Goal: Communication & Community: Answer question/provide support

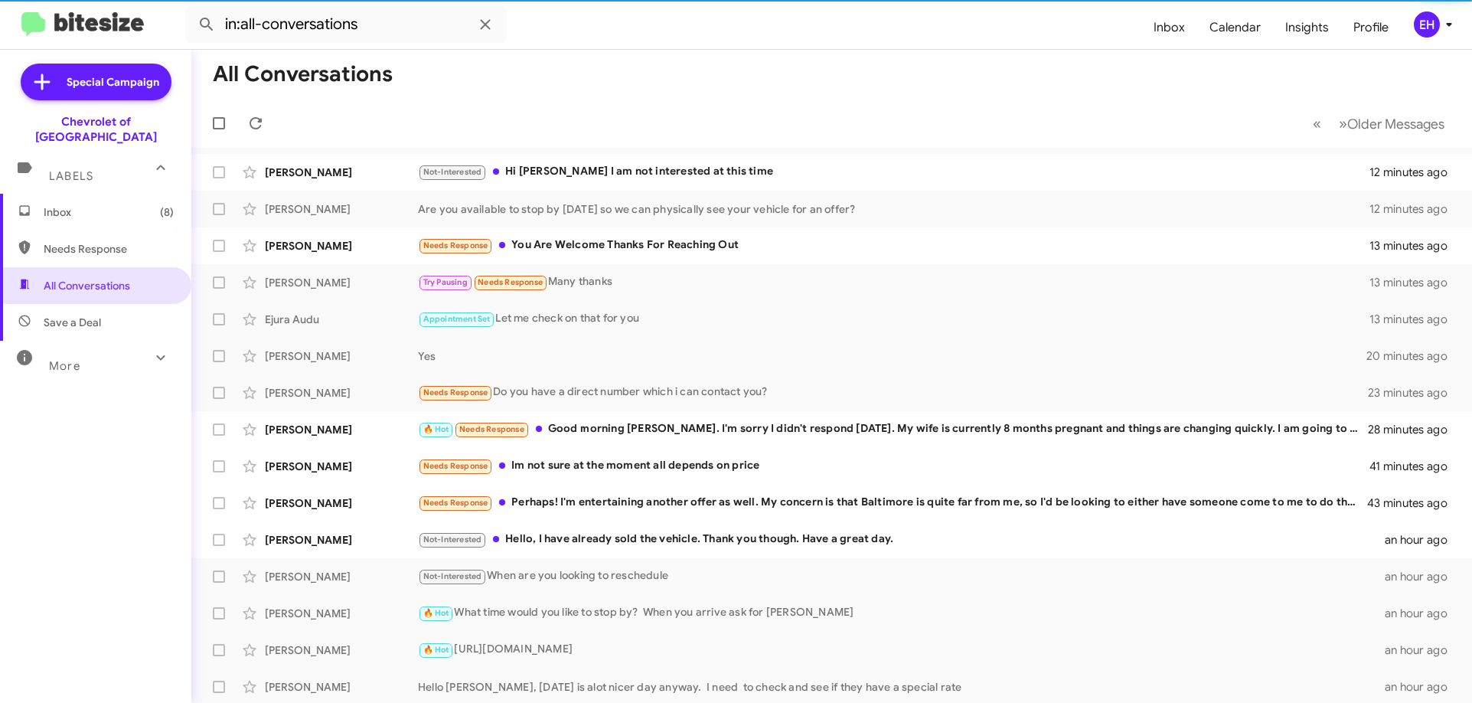
click at [1422, 29] on div "EH" at bounding box center [1427, 24] width 26 height 26
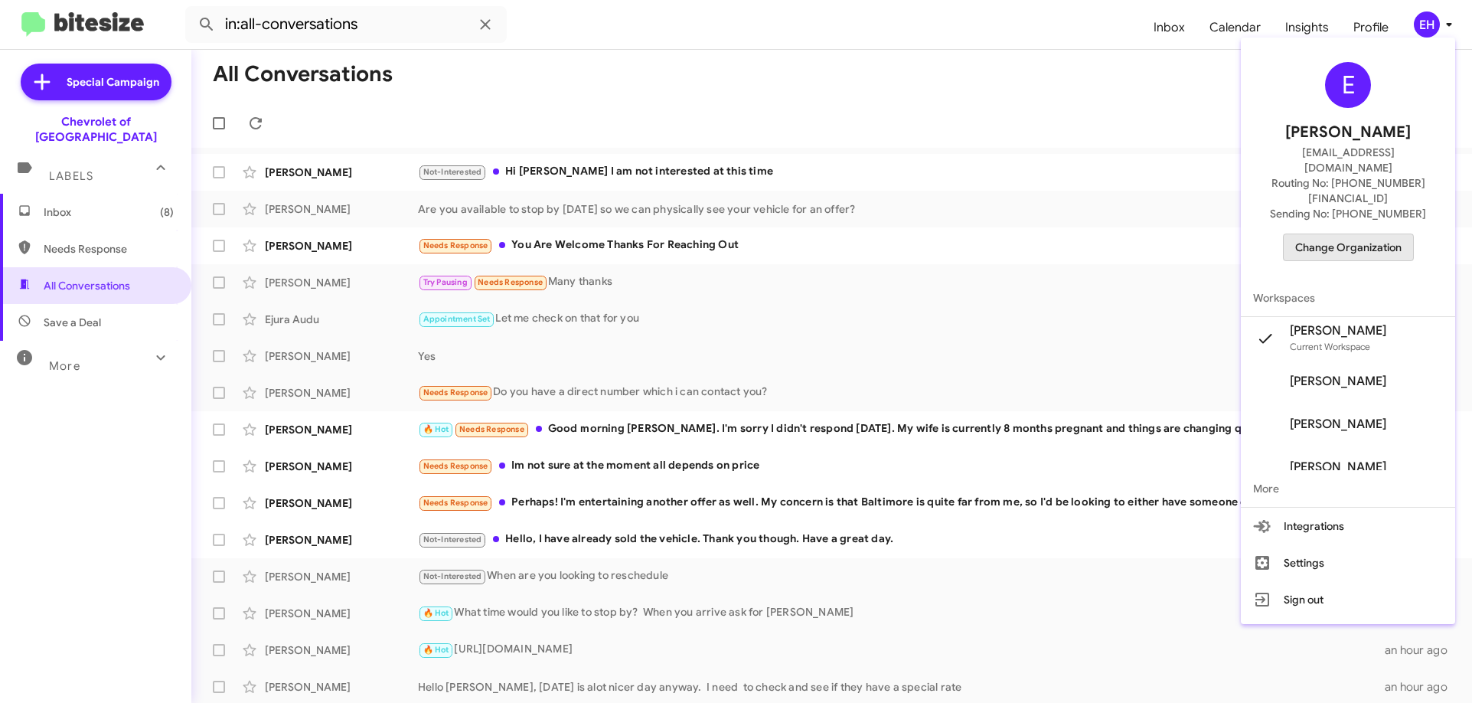
click at [1363, 234] on span "Change Organization" at bounding box center [1348, 247] width 106 height 26
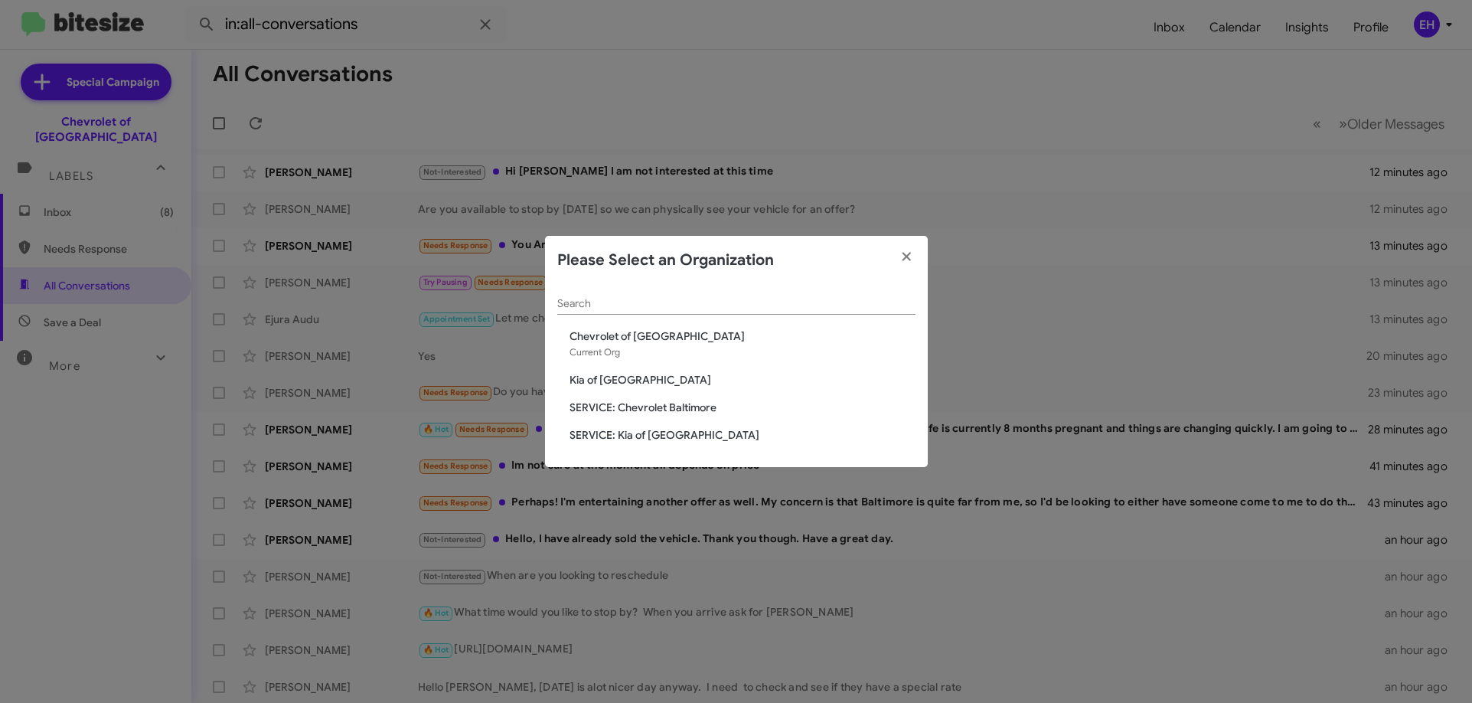
click at [612, 383] on span "Kia of [GEOGRAPHIC_DATA]" at bounding box center [743, 379] width 346 height 15
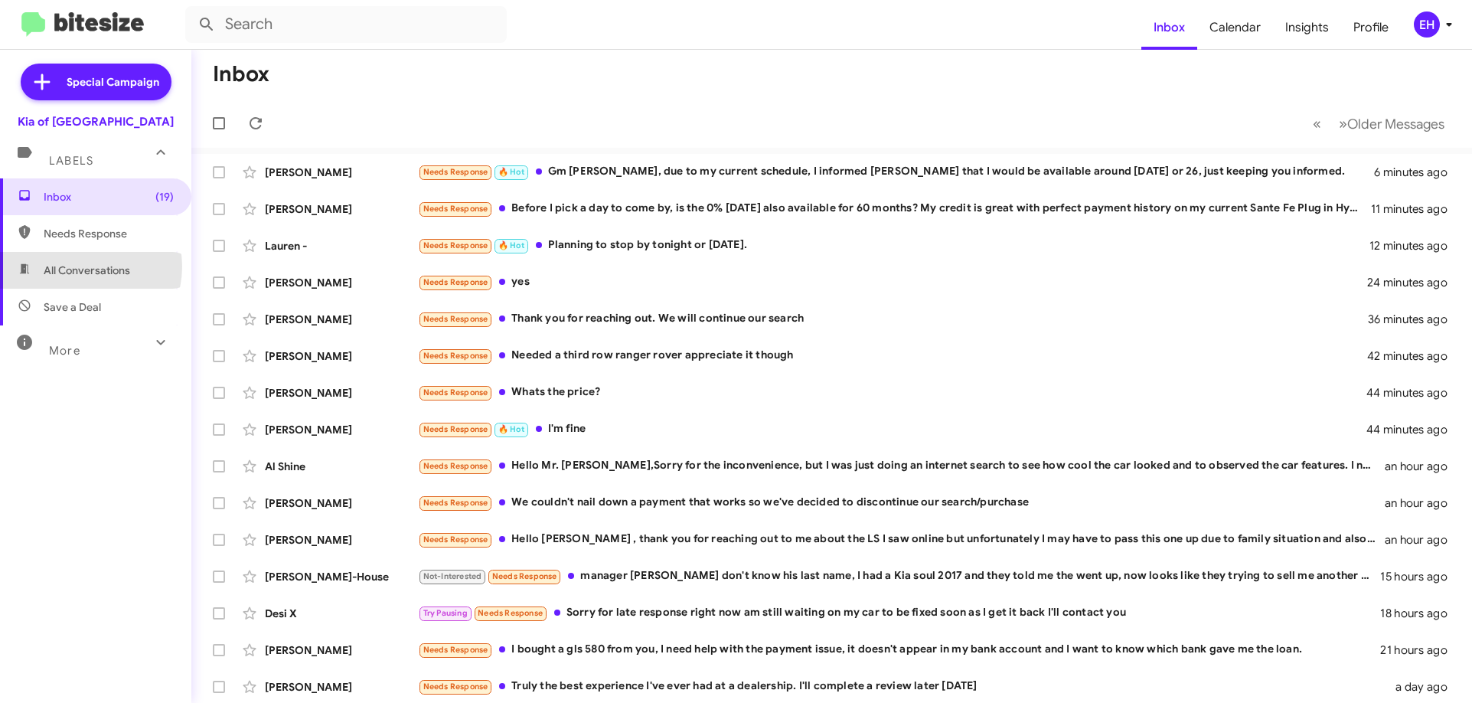
click at [81, 266] on span "All Conversations" at bounding box center [87, 270] width 87 height 15
type input "in:all-conversations"
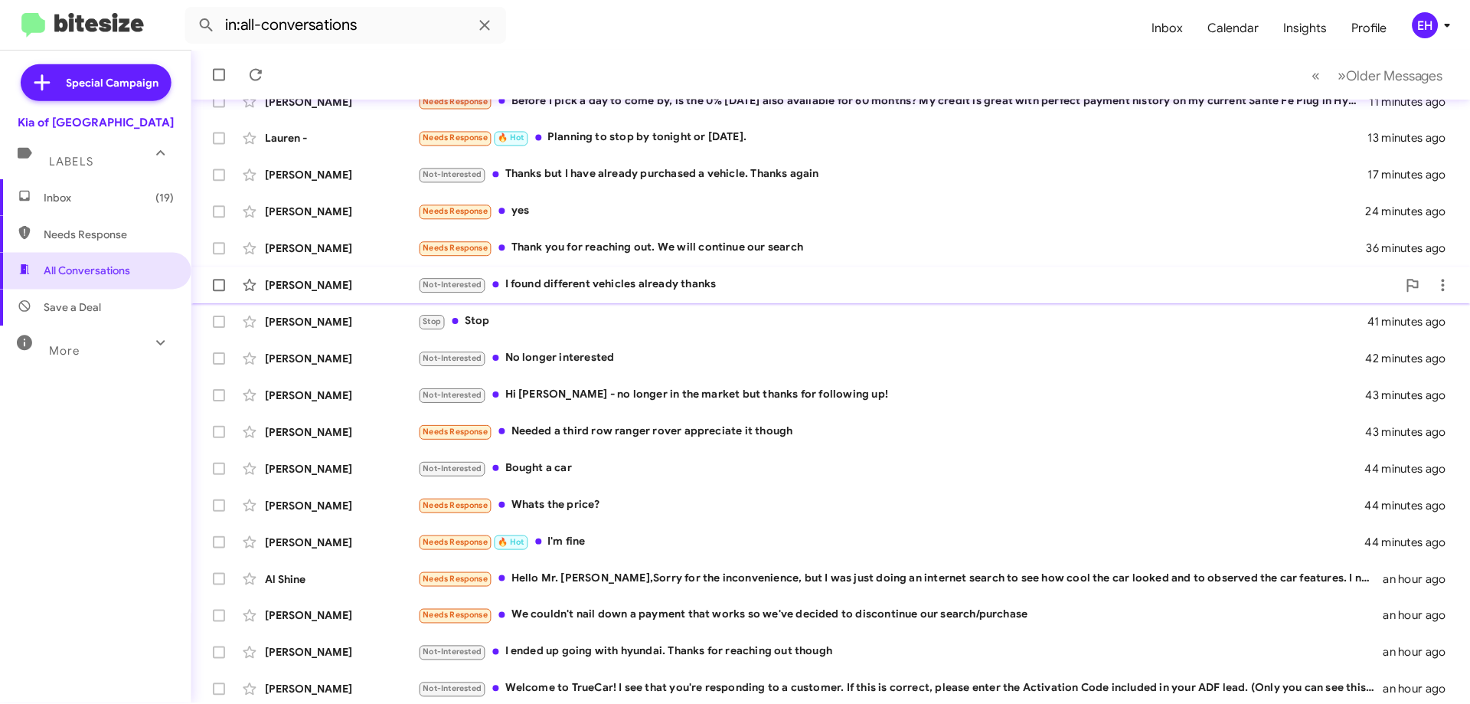
scroll to position [186, 0]
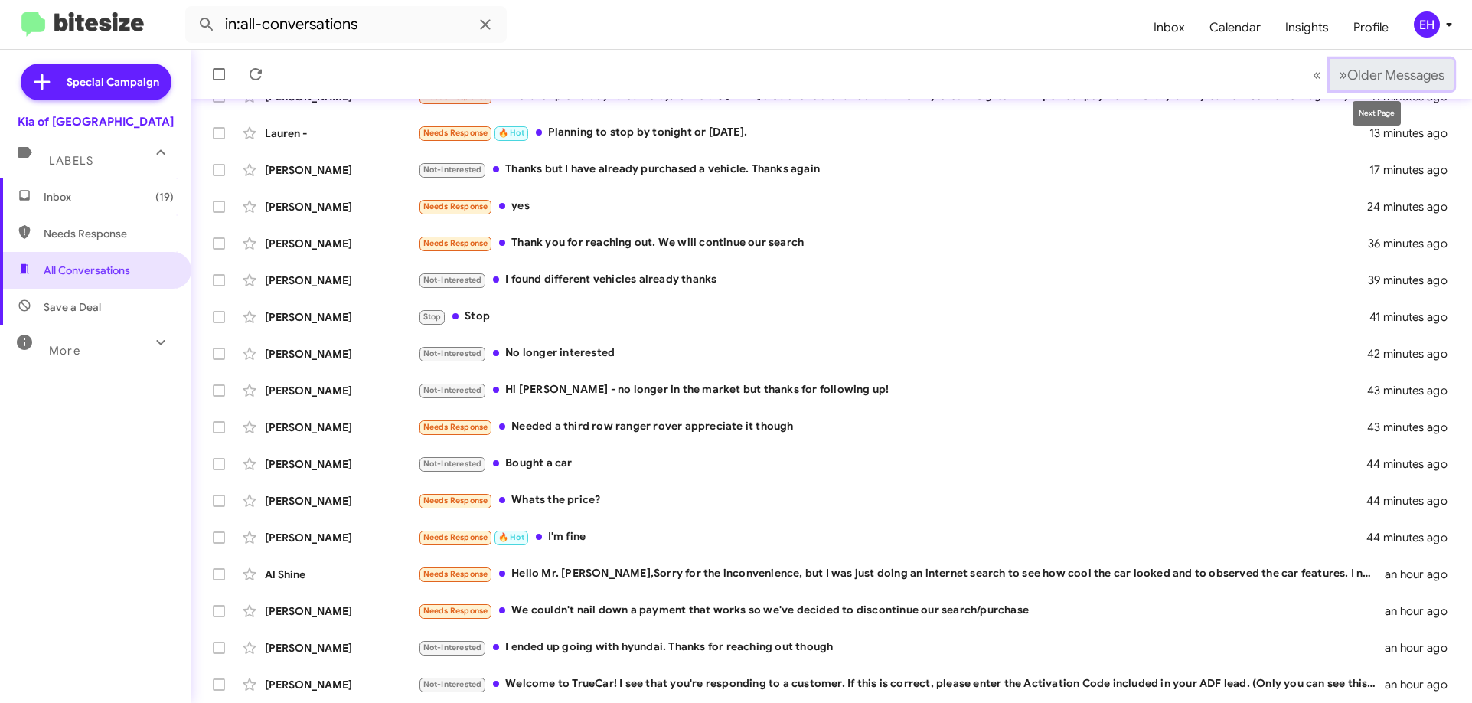
click at [1387, 70] on span "Older Messages" at bounding box center [1395, 75] width 97 height 17
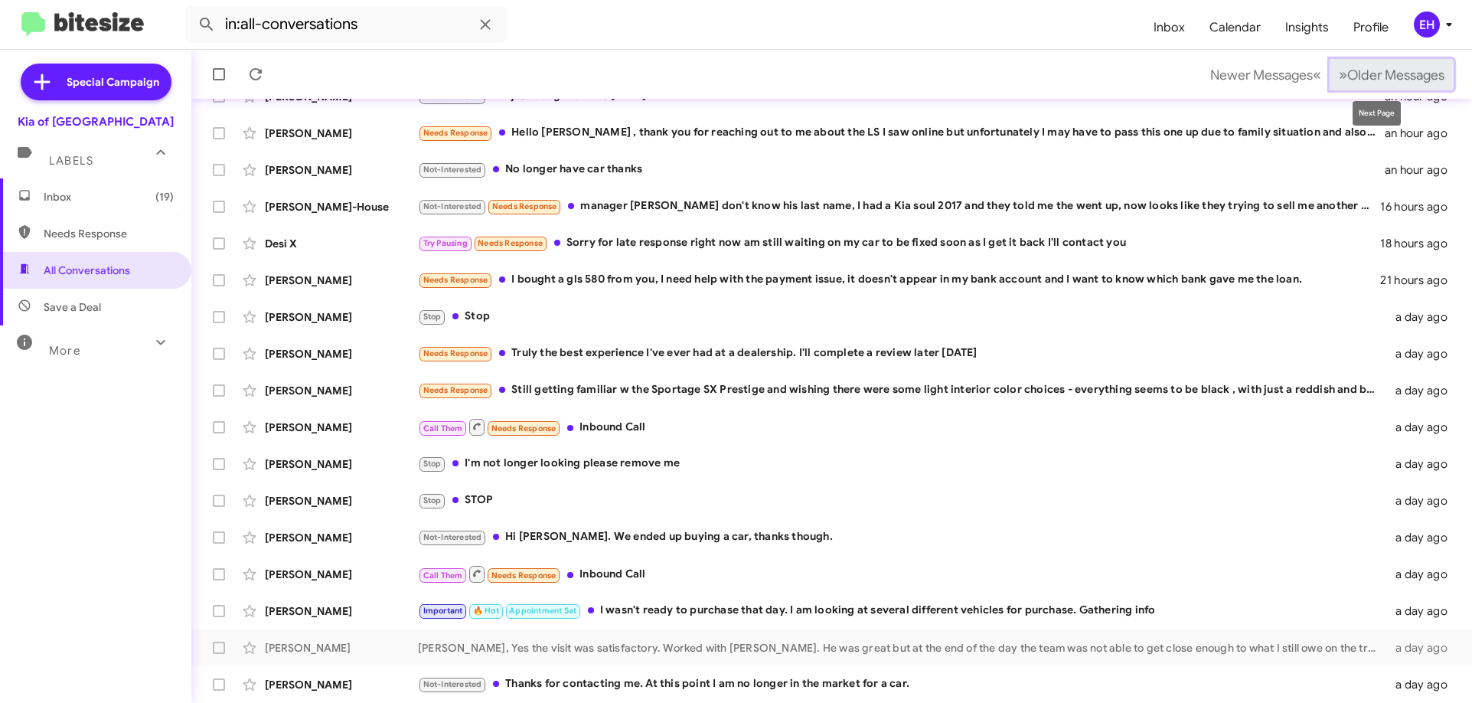
click at [1365, 62] on button "» Next Older Messages" at bounding box center [1392, 74] width 124 height 31
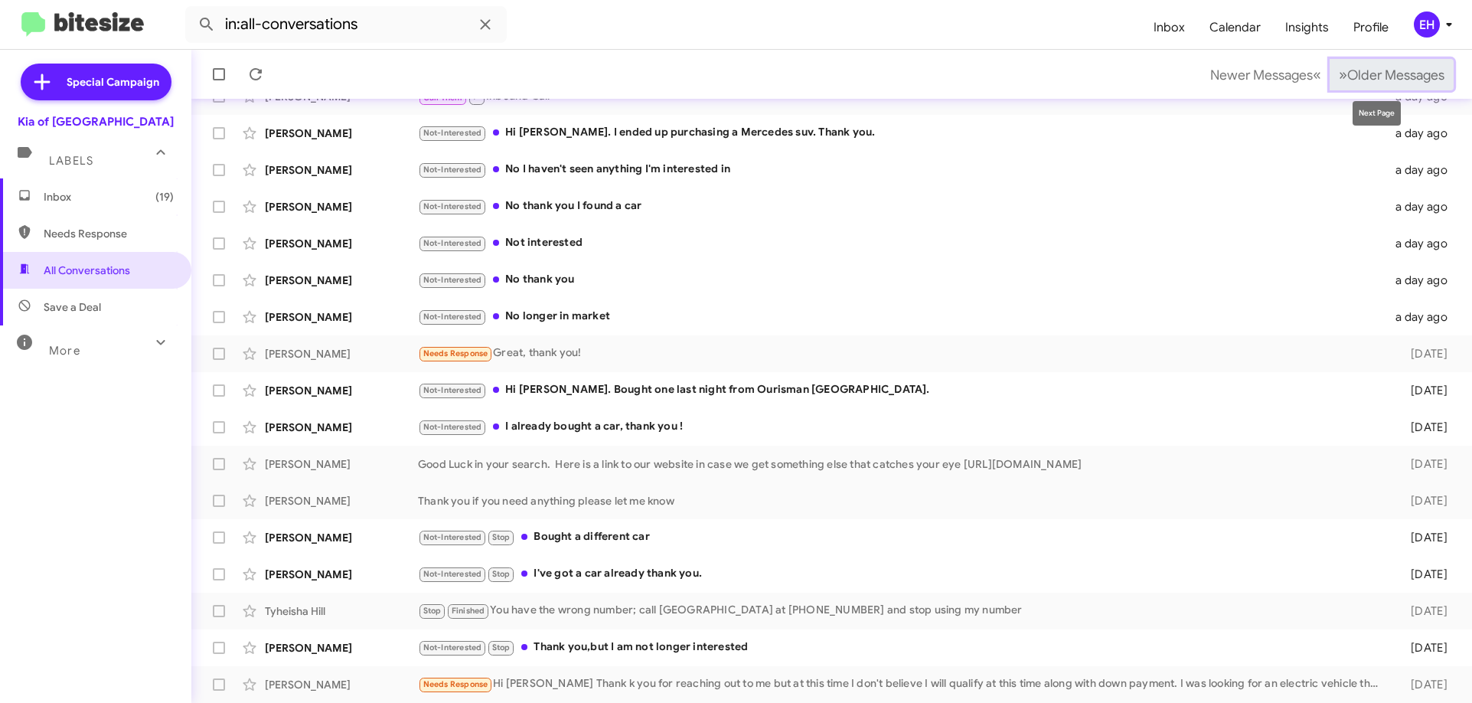
click at [1361, 80] on span "Older Messages" at bounding box center [1395, 75] width 97 height 17
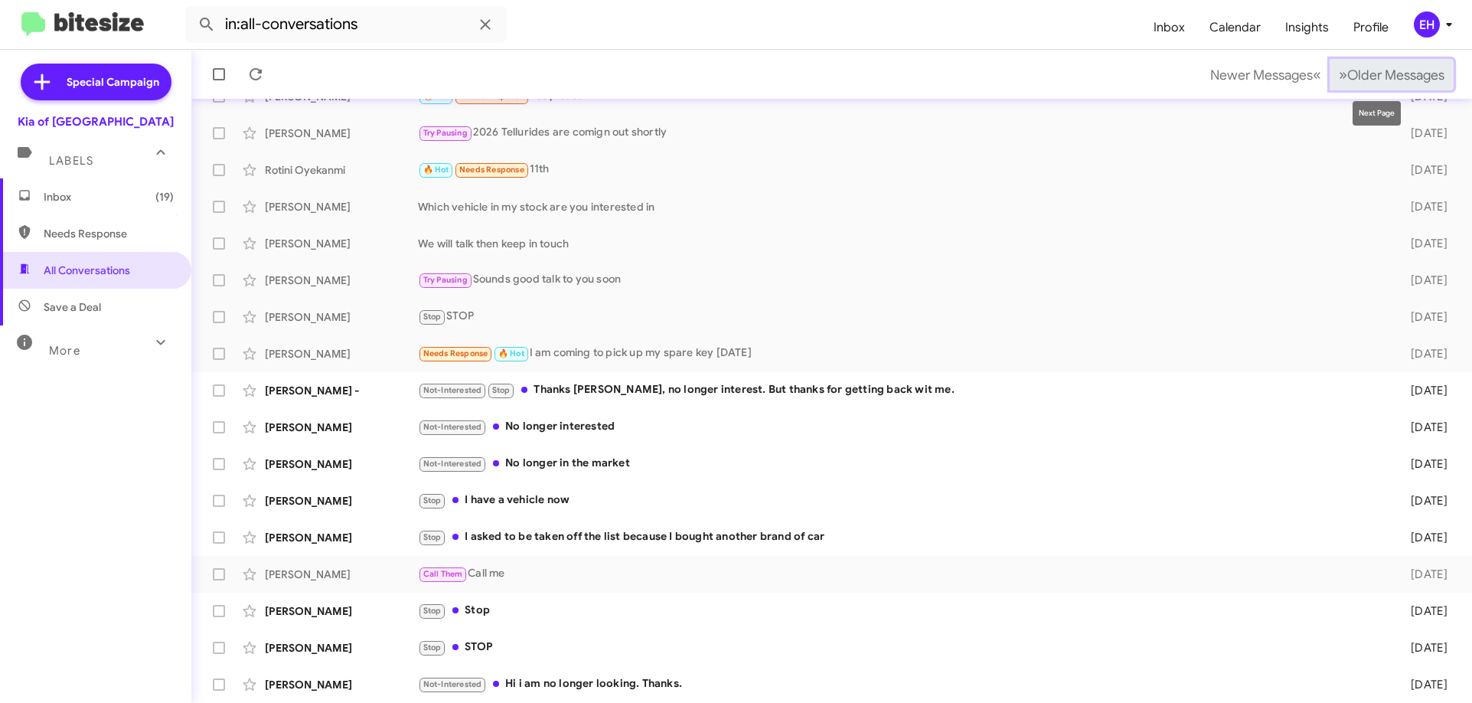
click at [1383, 75] on span "Older Messages" at bounding box center [1395, 75] width 97 height 17
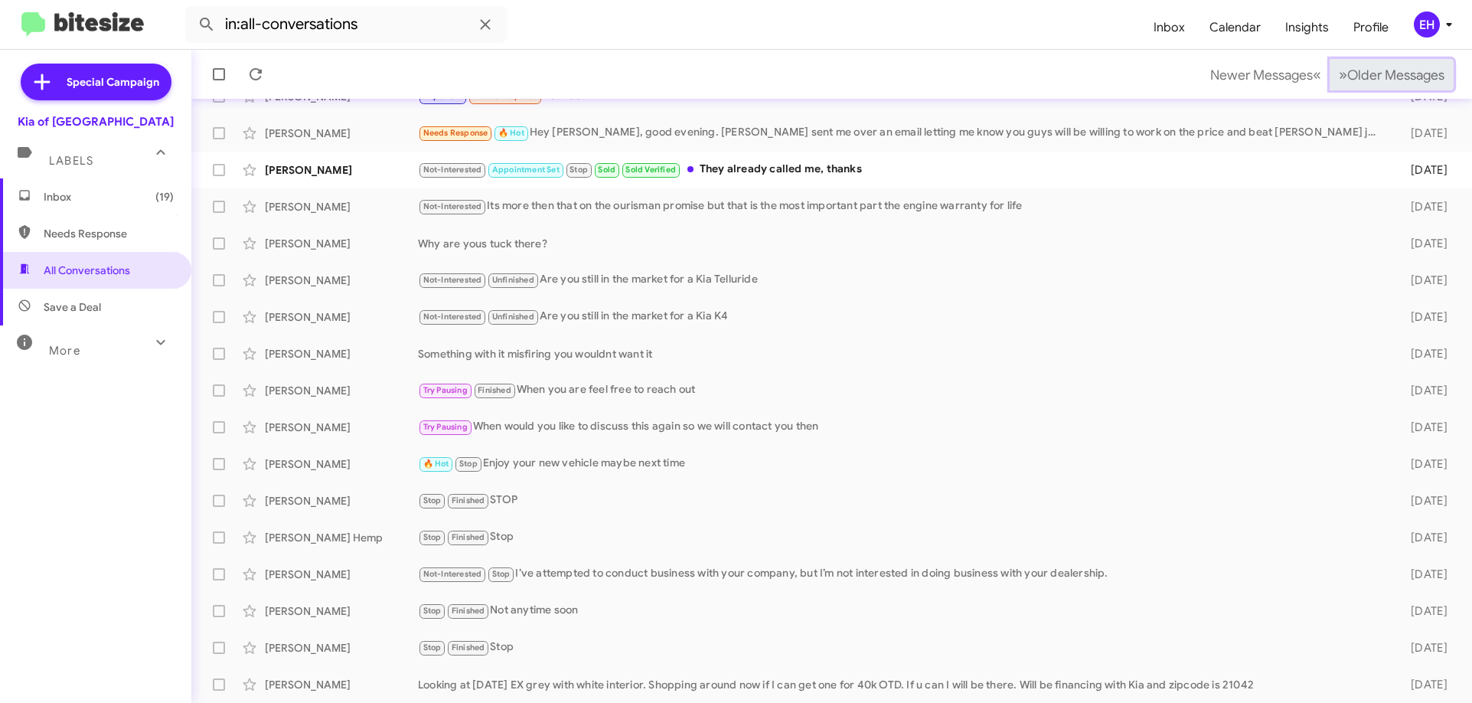
click at [1383, 77] on span "Older Messages" at bounding box center [1395, 75] width 97 height 17
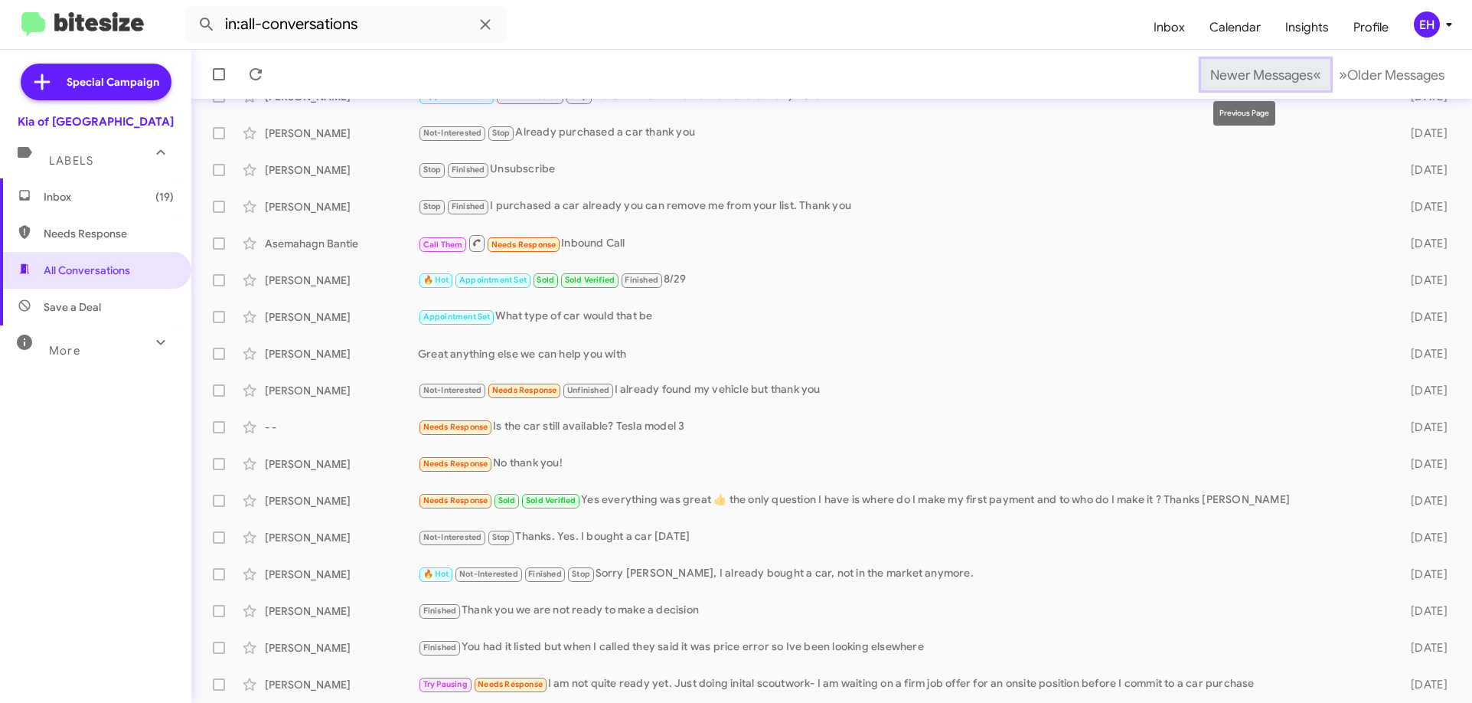
click at [1246, 79] on span "Newer Messages" at bounding box center [1261, 75] width 103 height 17
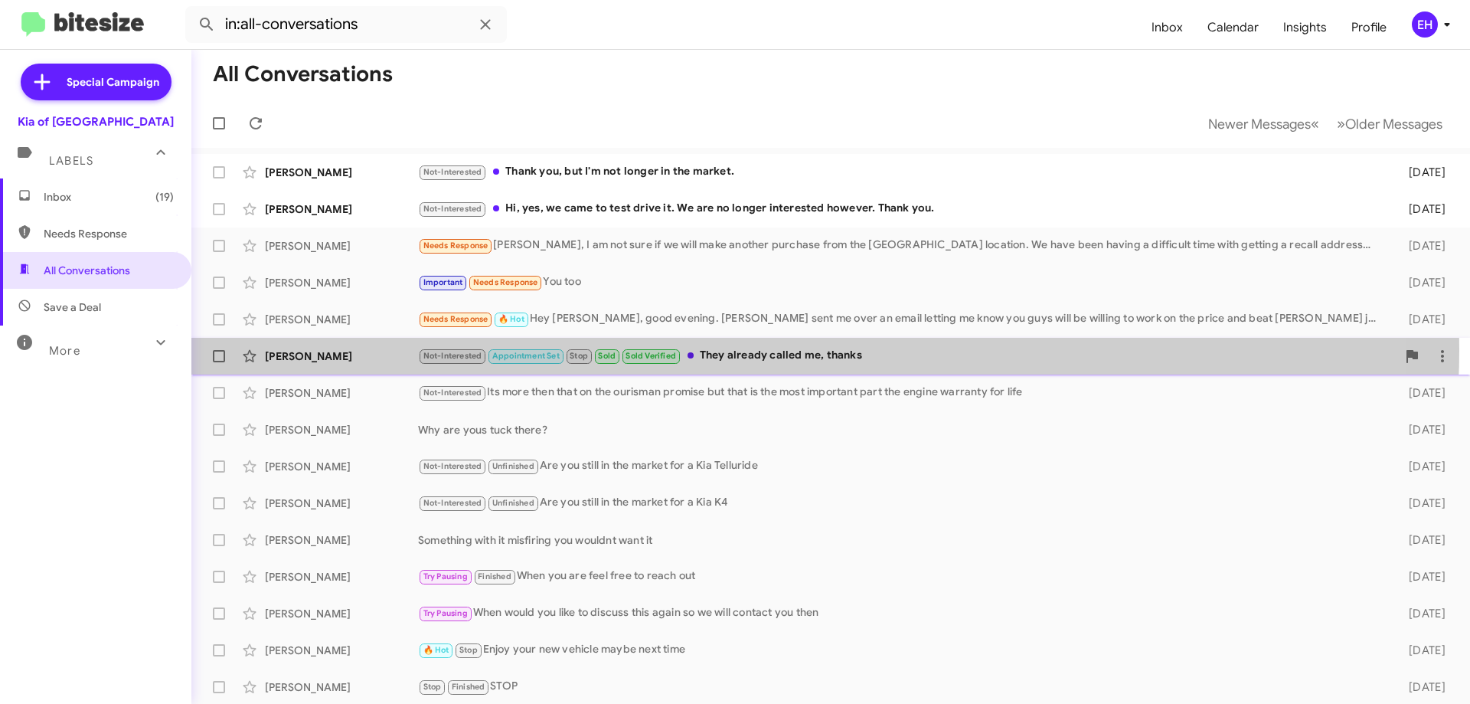
click at [752, 351] on div "Not-Interested Appointment Set Stop Sold Sold Verified They already called me, …" at bounding box center [907, 356] width 978 height 18
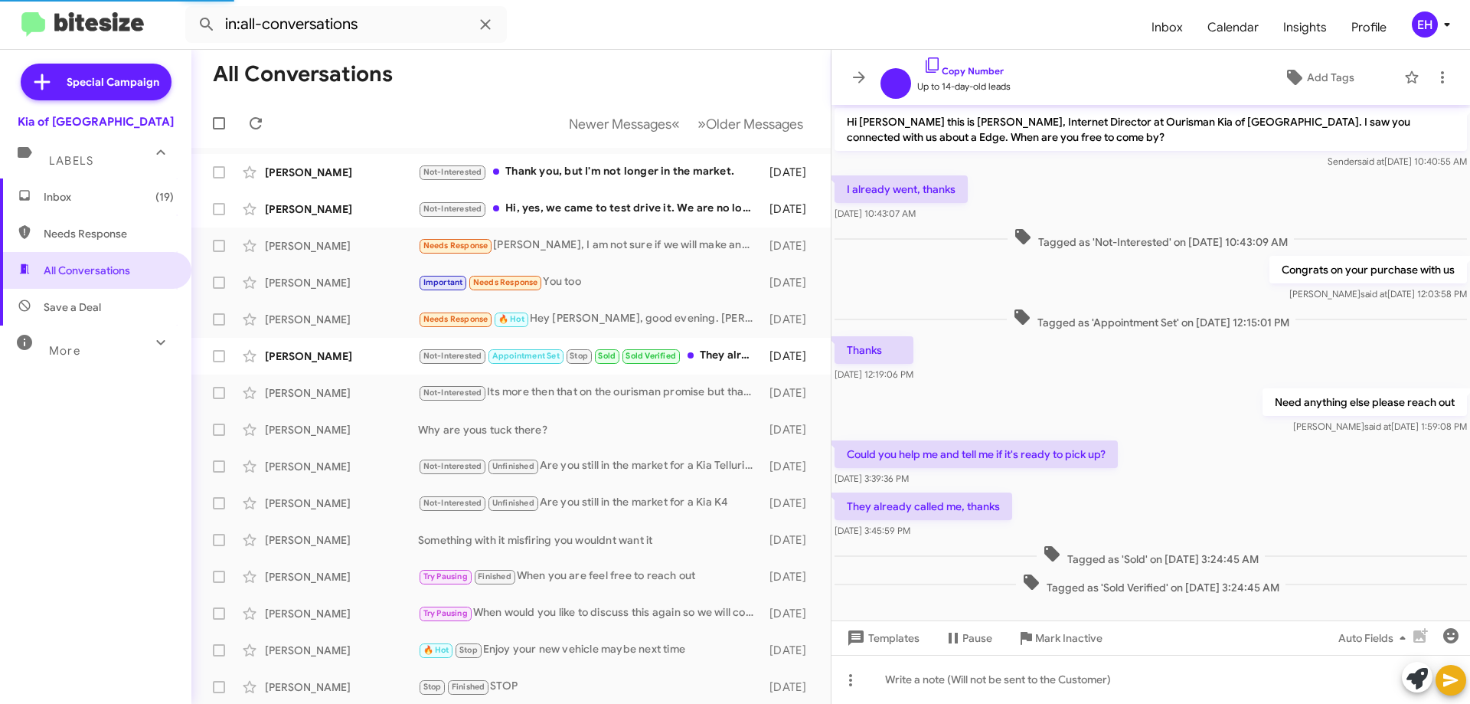
scroll to position [20, 0]
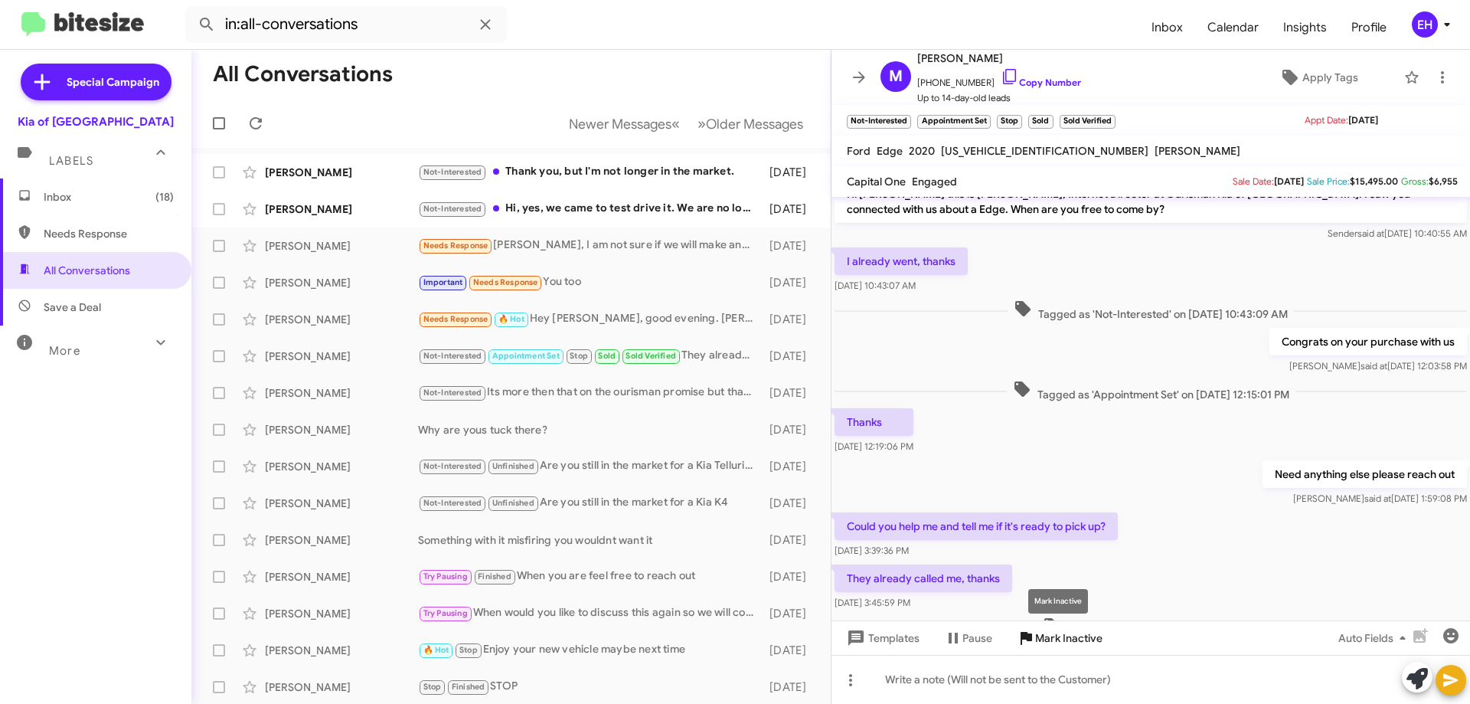
click at [1053, 634] on span "Mark Inactive" at bounding box center [1068, 638] width 67 height 28
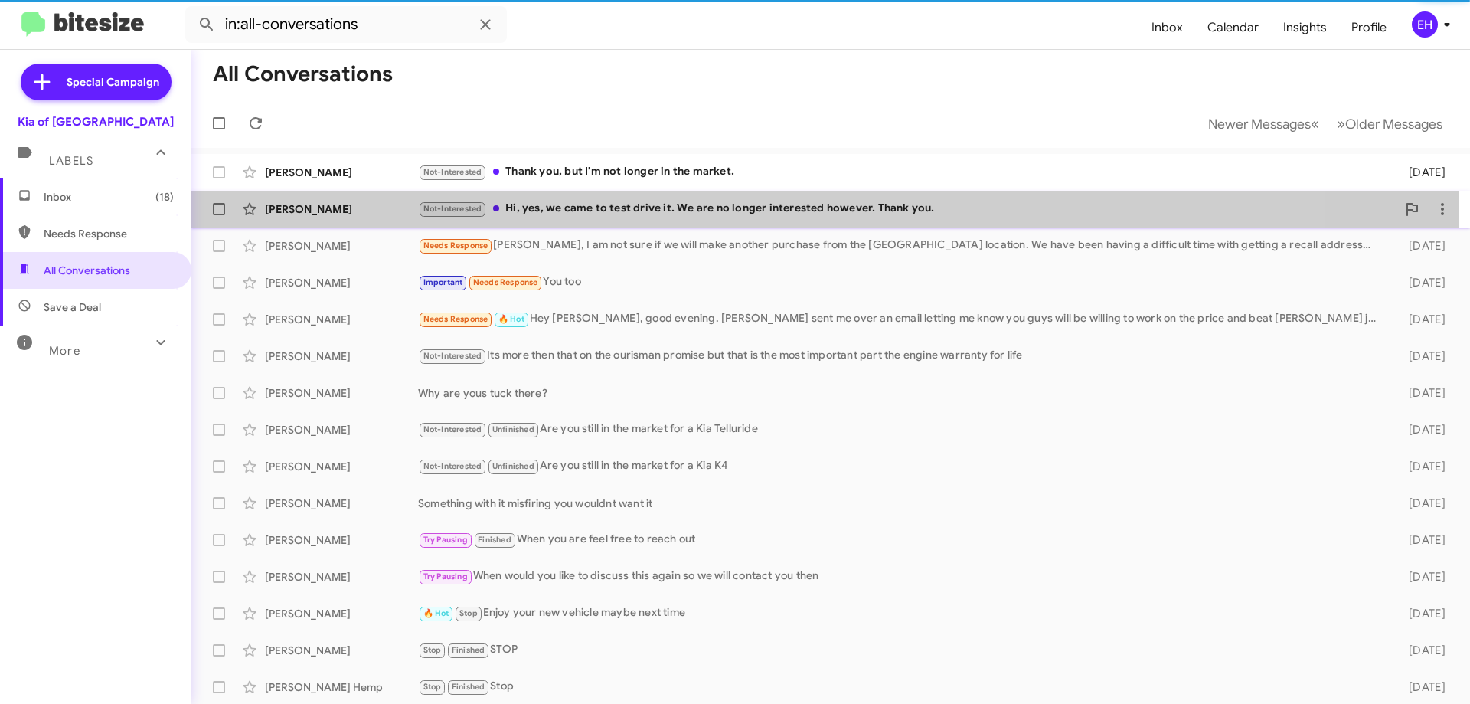
click at [711, 200] on div "Not-Interested Hi, yes, we came to test drive it. We are no longer interested h…" at bounding box center [907, 209] width 978 height 18
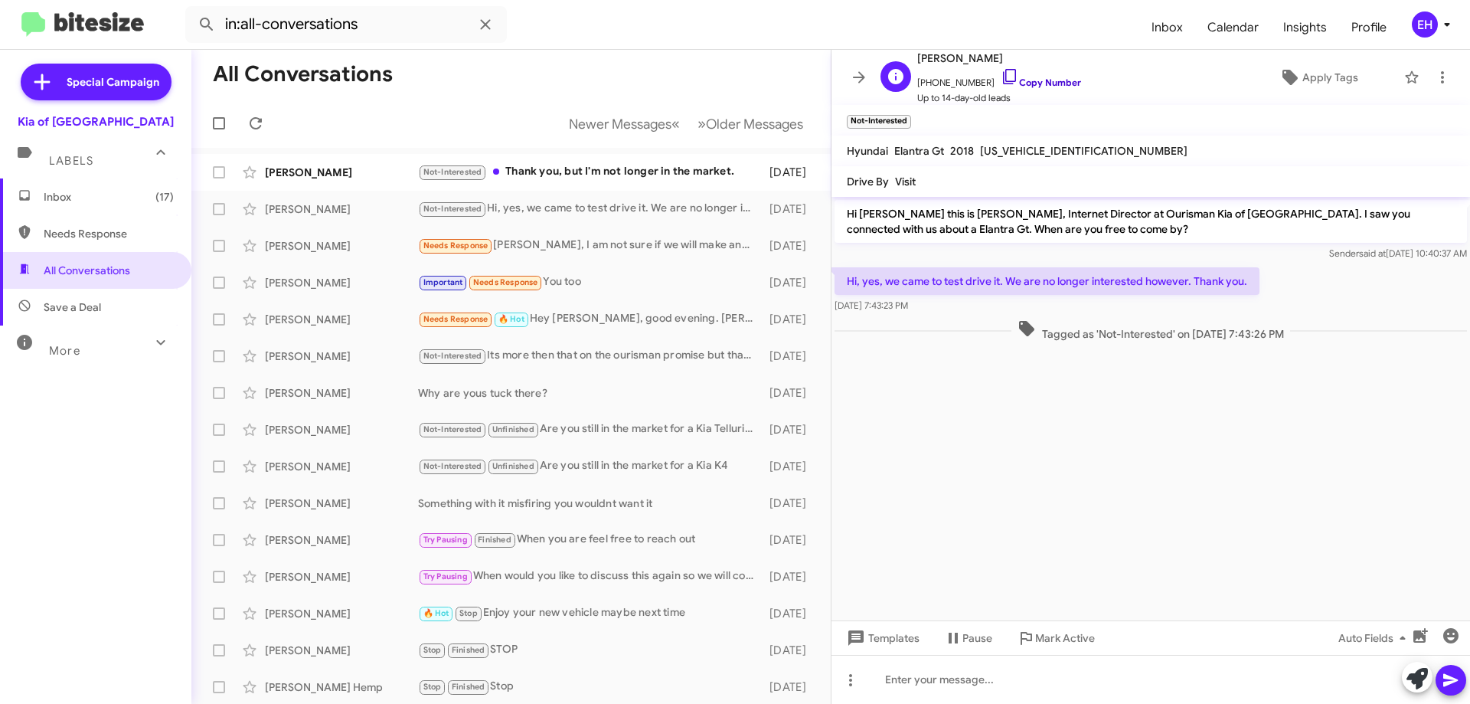
click at [1031, 83] on link "Copy Number" at bounding box center [1041, 82] width 80 height 11
drag, startPoint x: 1085, startPoint y: 642, endPoint x: 1447, endPoint y: 21, distance: 718.3
click at [1448, 21] on div "in:all-conversations Inbox Calendar Insights Profile EH Special Campaign Kia of…" at bounding box center [735, 352] width 1470 height 704
click at [1433, 70] on icon at bounding box center [1442, 77] width 18 height 18
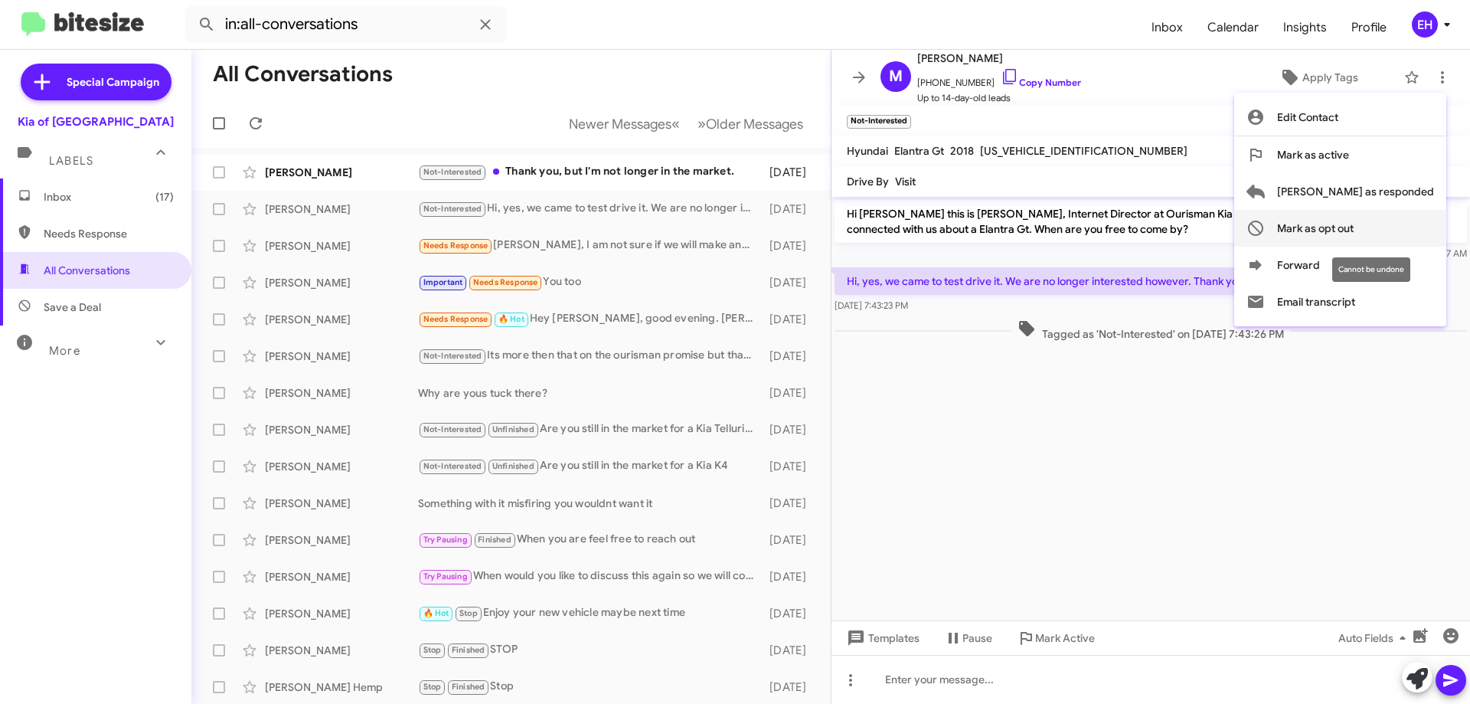
click at [1418, 223] on button "Mark as opt out" at bounding box center [1340, 228] width 212 height 37
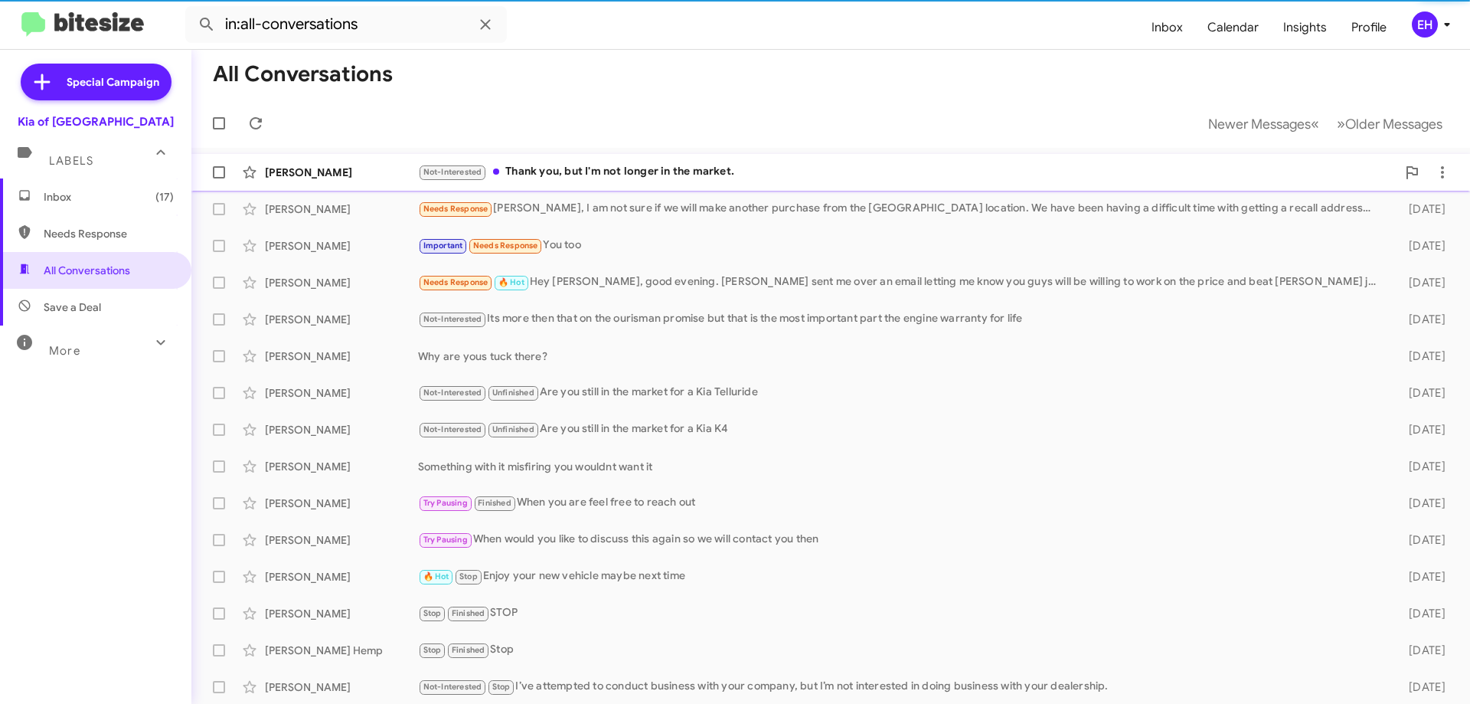
click at [577, 175] on div "Not-Interested Thank you, but I'm not longer in the market." at bounding box center [907, 172] width 978 height 18
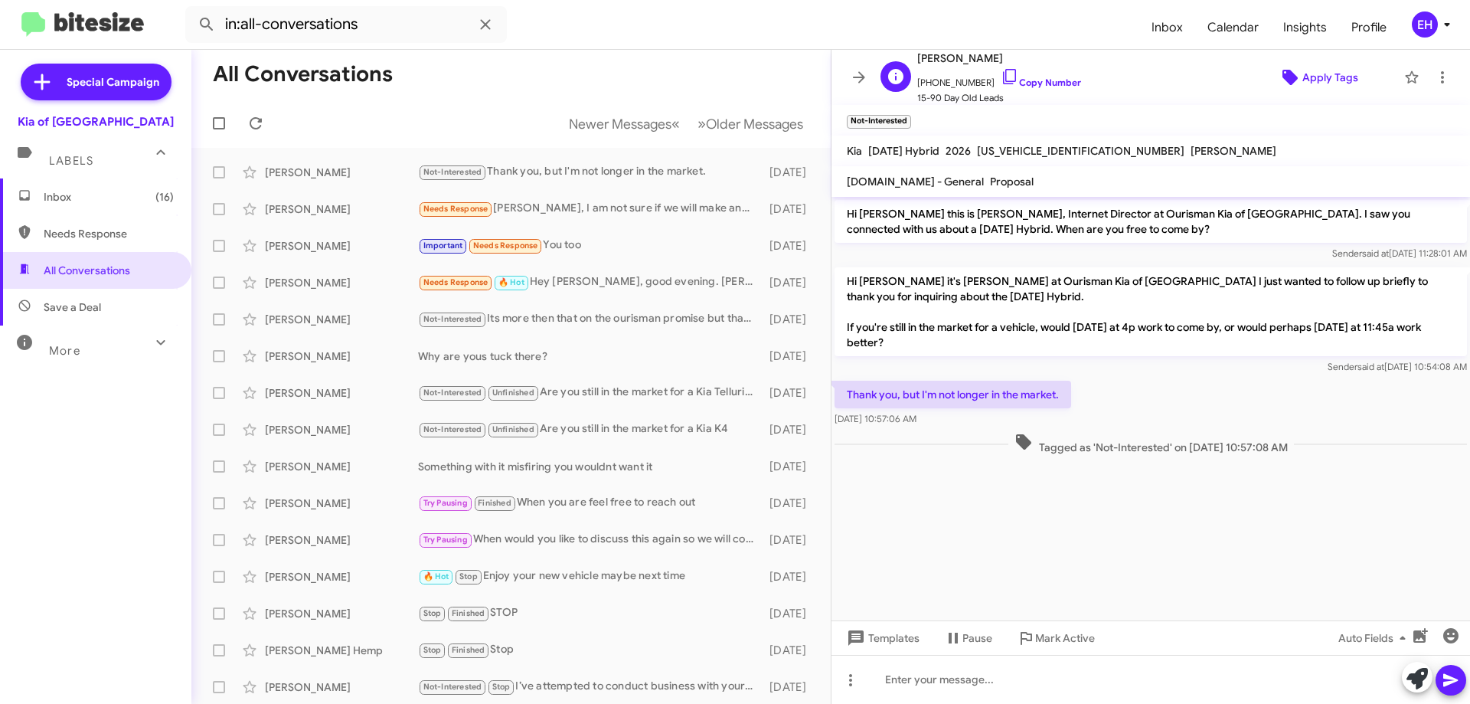
click at [1302, 77] on span "Apply Tags" at bounding box center [1330, 78] width 56 height 28
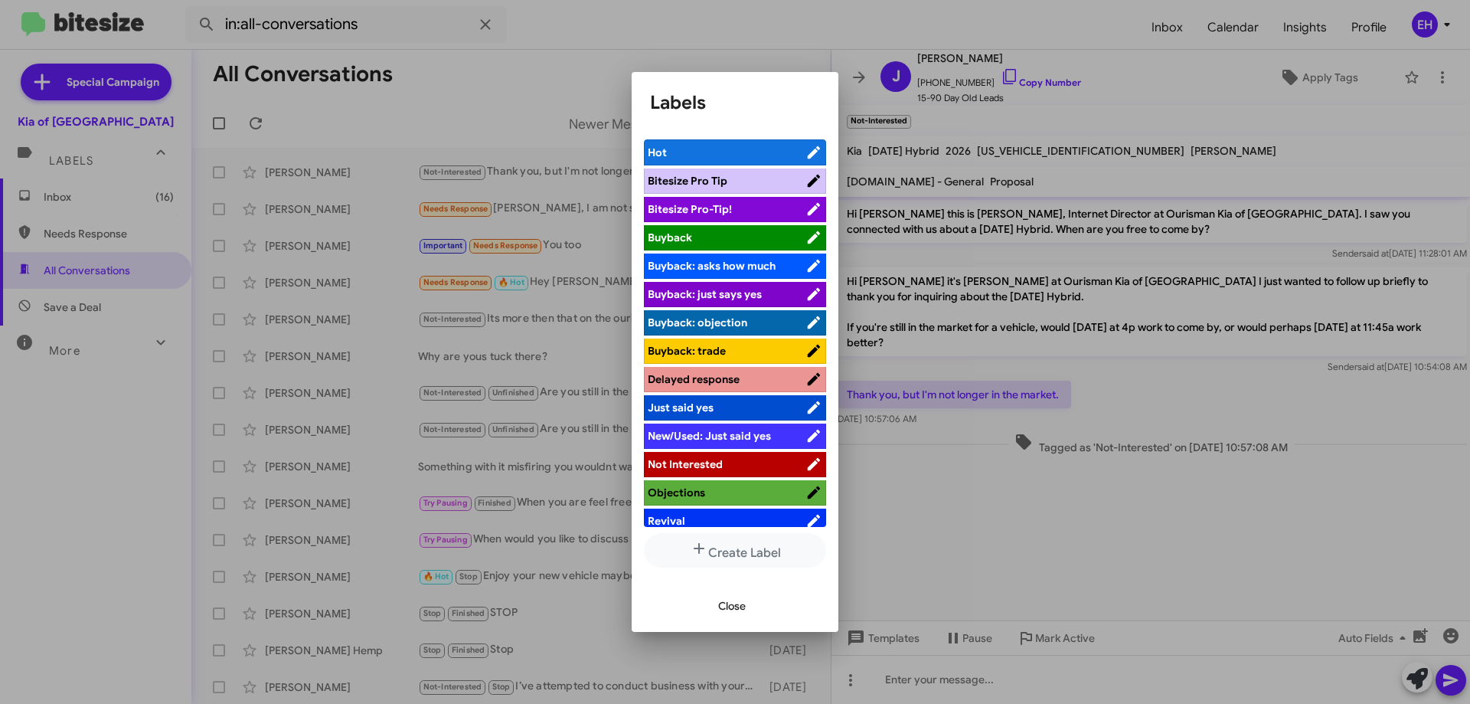
drag, startPoint x: 1252, startPoint y: 146, endPoint x: 1242, endPoint y: 144, distance: 10.2
click at [1255, 148] on div at bounding box center [735, 352] width 1470 height 704
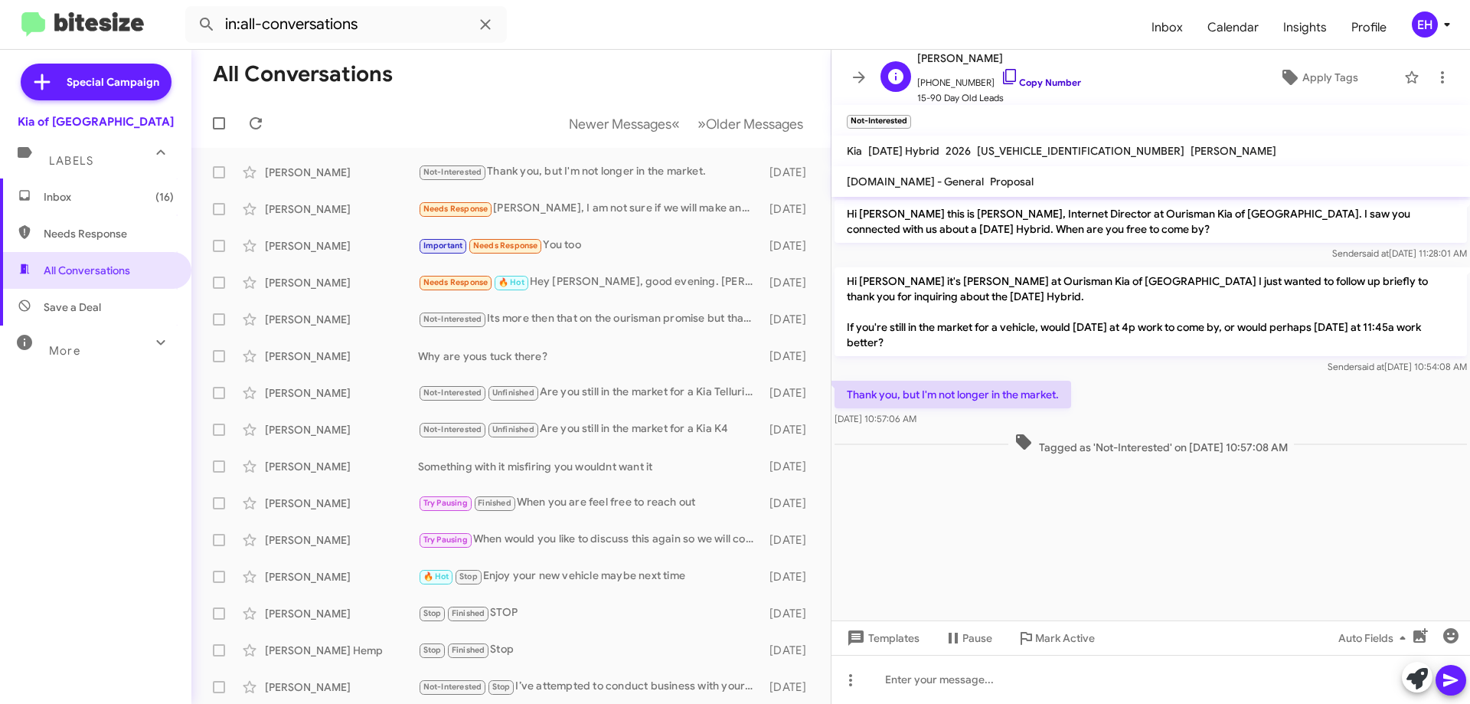
click at [1053, 79] on link "Copy Number" at bounding box center [1041, 82] width 80 height 11
click at [1433, 85] on icon at bounding box center [1442, 77] width 18 height 18
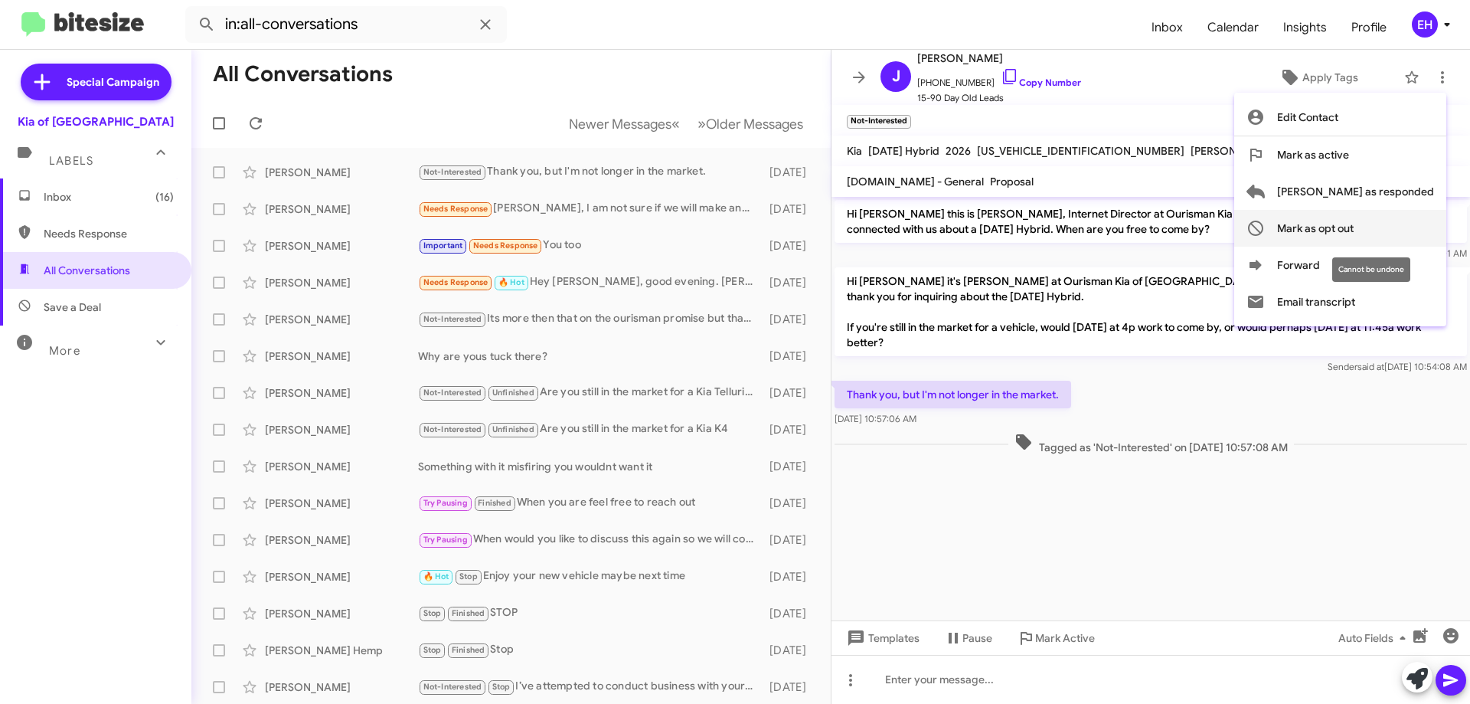
click at [1353, 227] on span "Mark as opt out" at bounding box center [1315, 228] width 77 height 37
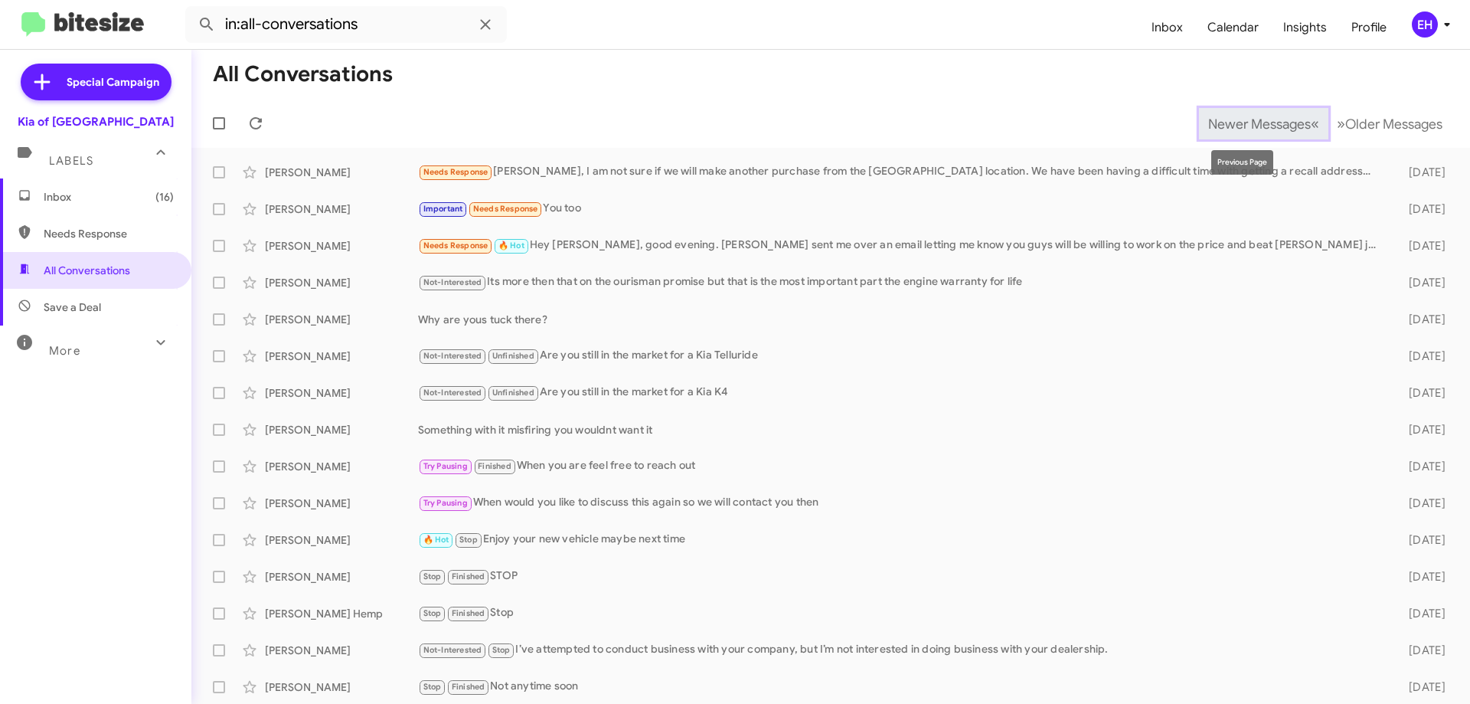
click at [1224, 129] on span "Newer Messages" at bounding box center [1259, 124] width 103 height 17
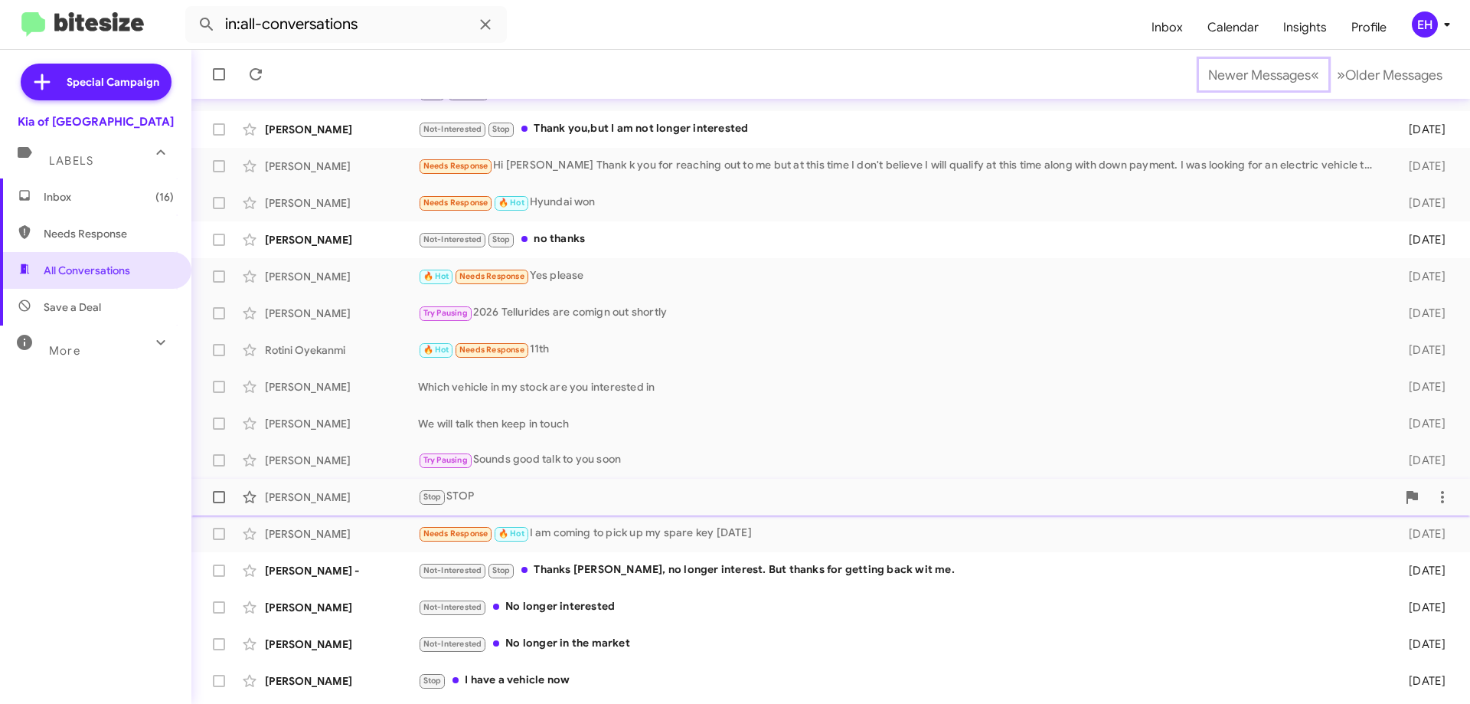
scroll to position [185, 0]
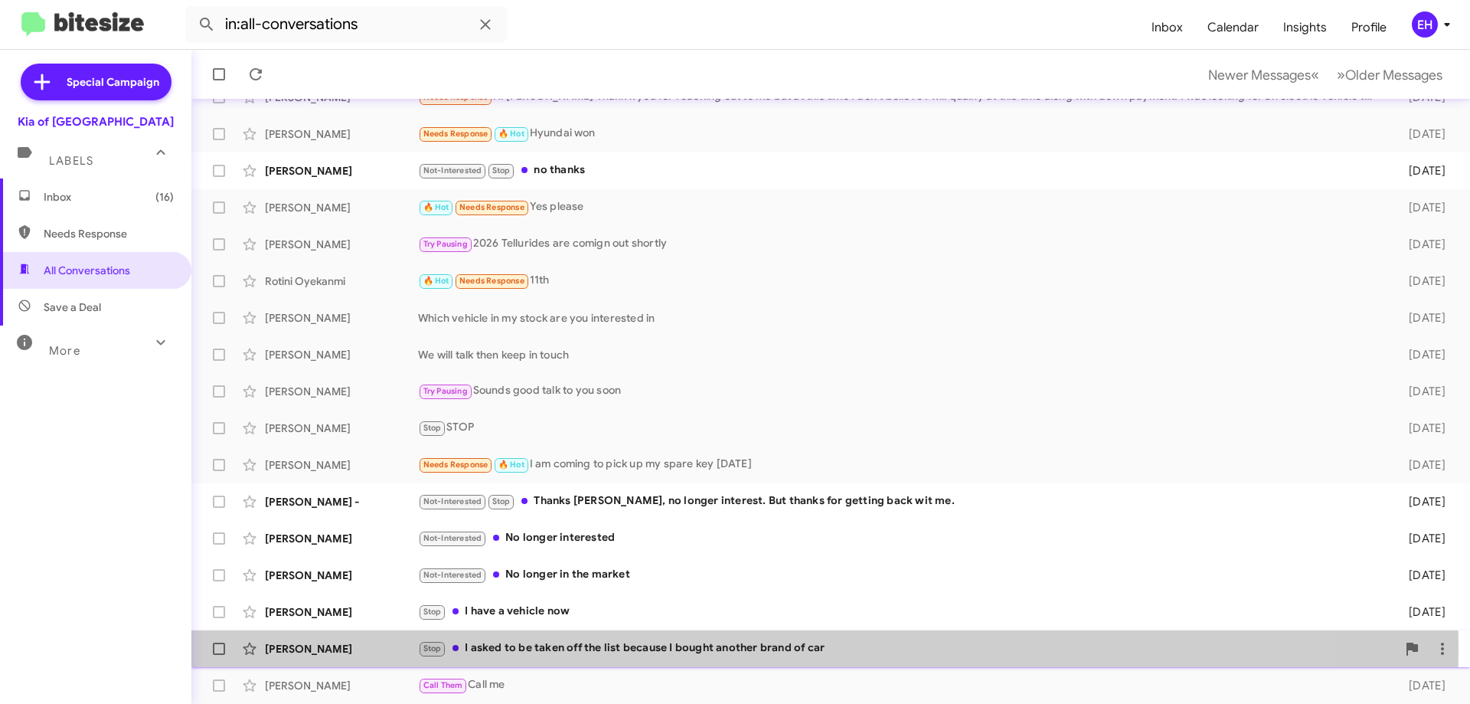
click at [619, 648] on div "Stop I asked to be taken off the list because I bought another brand of car" at bounding box center [907, 648] width 978 height 18
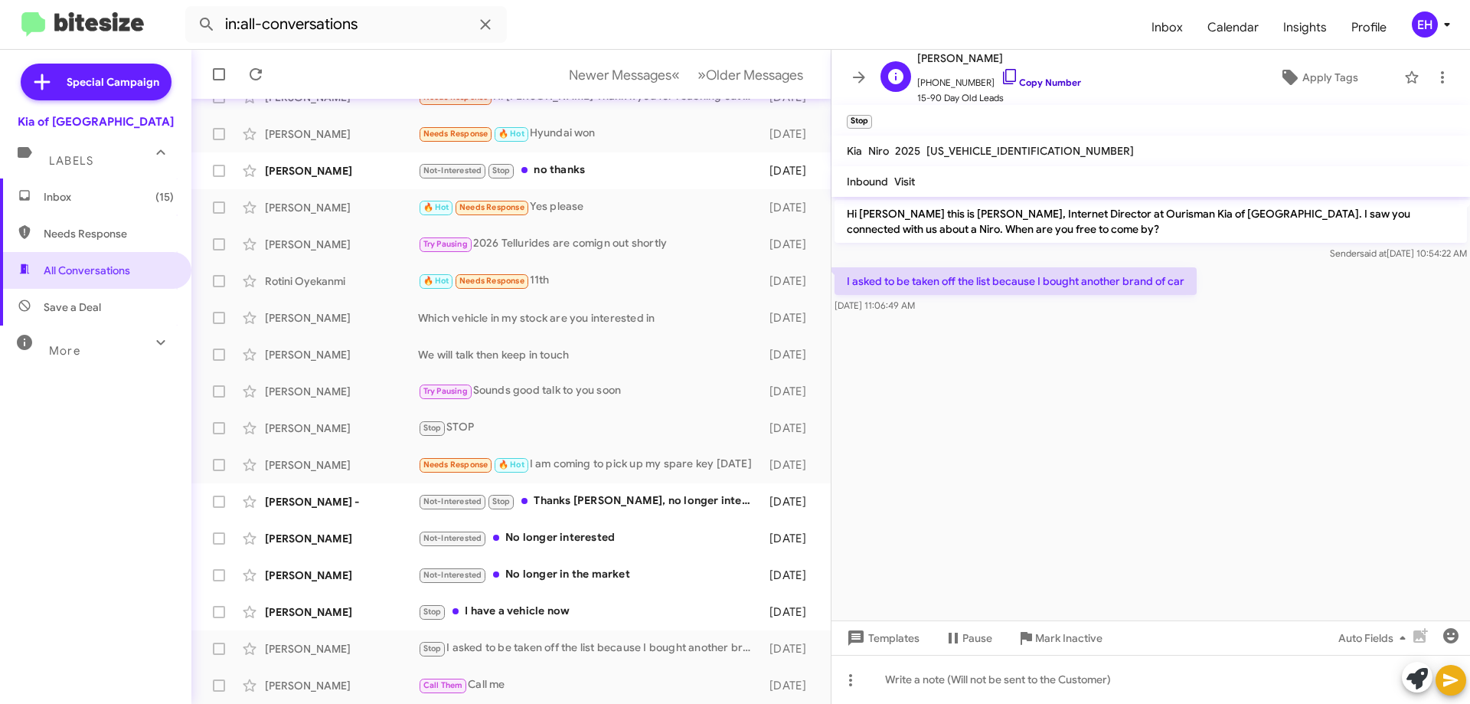
click at [1029, 84] on link "Copy Number" at bounding box center [1041, 82] width 80 height 11
click at [1436, 79] on icon at bounding box center [1442, 77] width 18 height 18
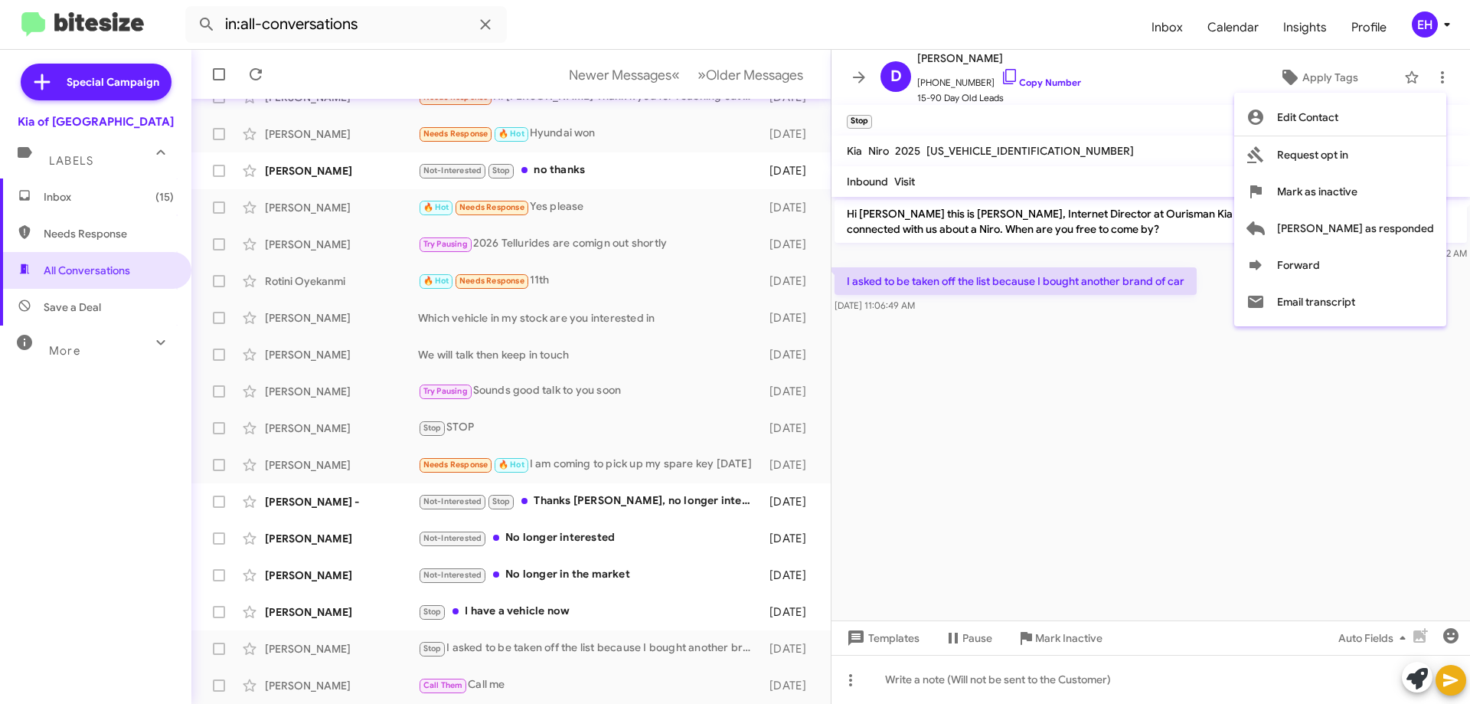
click at [1066, 632] on div at bounding box center [735, 352] width 1470 height 704
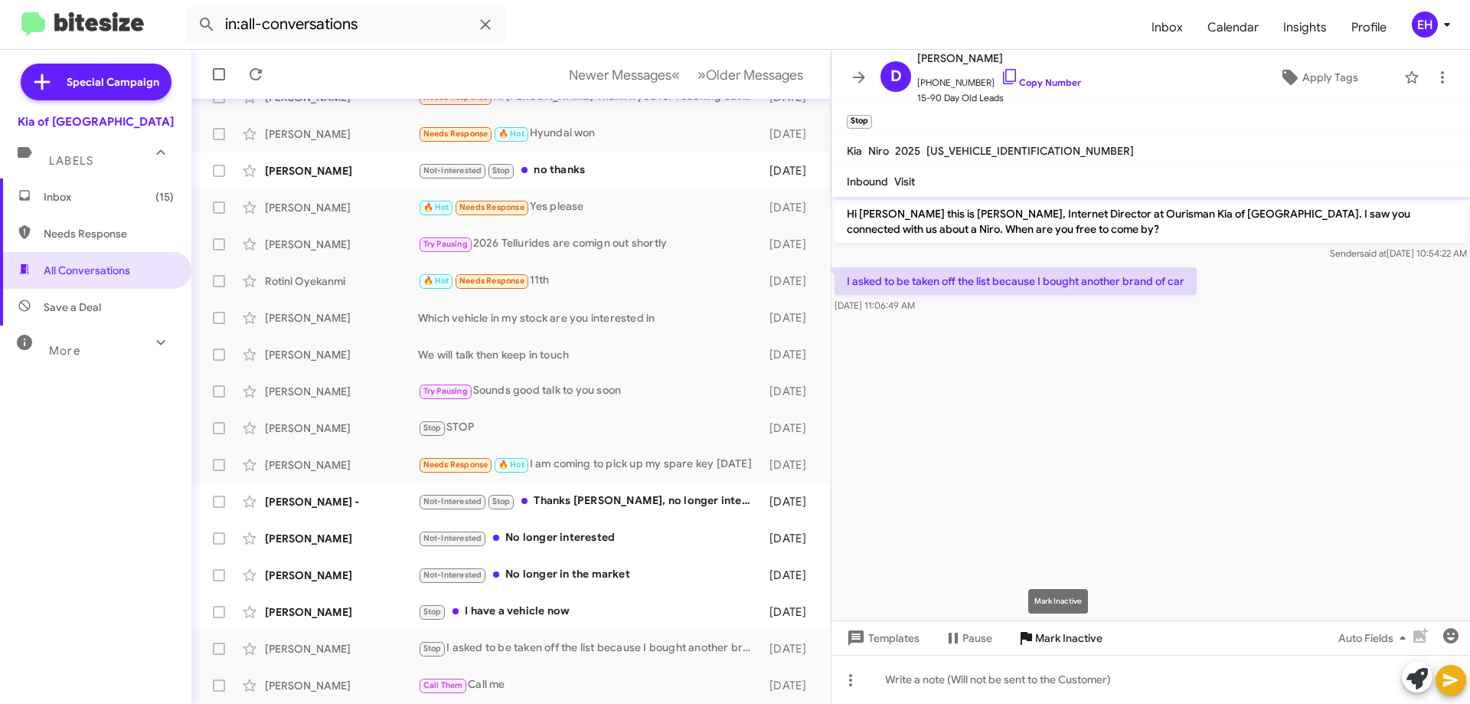
click at [1066, 639] on span "Mark Inactive" at bounding box center [1068, 638] width 67 height 28
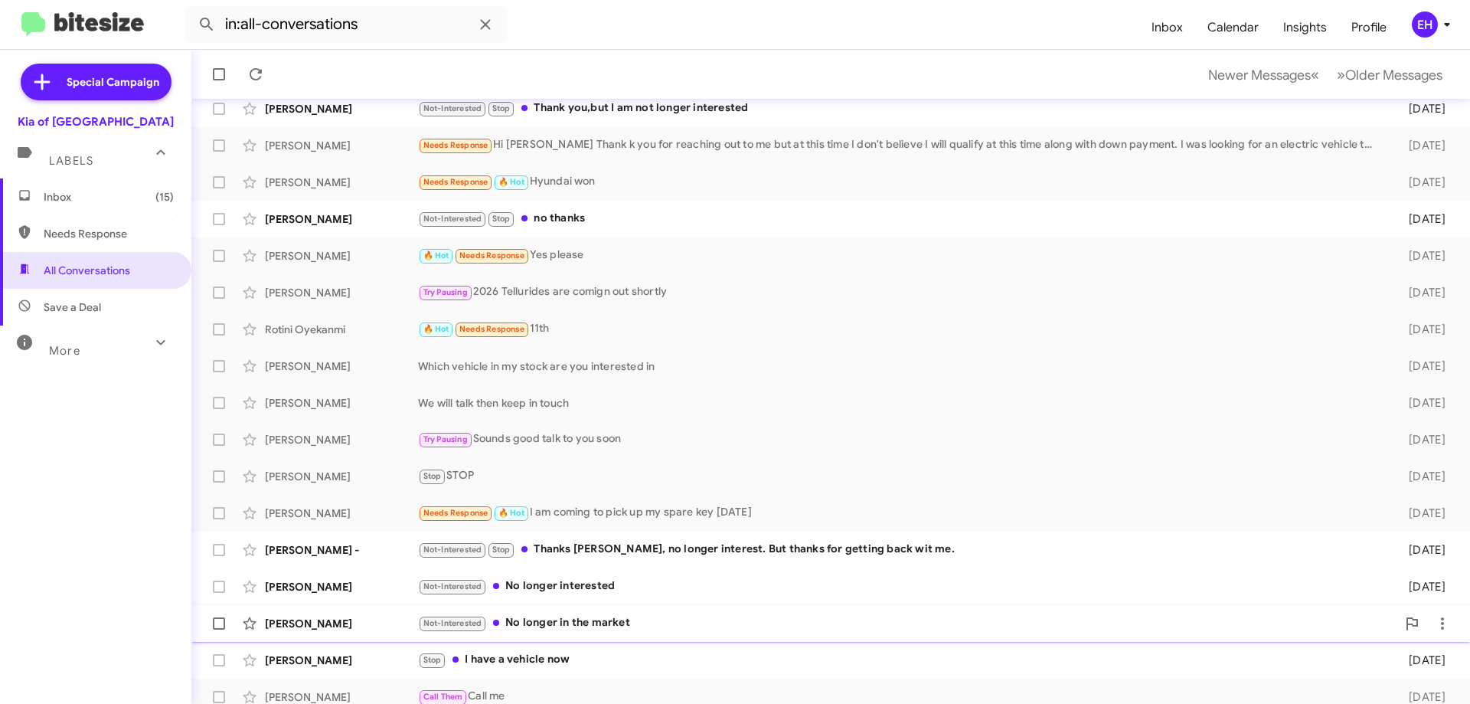
scroll to position [149, 0]
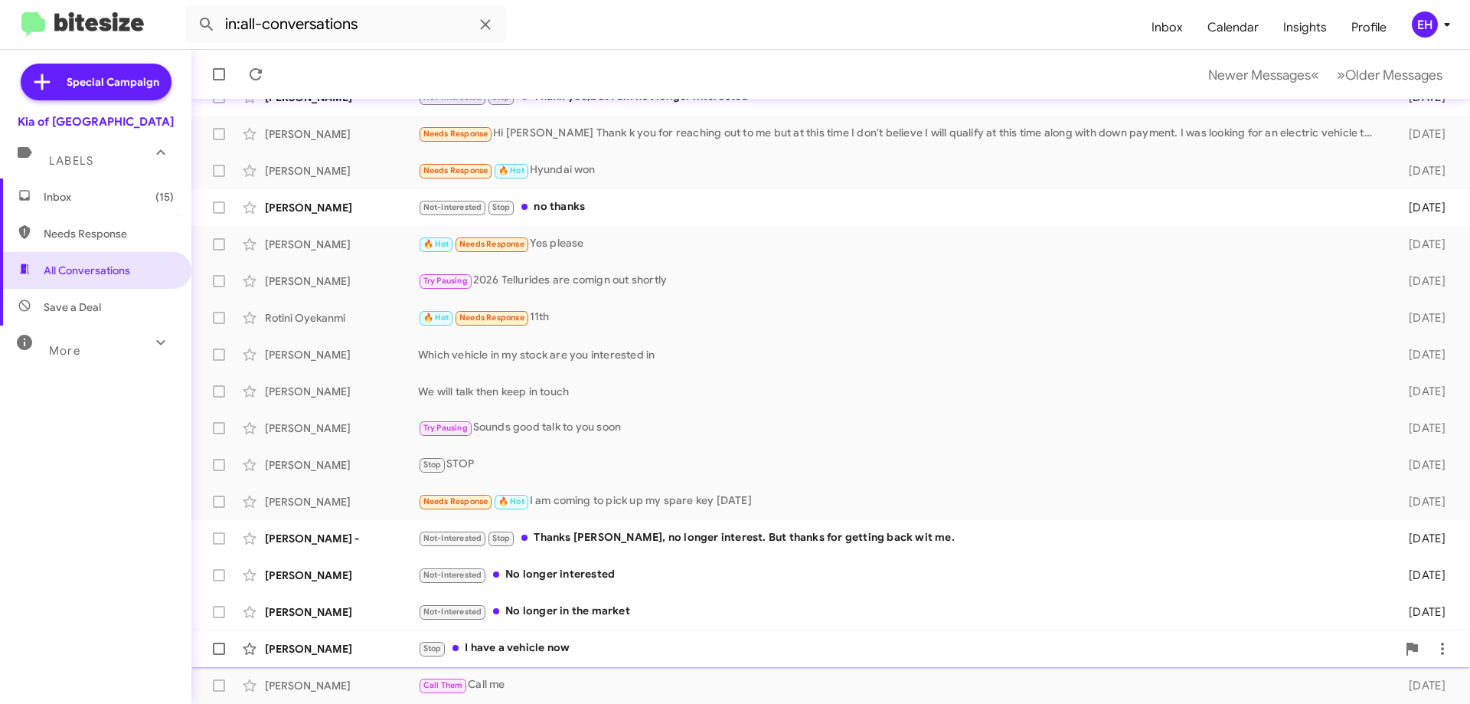
click at [547, 645] on div "Stop I have a vehicle now" at bounding box center [907, 648] width 978 height 18
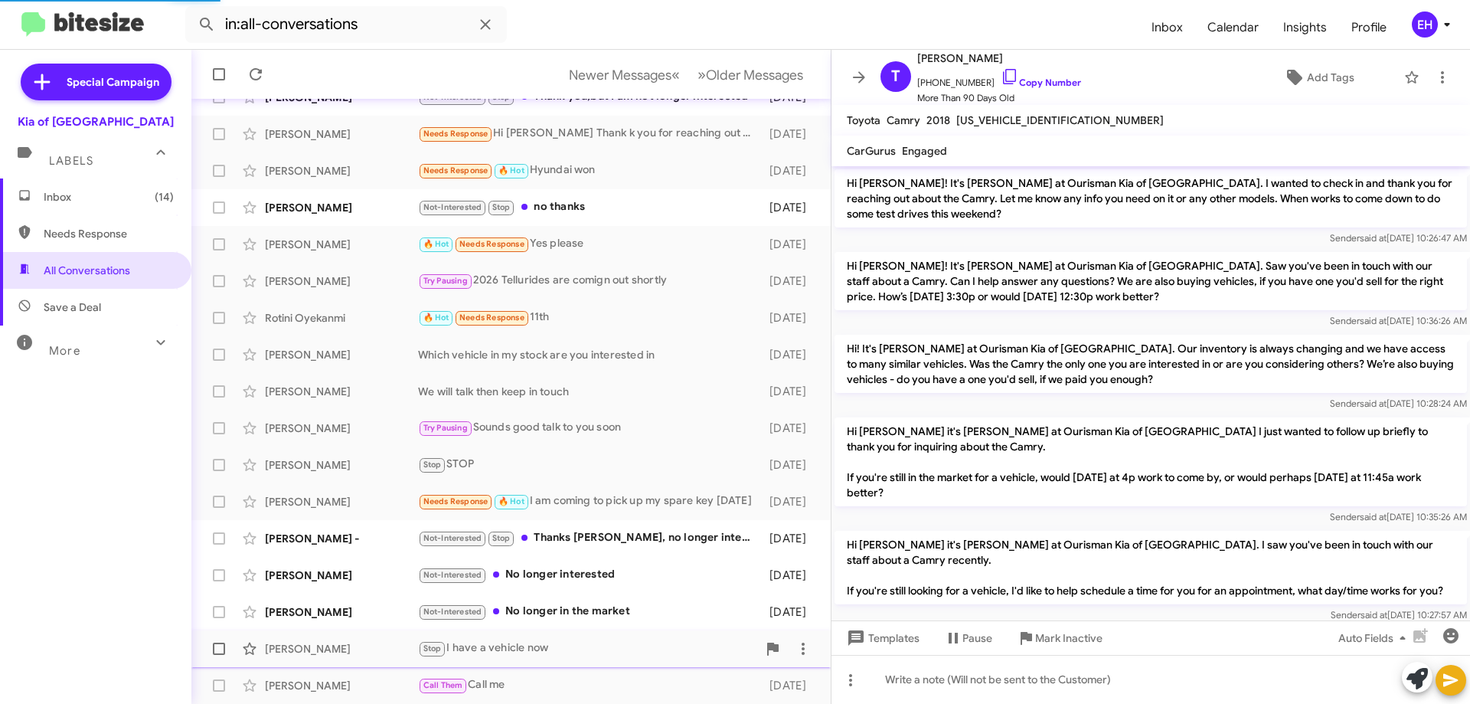
scroll to position [1436, 0]
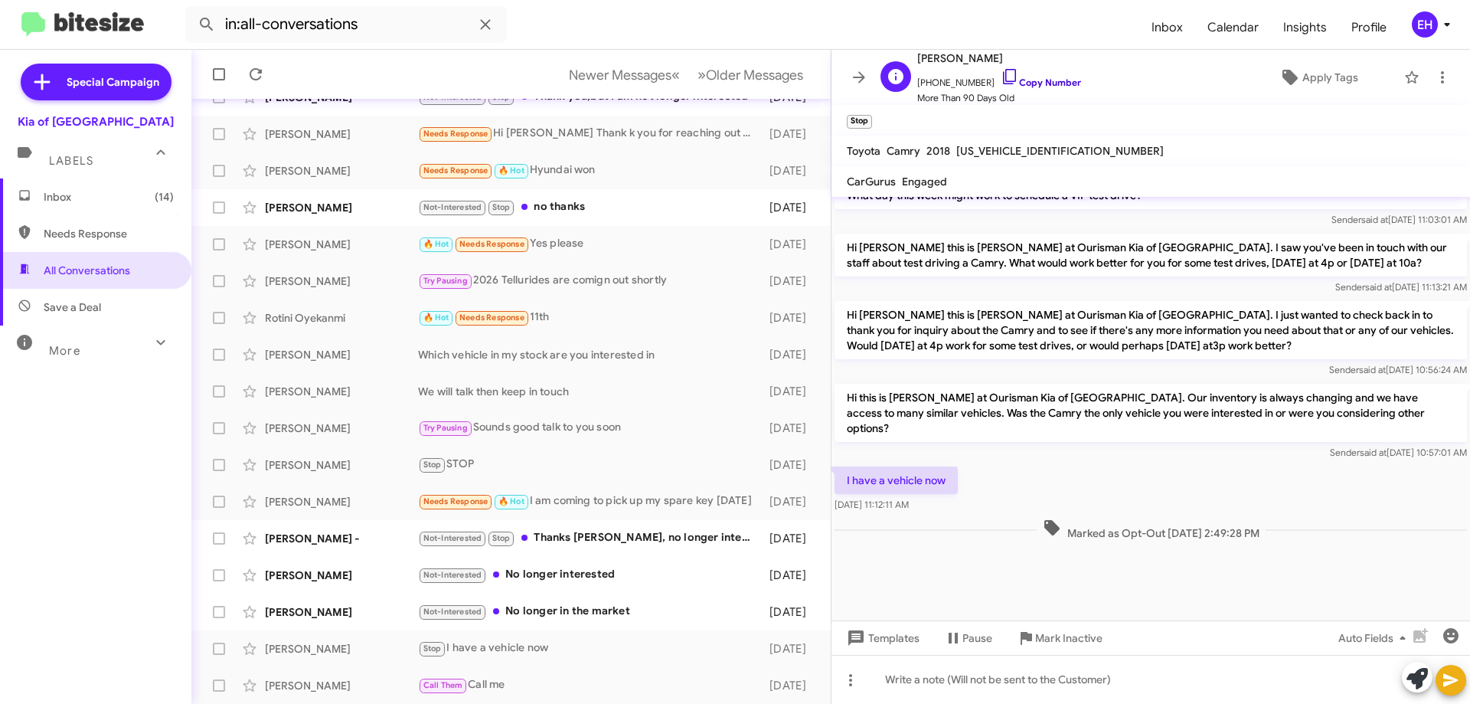
click at [1050, 78] on link "Copy Number" at bounding box center [1041, 82] width 80 height 11
click at [1089, 640] on span "Mark Inactive" at bounding box center [1068, 638] width 67 height 28
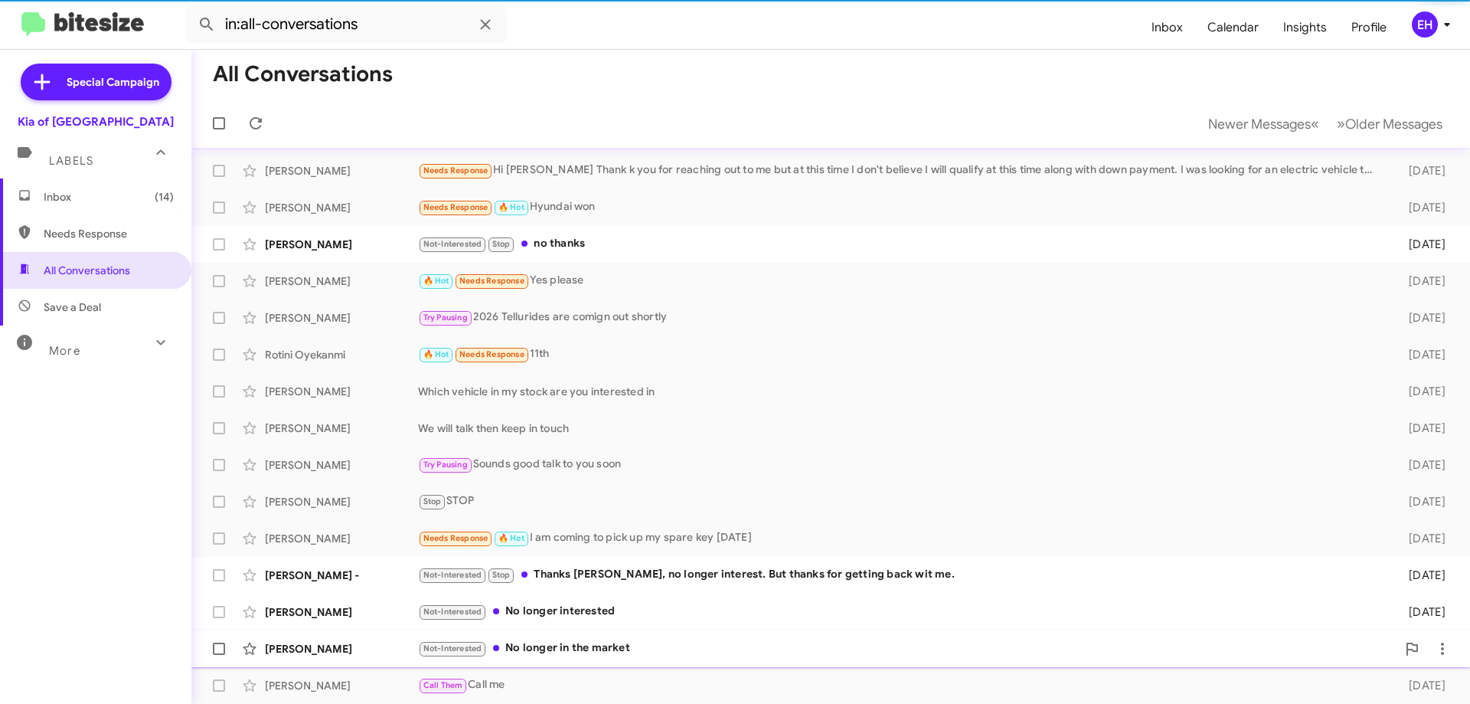
scroll to position [112, 0]
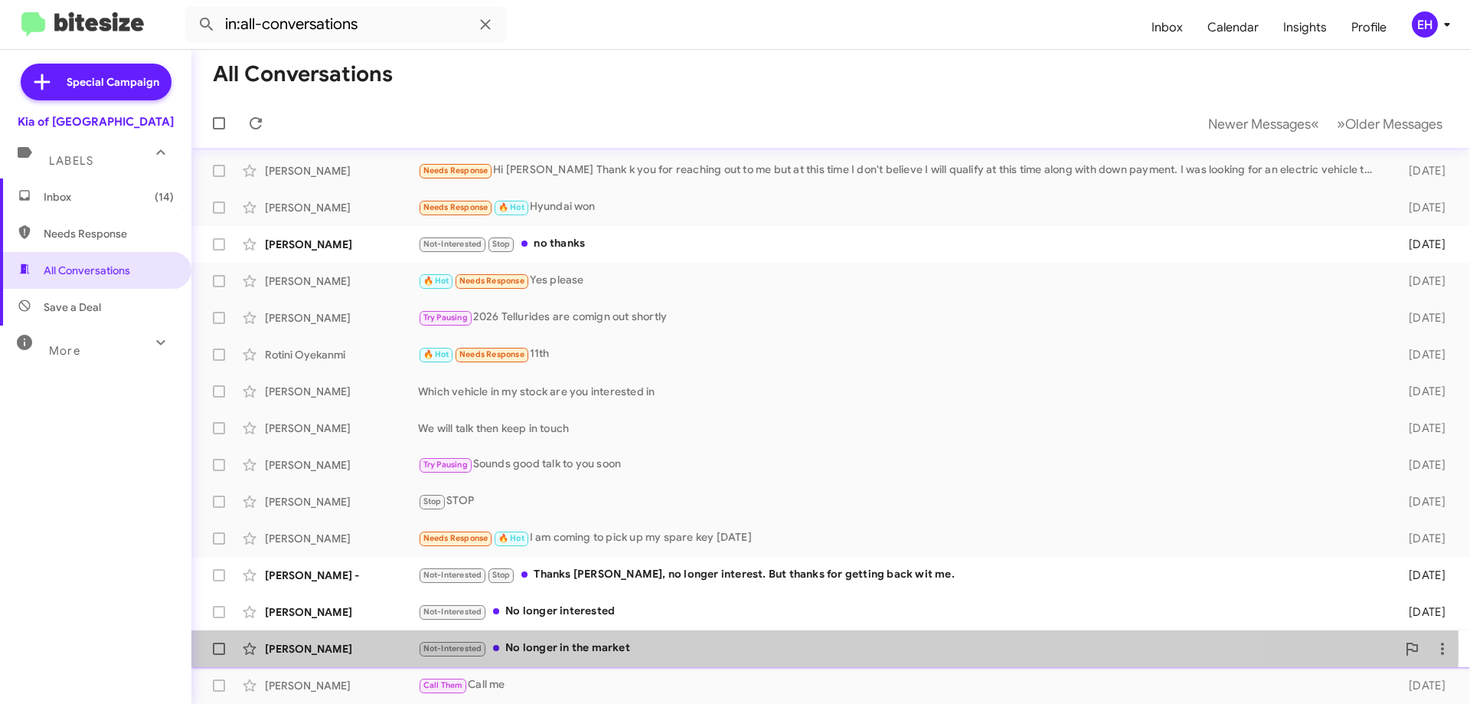
click at [583, 651] on div "Not-Interested No longer in the market" at bounding box center [907, 648] width 978 height 18
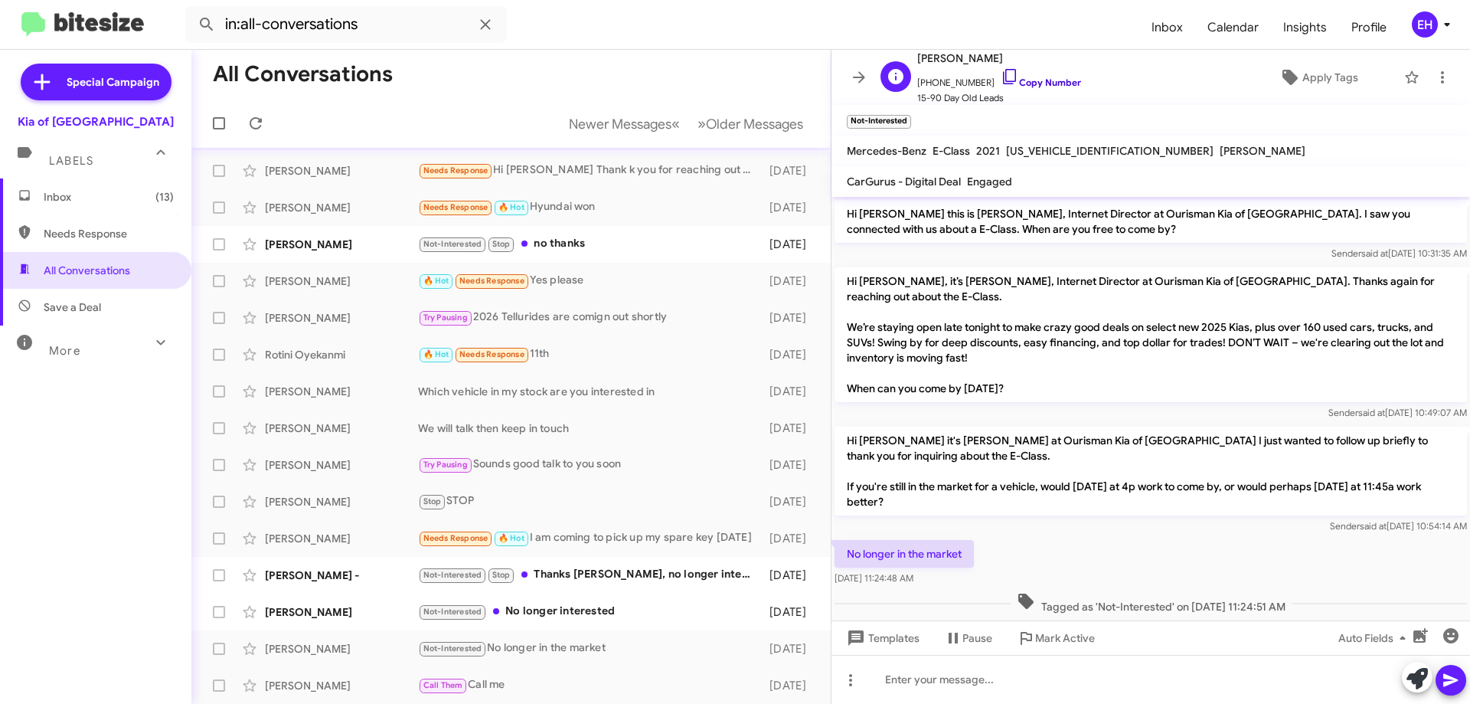
click at [1042, 80] on link "Copy Number" at bounding box center [1041, 82] width 80 height 11
click at [1436, 80] on icon at bounding box center [1442, 77] width 18 height 18
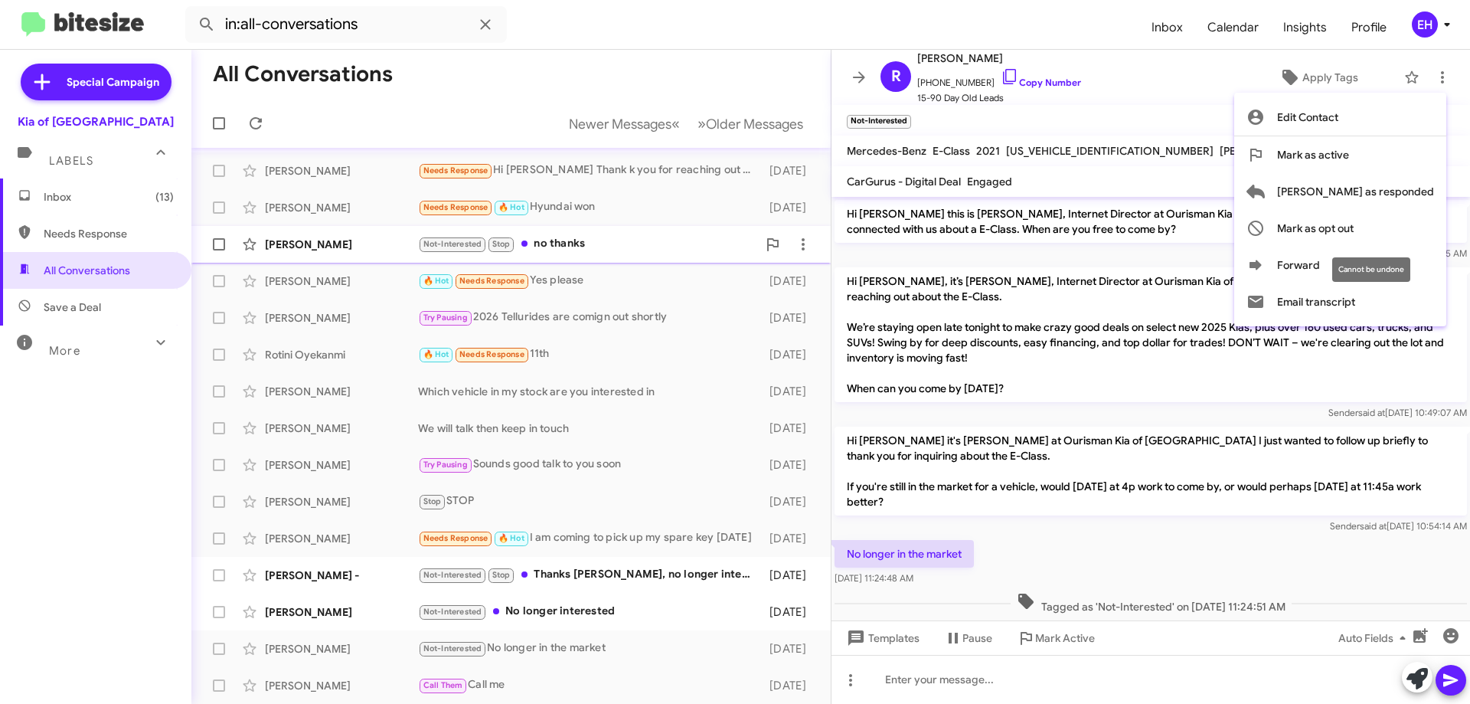
drag, startPoint x: 1414, startPoint y: 224, endPoint x: 1401, endPoint y: 228, distance: 13.6
click at [1353, 225] on span "Mark as opt out" at bounding box center [1315, 228] width 77 height 37
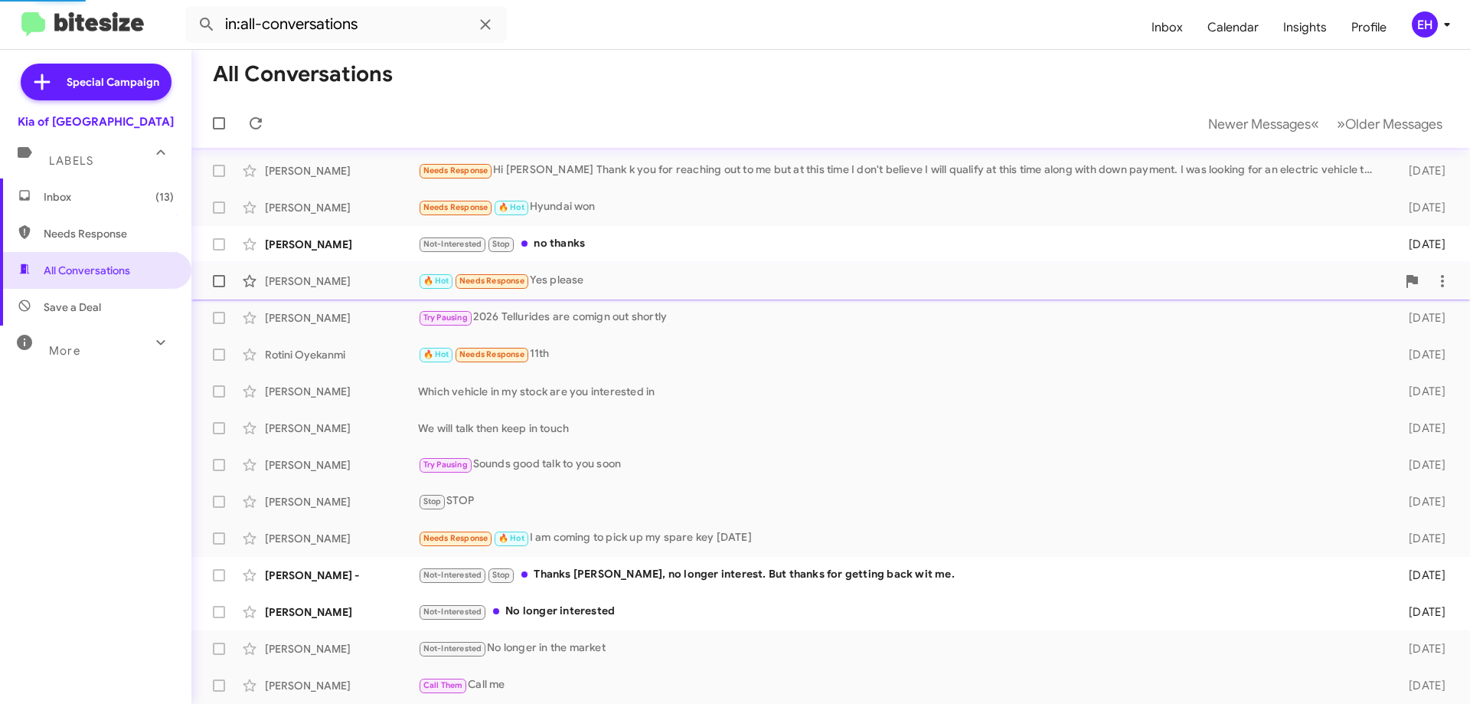
scroll to position [75, 0]
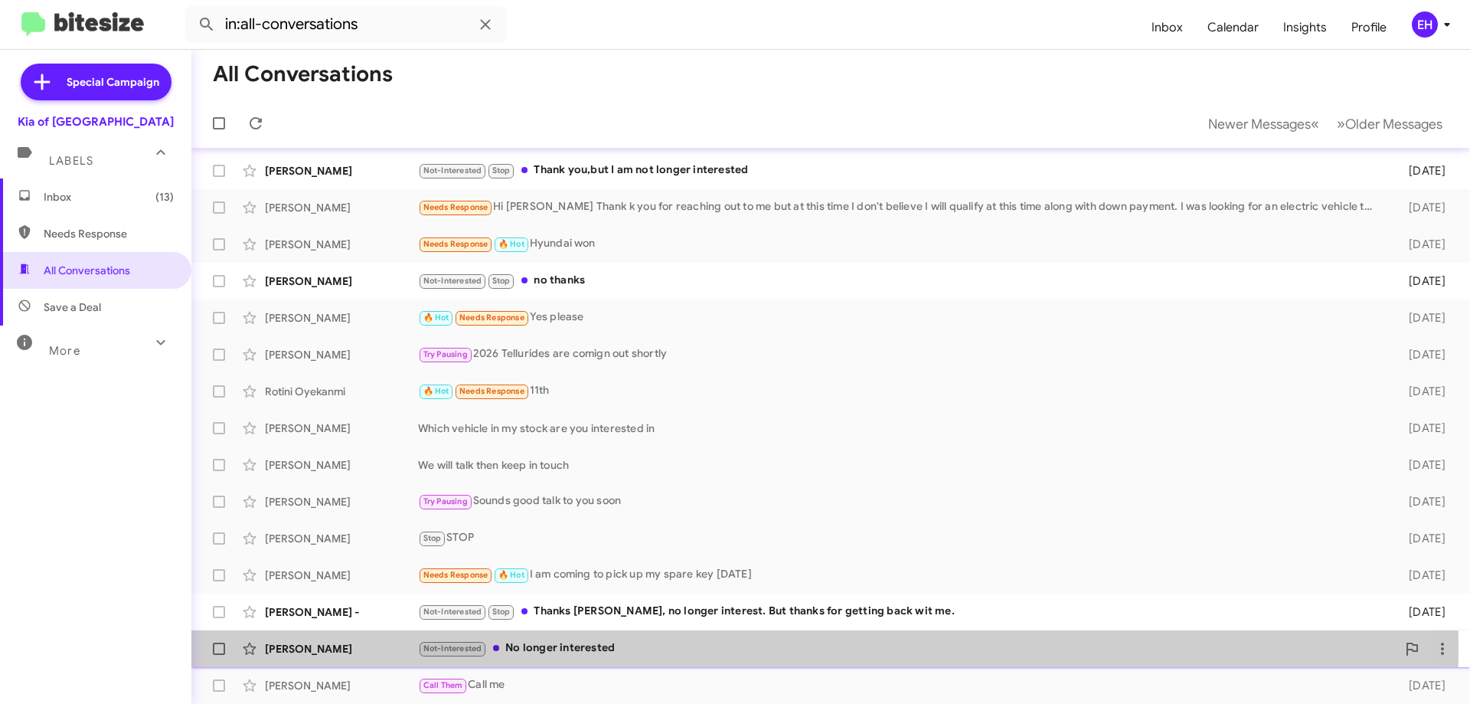
click at [571, 648] on div "Not-Interested No longer interested" at bounding box center [907, 648] width 978 height 18
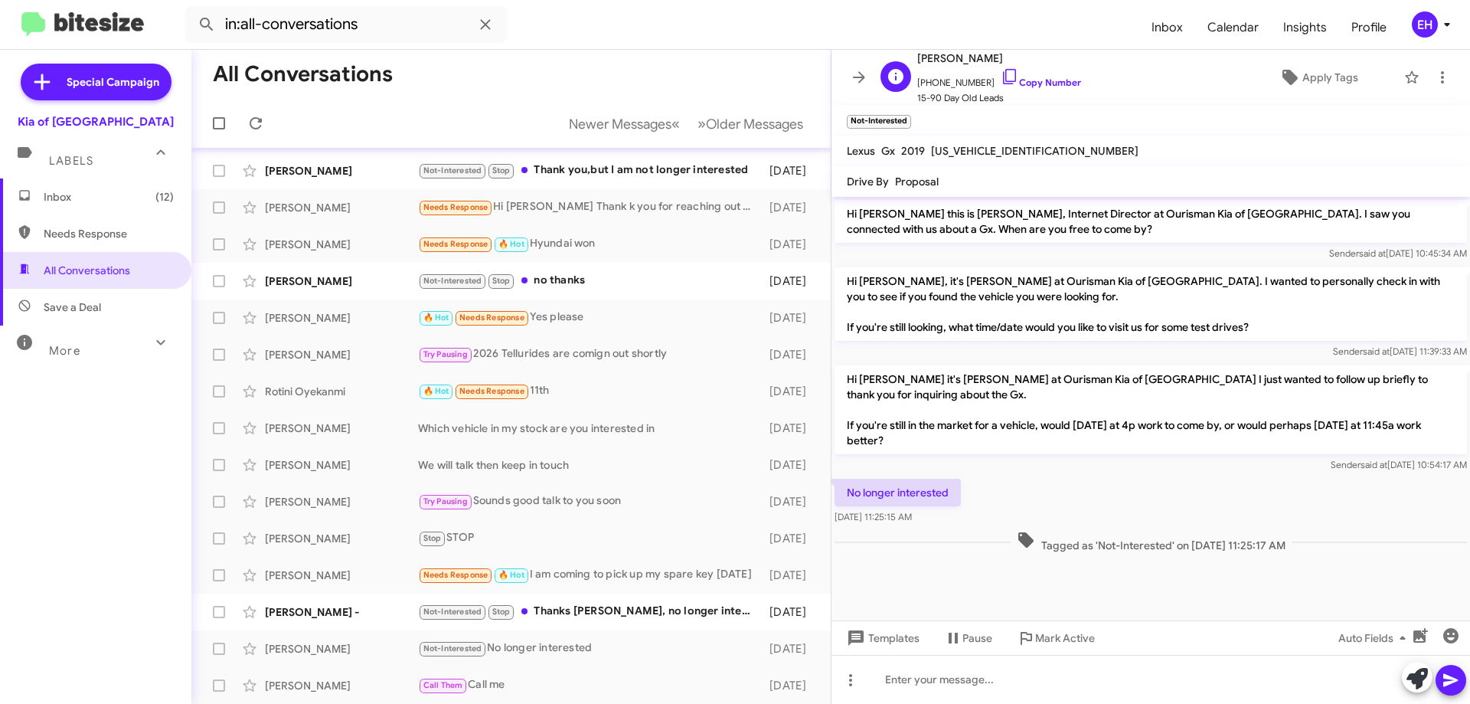
click at [1035, 91] on span "15-90 Day Old Leads" at bounding box center [999, 97] width 164 height 15
click at [1438, 76] on icon at bounding box center [1442, 77] width 18 height 18
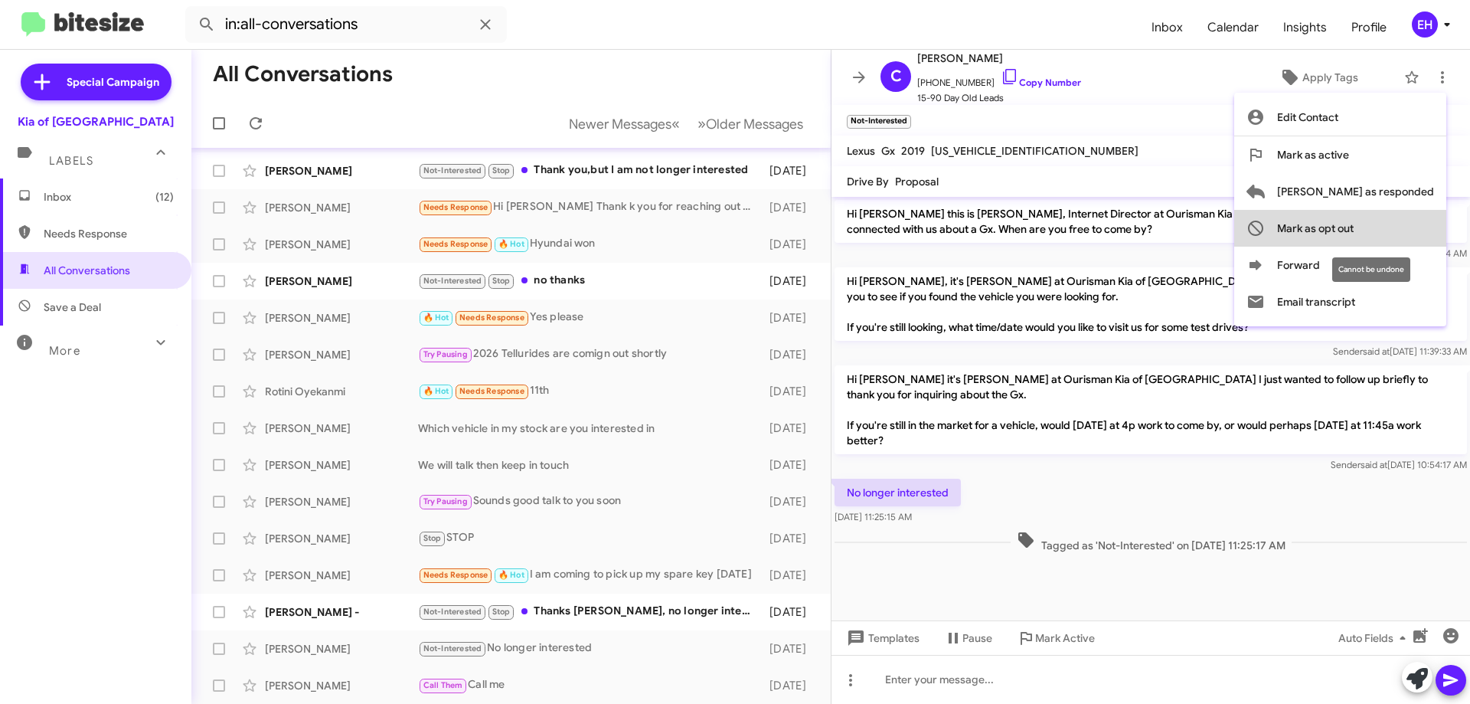
click at [1353, 220] on span "Mark as opt out" at bounding box center [1315, 228] width 77 height 37
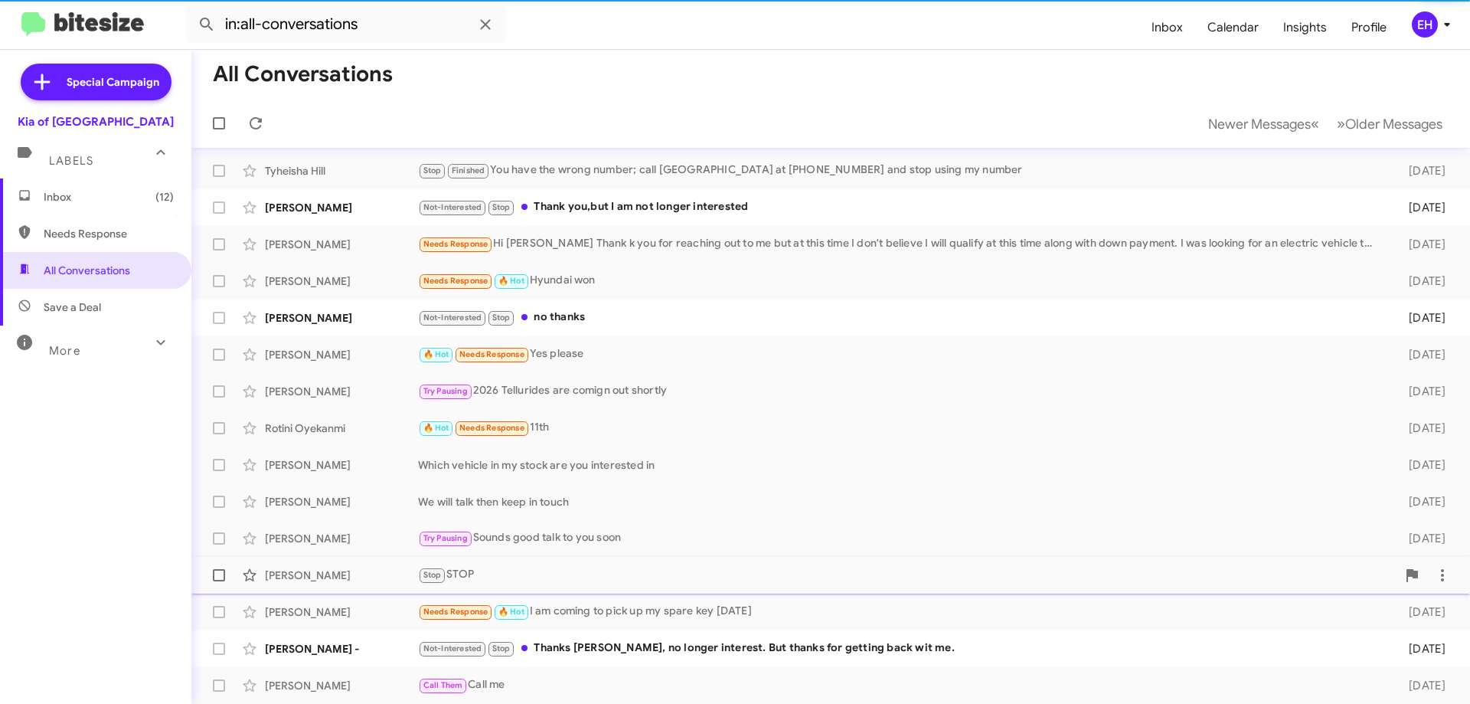
scroll to position [38, 0]
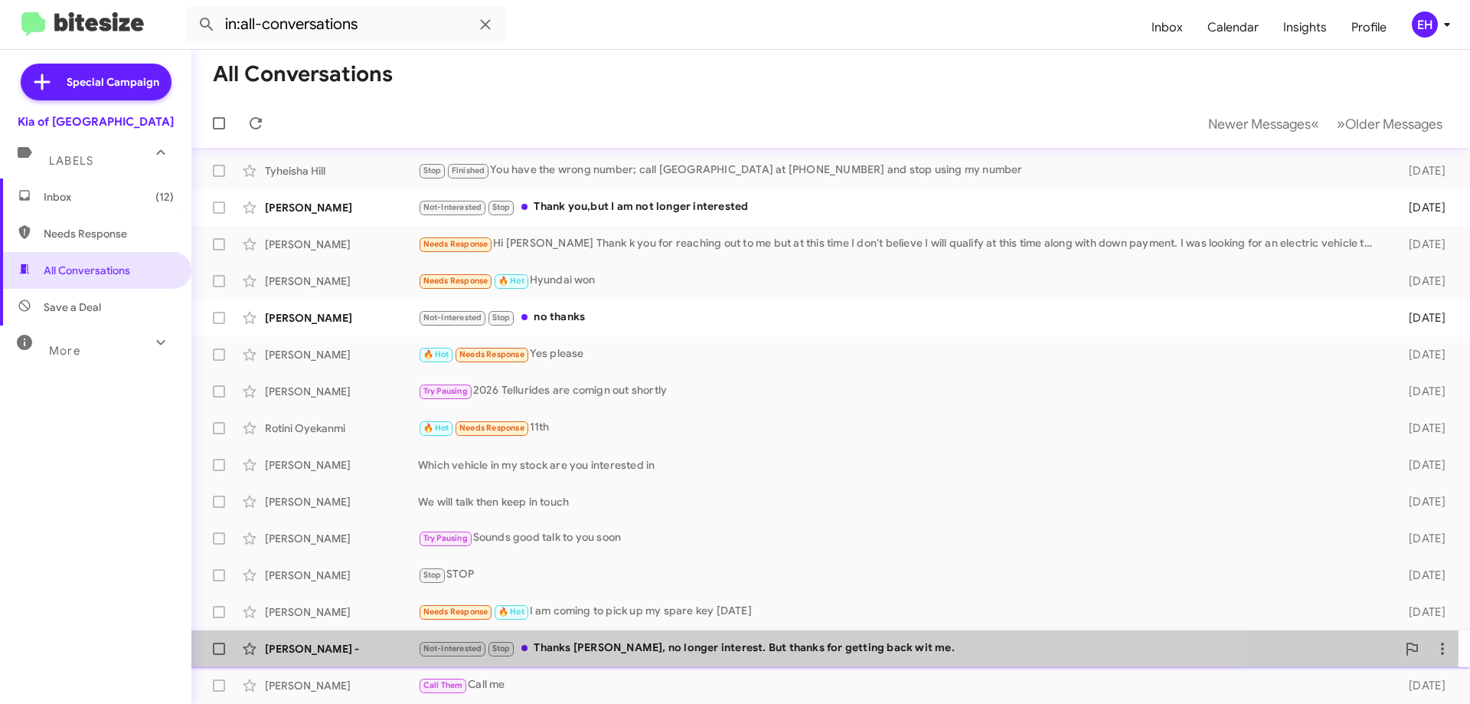
click at [670, 649] on div "Not-Interested Stop Thanks Erik, no longer interest. But thanks for getting bac…" at bounding box center [907, 648] width 978 height 18
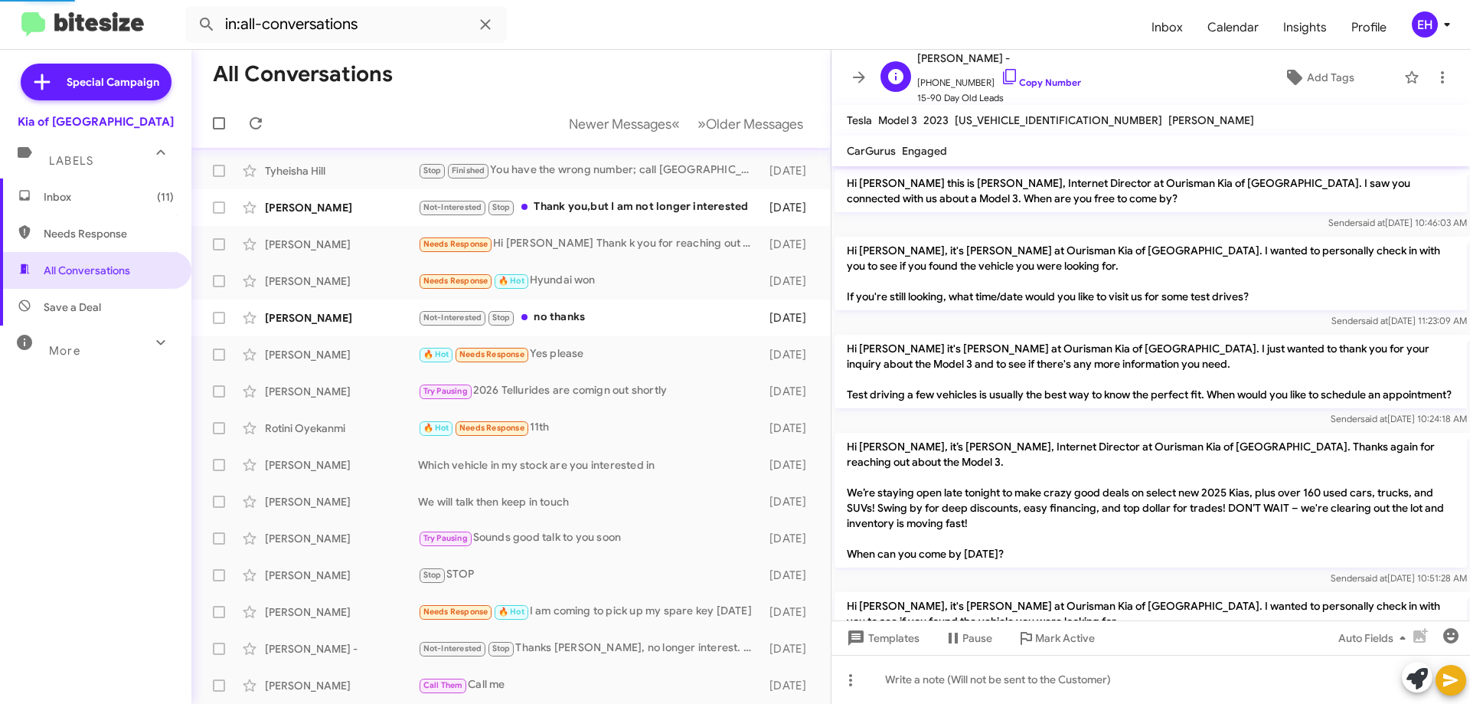
scroll to position [371, 0]
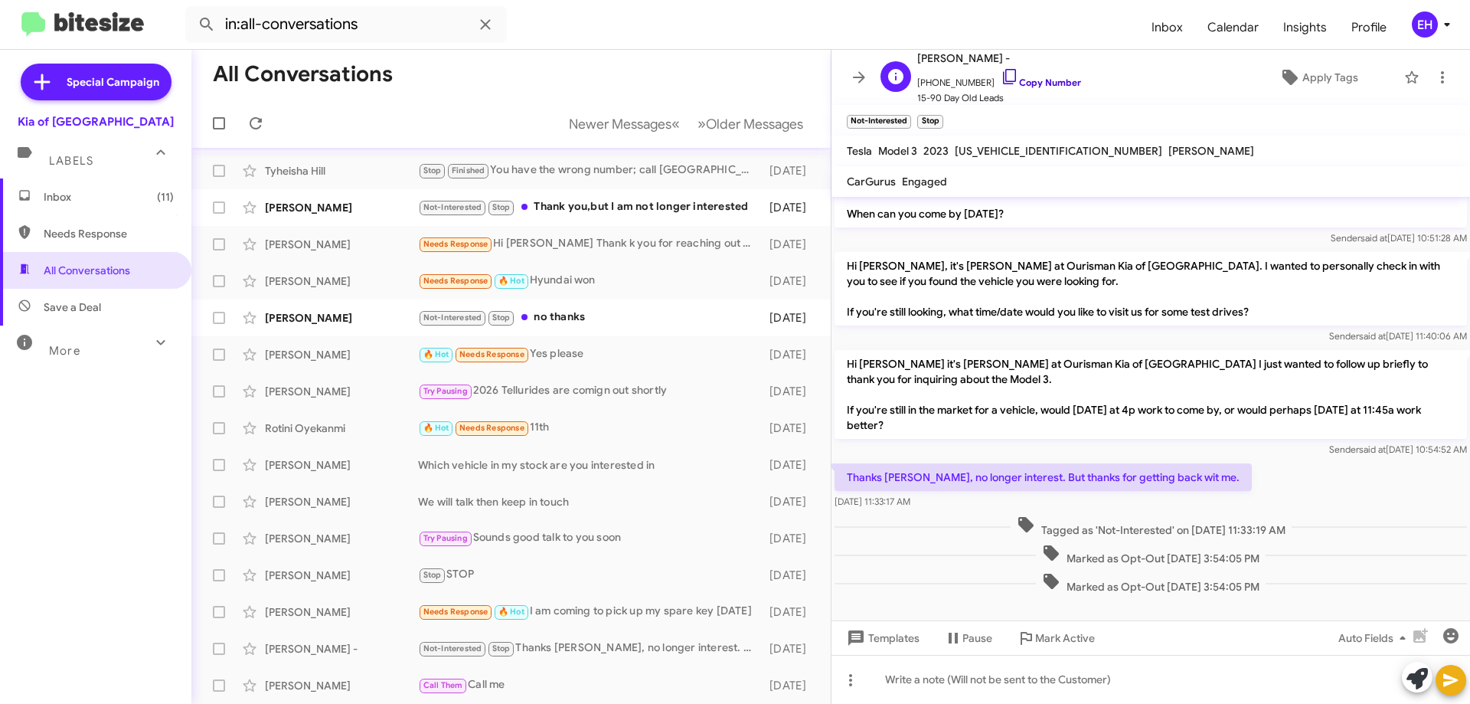
click at [1028, 84] on link "Copy Number" at bounding box center [1041, 82] width 80 height 11
click at [1434, 77] on icon at bounding box center [1442, 77] width 18 height 18
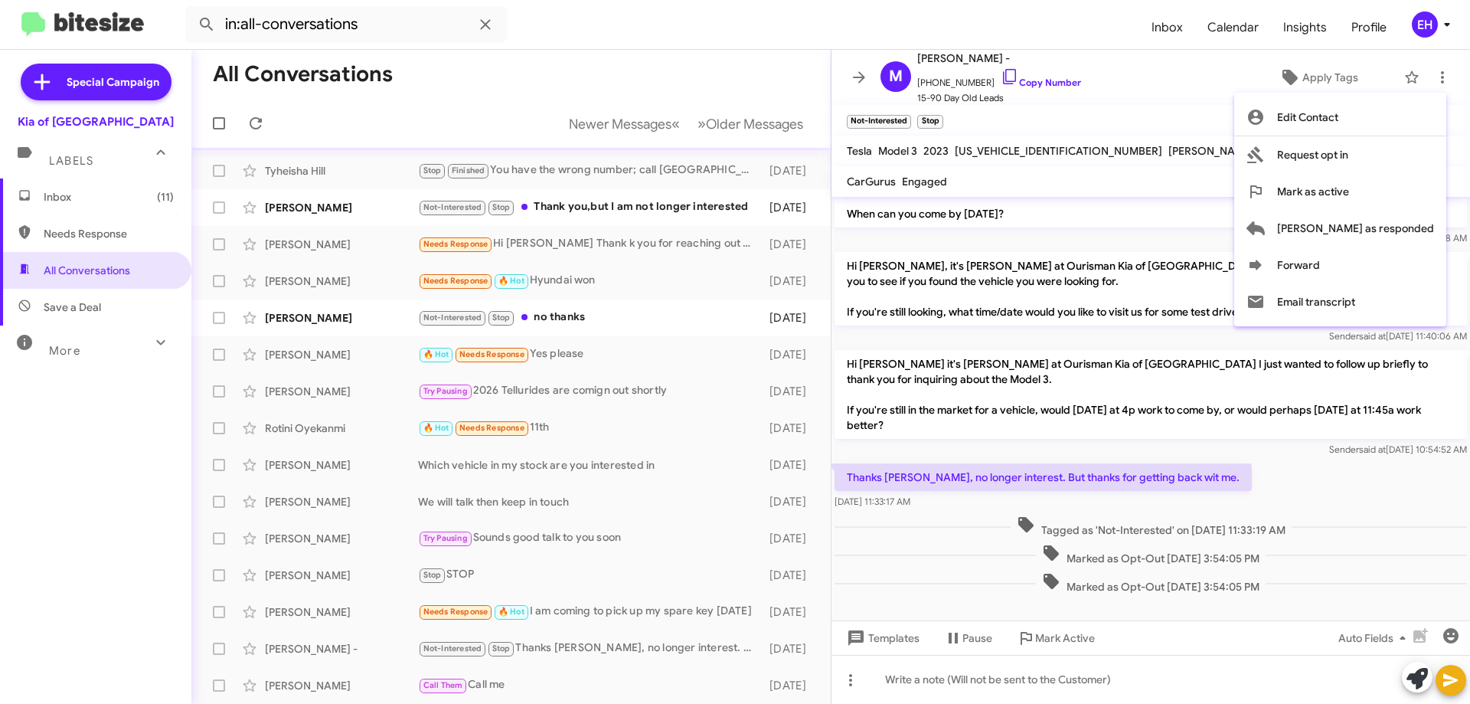
click at [1044, 683] on div at bounding box center [735, 352] width 1470 height 704
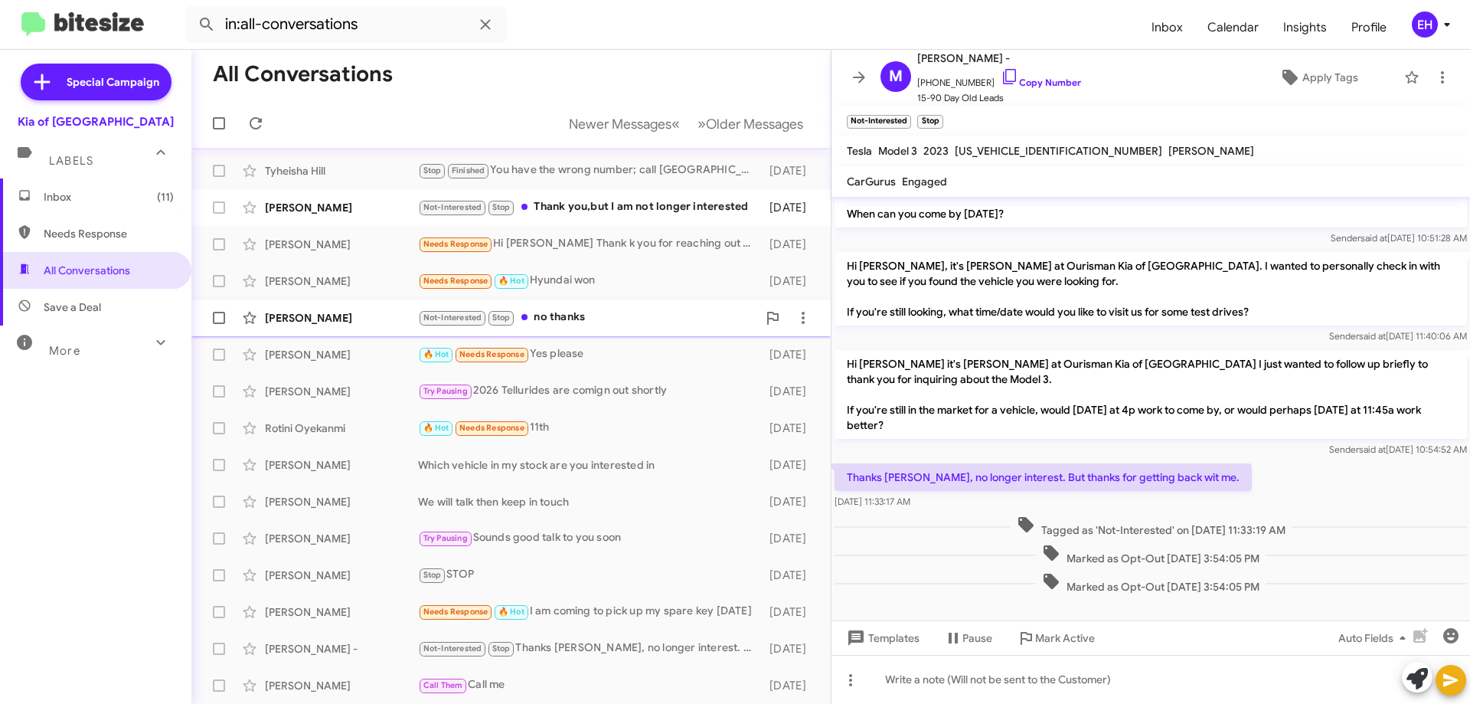
click at [555, 318] on div "Not-Interested Stop no thanks" at bounding box center [587, 317] width 339 height 18
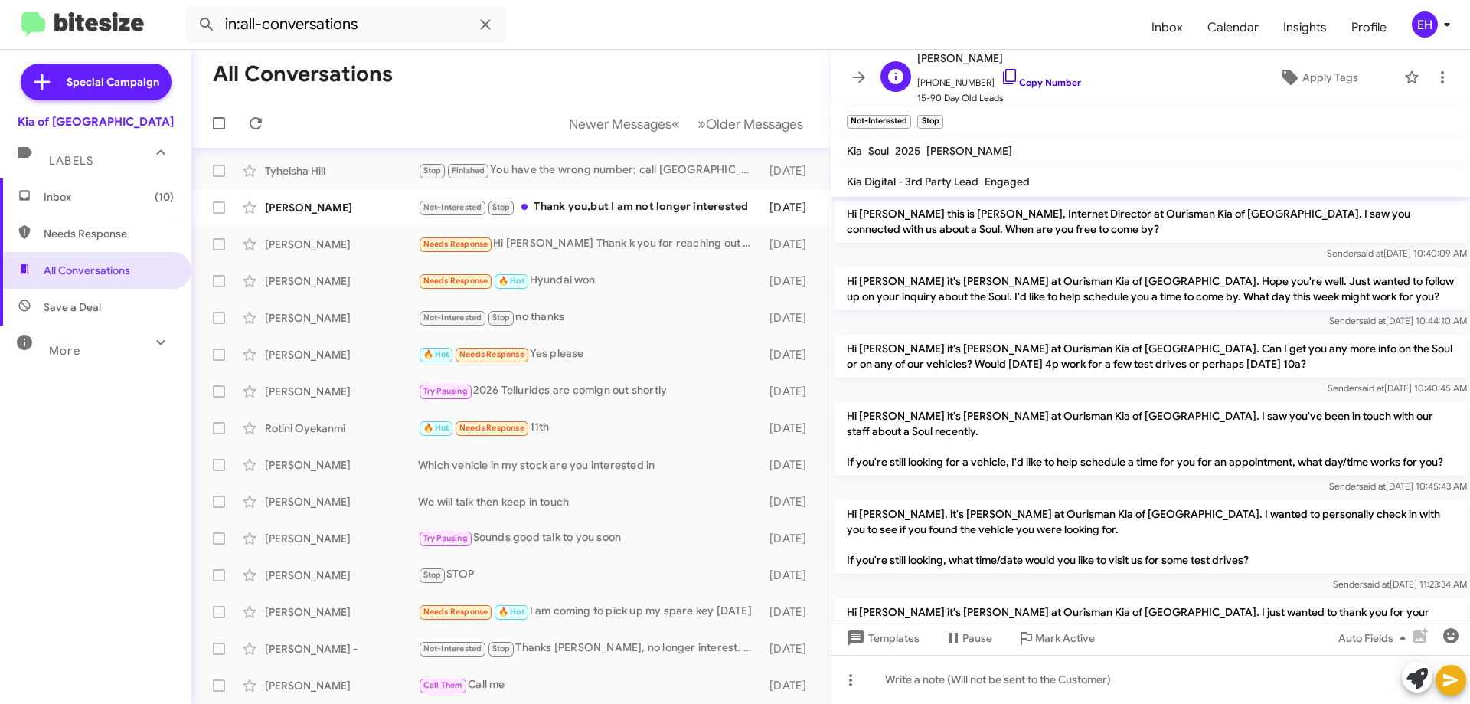
click at [1022, 83] on link "Copy Number" at bounding box center [1041, 82] width 80 height 11
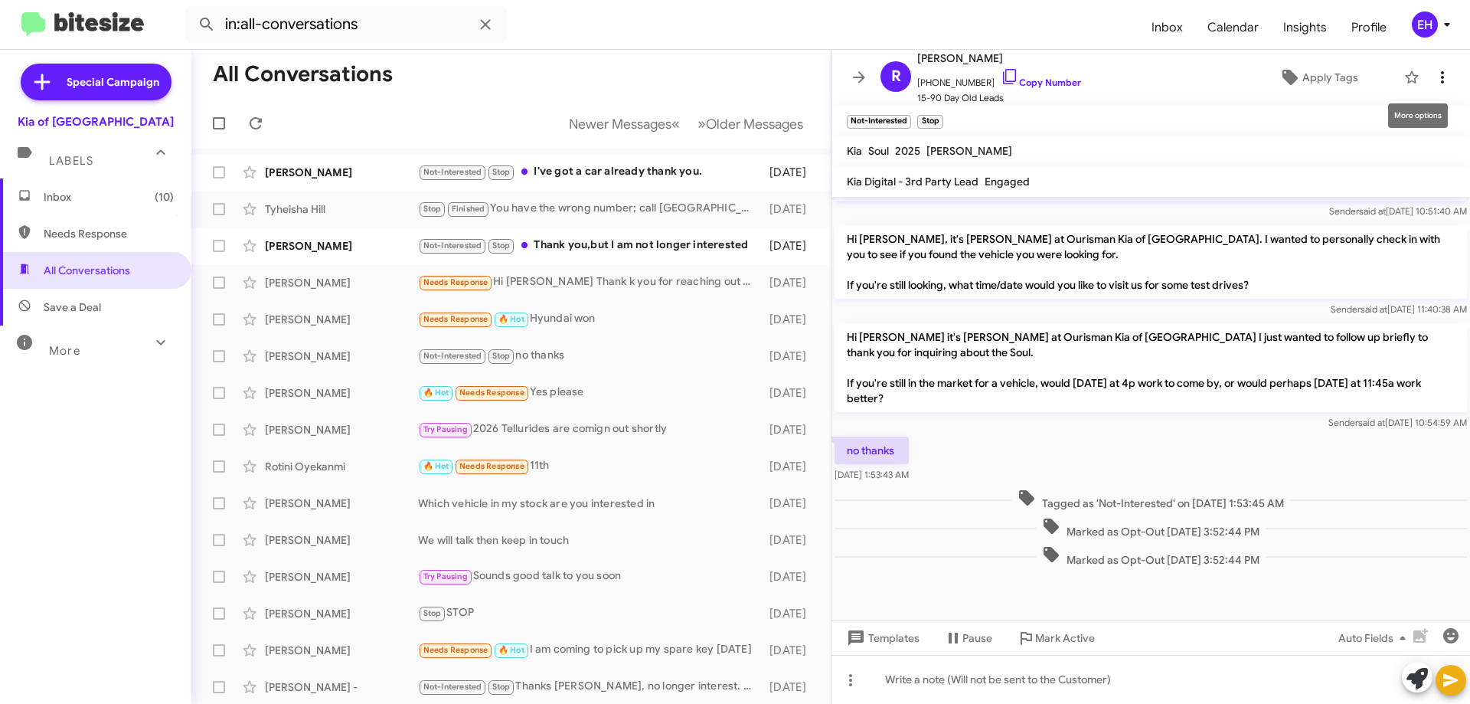
click at [1435, 70] on icon at bounding box center [1442, 77] width 18 height 18
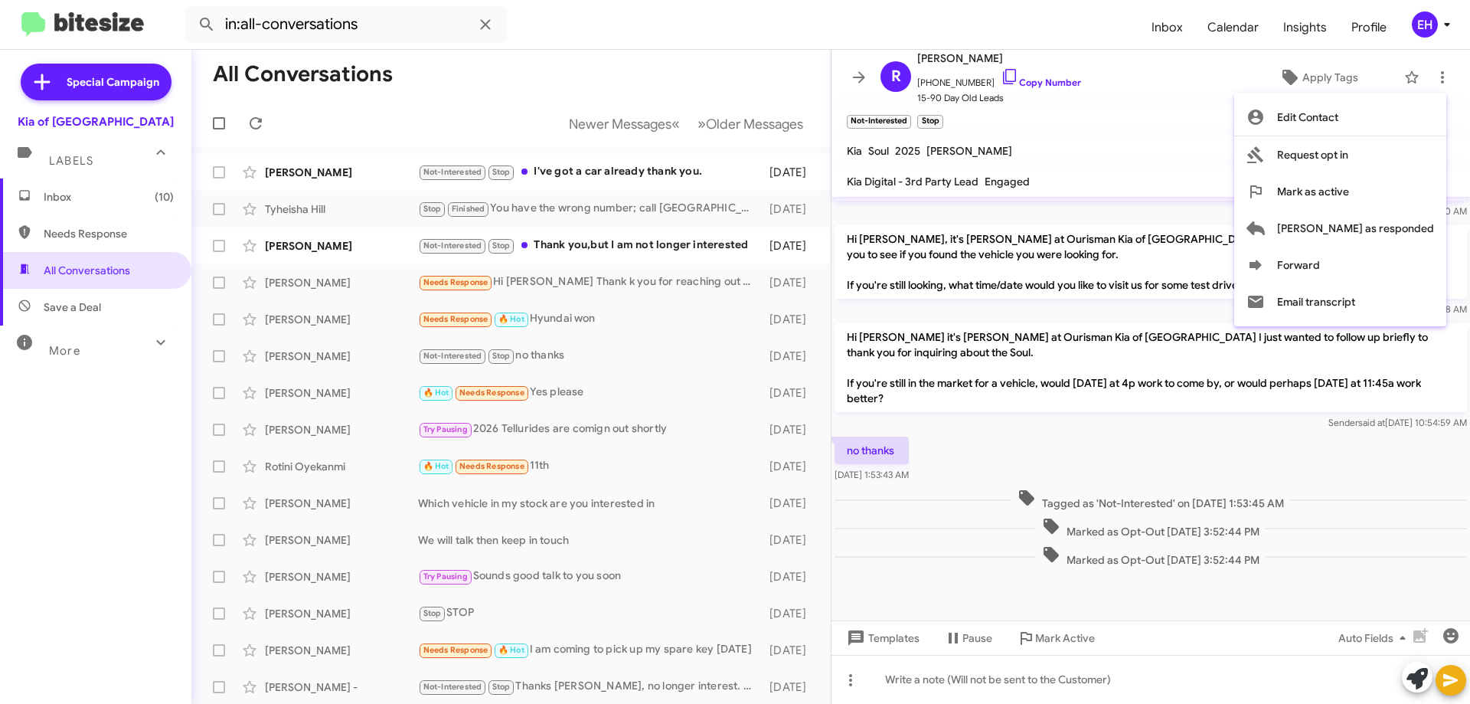
click at [631, 241] on div at bounding box center [735, 352] width 1470 height 704
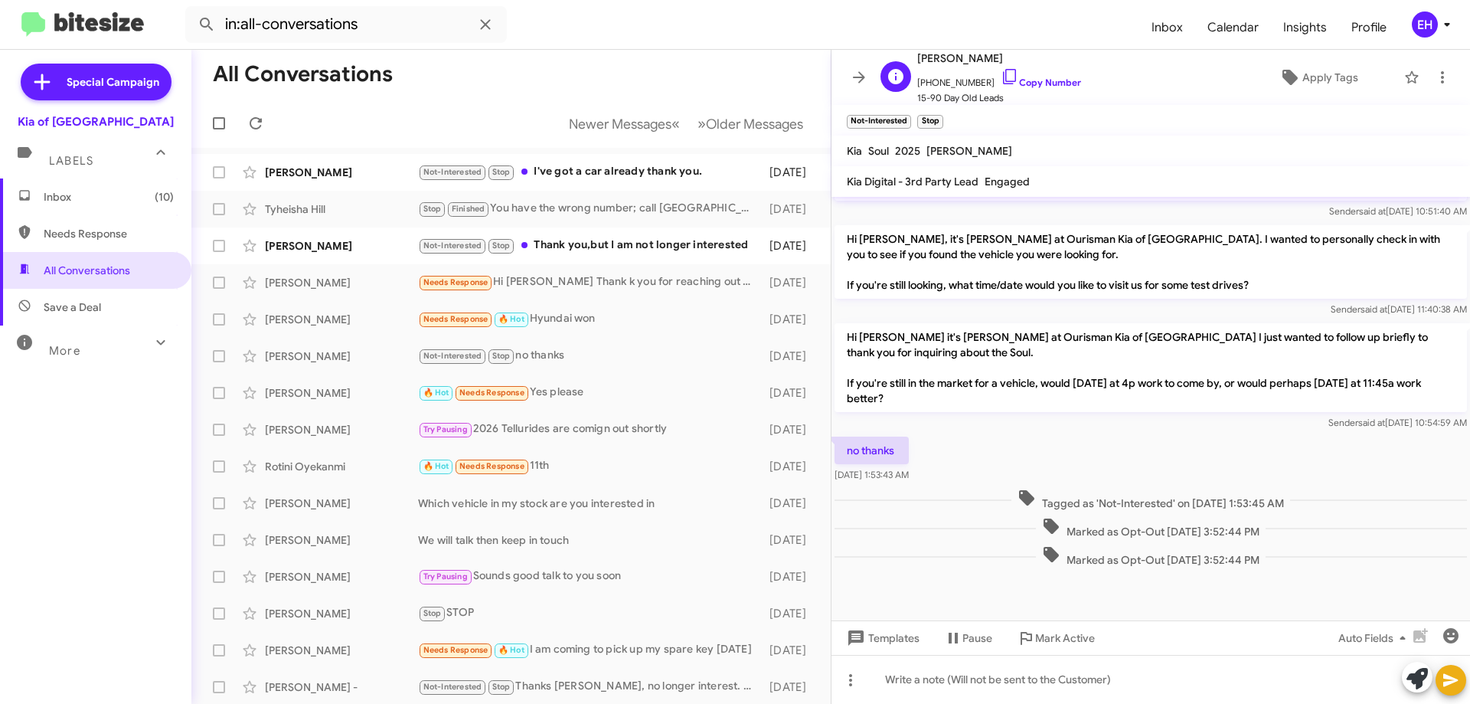
click at [1034, 76] on span "+13013381746 Copy Number" at bounding box center [999, 78] width 164 height 23
click at [581, 243] on div "Not-Interested Stop Thank you,but I am not longer interested" at bounding box center [587, 246] width 339 height 18
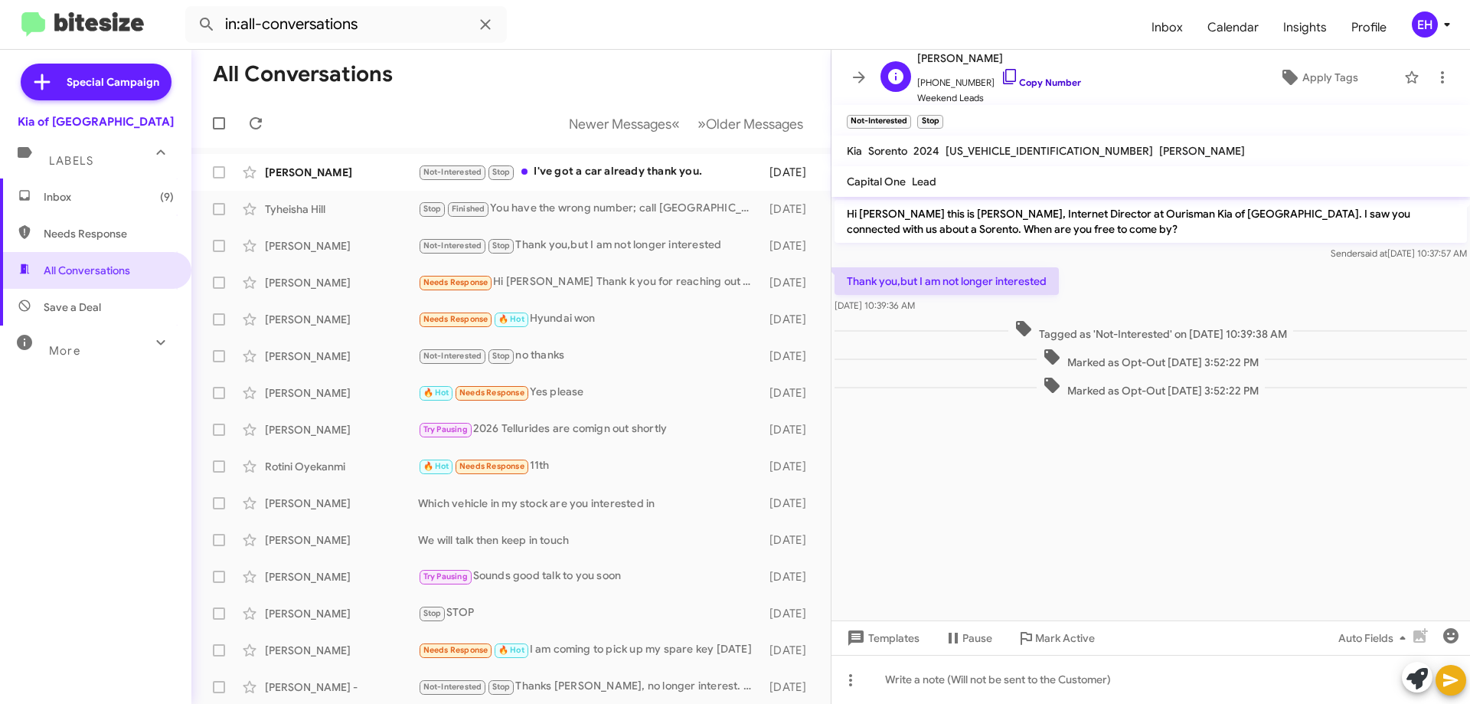
click at [1043, 85] on link "Copy Number" at bounding box center [1041, 82] width 80 height 11
click at [1434, 82] on icon at bounding box center [1442, 77] width 18 height 18
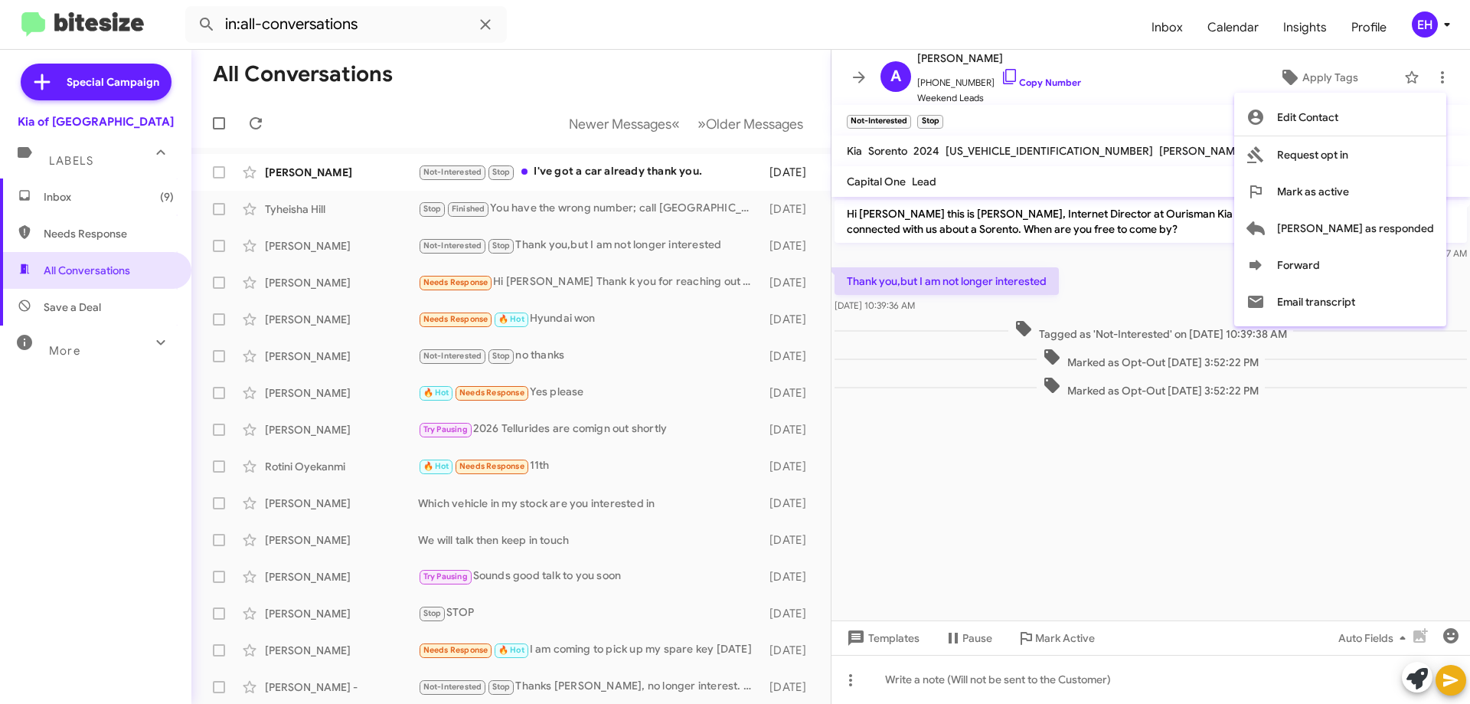
click at [586, 207] on div at bounding box center [735, 352] width 1470 height 704
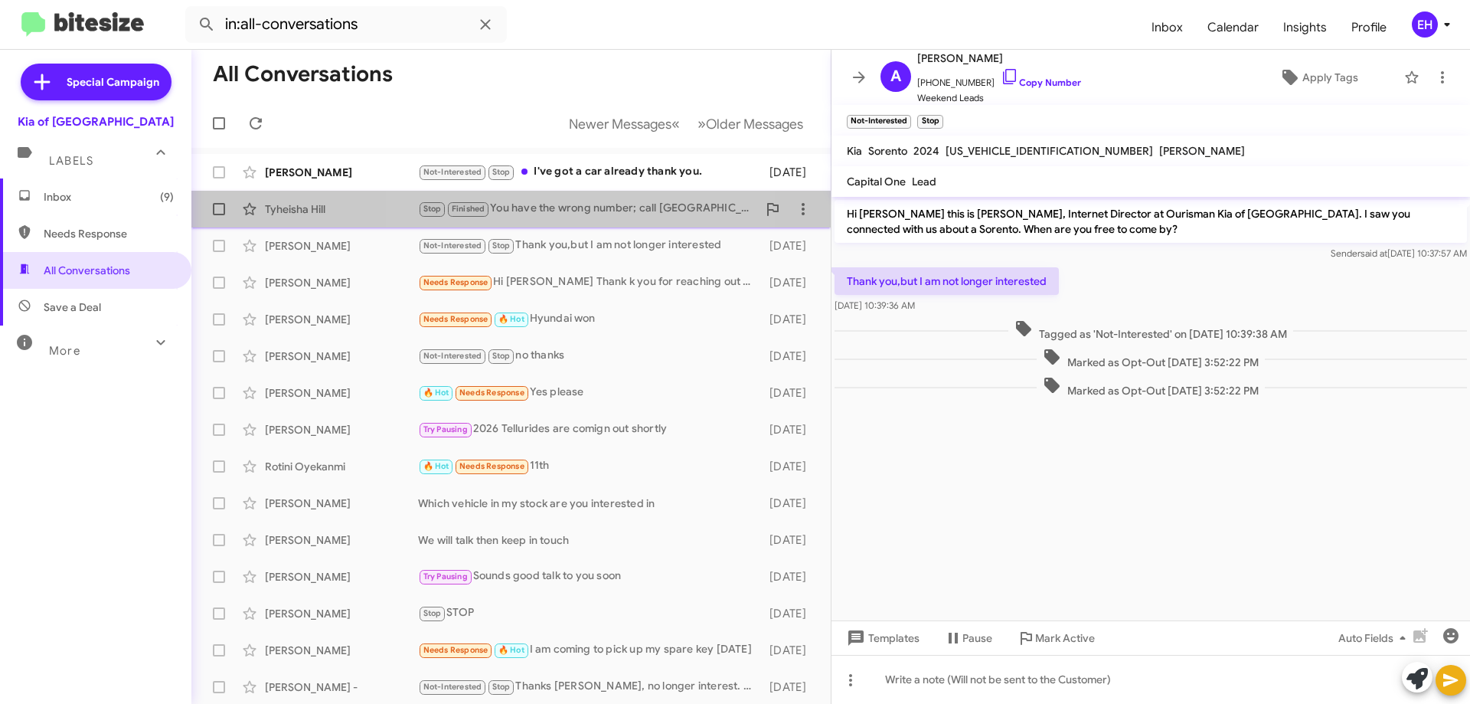
click at [573, 204] on div "Stop Finished You have the wrong number; call Valencia at 202-386-1781 and stop…" at bounding box center [587, 209] width 339 height 18
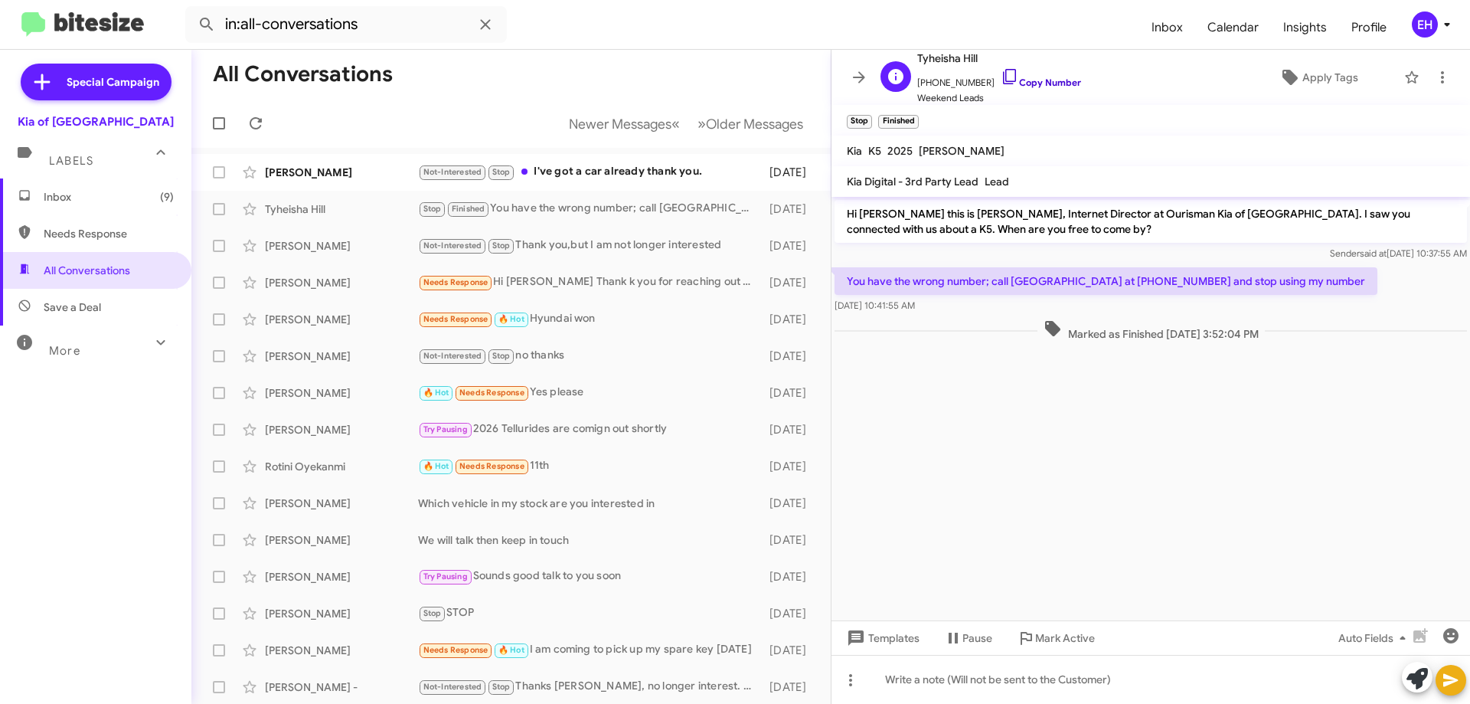
click at [1051, 81] on link "Copy Number" at bounding box center [1041, 82] width 80 height 11
click at [1025, 80] on link "Copy Number" at bounding box center [1041, 82] width 80 height 11
click at [1442, 85] on span at bounding box center [1442, 77] width 31 height 18
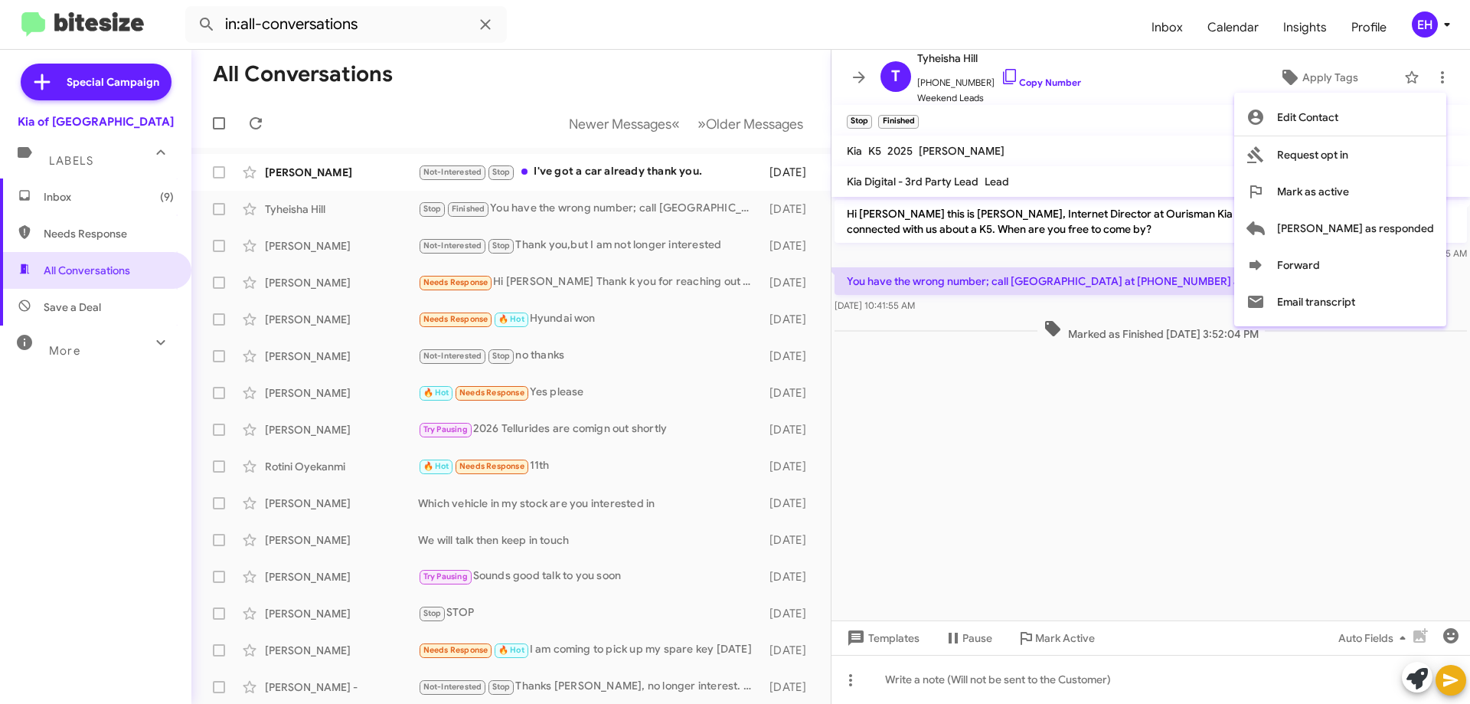
click at [1117, 553] on div at bounding box center [735, 352] width 1470 height 704
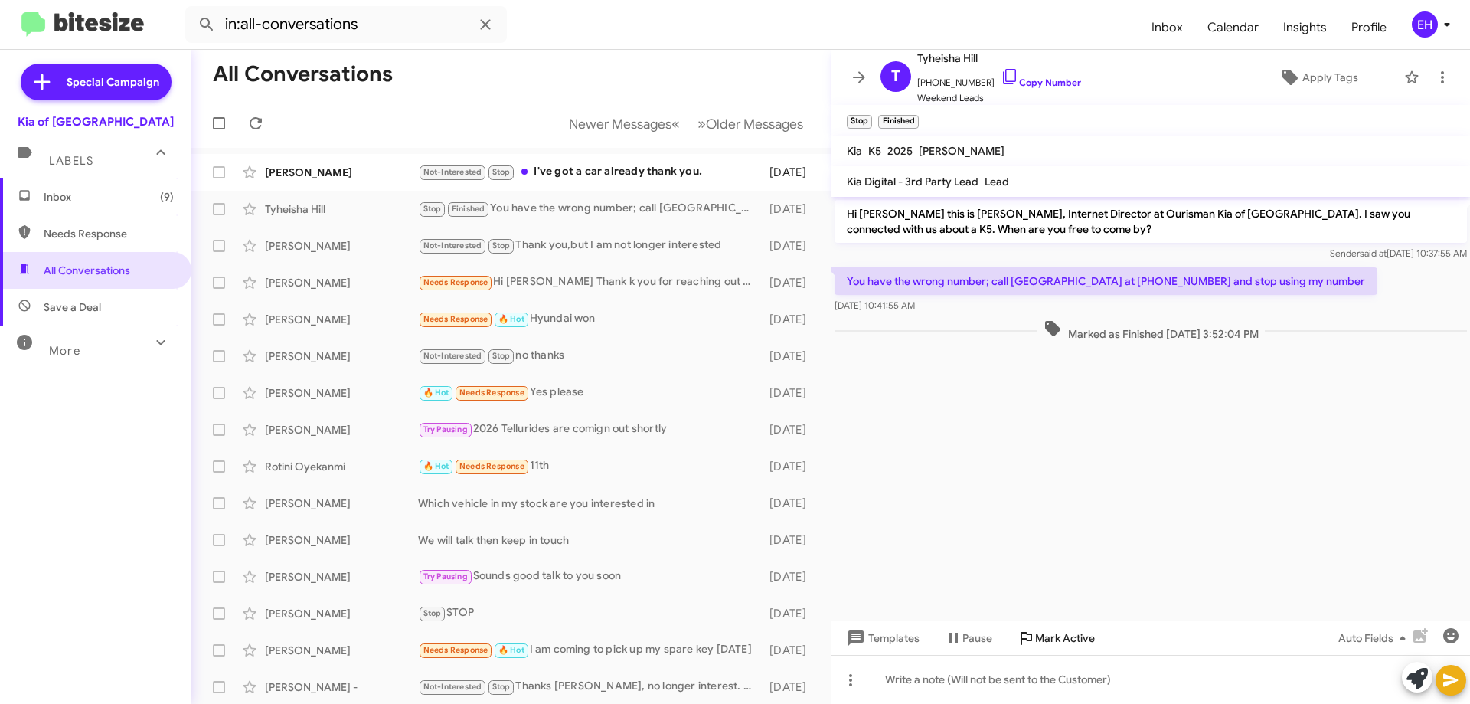
click at [1035, 632] on span "Mark Active" at bounding box center [1065, 638] width 60 height 28
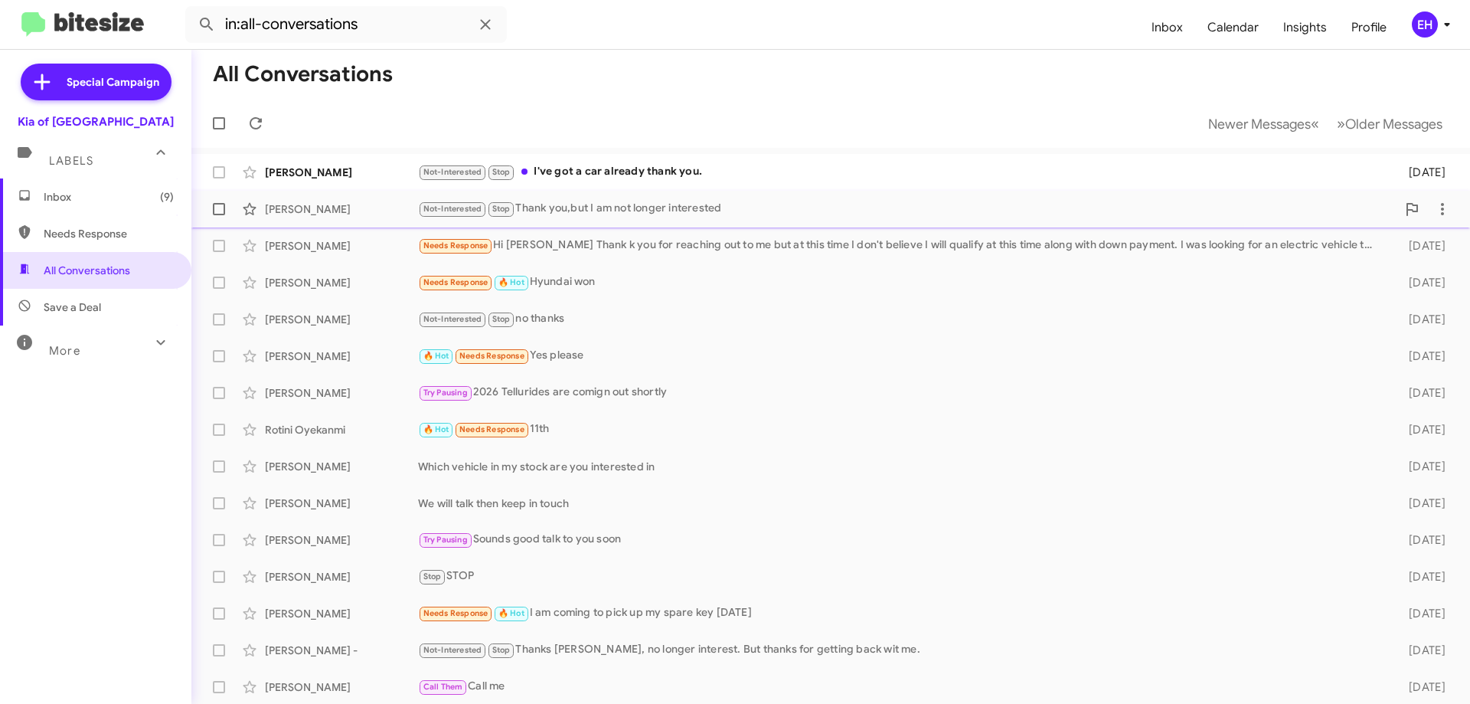
click at [623, 224] on div "Ashley Smith Not-Interested Stop Thank you,but I am not longer interested 3 day…" at bounding box center [831, 209] width 1254 height 31
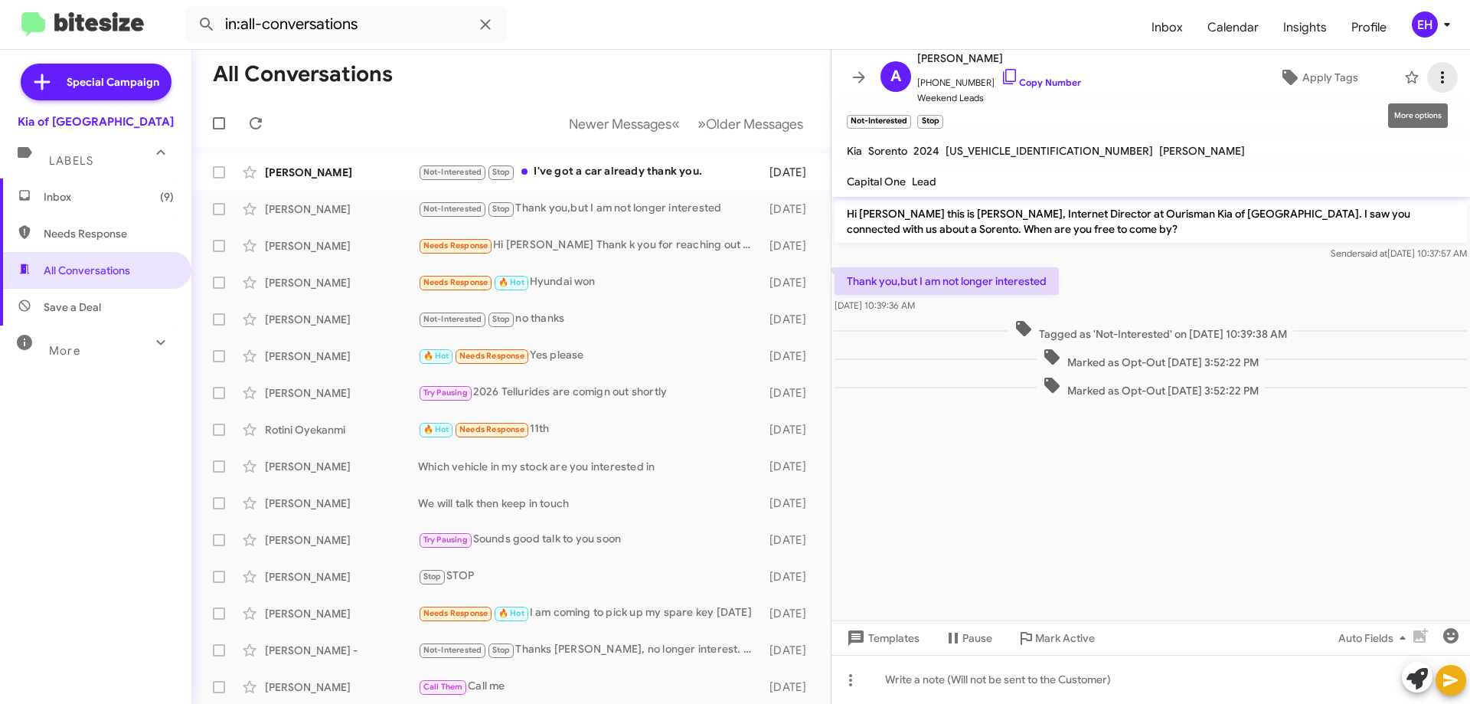
click at [1436, 80] on icon at bounding box center [1442, 77] width 18 height 18
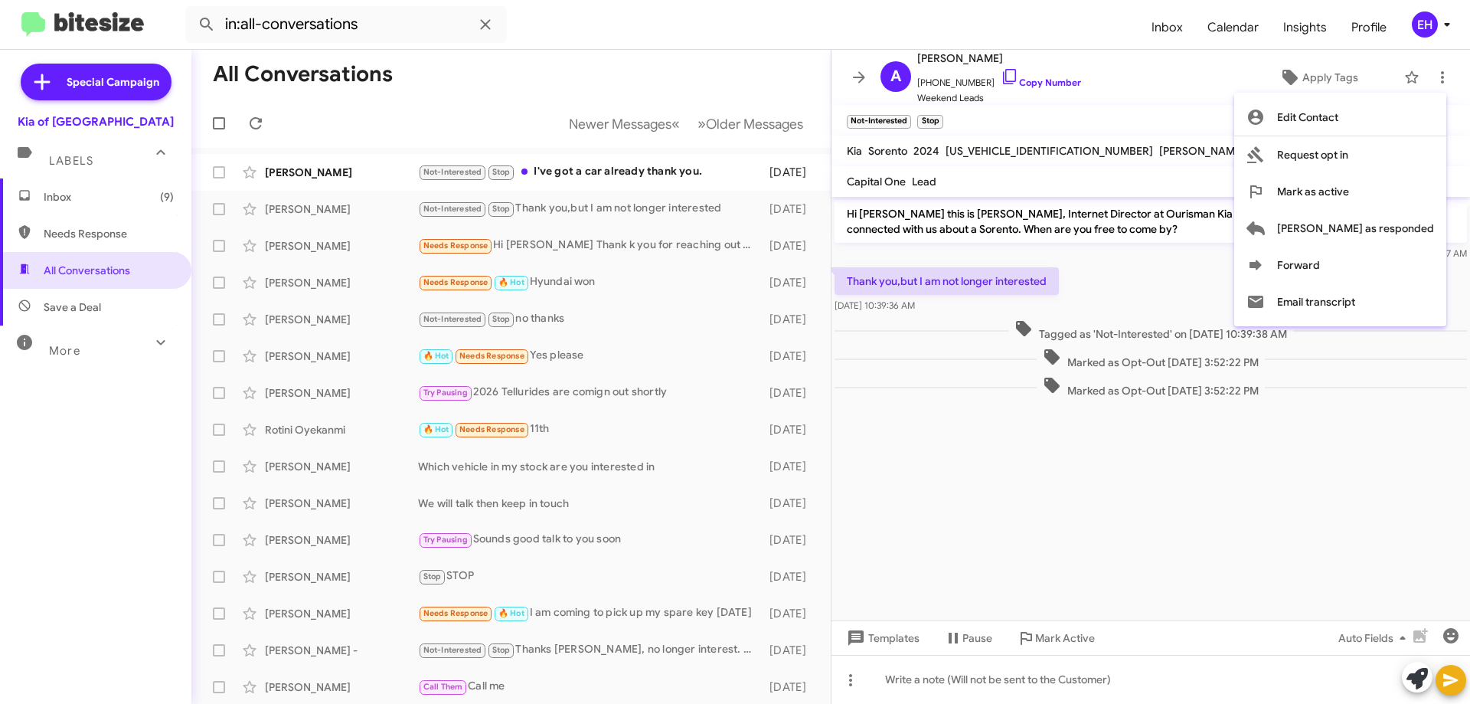
click at [574, 161] on div at bounding box center [735, 352] width 1470 height 704
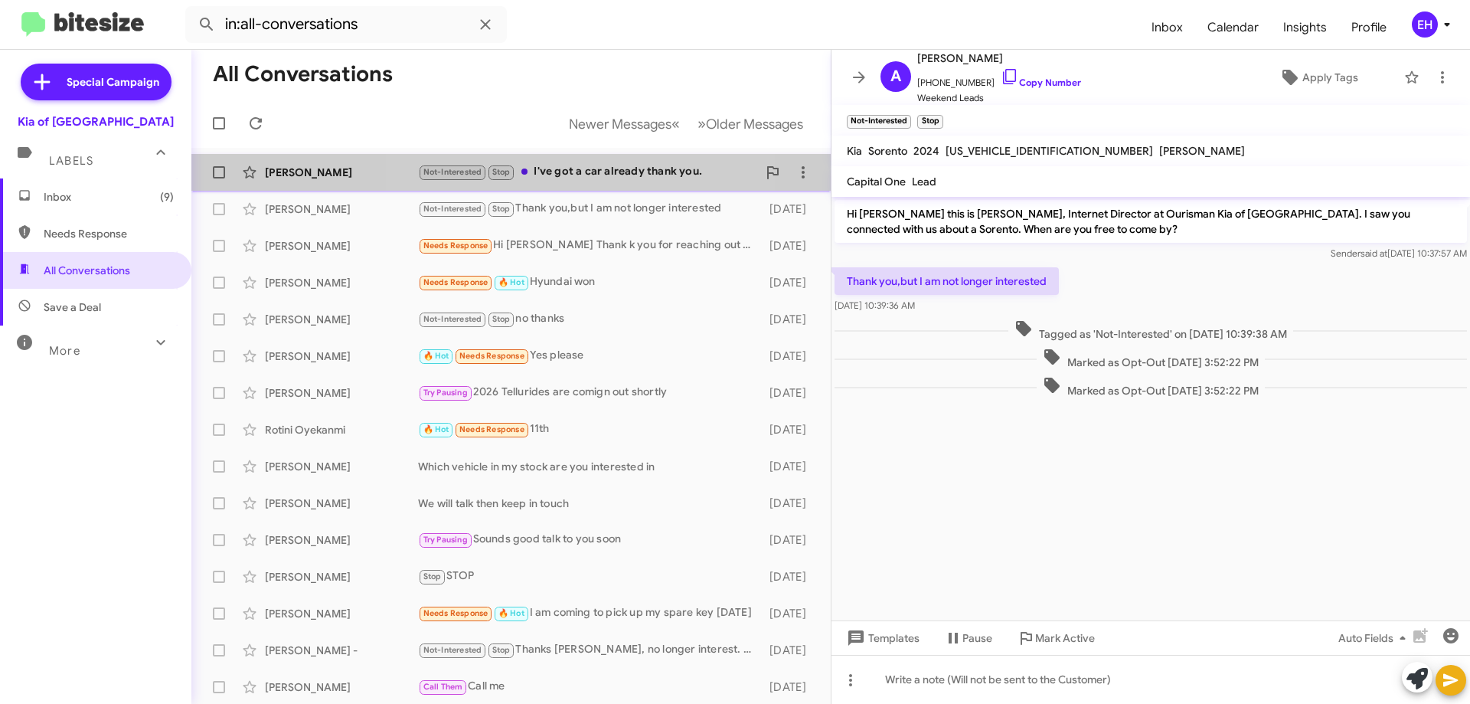
click at [577, 174] on div "Not-Interested Stop I've got a car already thank you." at bounding box center [587, 172] width 339 height 18
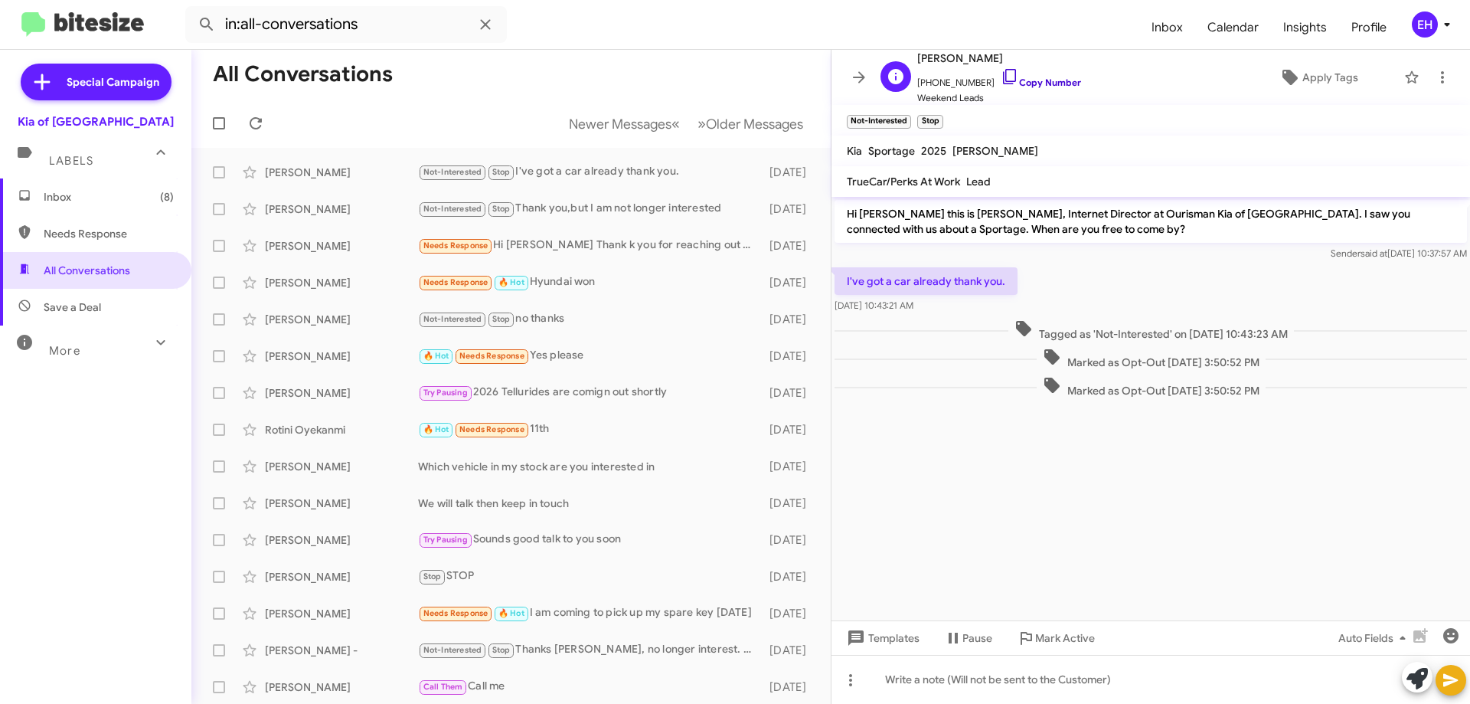
click at [1040, 80] on link "Copy Number" at bounding box center [1041, 82] width 80 height 11
click at [575, 133] on button "Newer Messages « Previous" at bounding box center [624, 123] width 129 height 31
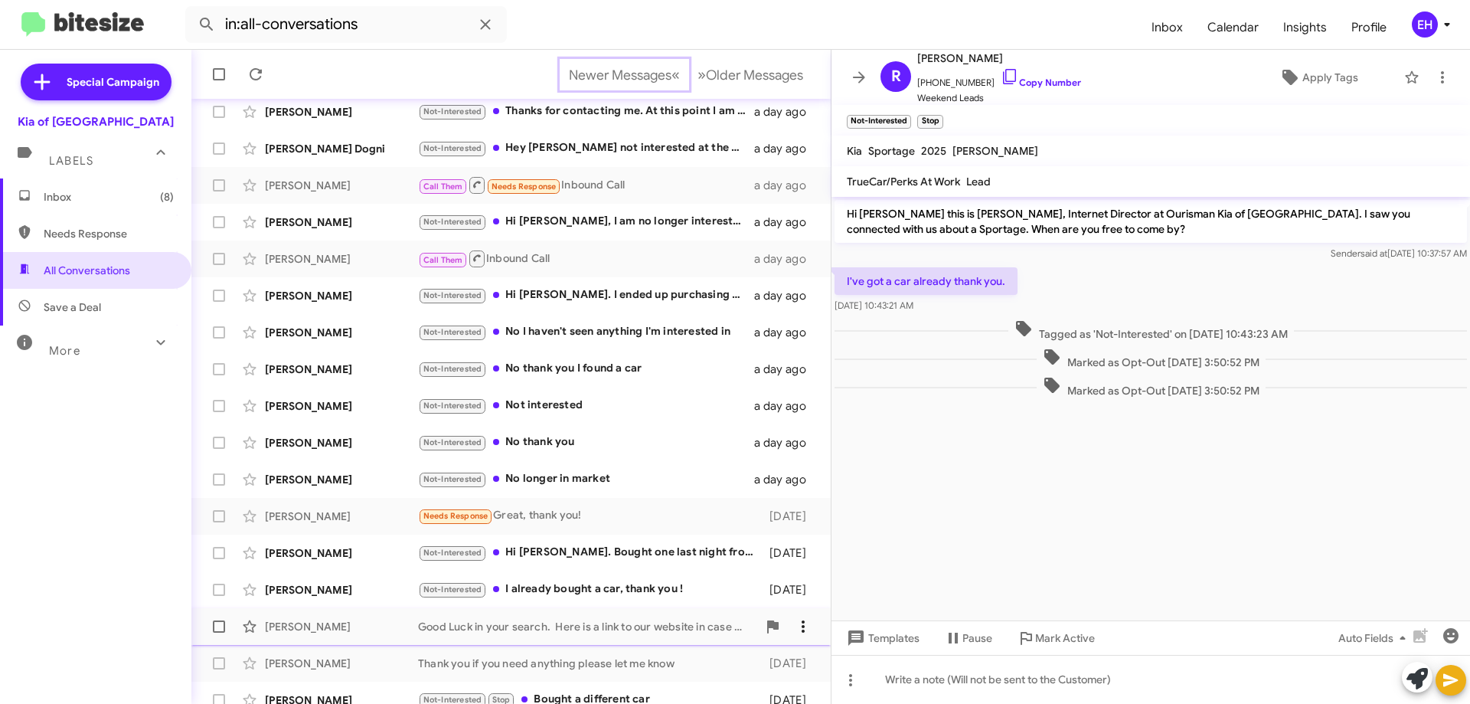
scroll to position [185, 0]
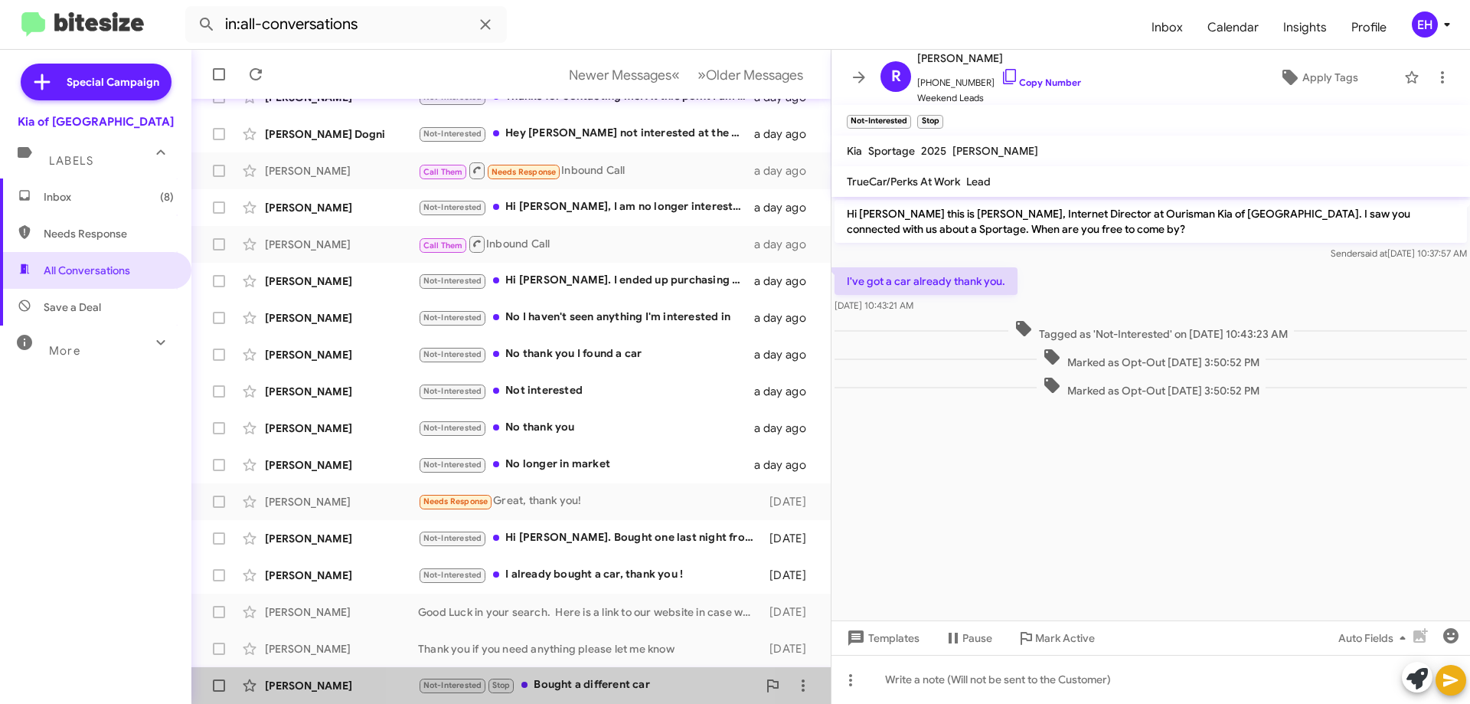
click at [584, 680] on div "Not-Interested Stop Bought a different car" at bounding box center [587, 685] width 339 height 18
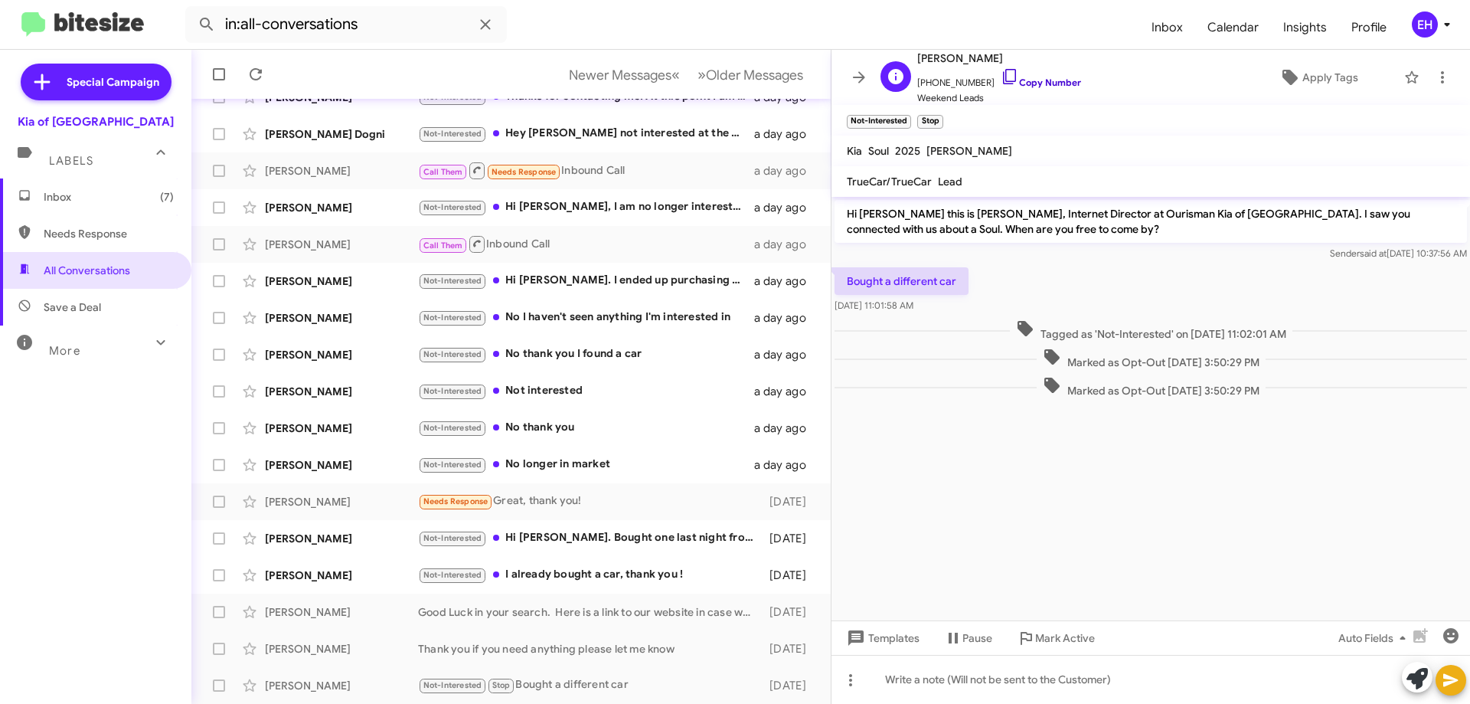
click at [1033, 83] on link "Copy Number" at bounding box center [1041, 82] width 80 height 11
click at [1439, 69] on icon at bounding box center [1442, 77] width 18 height 18
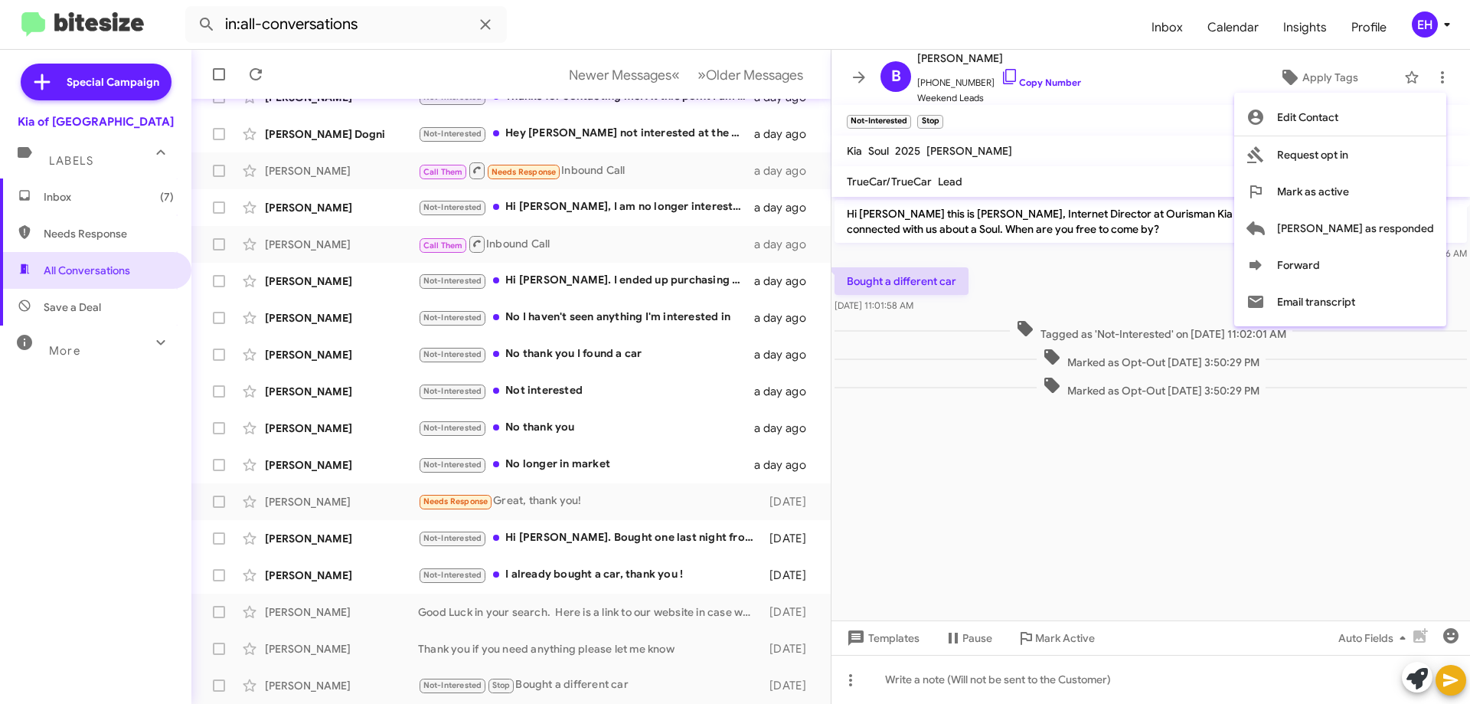
click at [572, 575] on div at bounding box center [735, 352] width 1470 height 704
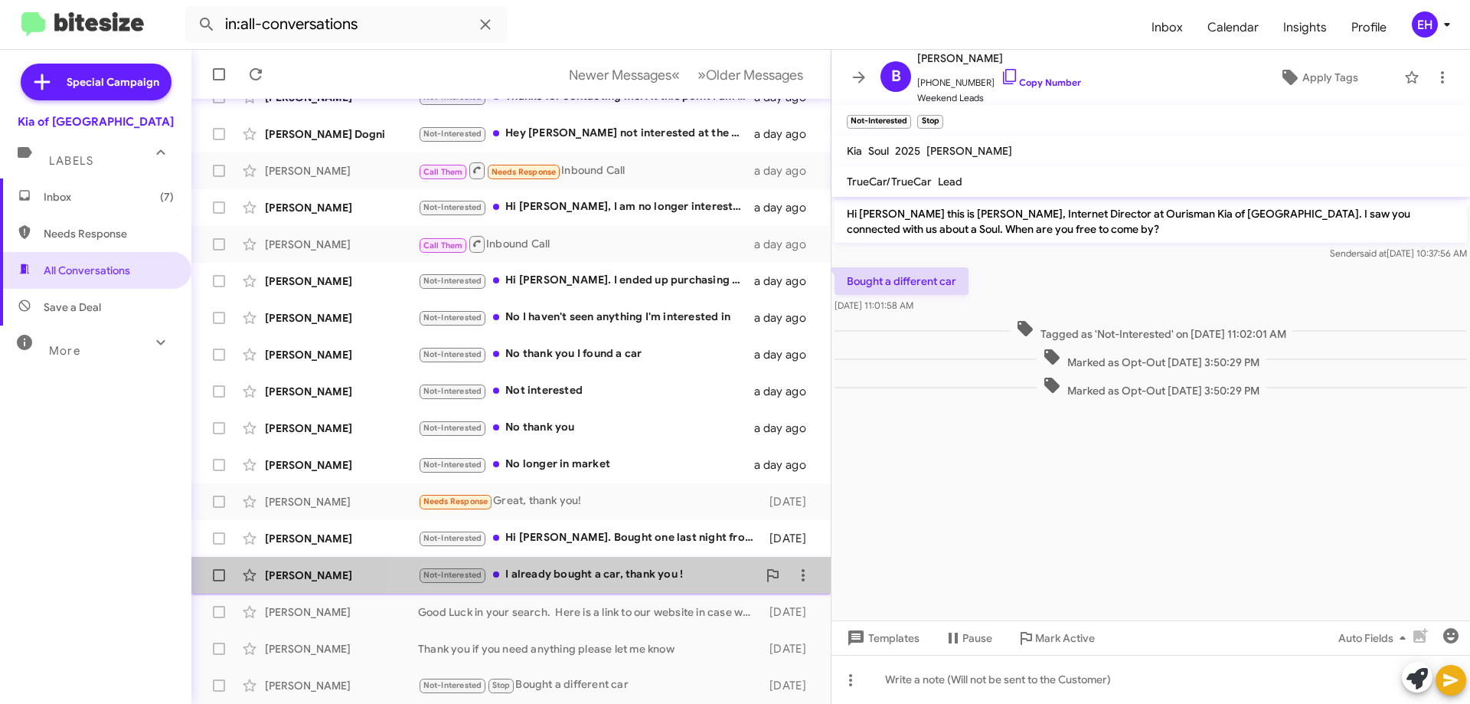
click at [608, 573] on div "Not-Interested I already bought a car, thank you !" at bounding box center [587, 575] width 339 height 18
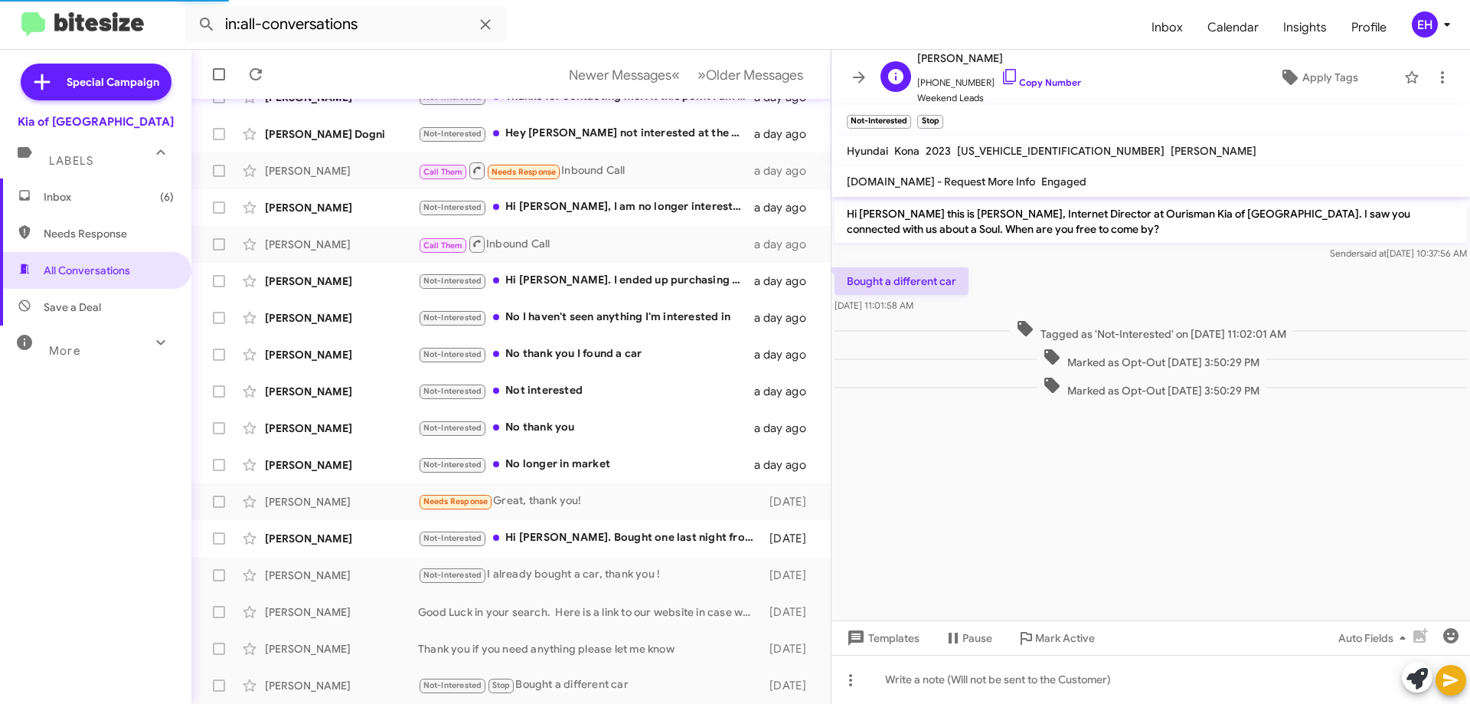
scroll to position [118, 0]
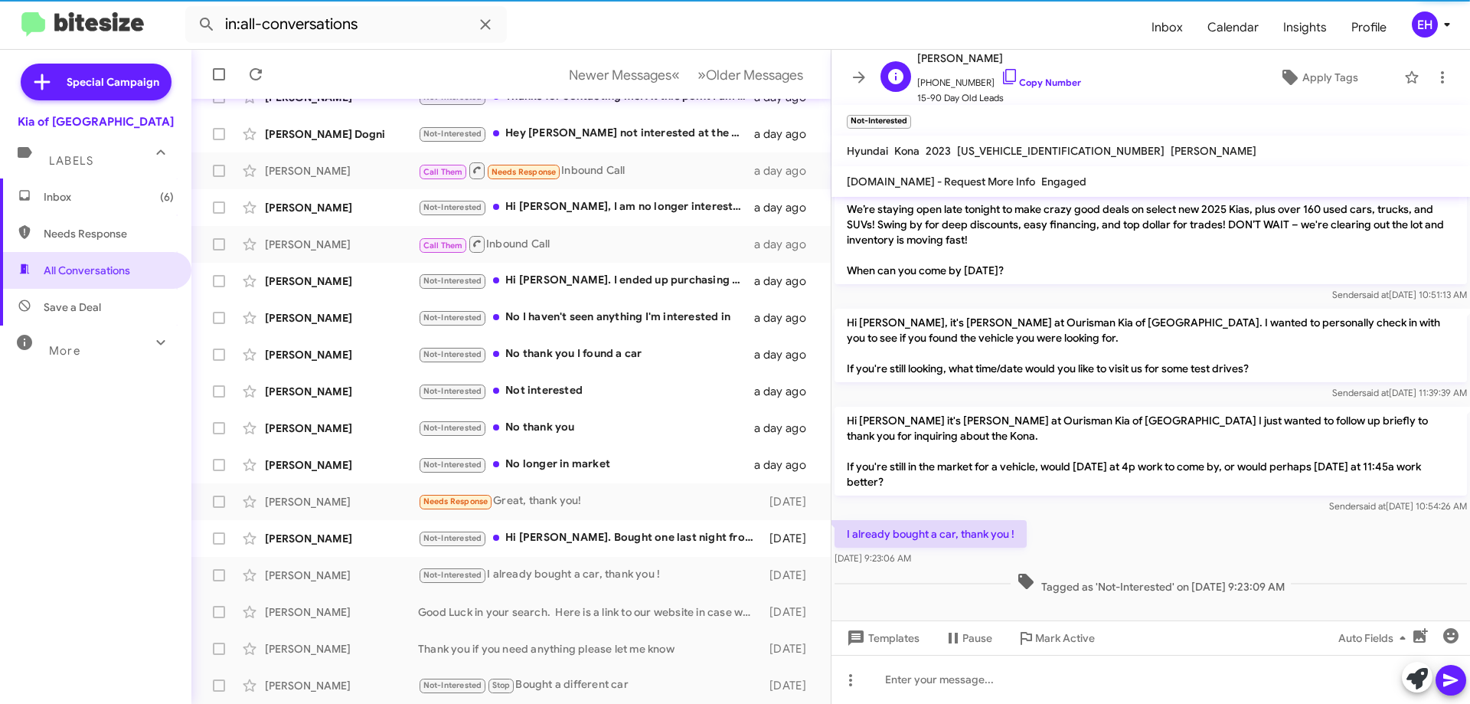
click at [1037, 76] on span "+14435000690 Copy Number" at bounding box center [999, 78] width 164 height 23
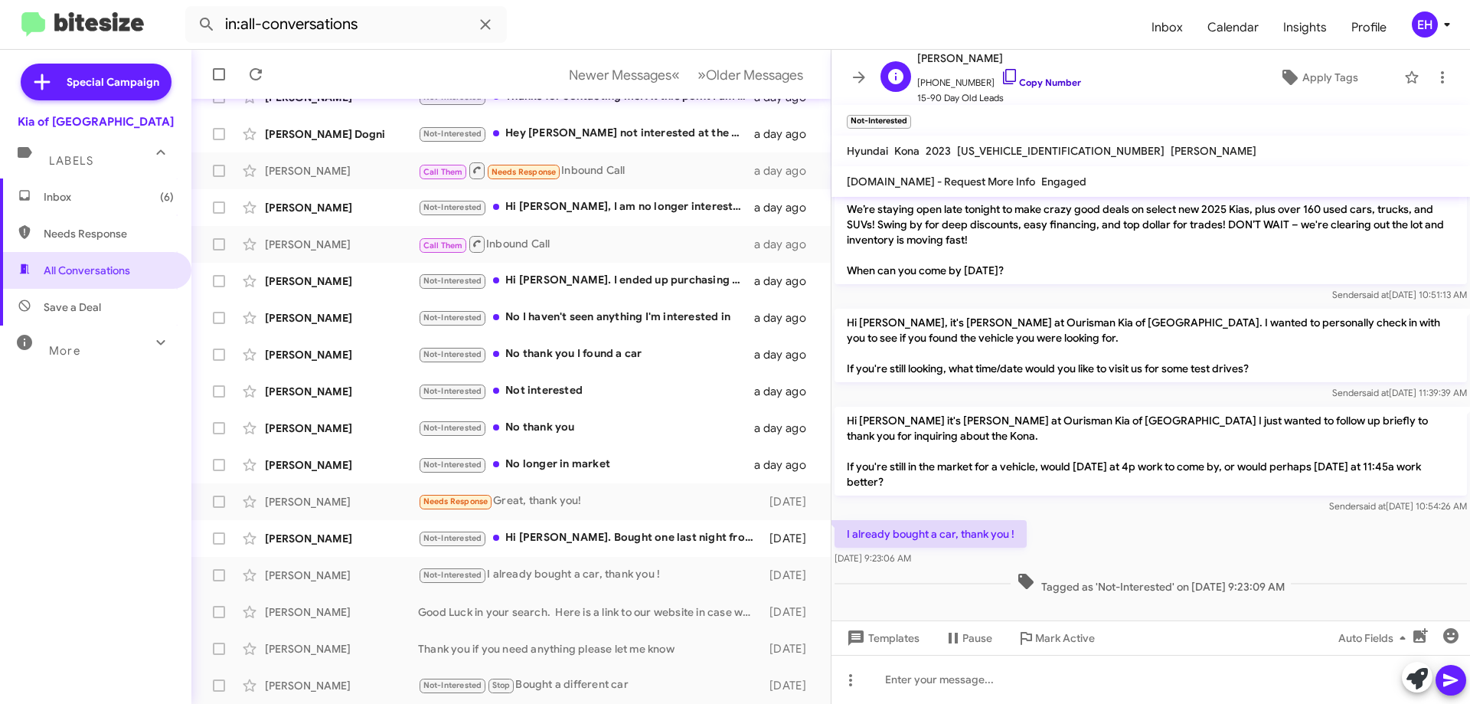
click at [1043, 83] on link "Copy Number" at bounding box center [1041, 82] width 80 height 11
click at [1433, 81] on icon at bounding box center [1442, 77] width 18 height 18
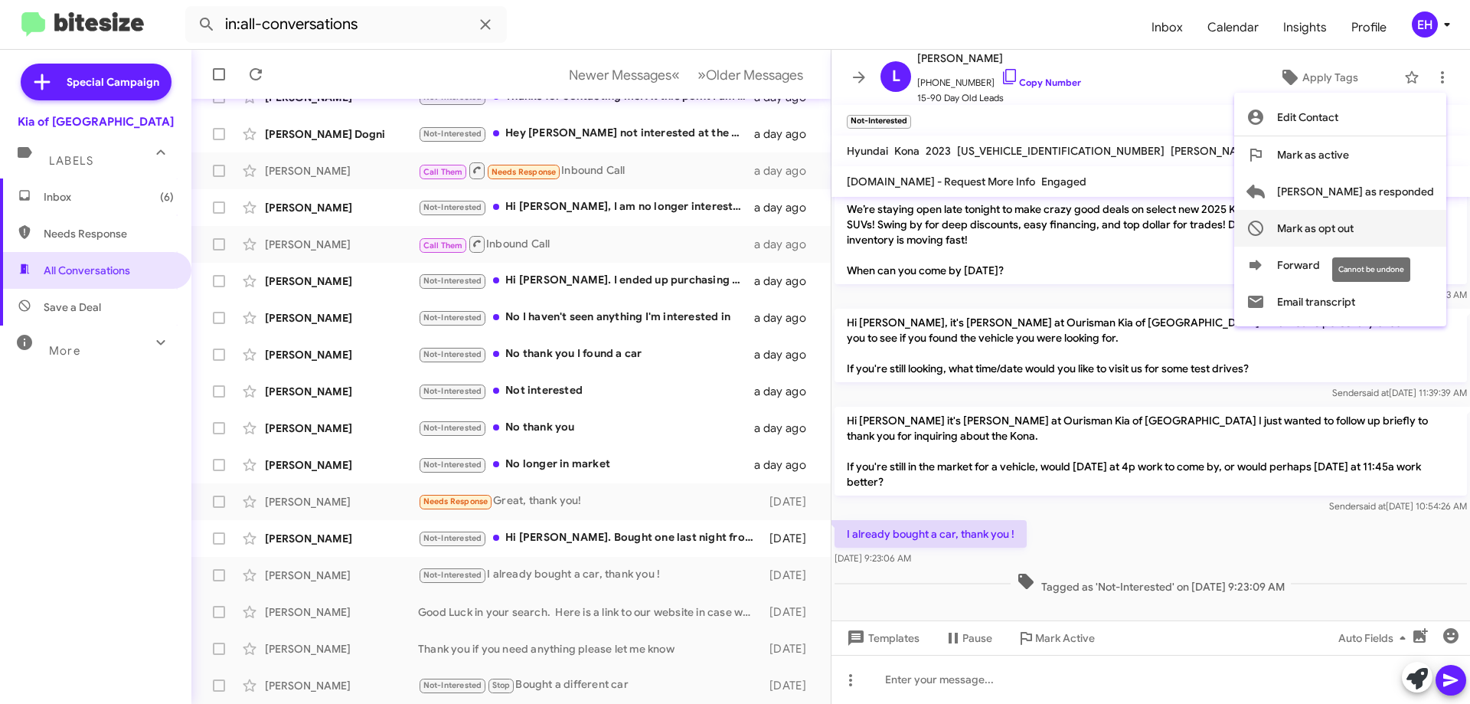
click at [1422, 230] on button "Mark as opt out" at bounding box center [1340, 228] width 212 height 37
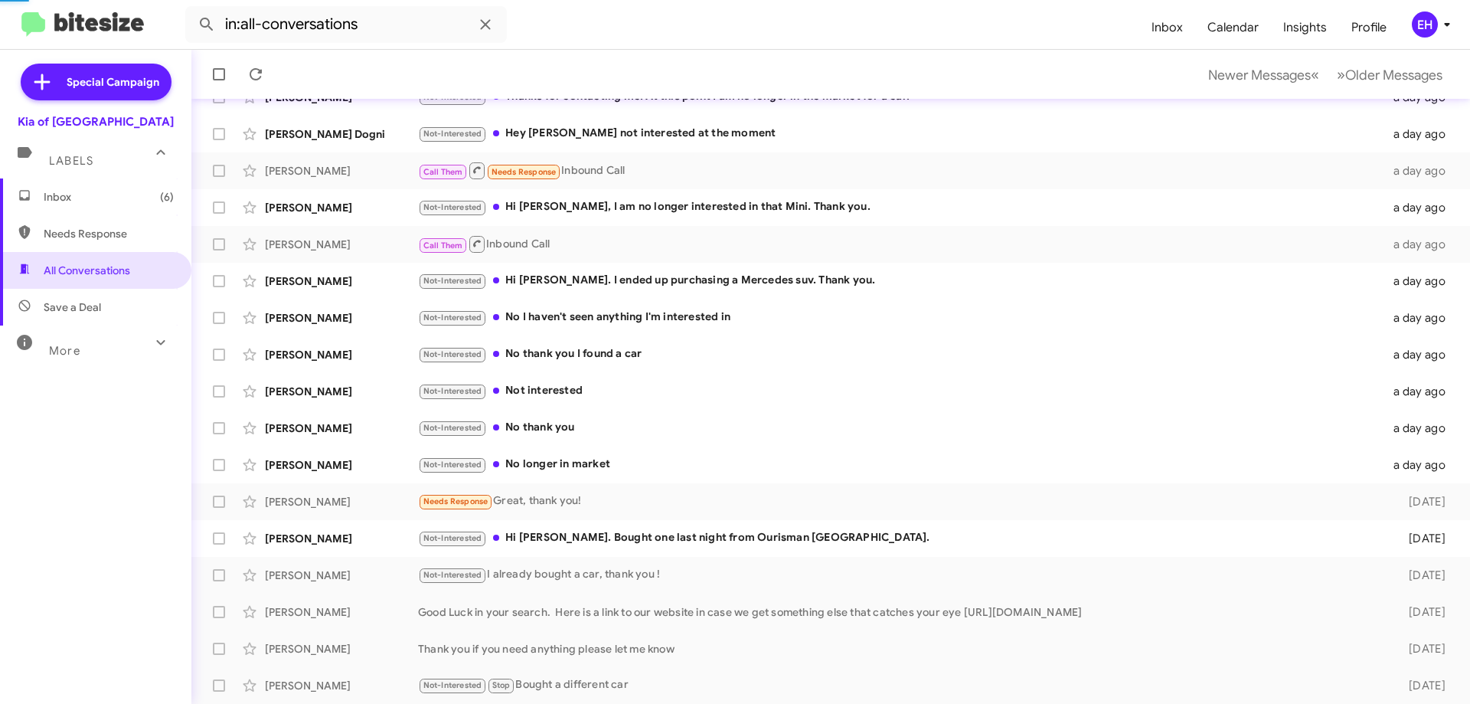
scroll to position [149, 0]
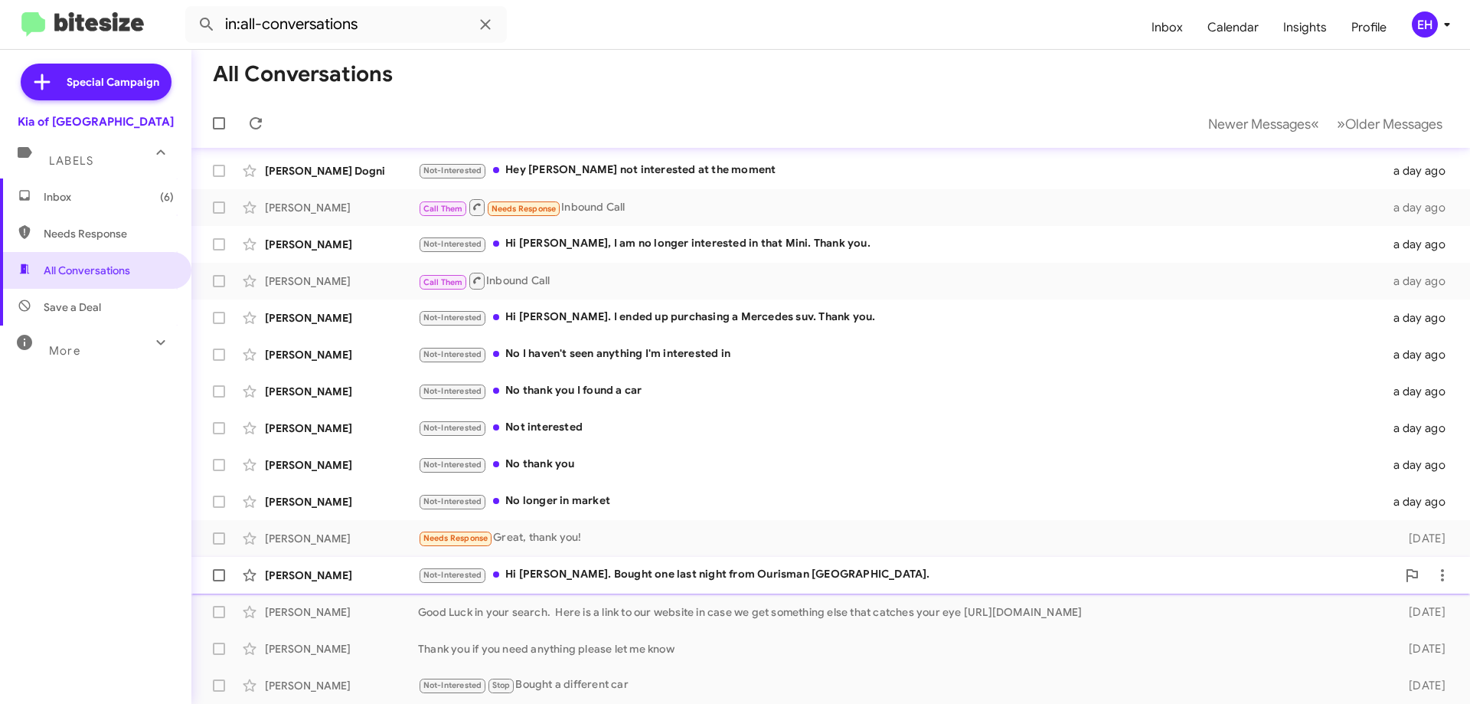
click at [554, 582] on div "Not-Interested Hi Erik. Bought one last night from Ourisman Bethesda." at bounding box center [907, 575] width 978 height 18
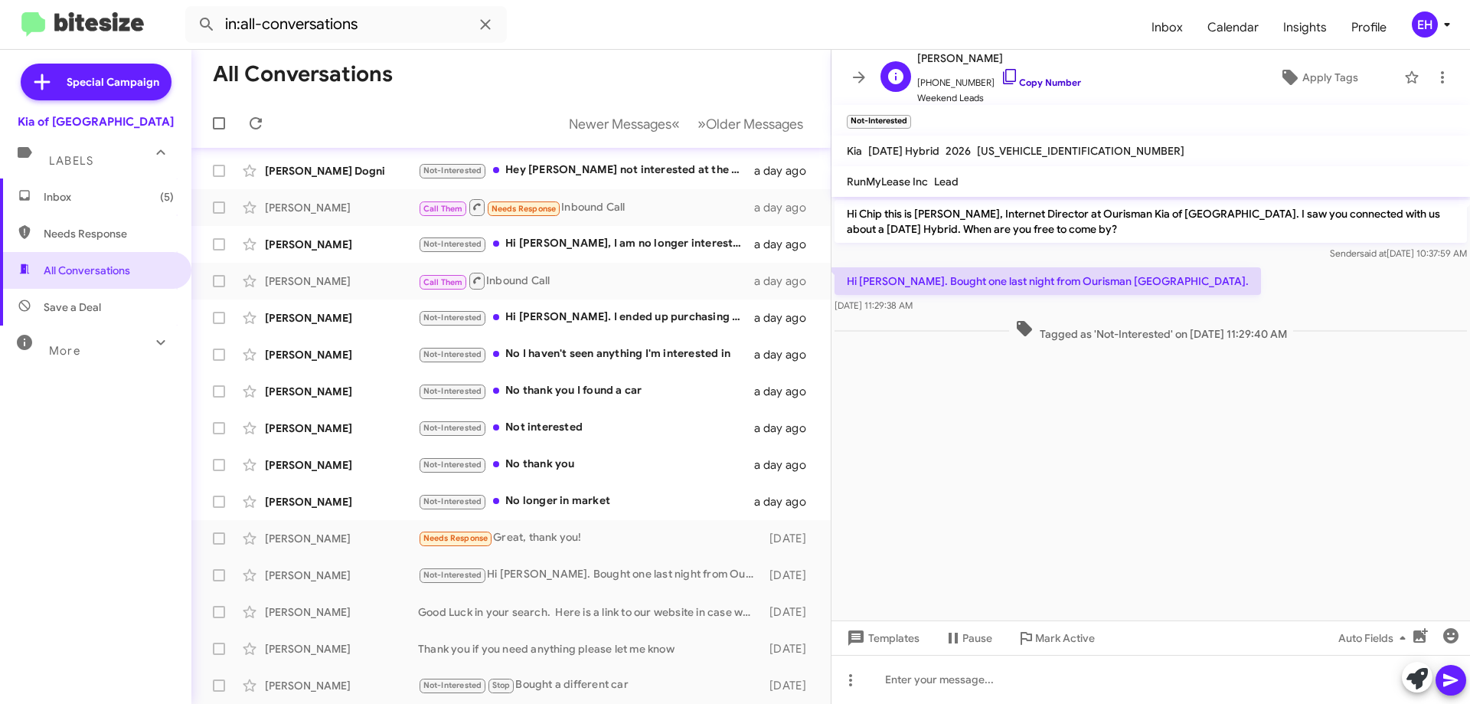
click at [1058, 83] on link "Copy Number" at bounding box center [1041, 82] width 80 height 11
click at [1436, 78] on icon at bounding box center [1442, 77] width 18 height 18
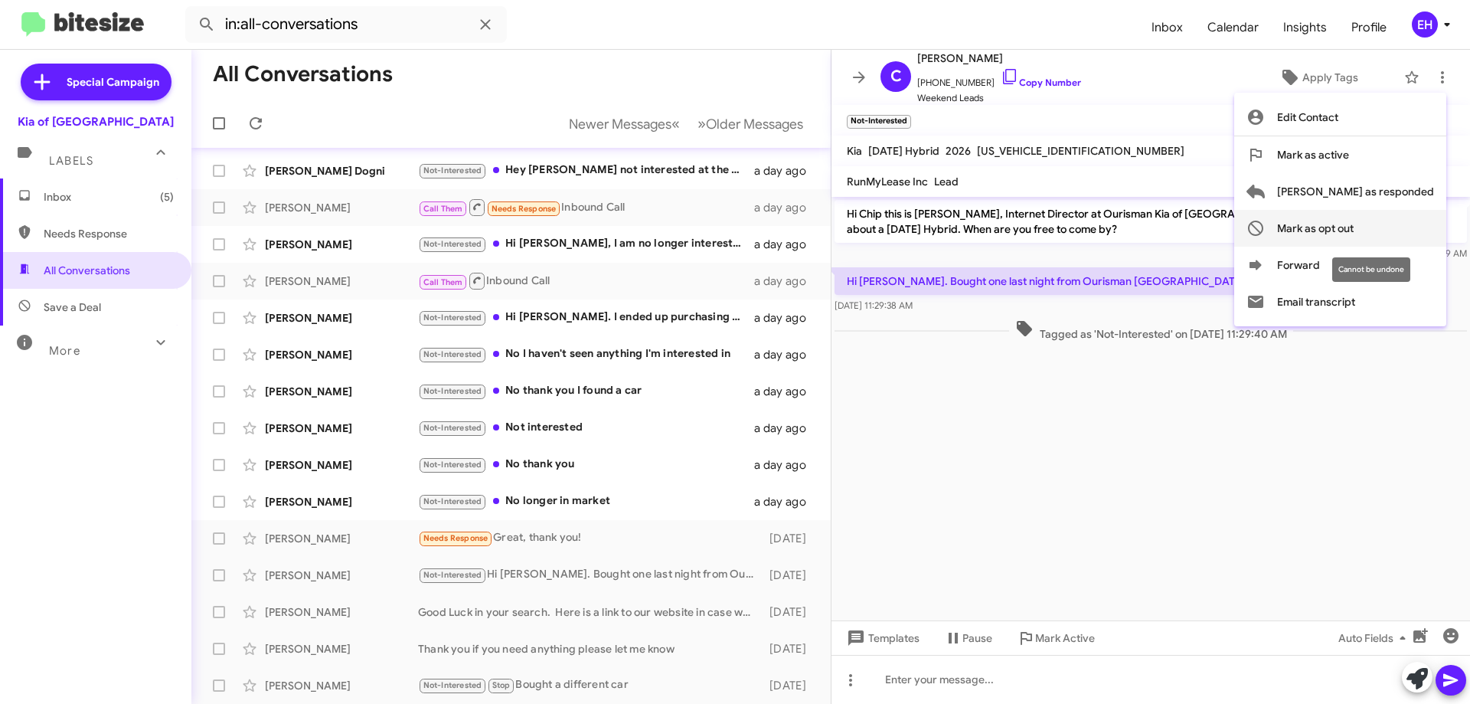
click at [1353, 234] on span "Mark as opt out" at bounding box center [1315, 228] width 77 height 37
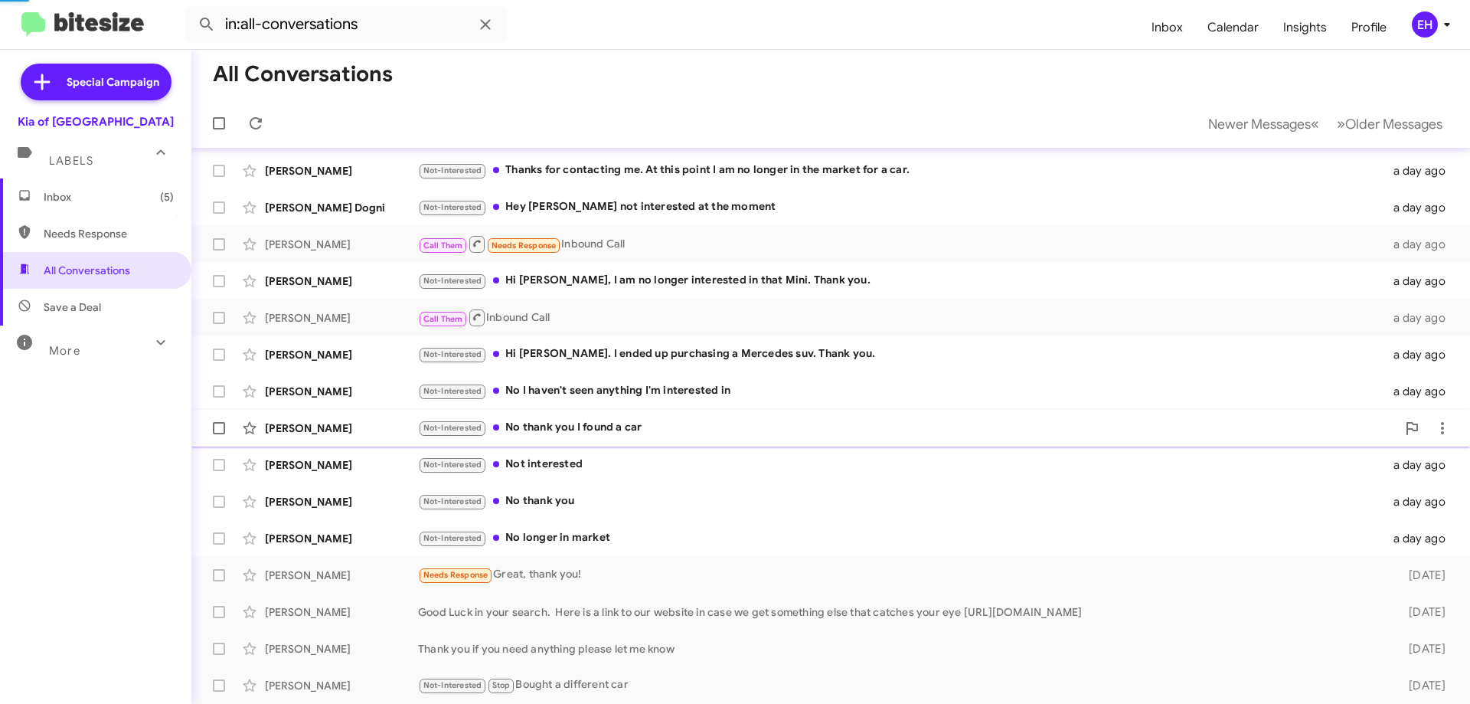
scroll to position [112, 0]
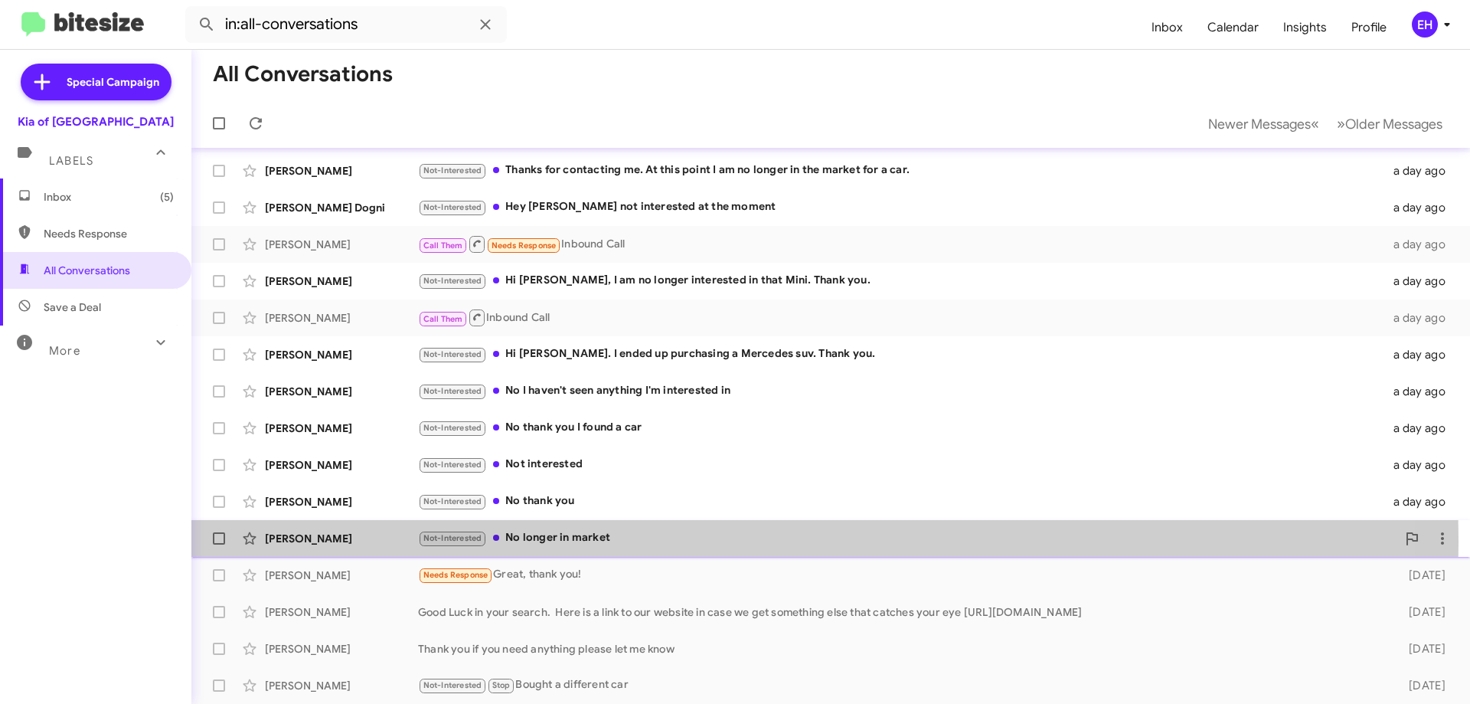
click at [561, 541] on div "Not-Interested No longer in market" at bounding box center [907, 538] width 978 height 18
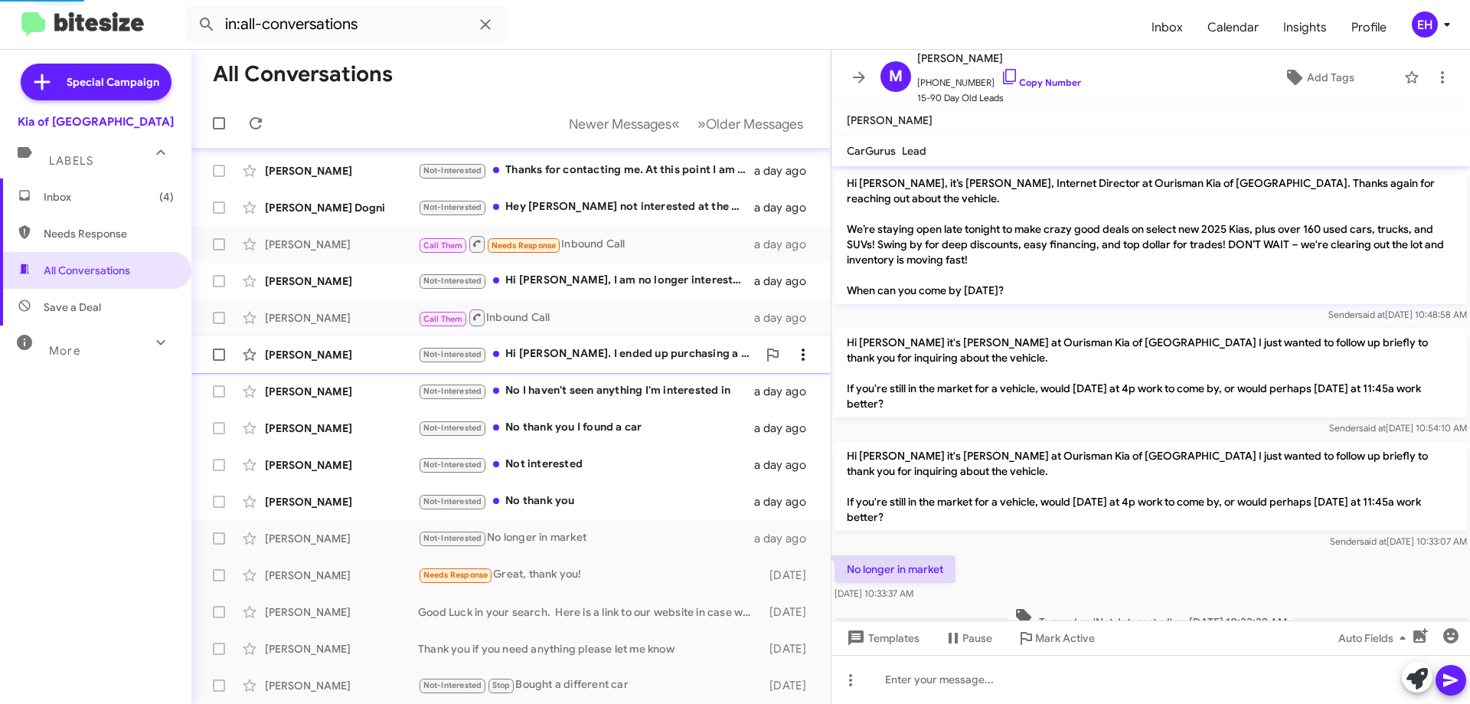
scroll to position [31, 0]
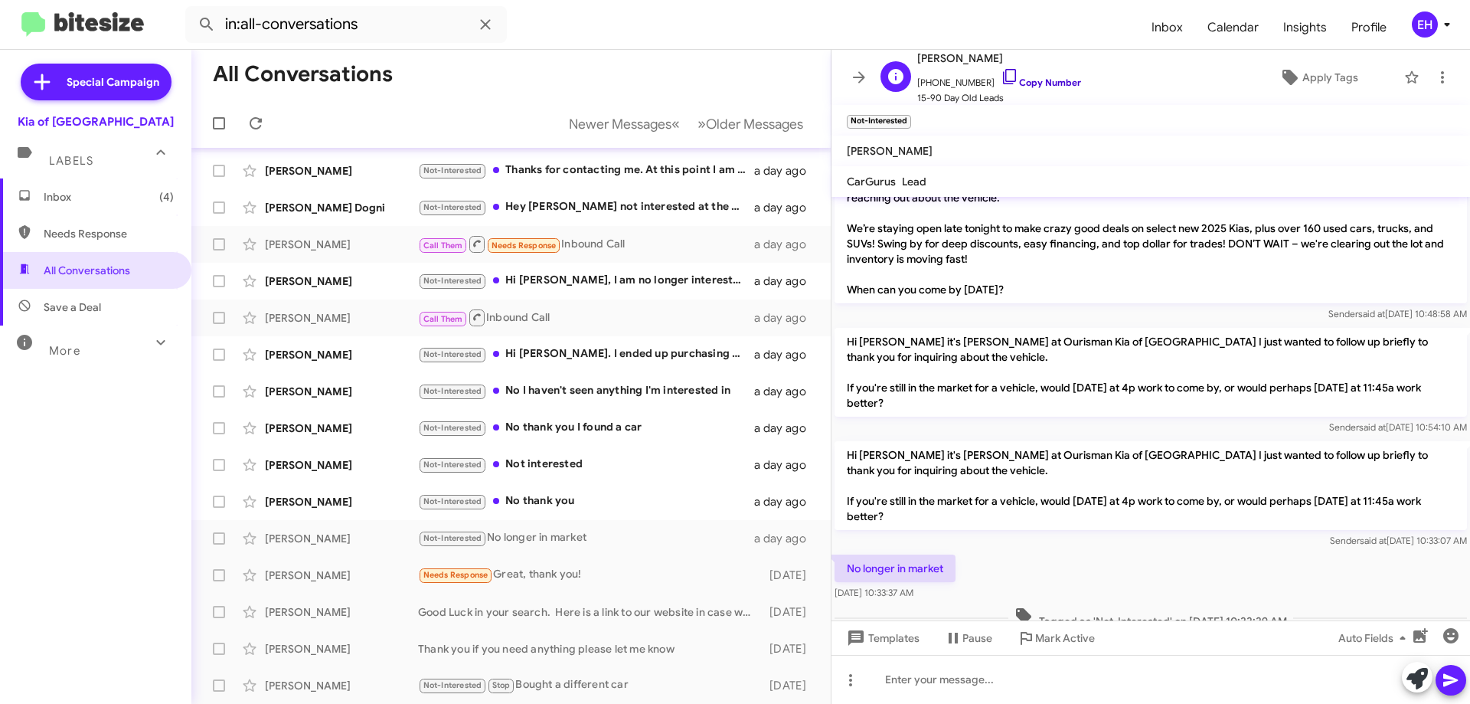
click at [1010, 86] on link "Copy Number" at bounding box center [1041, 82] width 80 height 11
click at [1433, 79] on icon at bounding box center [1442, 77] width 18 height 18
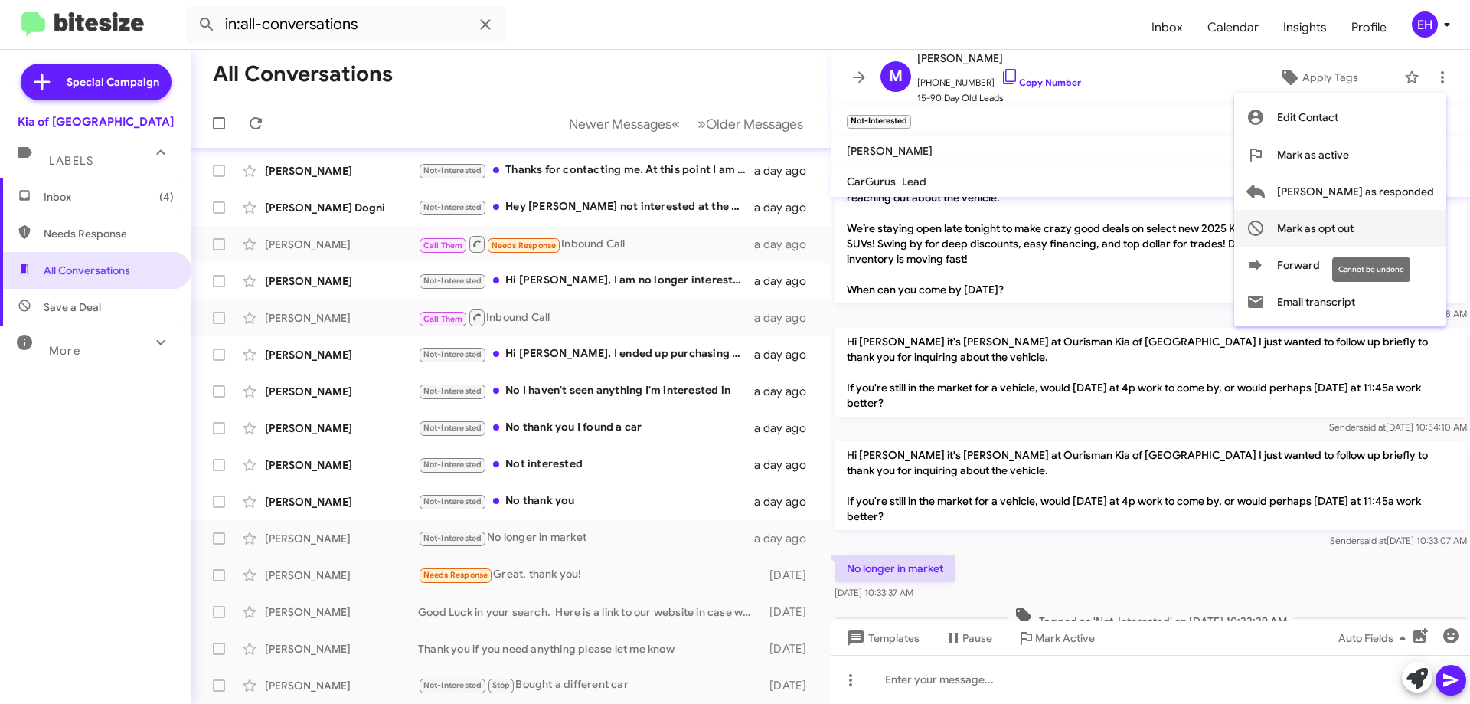
click at [1353, 228] on span "Mark as opt out" at bounding box center [1315, 228] width 77 height 37
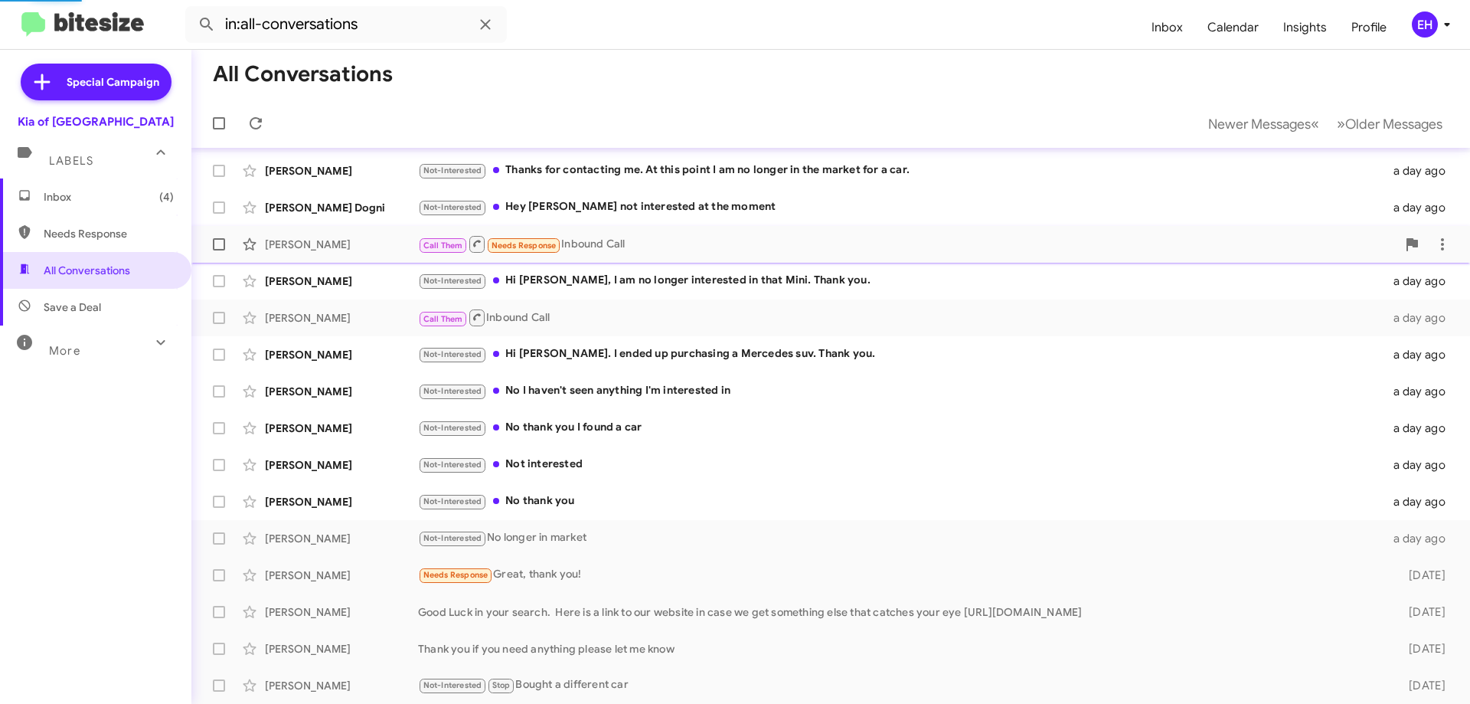
scroll to position [75, 0]
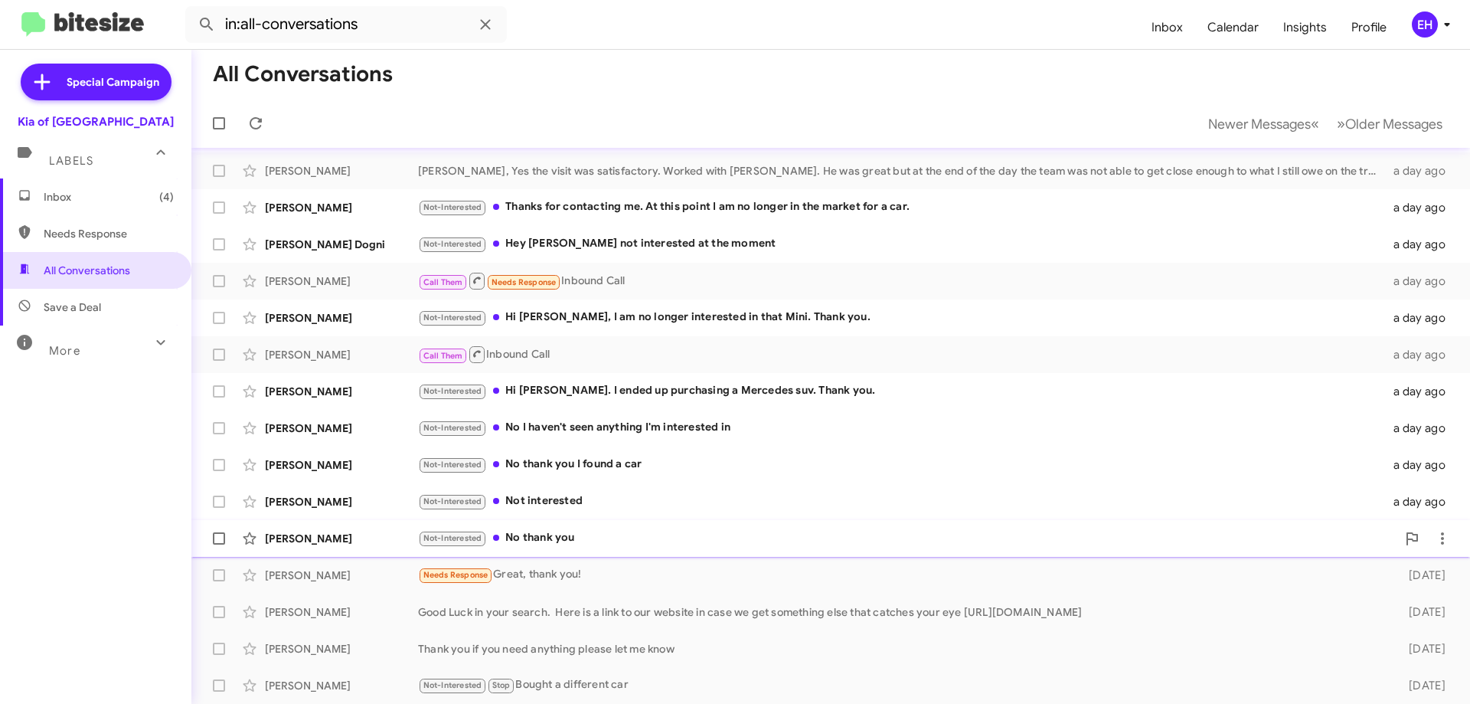
click at [524, 541] on div "Not-Interested No thank you" at bounding box center [907, 538] width 978 height 18
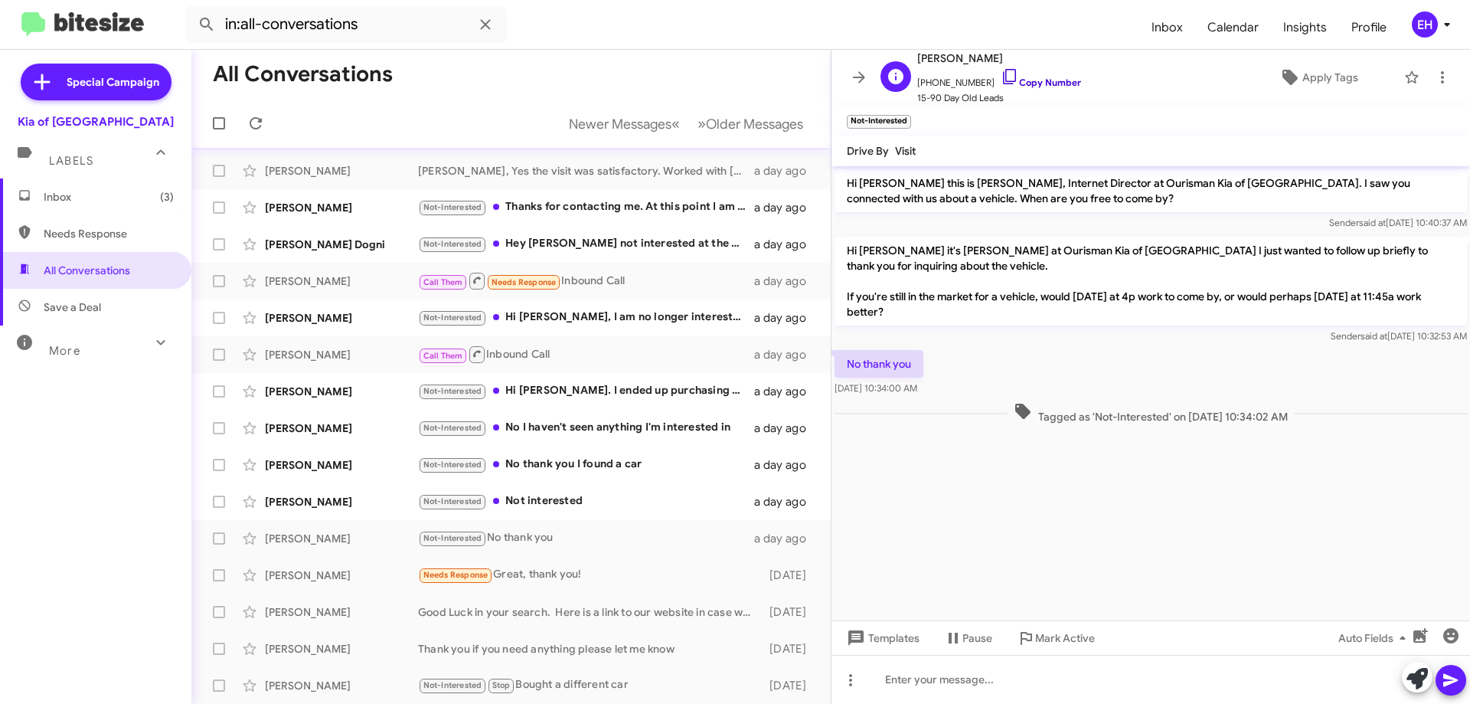
click at [1052, 82] on link "Copy Number" at bounding box center [1041, 82] width 80 height 11
click at [1433, 79] on icon at bounding box center [1442, 77] width 18 height 18
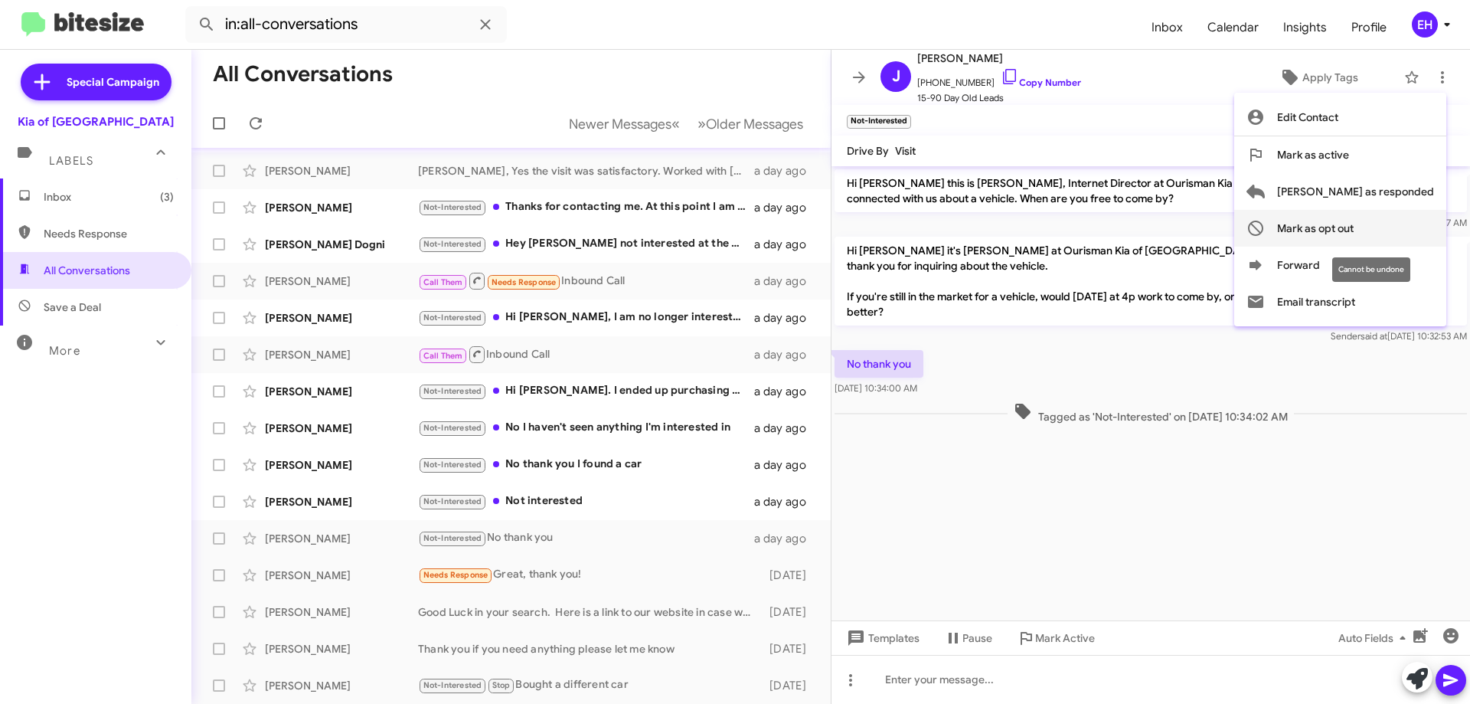
click at [1419, 226] on button "Mark as opt out" at bounding box center [1340, 228] width 212 height 37
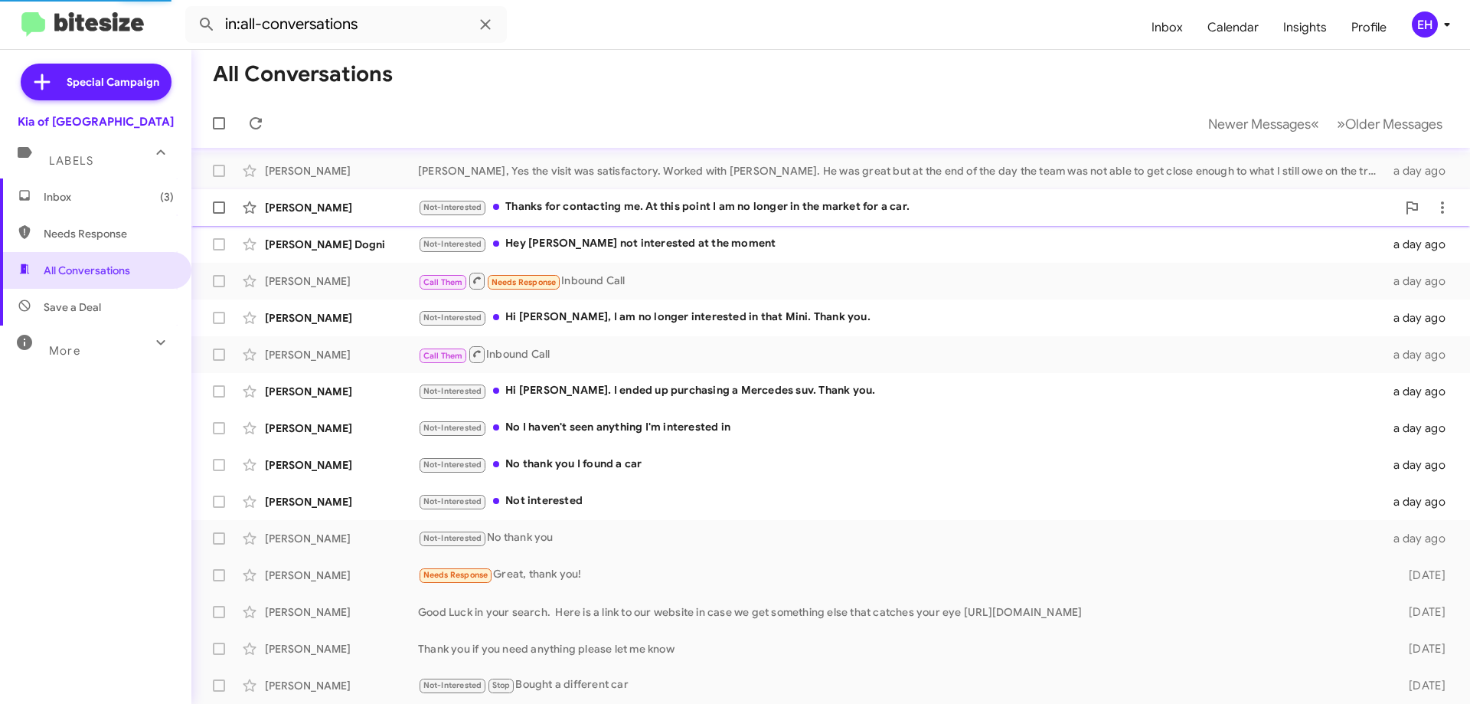
scroll to position [38, 0]
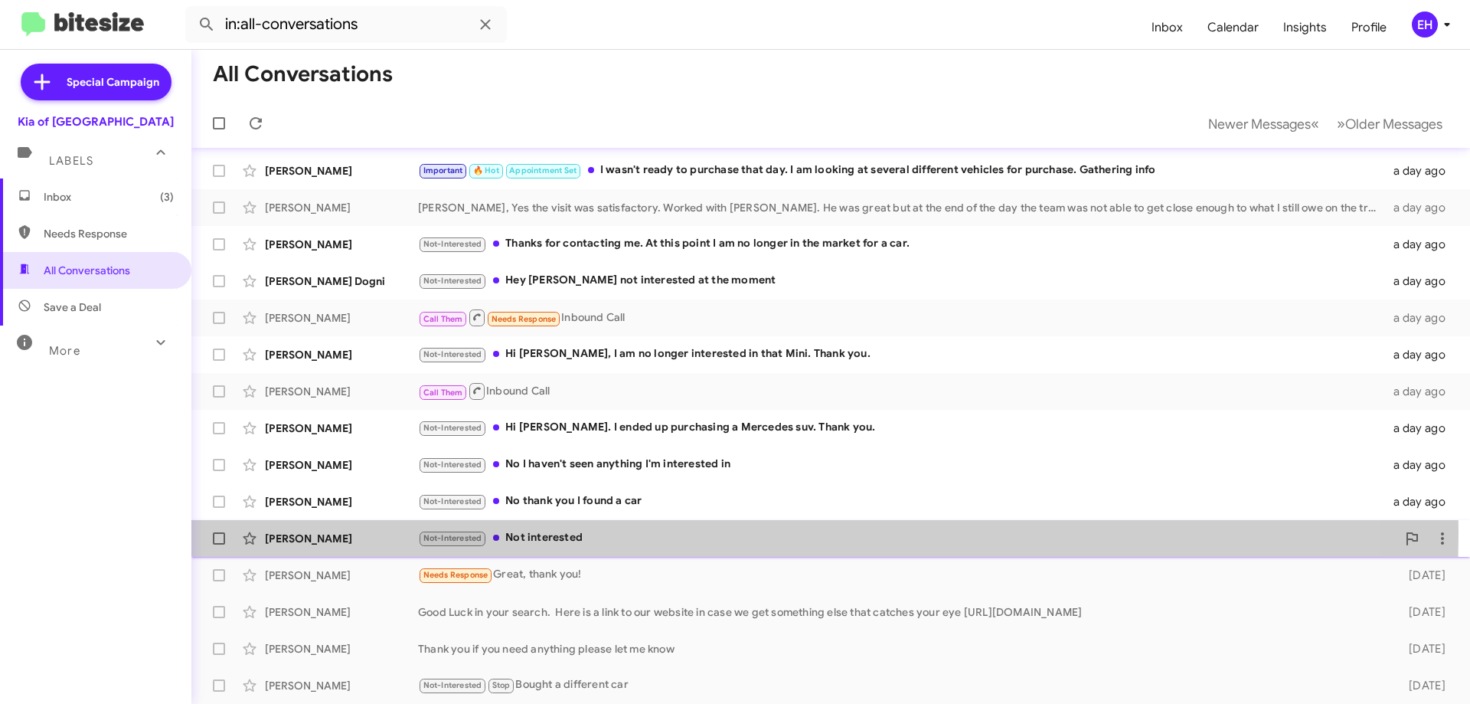
click at [544, 532] on div "Not-Interested Not interested" at bounding box center [907, 538] width 978 height 18
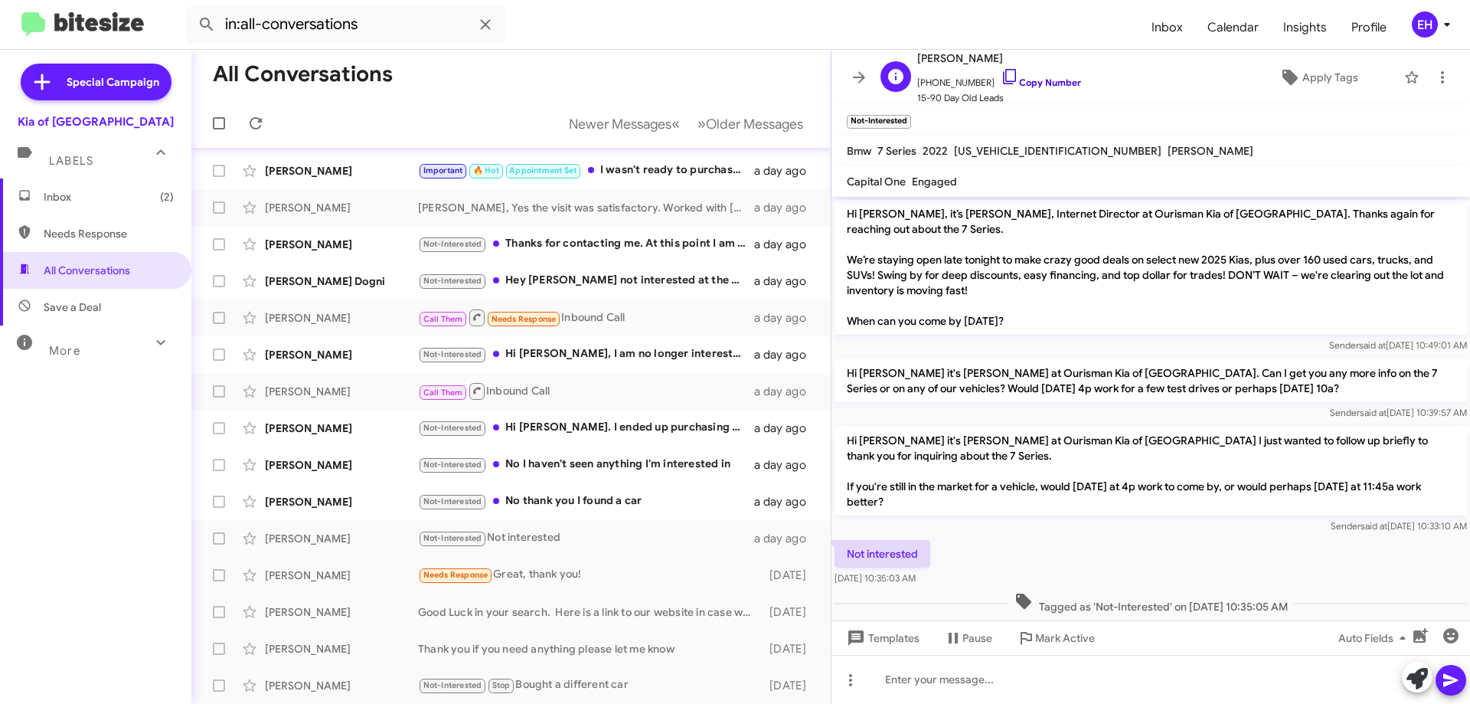
click at [1033, 86] on link "Copy Number" at bounding box center [1041, 82] width 80 height 11
click at [1433, 73] on icon at bounding box center [1442, 77] width 18 height 18
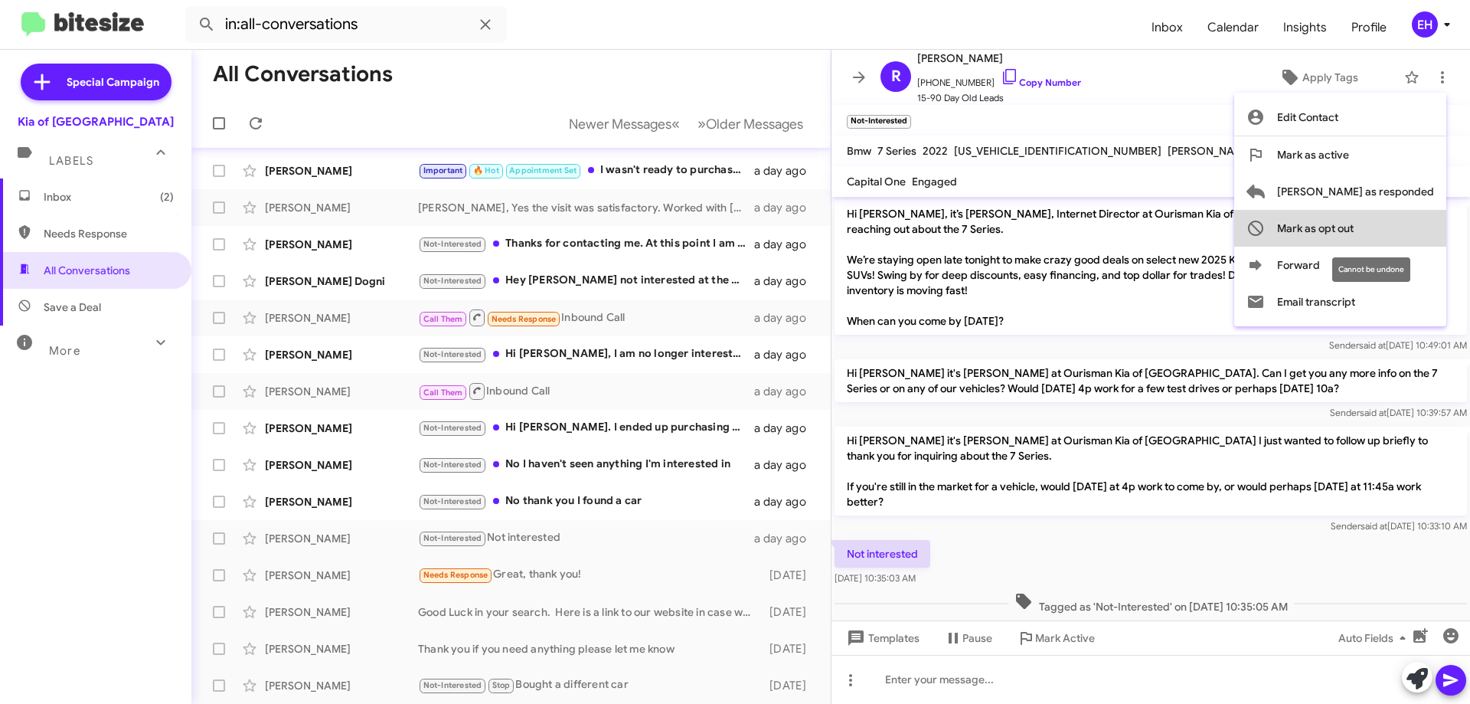
click at [1422, 228] on button "Mark as opt out" at bounding box center [1340, 228] width 212 height 37
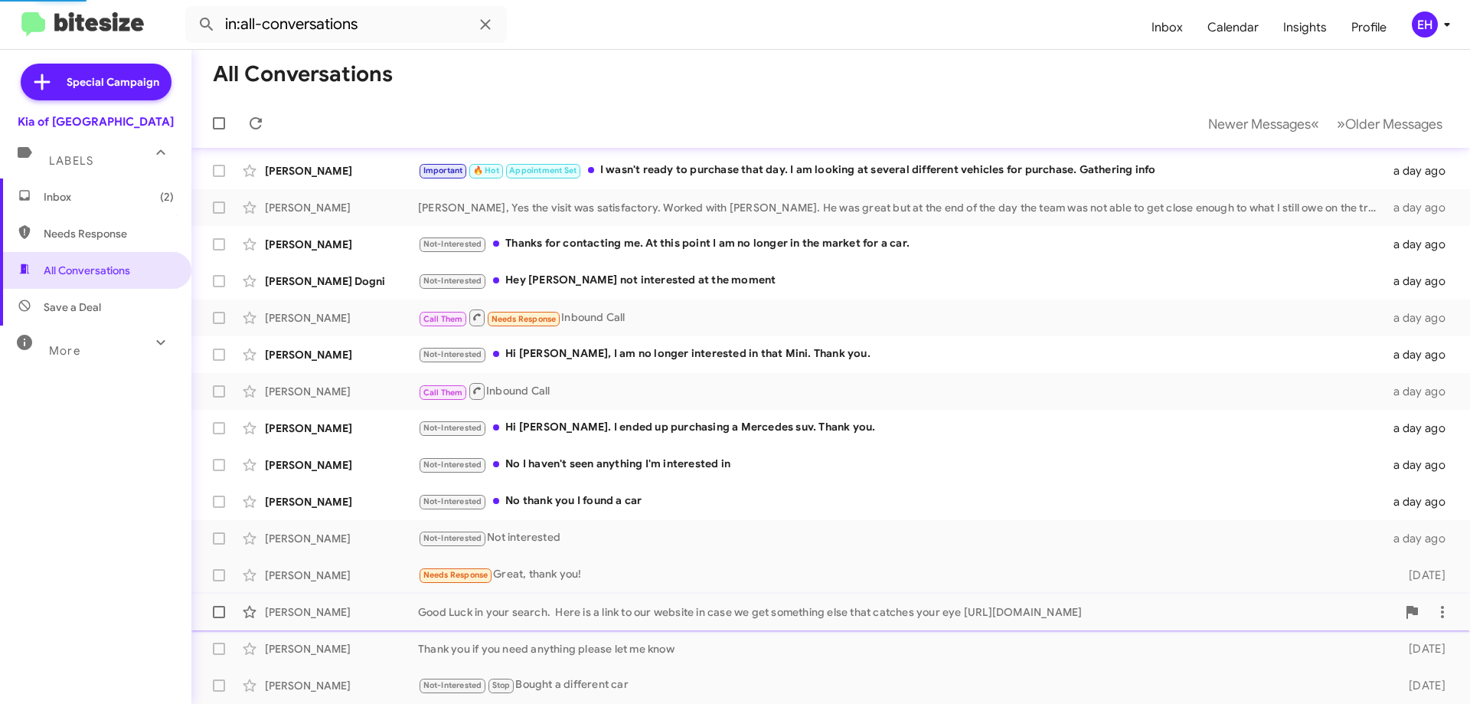
scroll to position [2, 0]
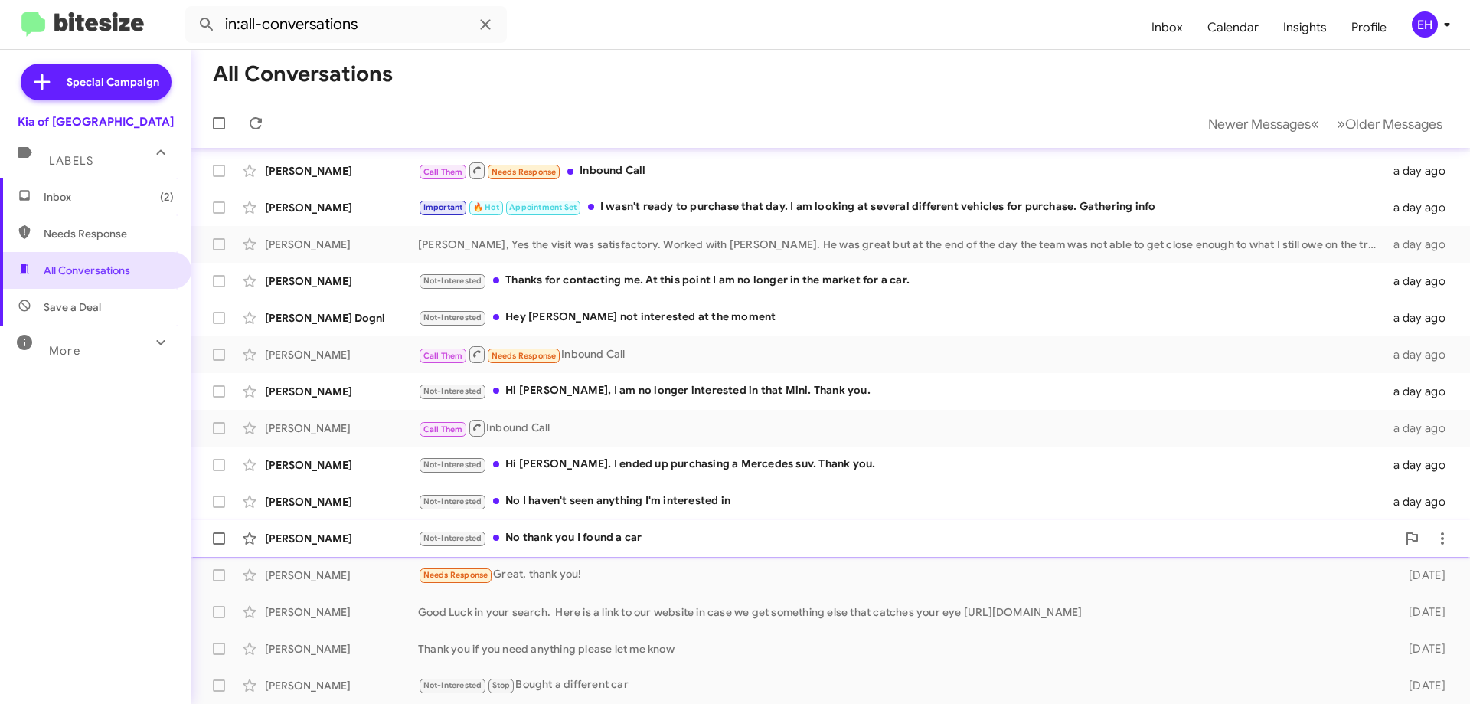
click at [577, 544] on div "Not-Interested No thank you I found a car" at bounding box center [907, 538] width 978 height 18
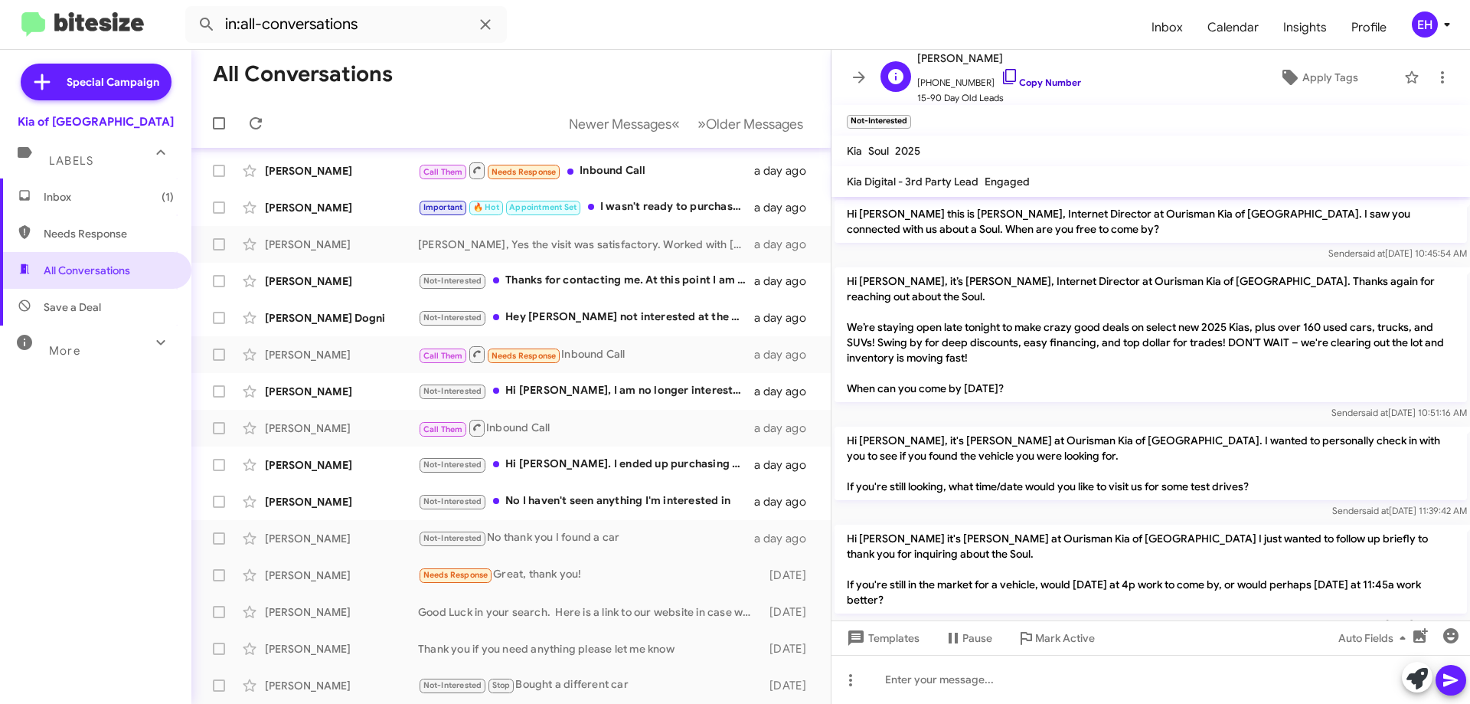
click at [1029, 80] on link "Copy Number" at bounding box center [1041, 82] width 80 height 11
click at [1441, 72] on icon at bounding box center [1442, 77] width 3 height 12
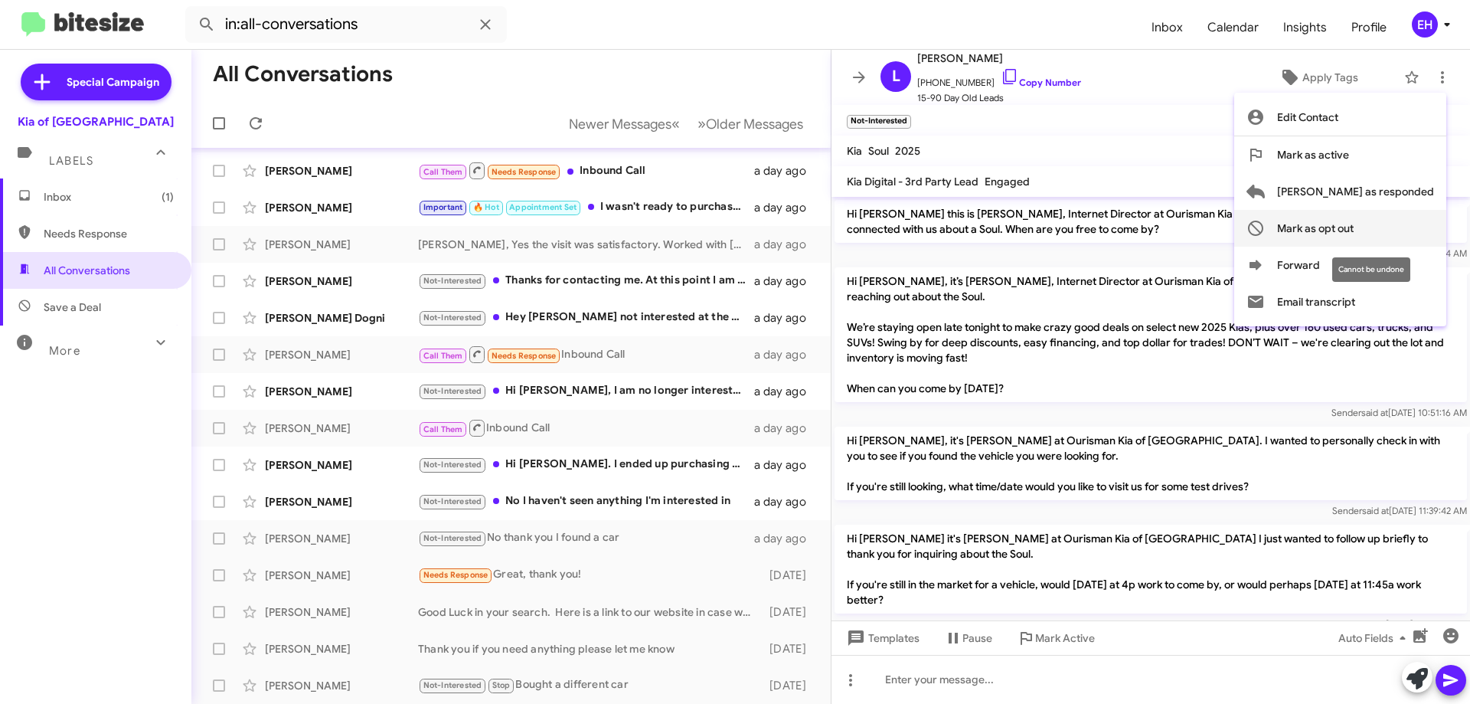
click at [1418, 229] on button "Mark as opt out" at bounding box center [1340, 228] width 212 height 37
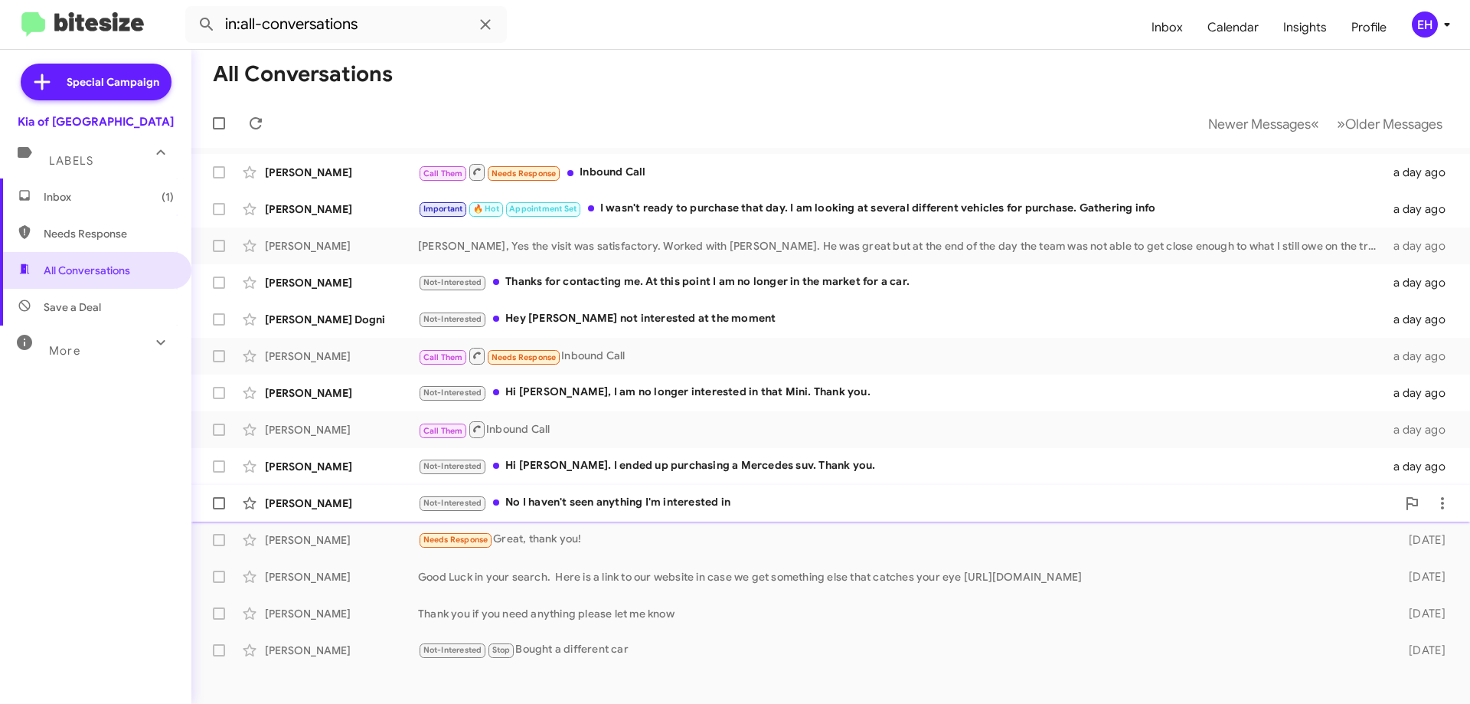
click at [618, 507] on div "Not-Interested No I haven't seen anything I'm interested in" at bounding box center [907, 503] width 978 height 18
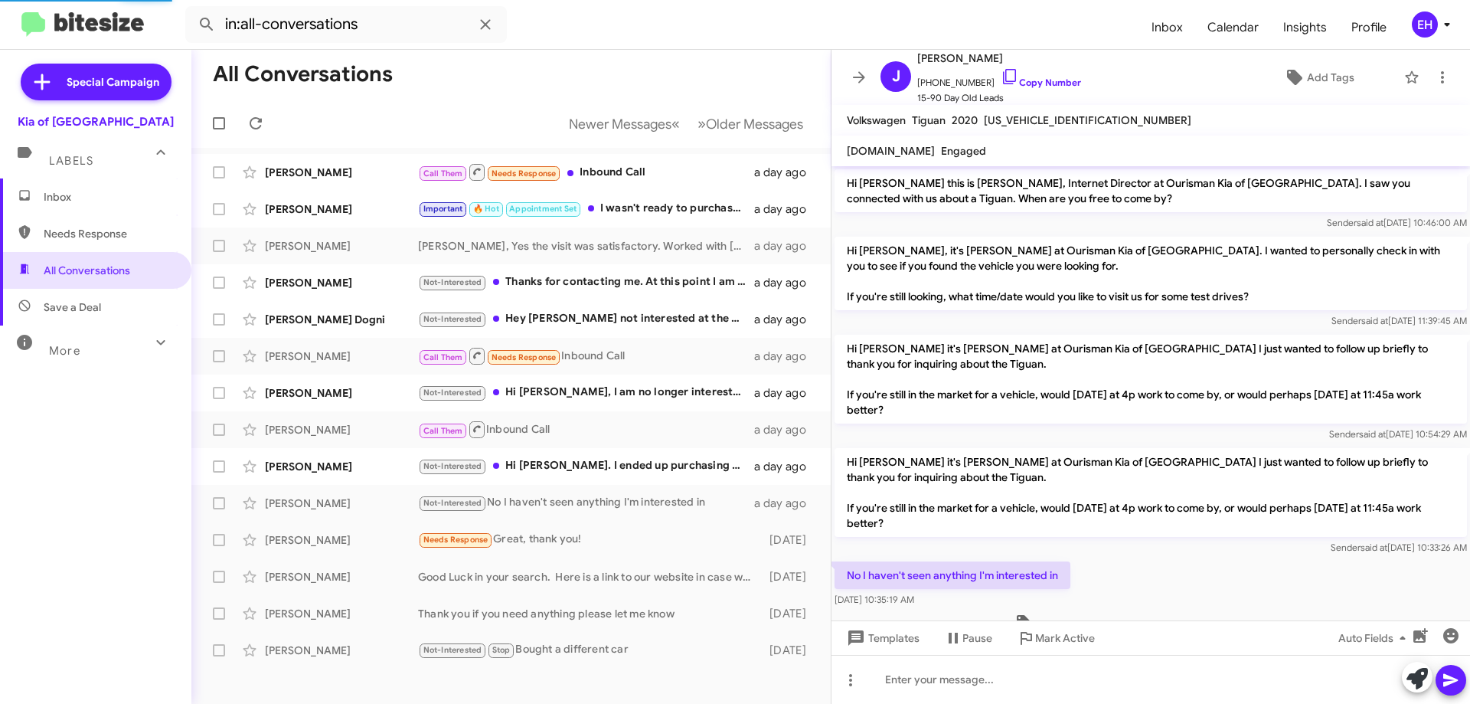
scroll to position [41, 0]
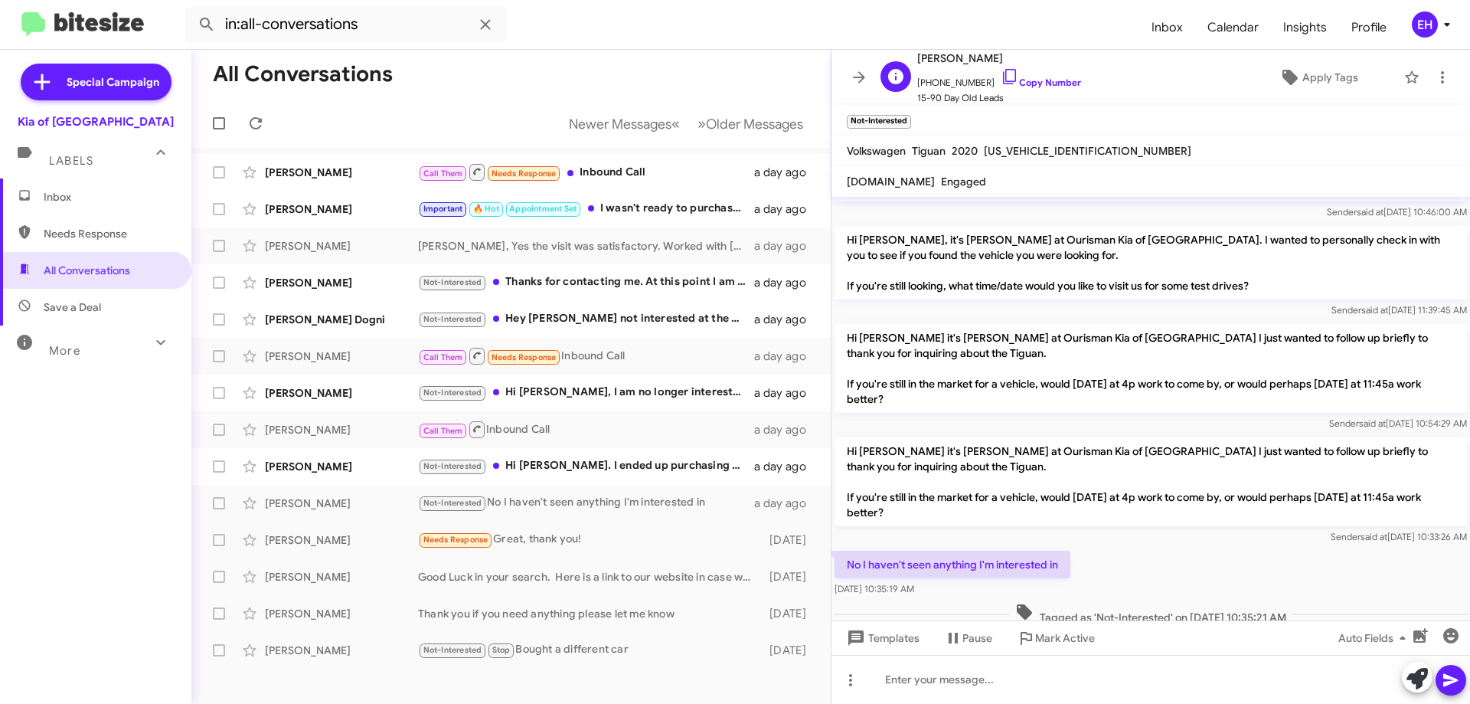
click at [1050, 74] on span "+14103300808 Copy Number" at bounding box center [999, 78] width 164 height 23
click at [1059, 85] on link "Copy Number" at bounding box center [1041, 82] width 80 height 11
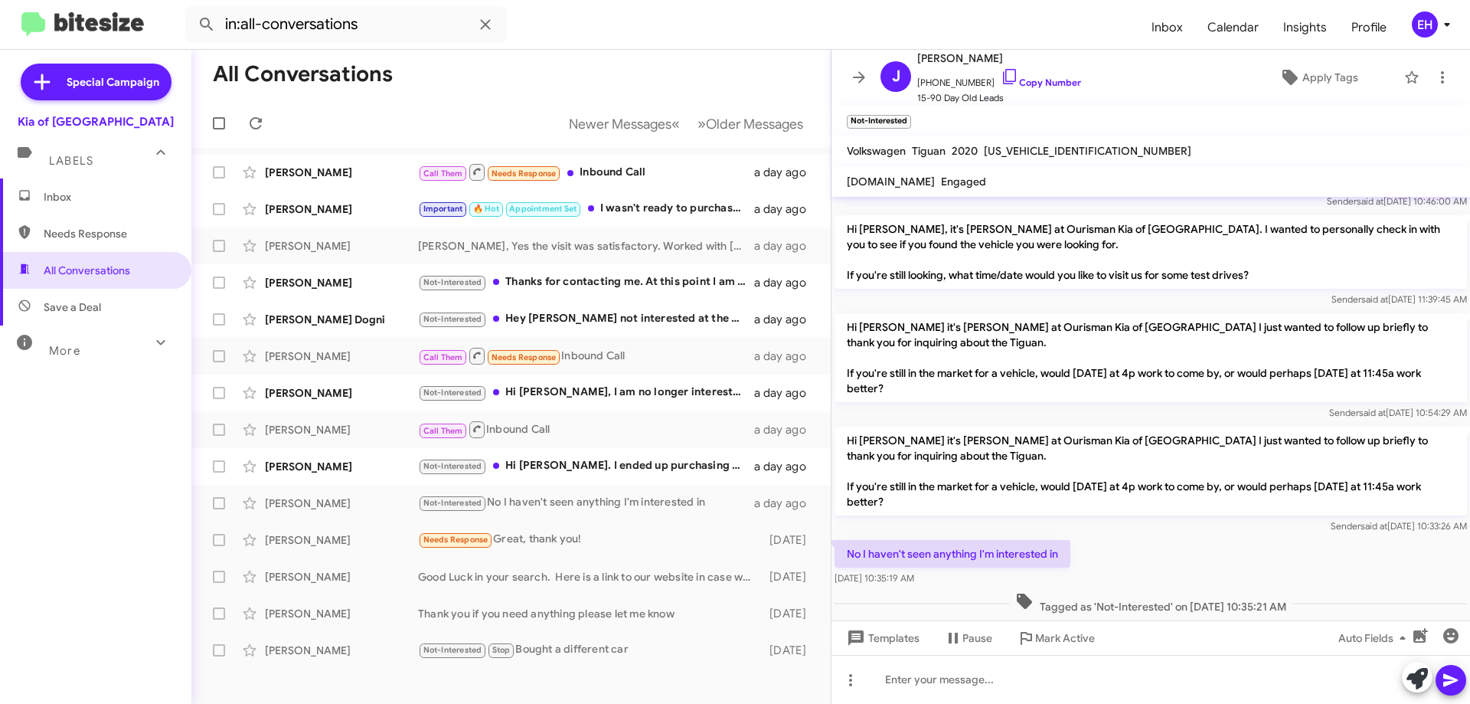
scroll to position [72, 0]
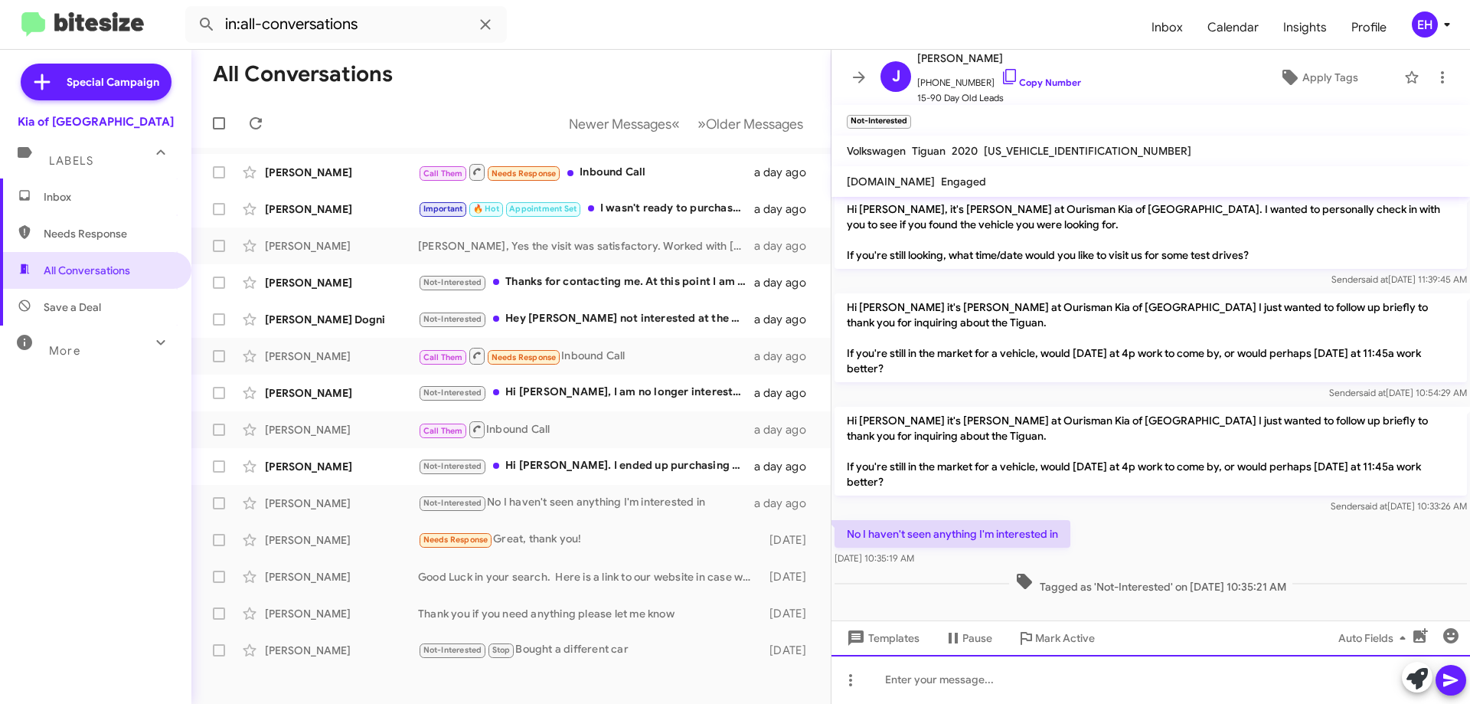
click at [1047, 659] on div at bounding box center [1150, 679] width 638 height 49
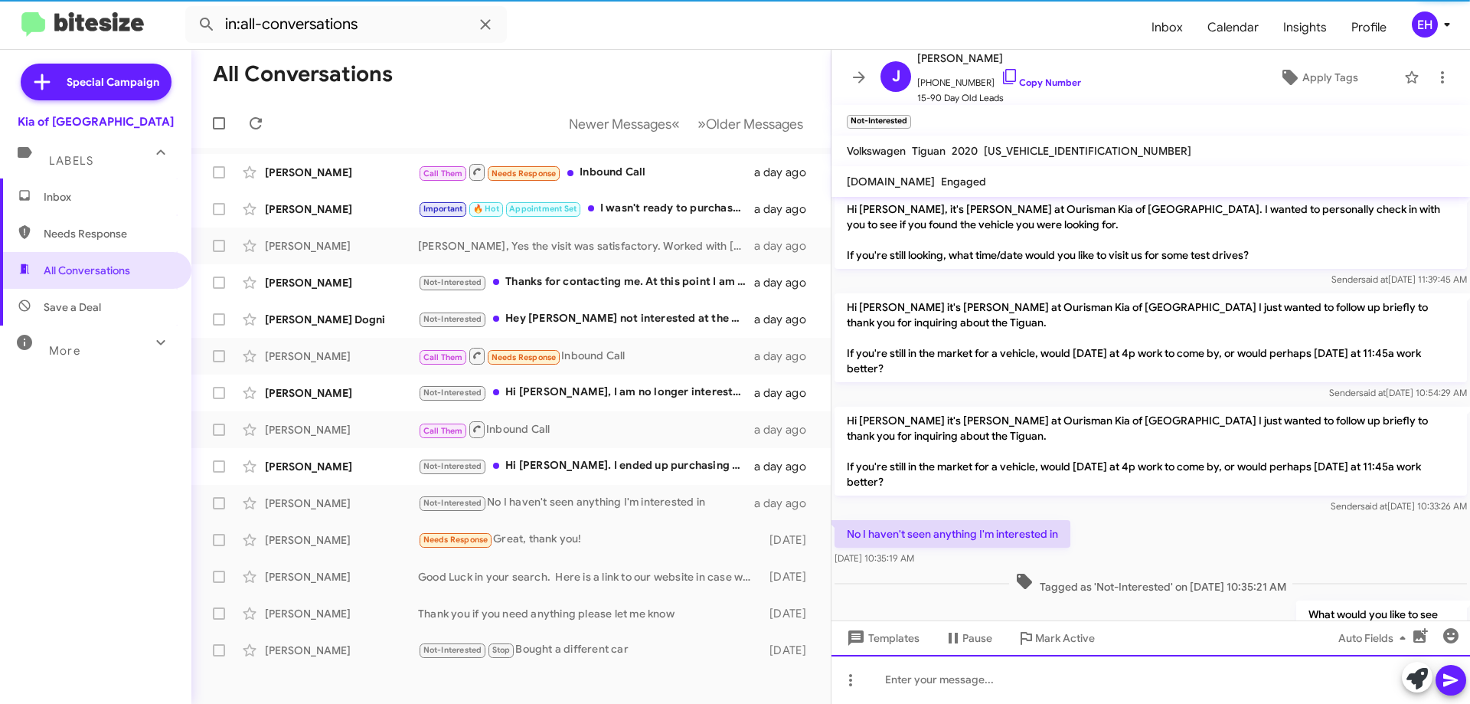
scroll to position [128, 0]
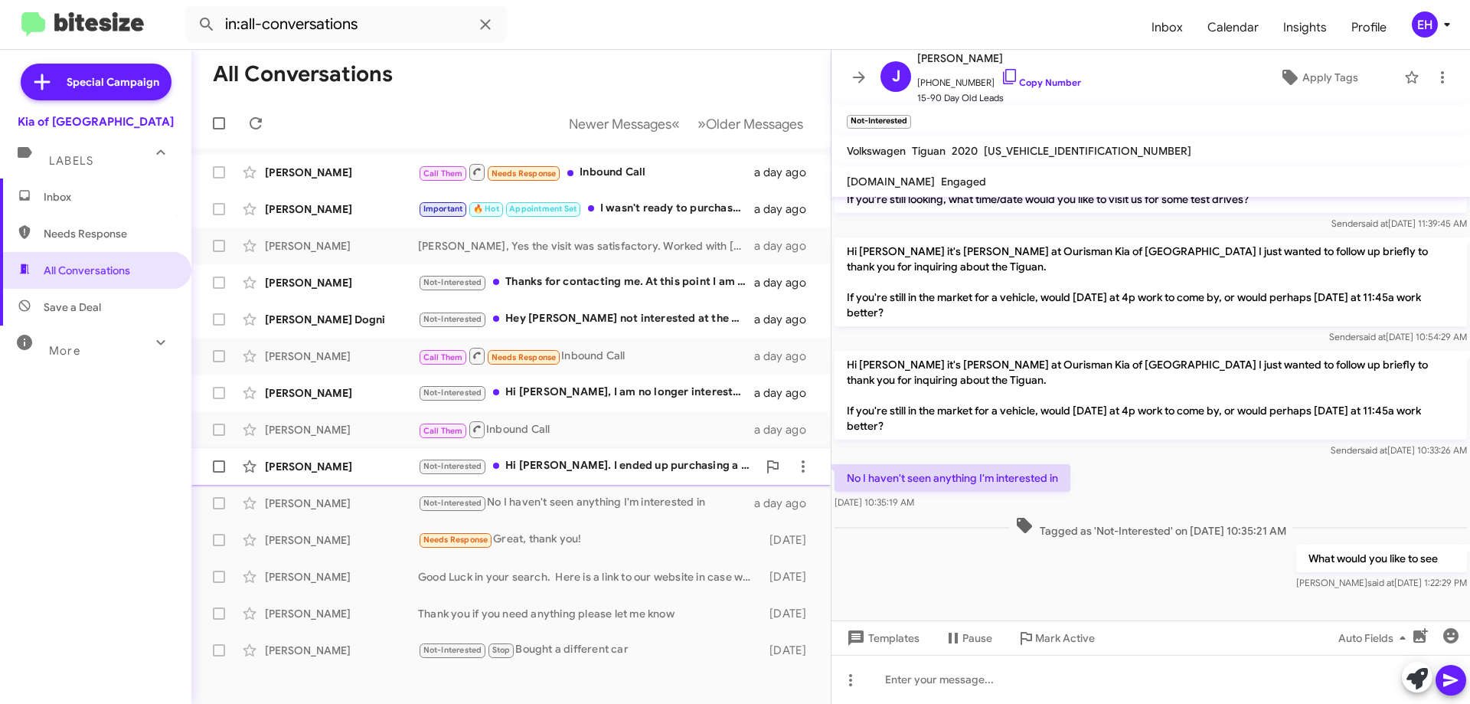
click at [576, 467] on div "Not-Interested Hi Erik. I ended up purchasing a Mercedes suv. Thank you." at bounding box center [587, 466] width 339 height 18
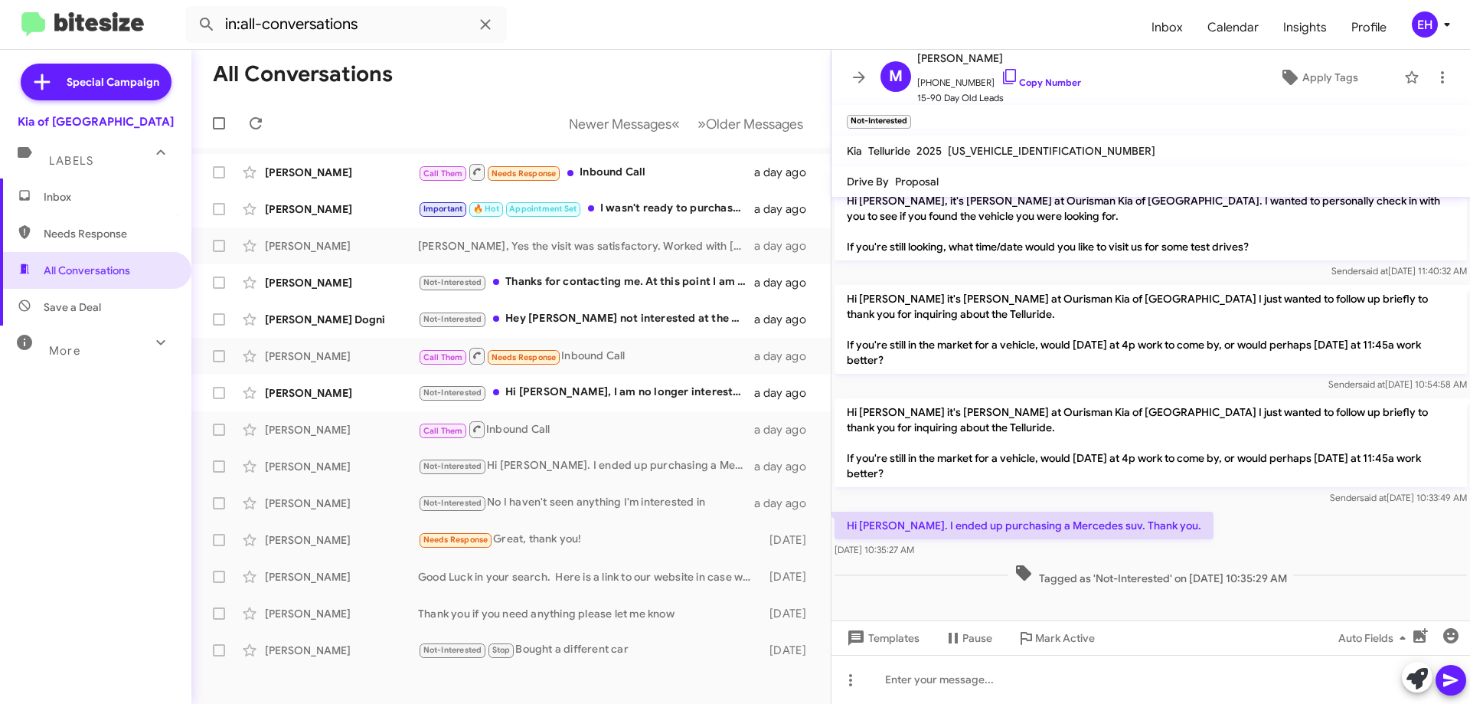
scroll to position [566, 0]
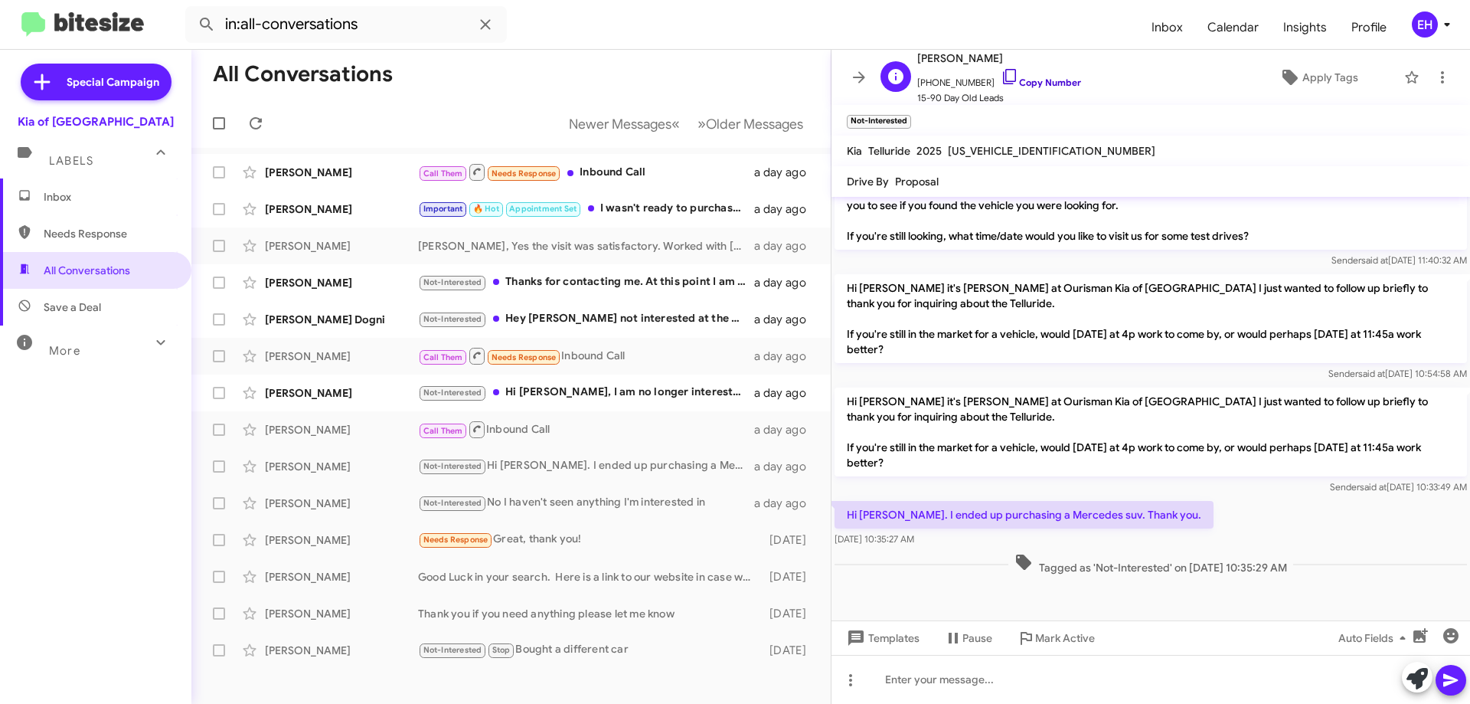
click at [1044, 84] on link "Copy Number" at bounding box center [1041, 82] width 80 height 11
click at [1435, 75] on icon at bounding box center [1442, 77] width 18 height 18
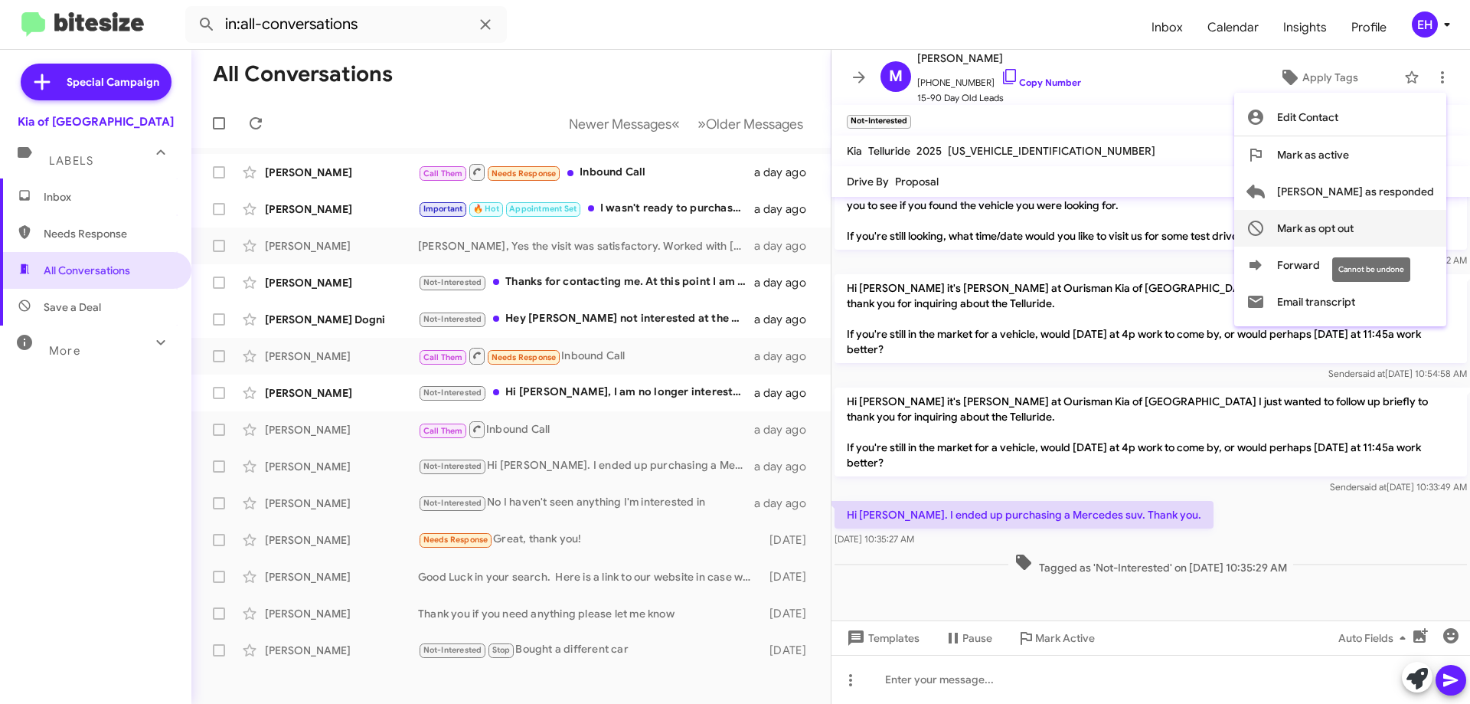
click at [1418, 228] on button "Mark as opt out" at bounding box center [1340, 228] width 212 height 37
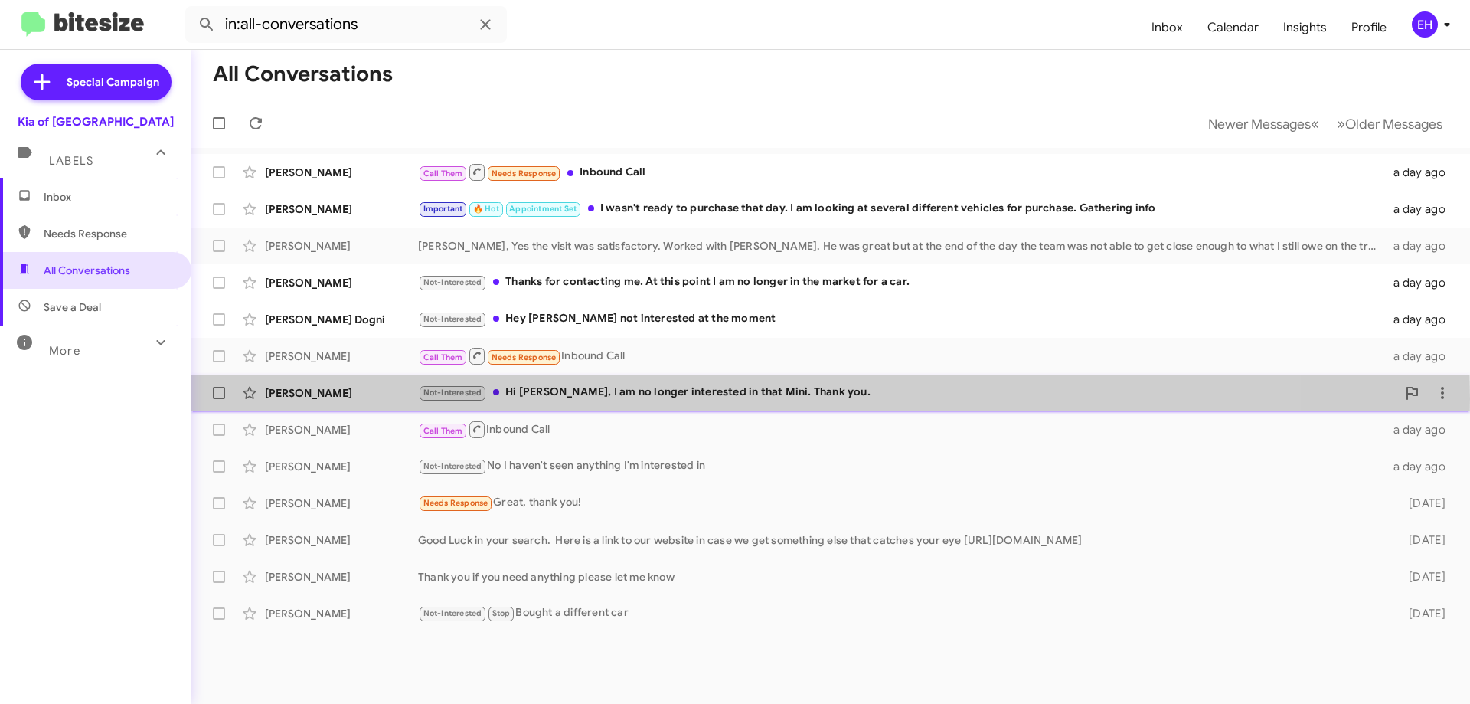
click at [607, 398] on div "Not-Interested Hi Erik, I am no longer interested in that Mini. Thank you." at bounding box center [907, 393] width 978 height 18
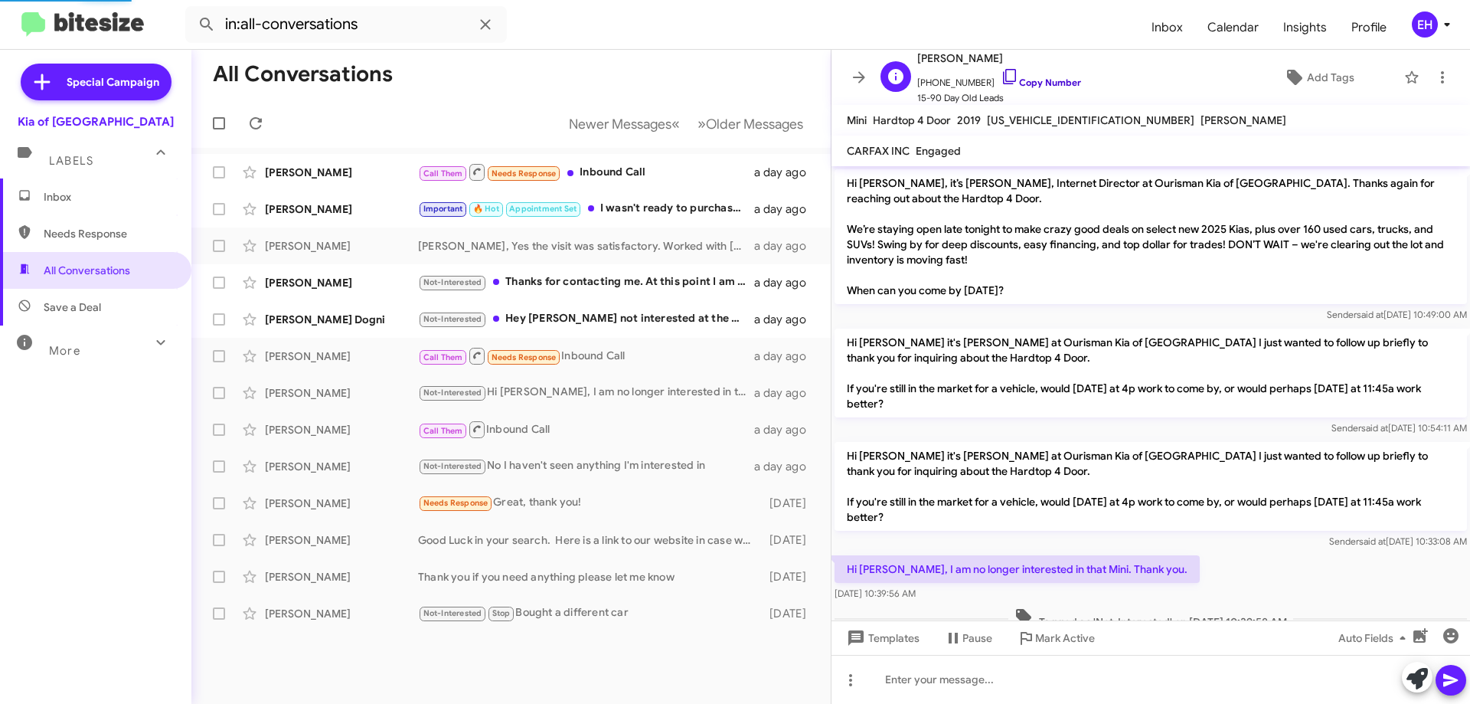
scroll to position [31, 0]
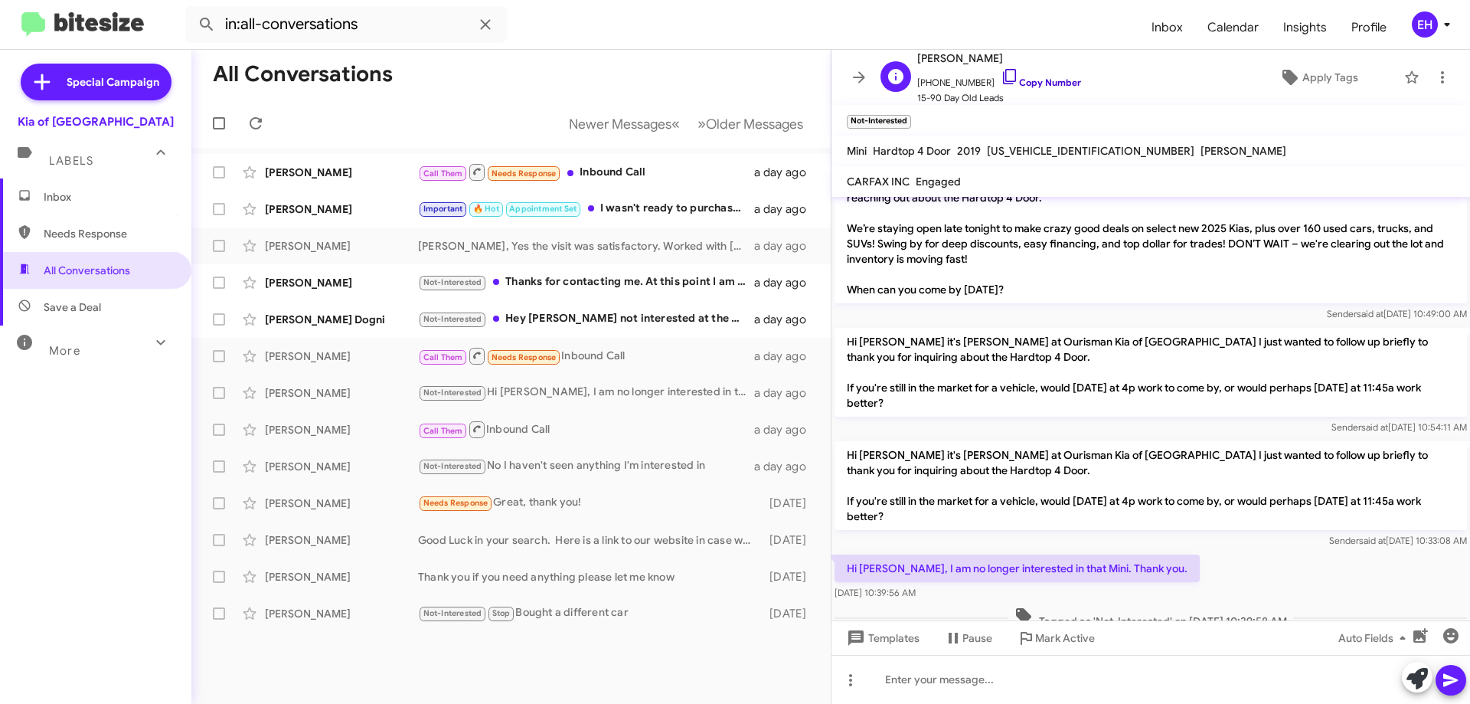
click at [1029, 79] on link "Copy Number" at bounding box center [1041, 82] width 80 height 11
click at [1441, 77] on icon at bounding box center [1442, 77] width 3 height 12
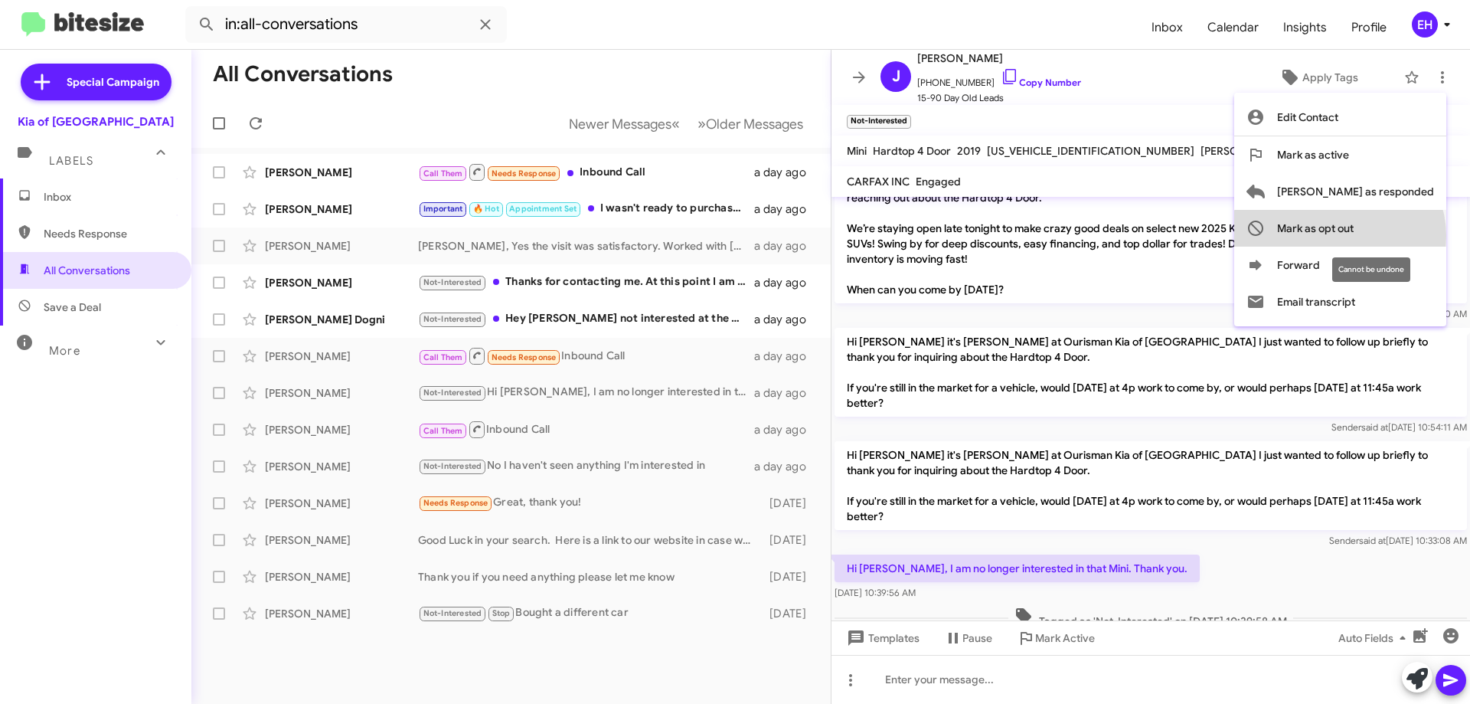
click at [1353, 236] on span "Mark as opt out" at bounding box center [1315, 228] width 77 height 37
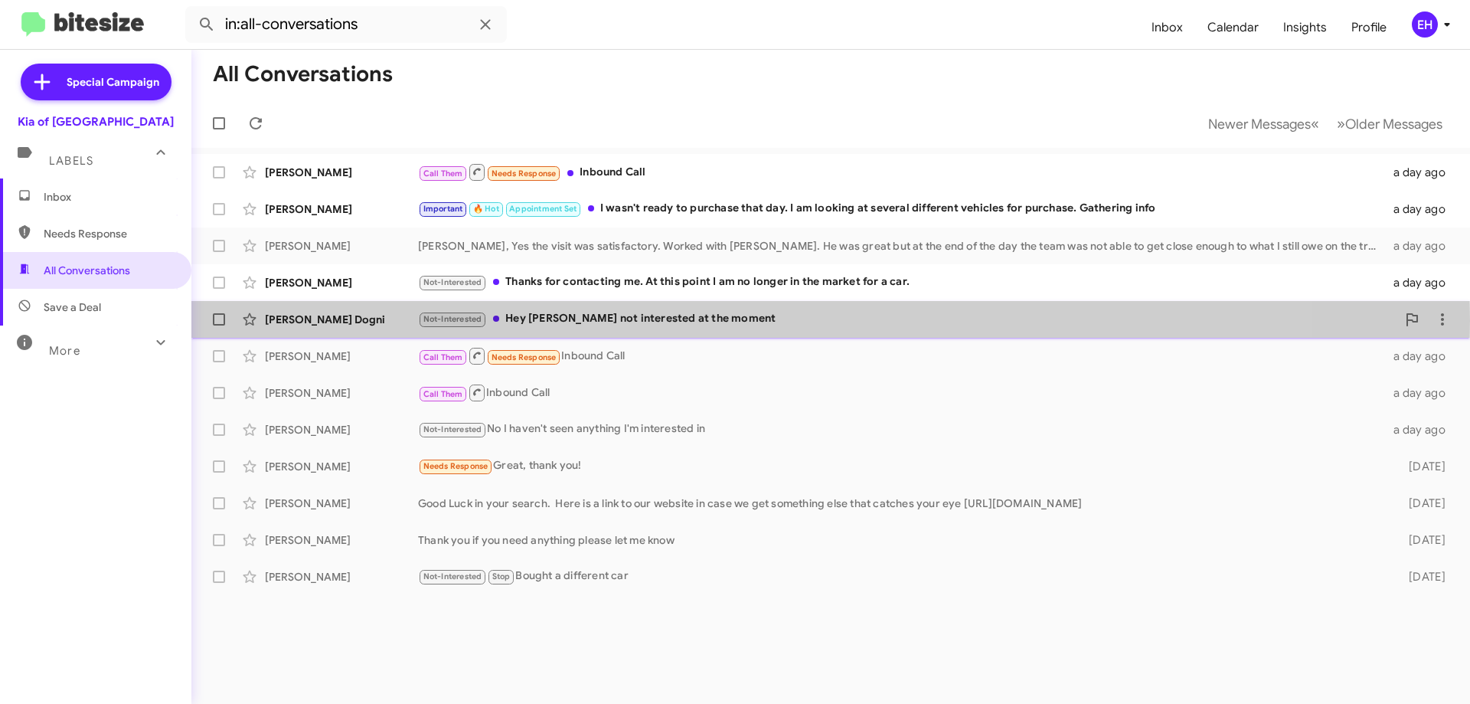
click at [612, 320] on div "Not-Interested Hey Erik not interested at the moment" at bounding box center [907, 319] width 978 height 18
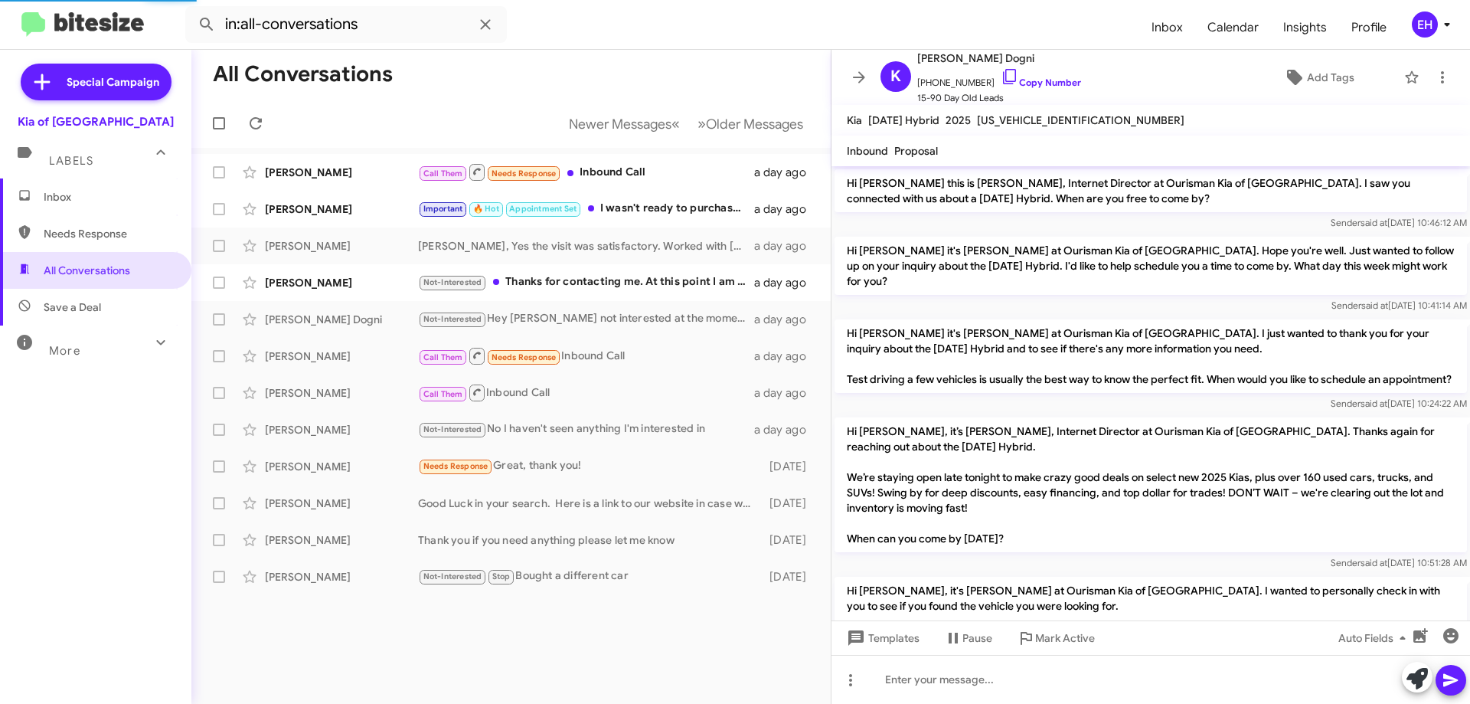
scroll to position [393, 0]
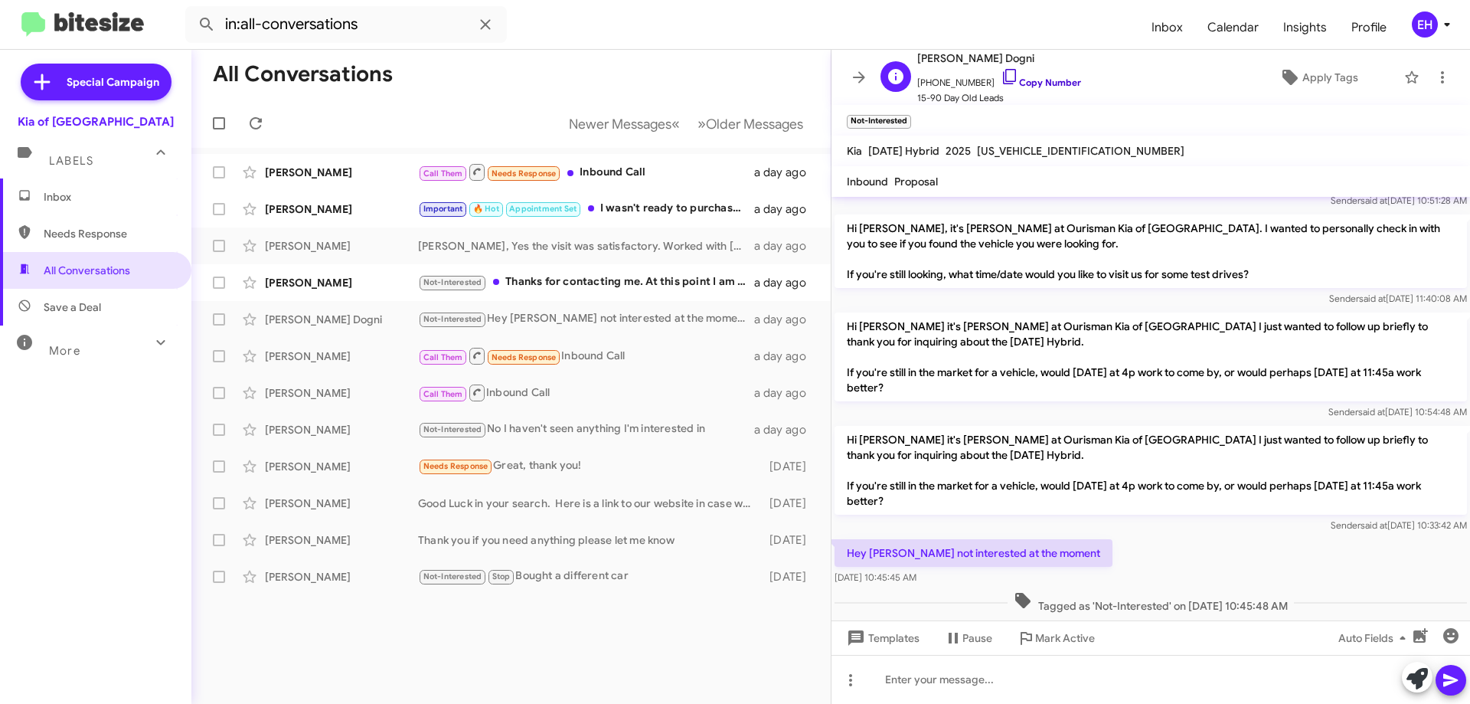
click at [1046, 85] on link "Copy Number" at bounding box center [1041, 82] width 80 height 11
click at [1036, 77] on link "Copy Number" at bounding box center [1041, 82] width 80 height 11
click at [949, 553] on p "Hey Erik not interested at the moment" at bounding box center [973, 553] width 278 height 28
click at [1063, 85] on link "Copy Number" at bounding box center [1041, 82] width 80 height 11
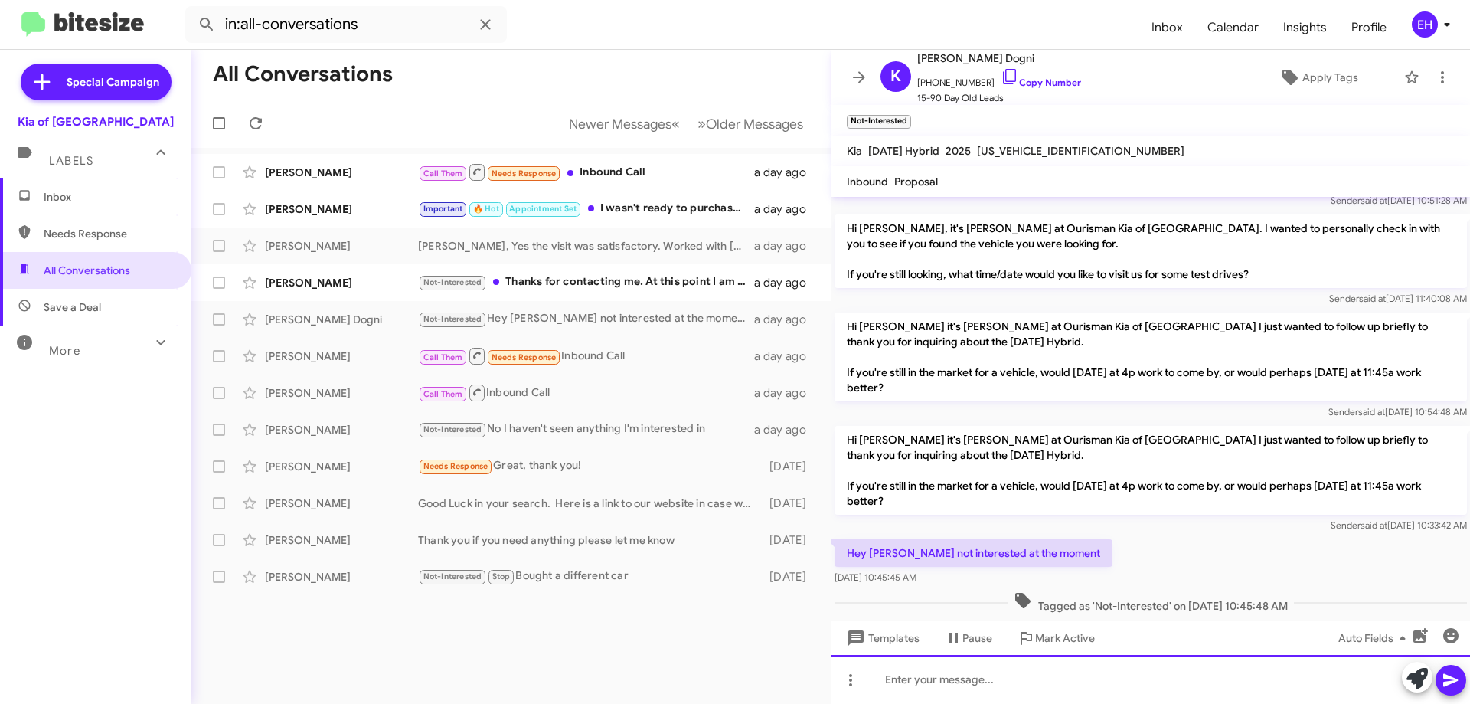
drag, startPoint x: 900, startPoint y: 664, endPoint x: 862, endPoint y: 655, distance: 39.5
click at [900, 664] on div at bounding box center [1150, 679] width 638 height 49
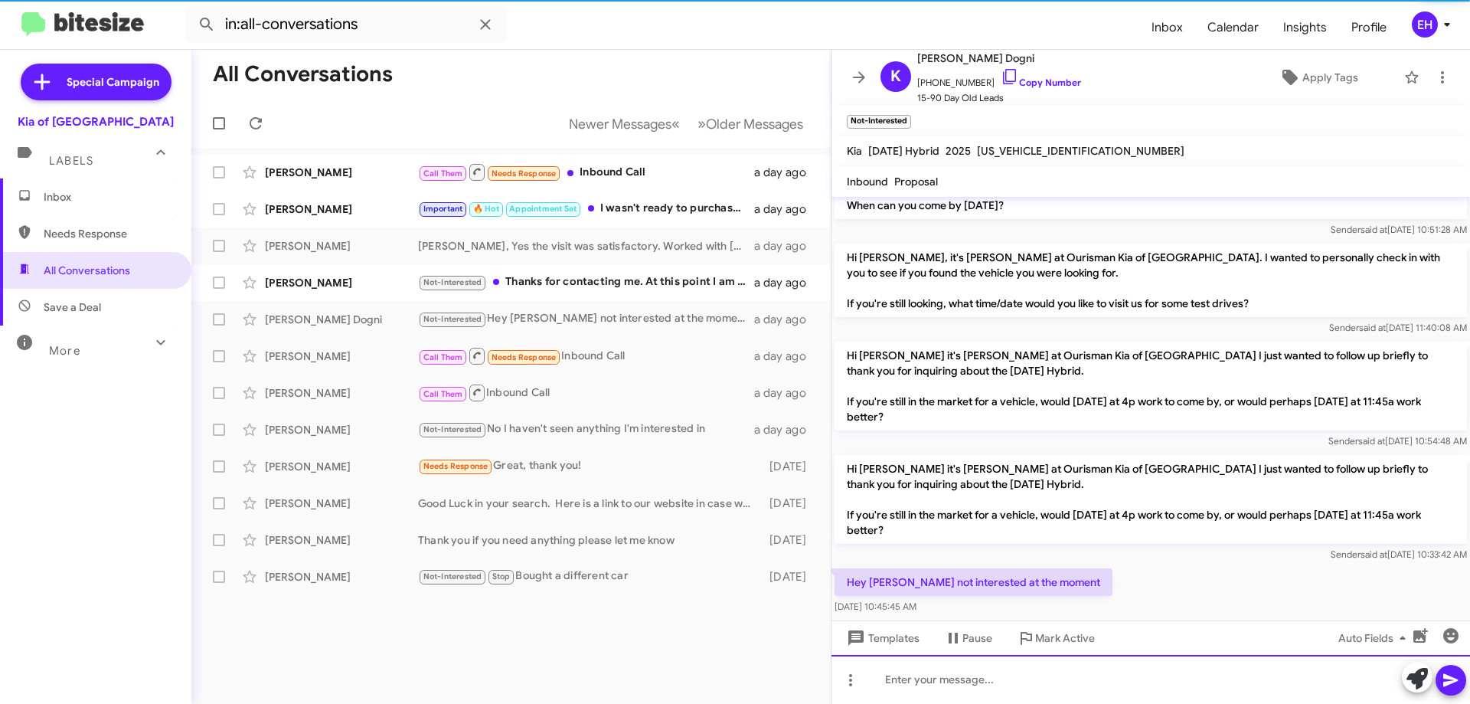
scroll to position [479, 0]
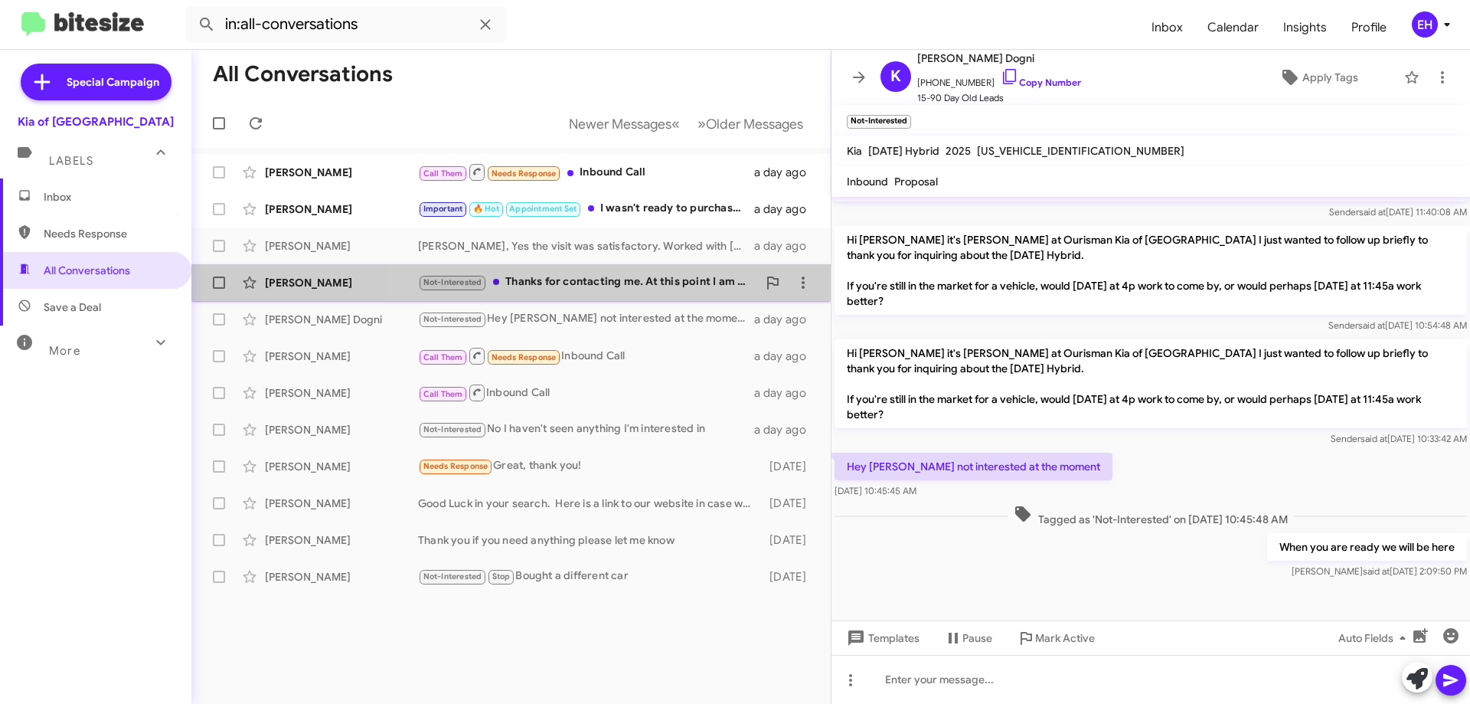
click at [679, 284] on div "Not-Interested Thanks for contacting me. At this point I am no longer in the ma…" at bounding box center [587, 282] width 339 height 18
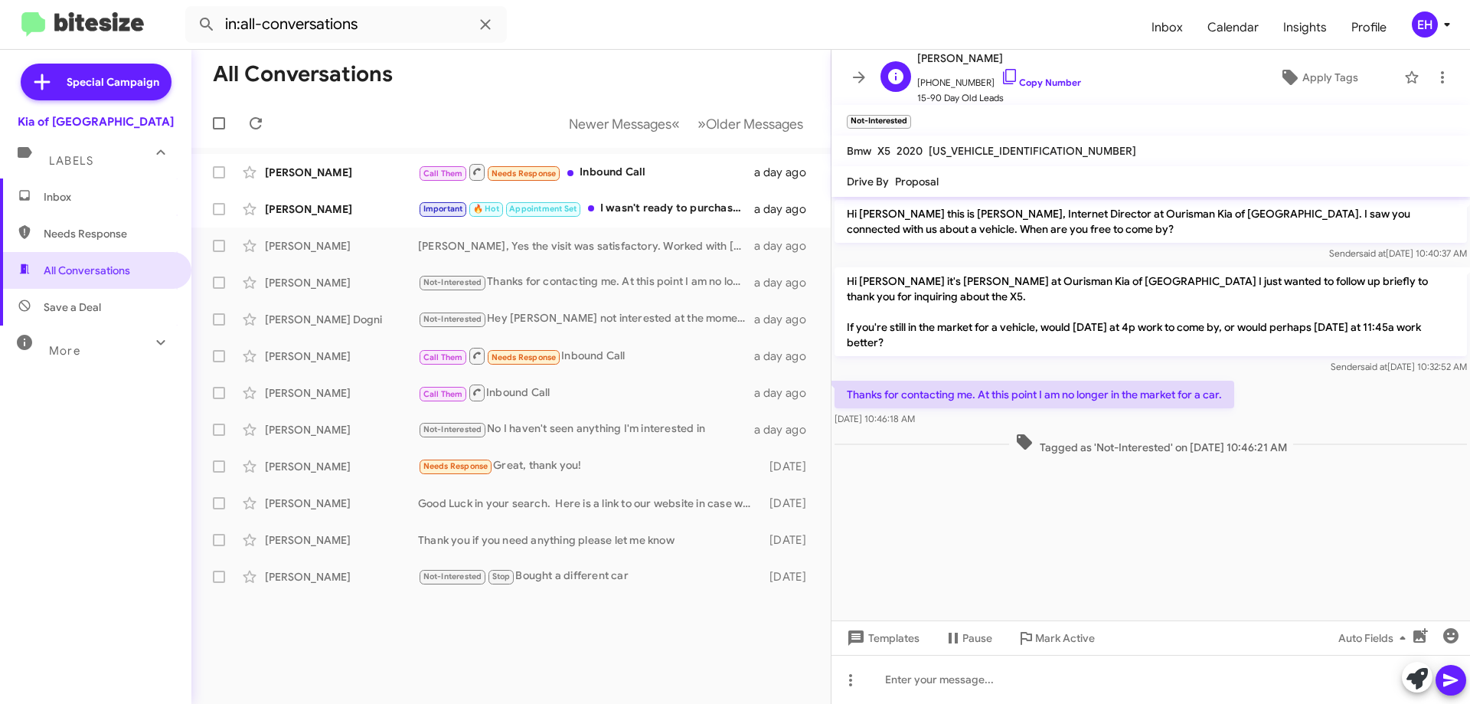
click at [1058, 93] on span "15-90 Day Old Leads" at bounding box center [999, 97] width 164 height 15
click at [1058, 87] on link "Copy Number" at bounding box center [1041, 82] width 80 height 11
click at [1448, 81] on mat-toolbar "F Frank Frick +14438640351 Copy Number 15-90 Day Old Leads Apply Tags" at bounding box center [1150, 77] width 638 height 55
click at [1440, 79] on span at bounding box center [1442, 77] width 31 height 18
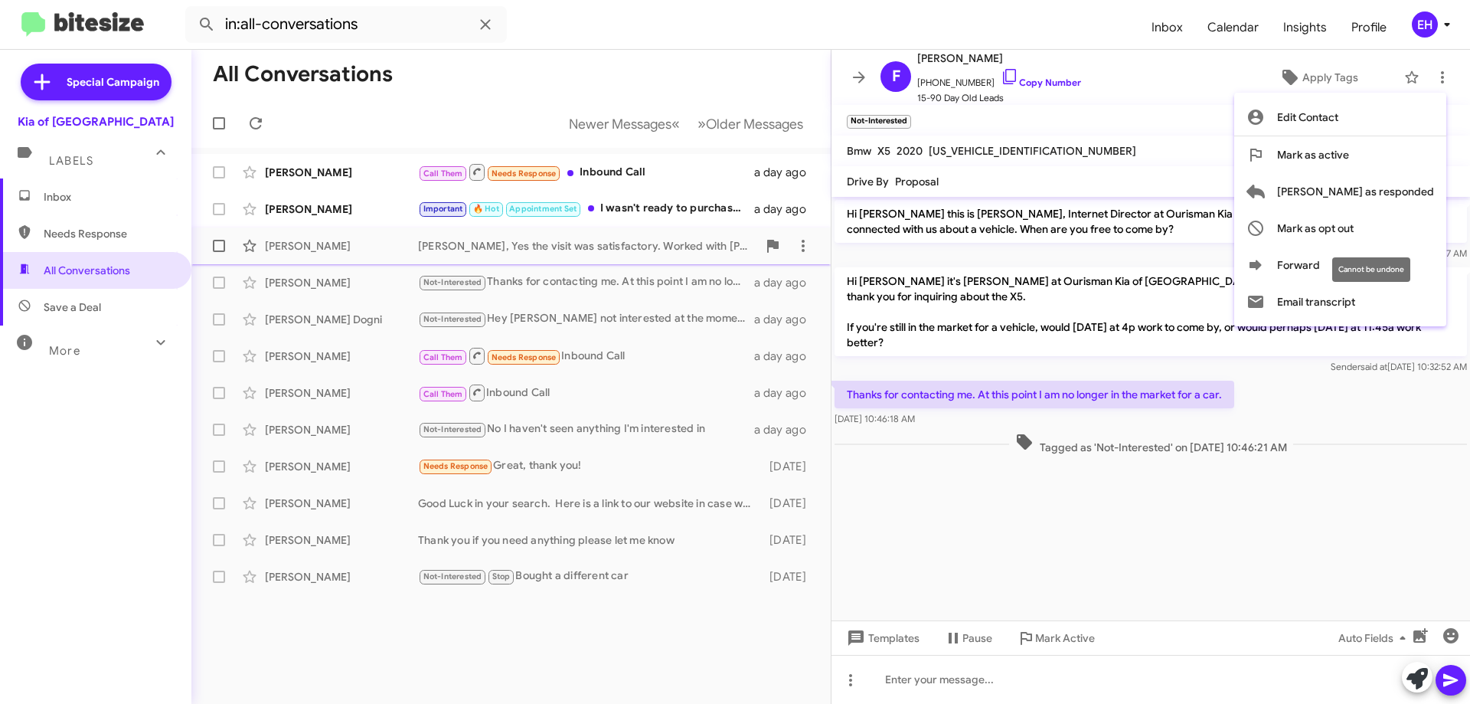
drag, startPoint x: 1410, startPoint y: 224, endPoint x: 1391, endPoint y: 227, distance: 19.5
click at [1353, 224] on span "Mark as opt out" at bounding box center [1315, 228] width 77 height 37
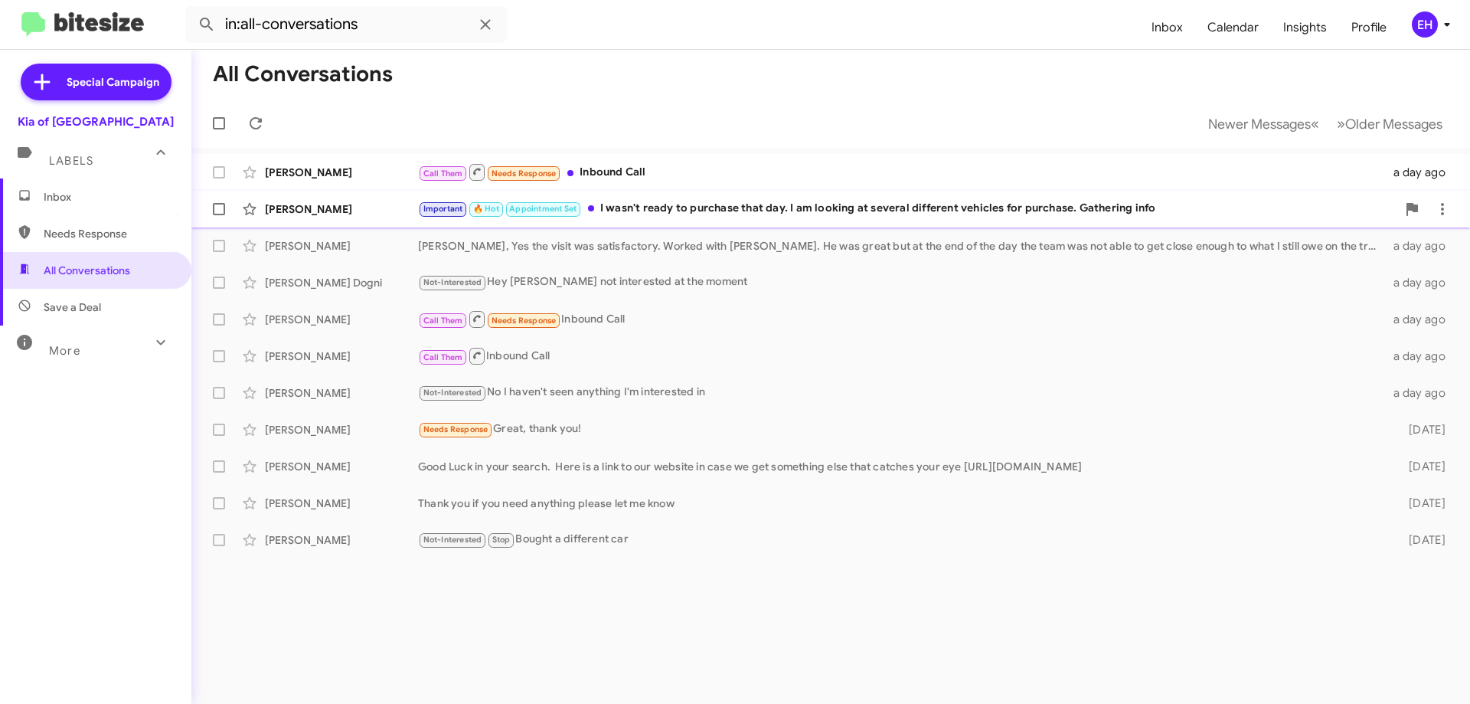
click at [652, 206] on div "Important 🔥 Hot Appointment Set I wasn't ready to purchase that day. I am looki…" at bounding box center [907, 209] width 978 height 18
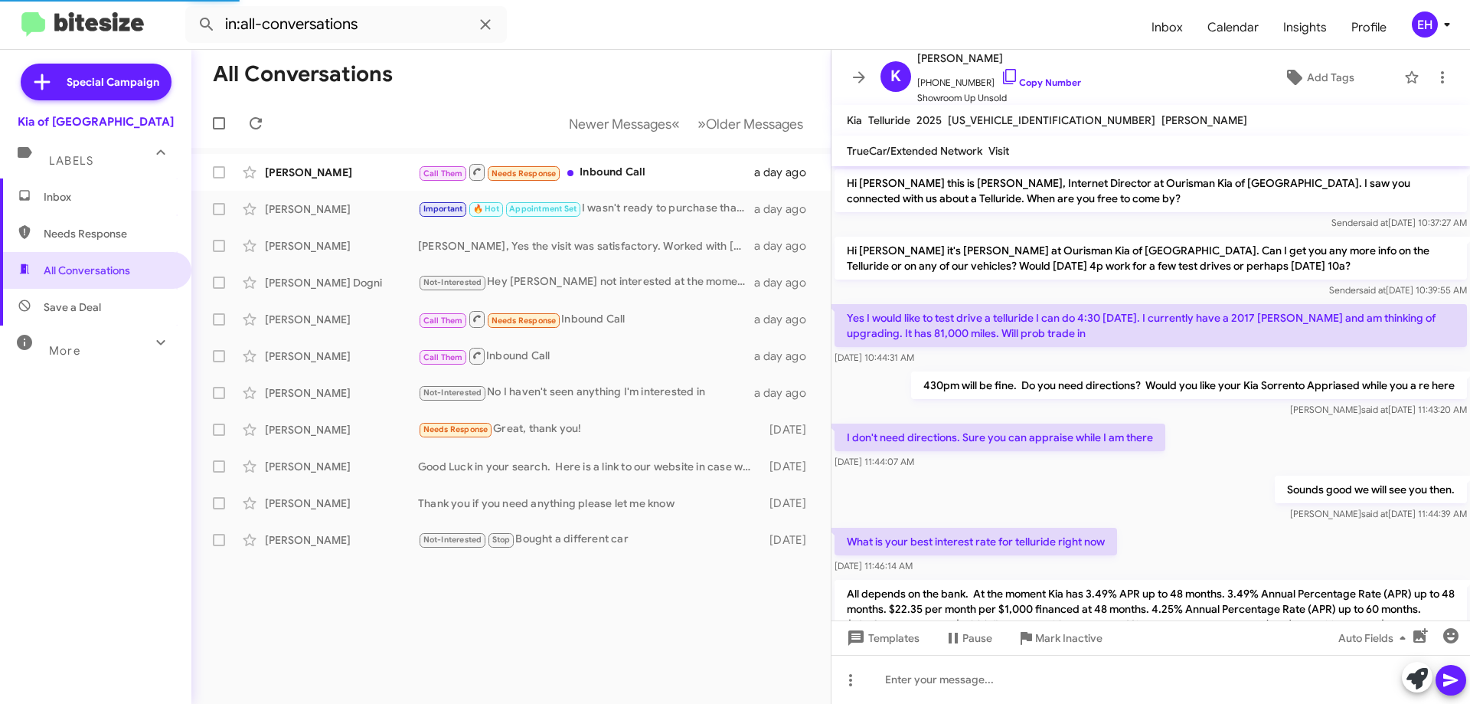
scroll to position [722, 0]
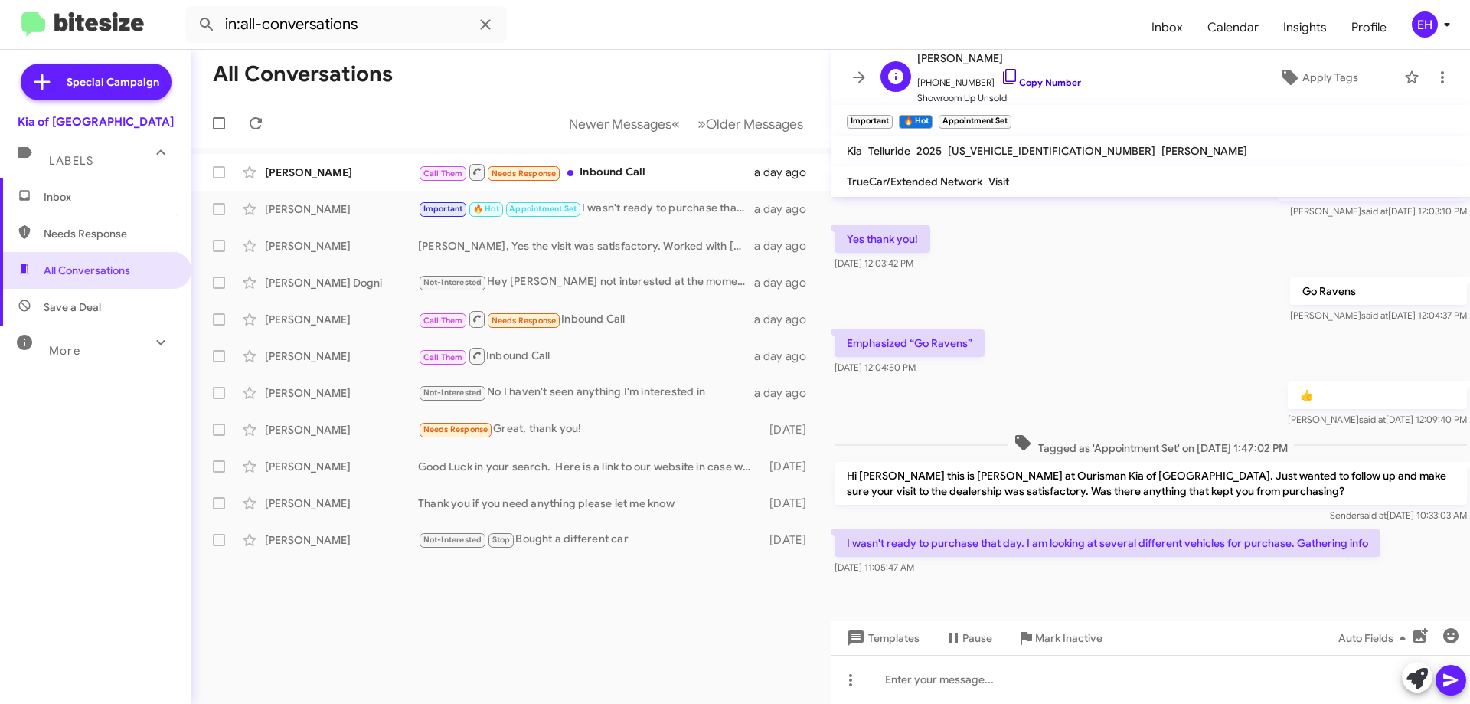
click at [1040, 83] on link "Copy Number" at bounding box center [1041, 82] width 80 height 11
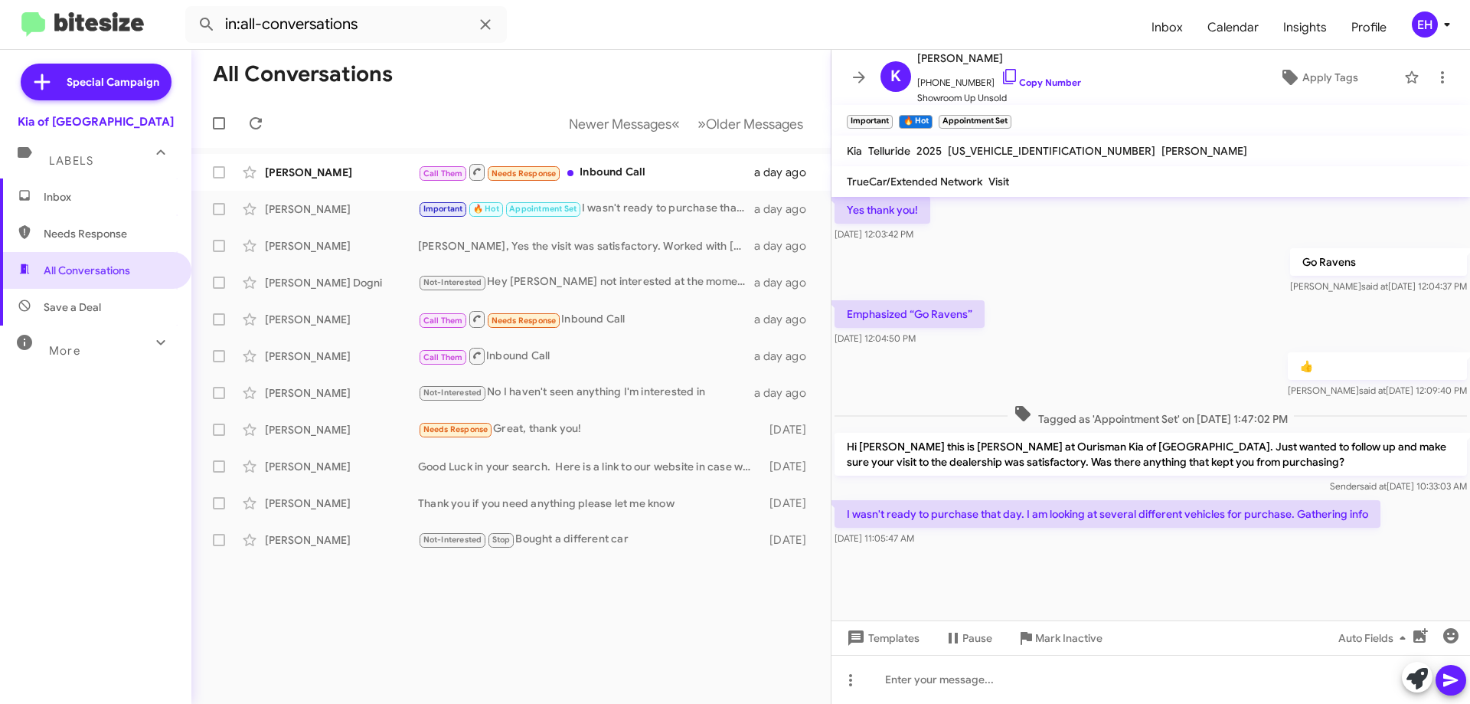
scroll to position [752, 0]
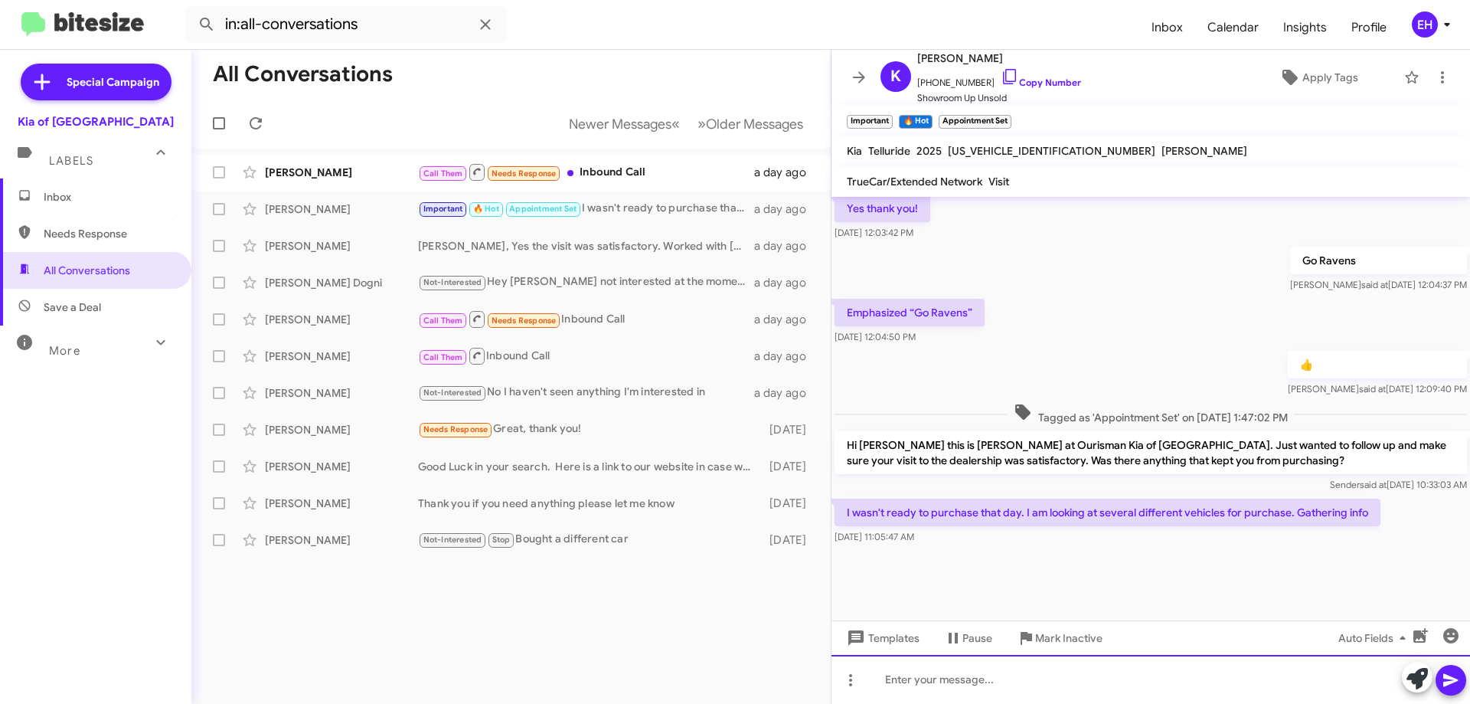
click at [1053, 680] on div at bounding box center [1150, 679] width 638 height 49
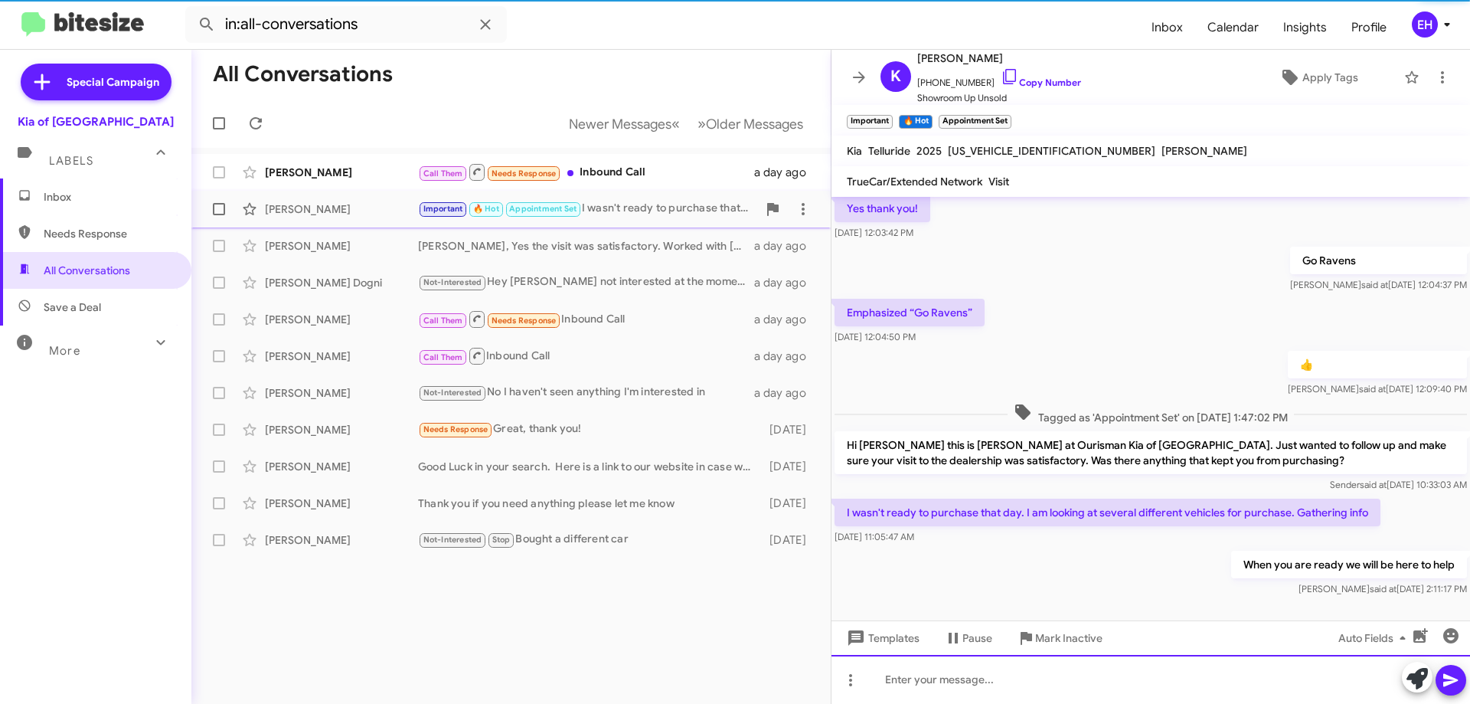
scroll to position [0, 0]
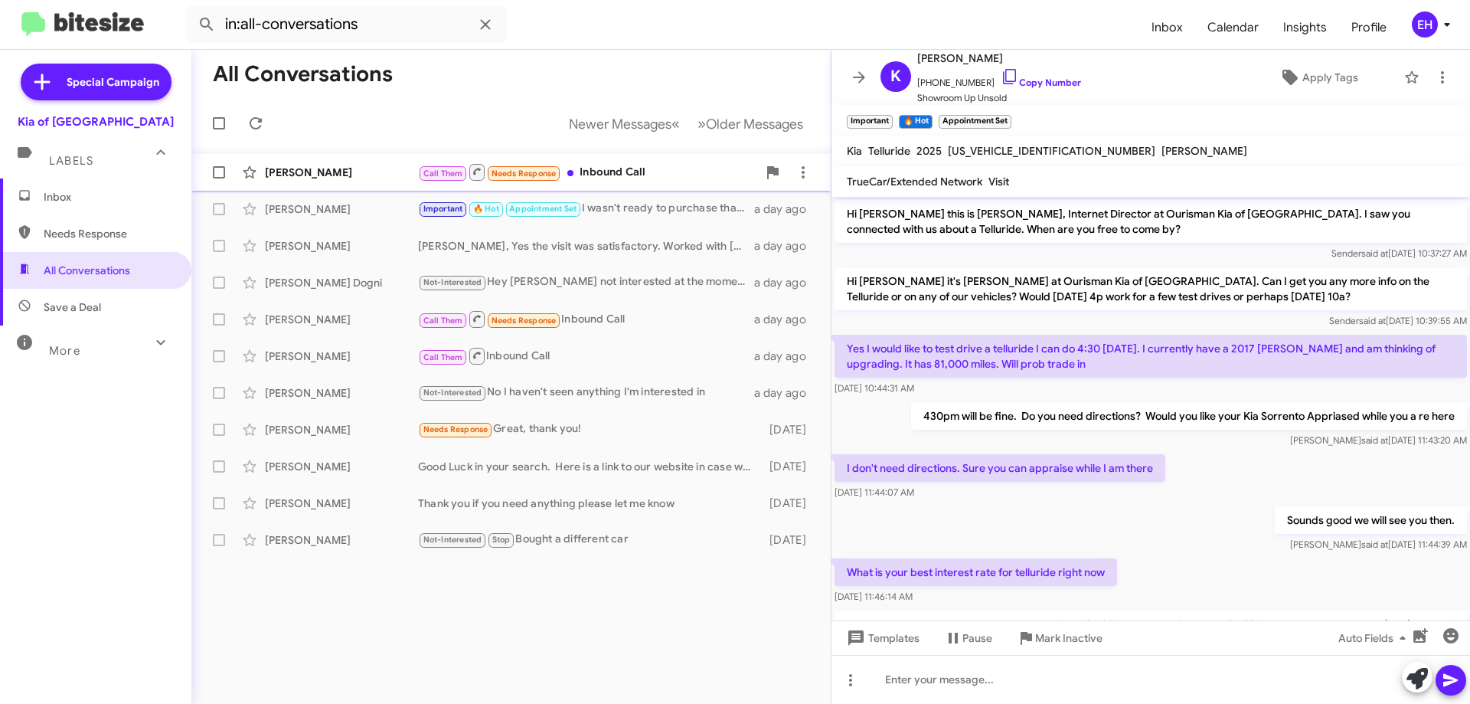
click at [643, 173] on div "Call Them Needs Response Inbound Call" at bounding box center [587, 171] width 339 height 19
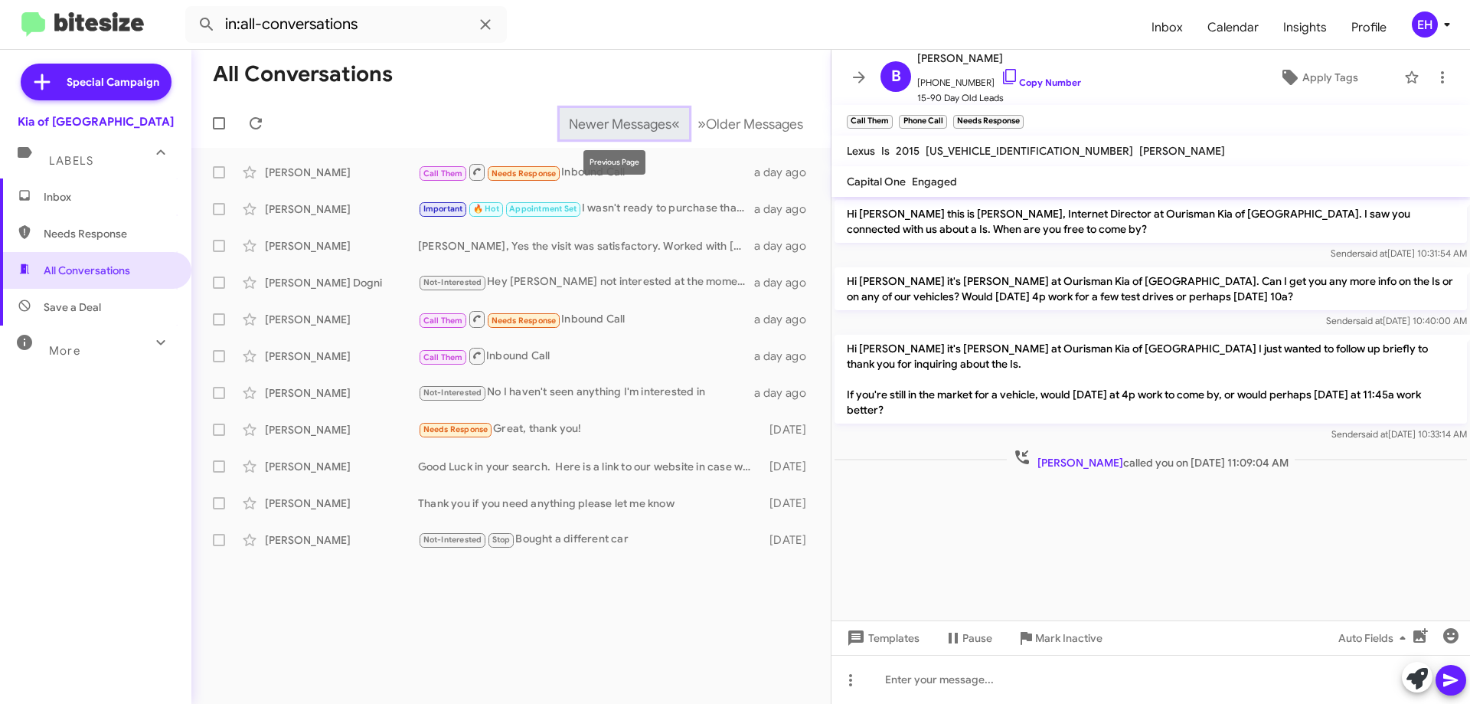
click at [576, 129] on span "Newer Messages" at bounding box center [620, 124] width 103 height 17
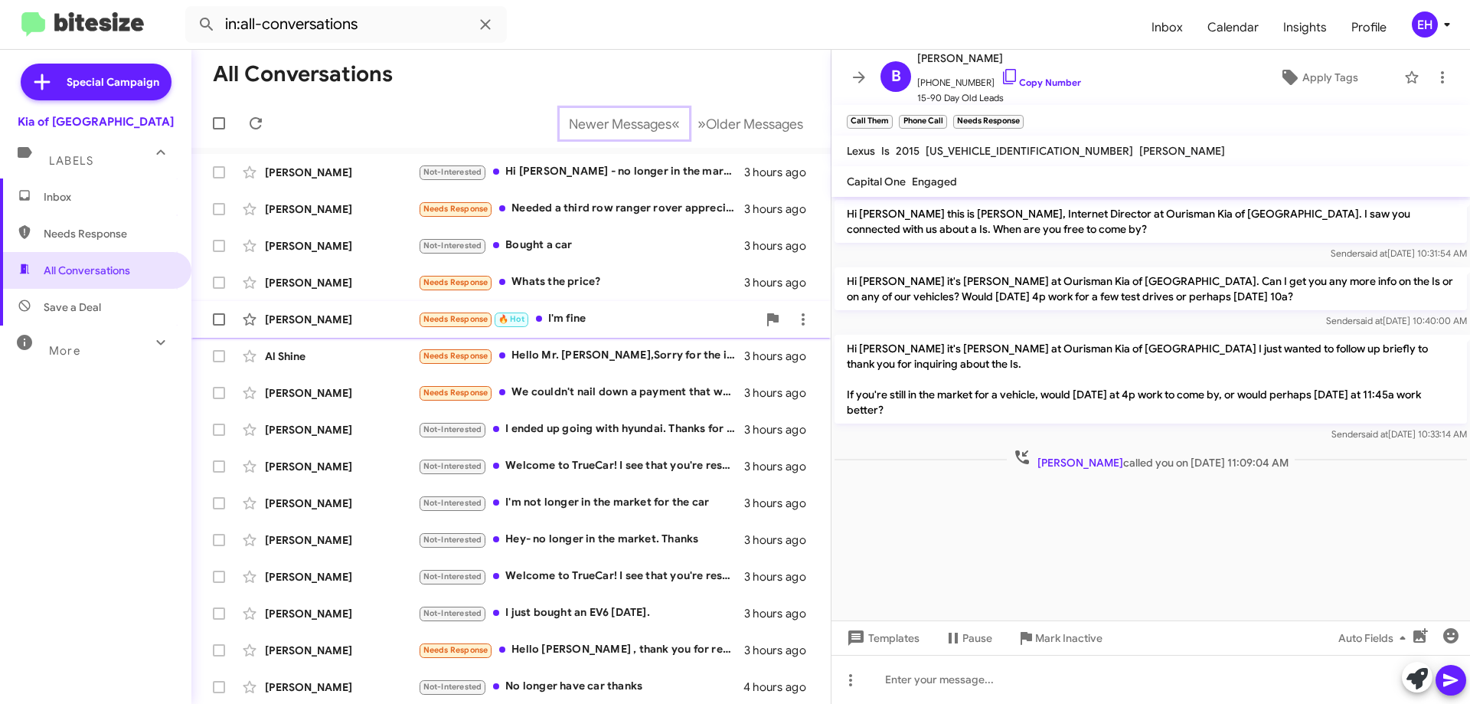
scroll to position [185, 0]
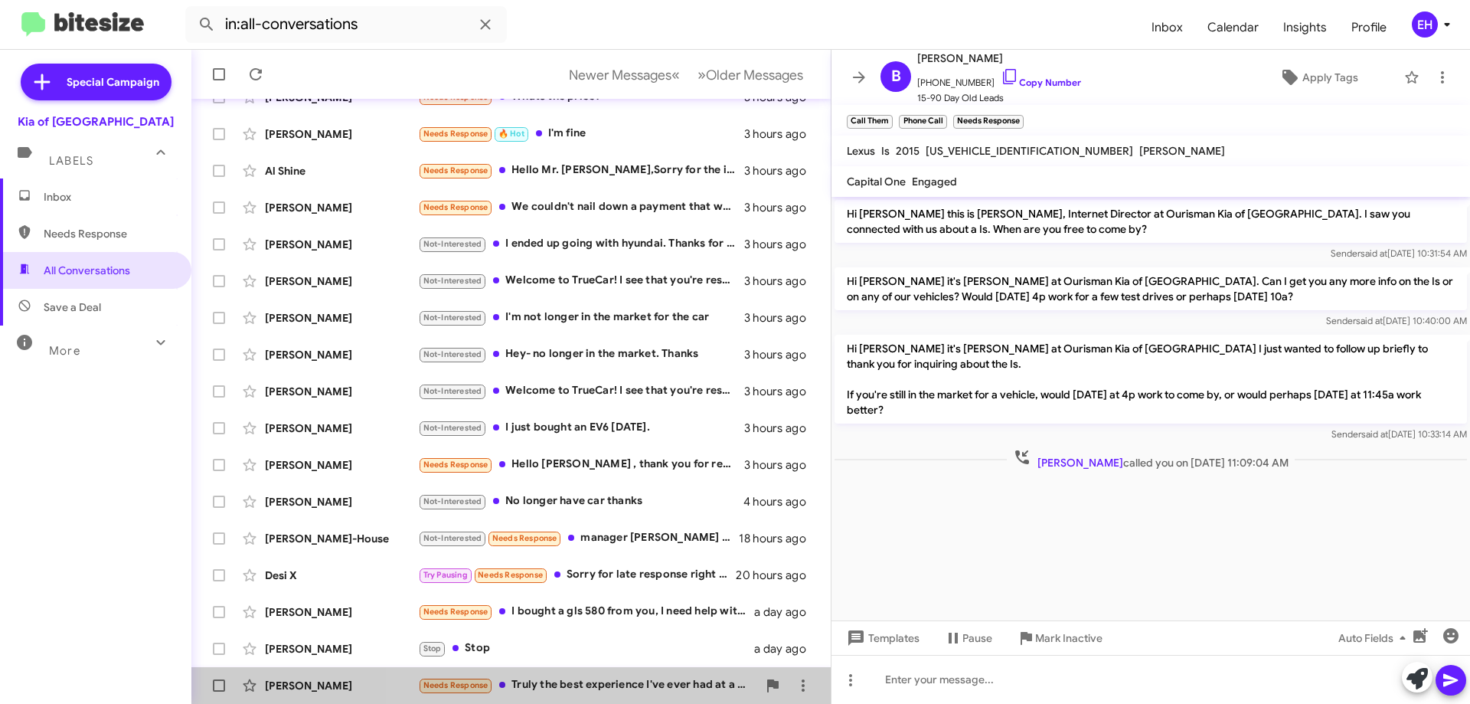
click at [626, 686] on div "Needs Response Truly the best experience I've ever had at a dealership. I'll co…" at bounding box center [587, 685] width 339 height 18
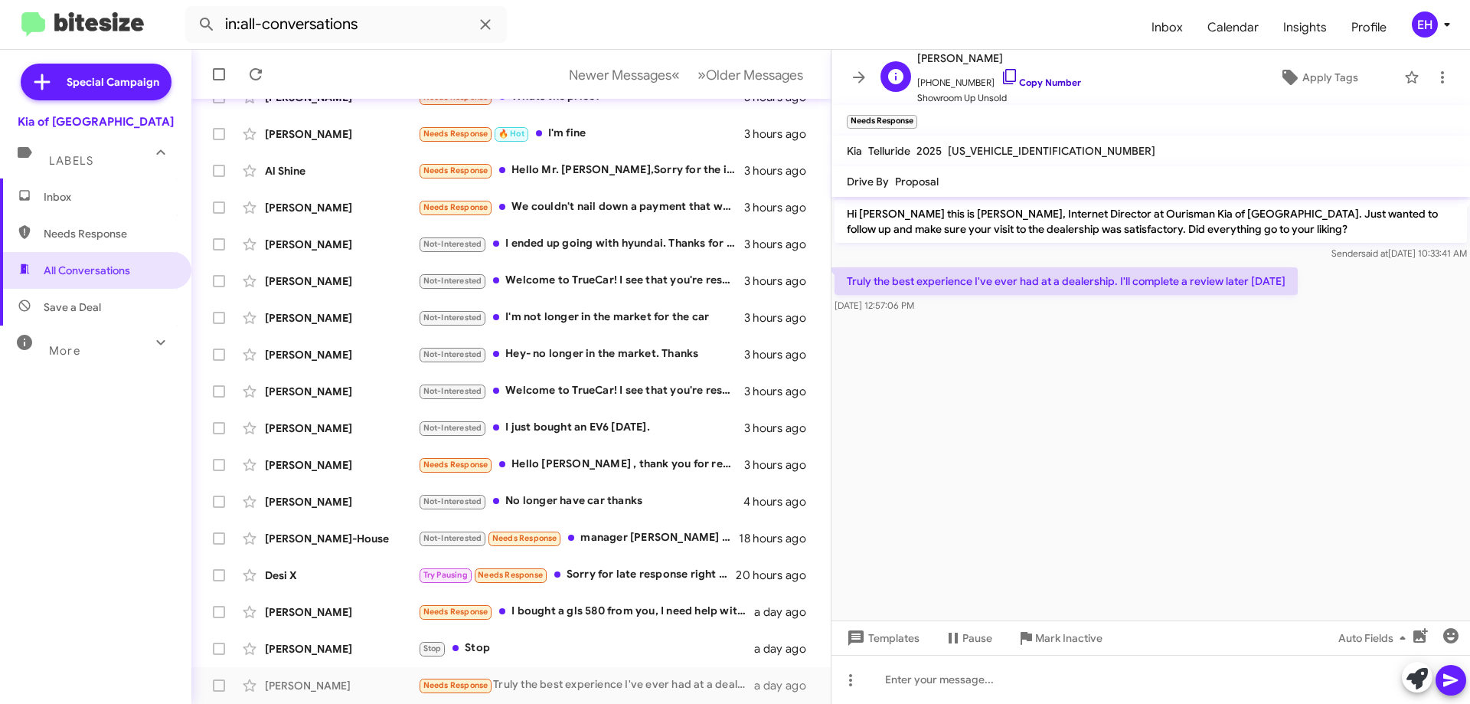
click at [1052, 83] on link "Copy Number" at bounding box center [1041, 82] width 80 height 11
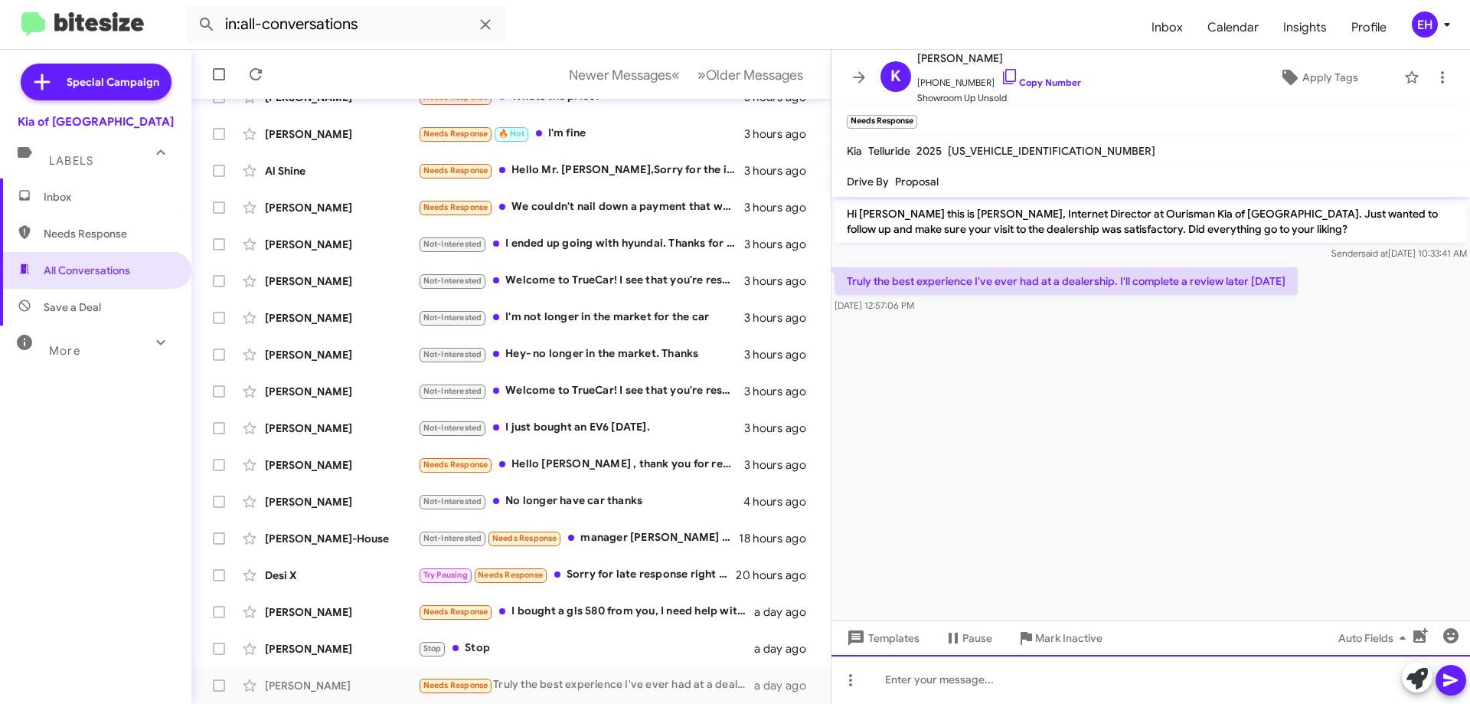
click at [1050, 700] on div at bounding box center [1150, 679] width 638 height 49
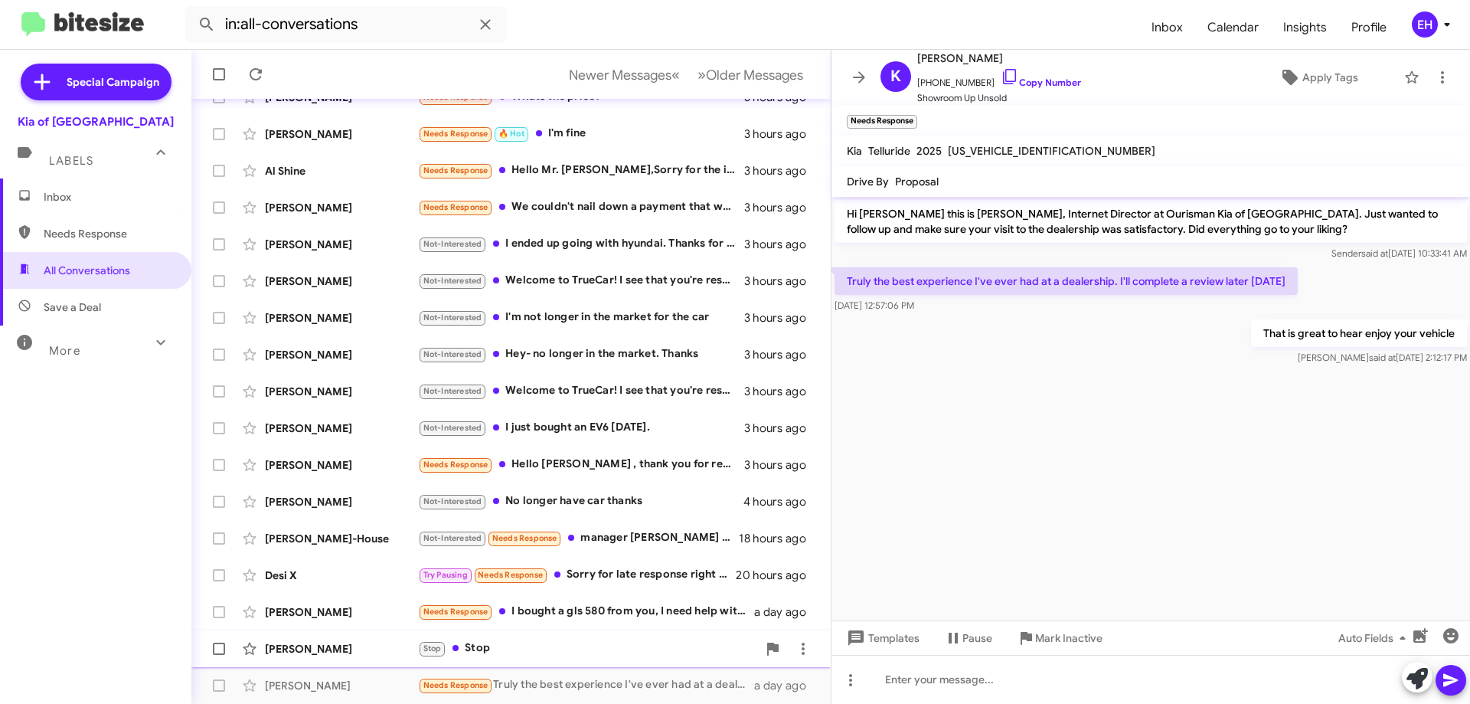
click at [467, 648] on div "Stop Stop" at bounding box center [587, 648] width 339 height 18
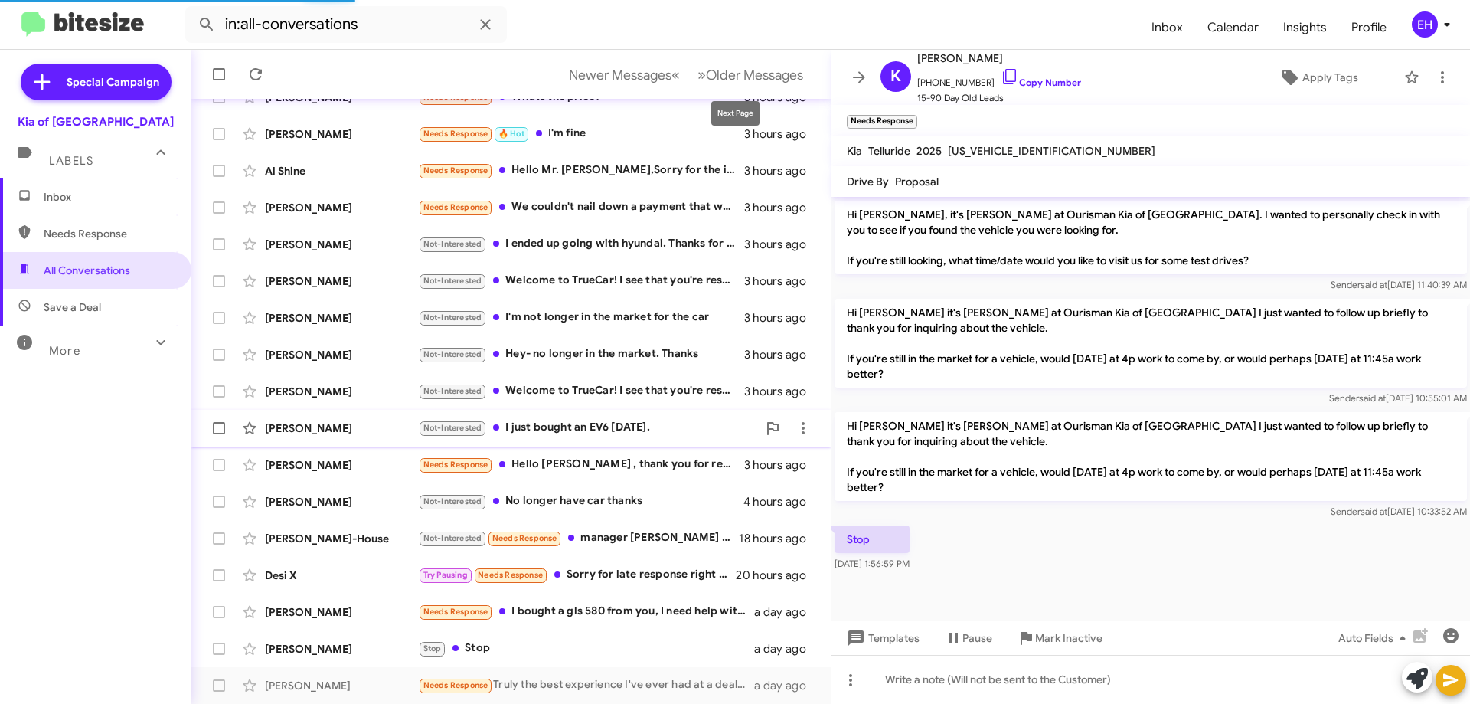
scroll to position [645, 0]
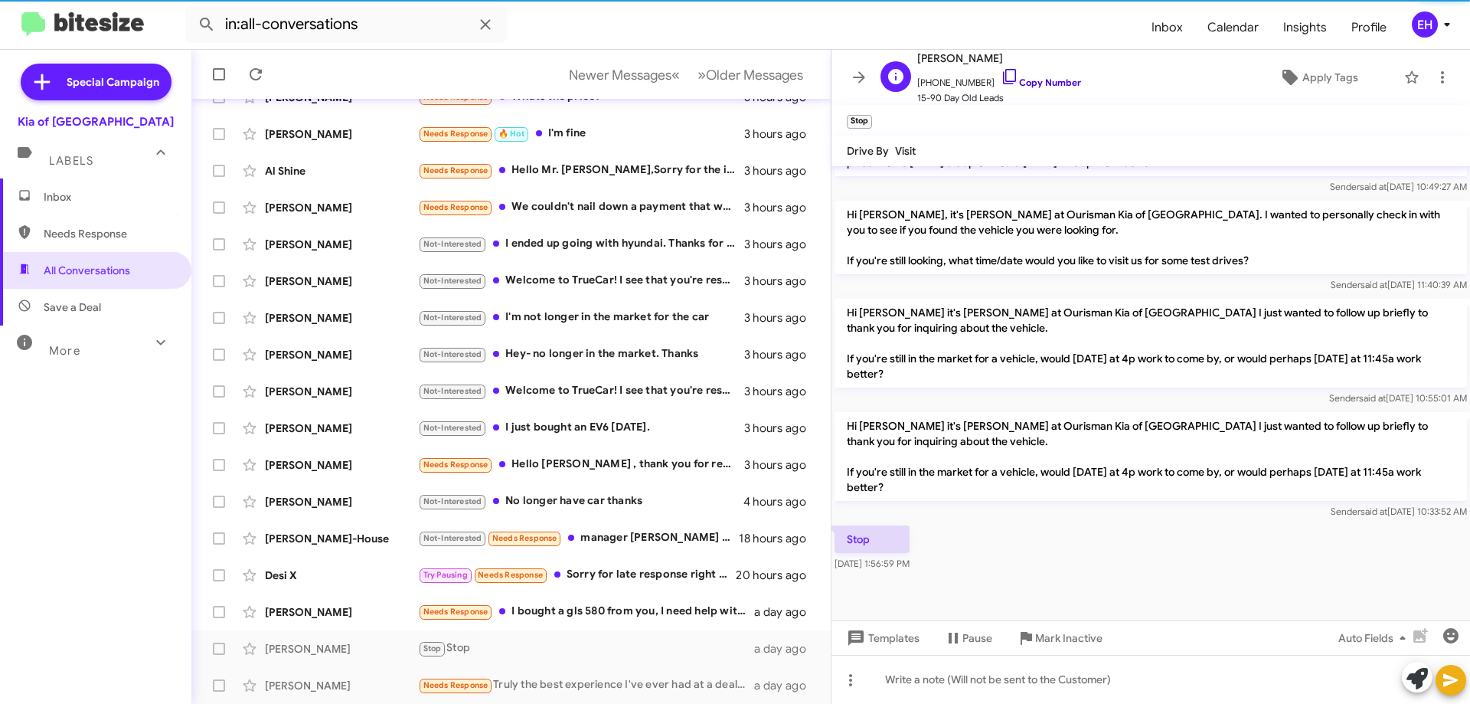
click at [1056, 79] on link "Copy Number" at bounding box center [1041, 82] width 80 height 11
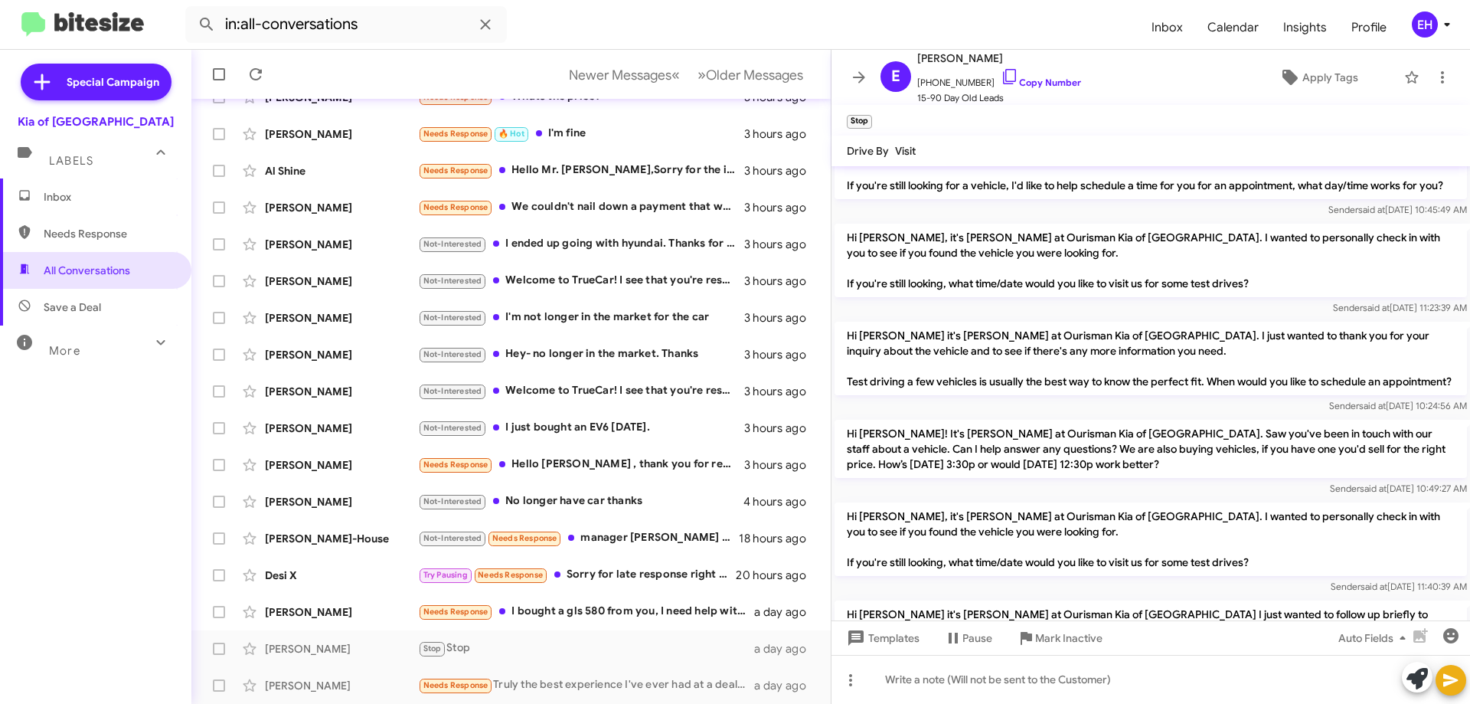
scroll to position [109, 0]
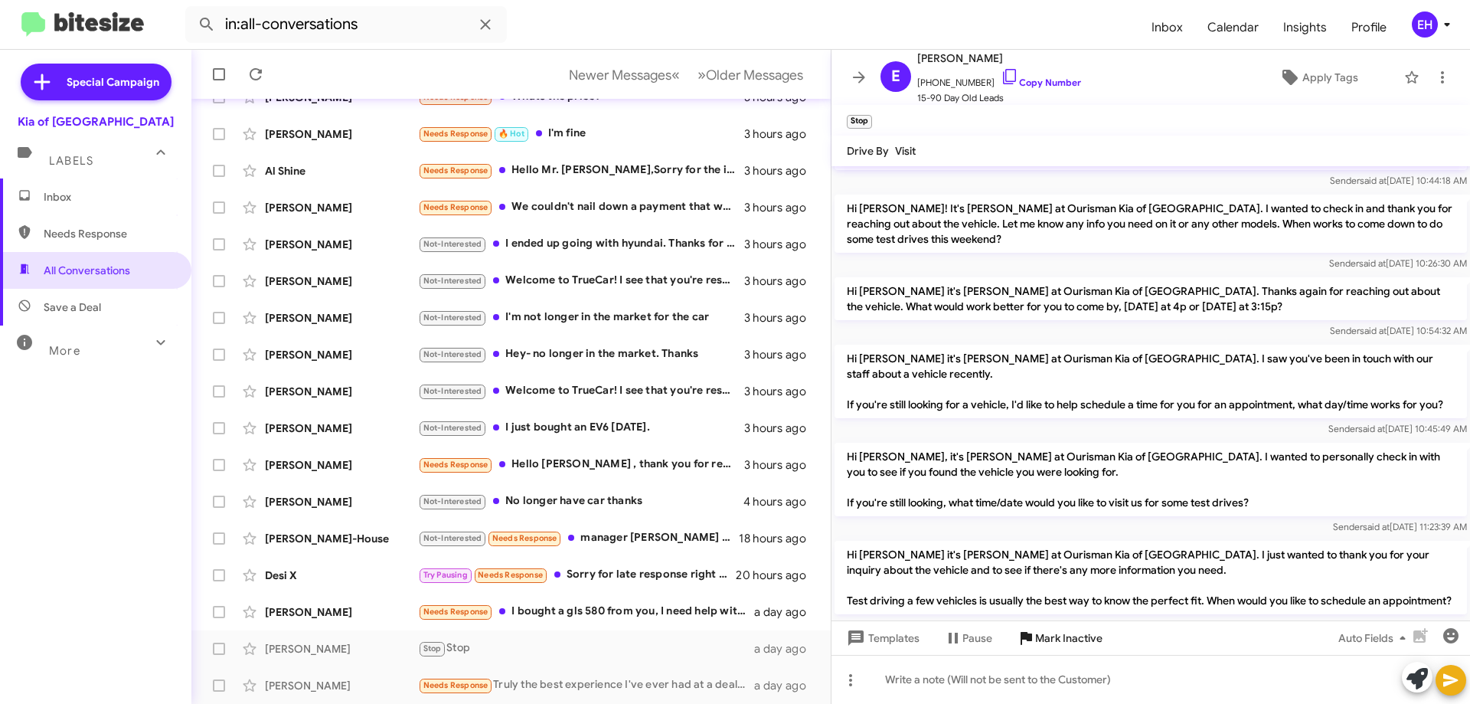
click at [1051, 643] on span "Mark Inactive" at bounding box center [1068, 638] width 67 height 28
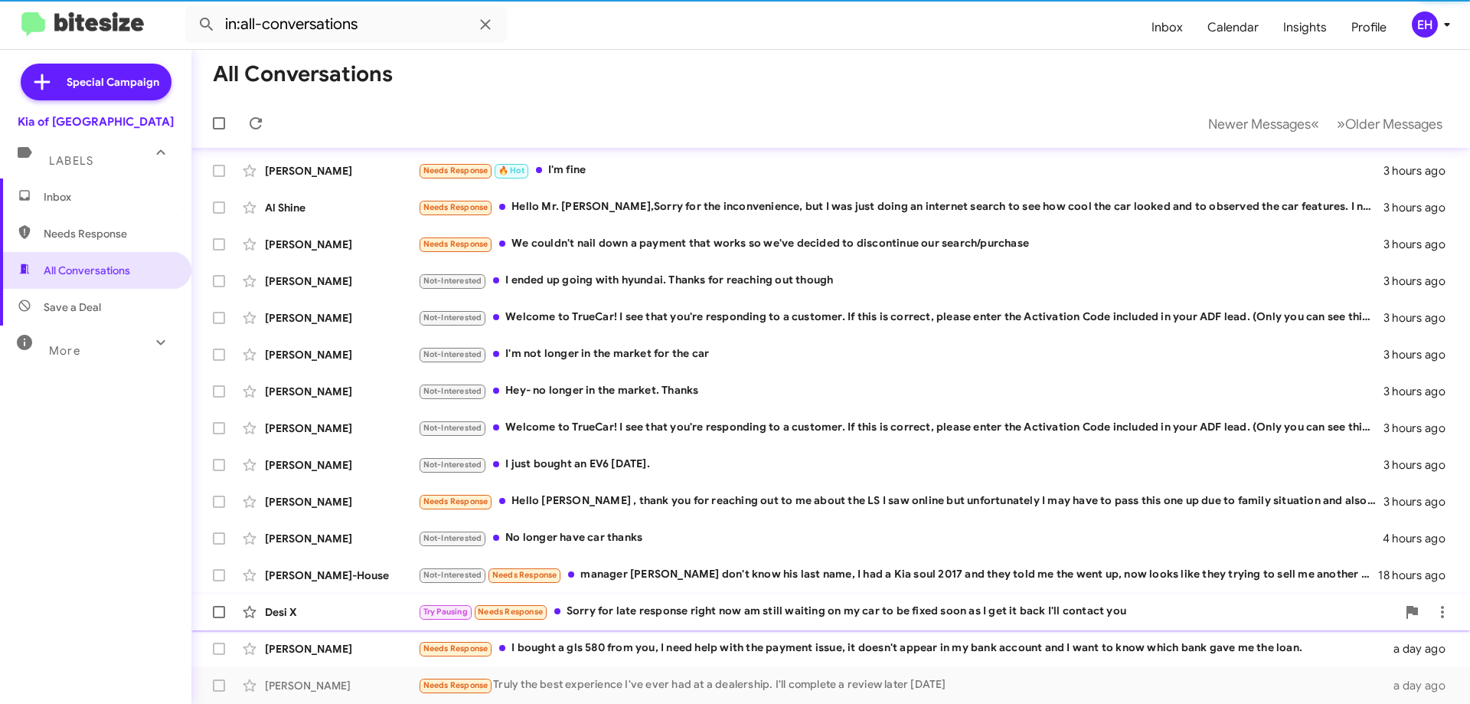
scroll to position [149, 0]
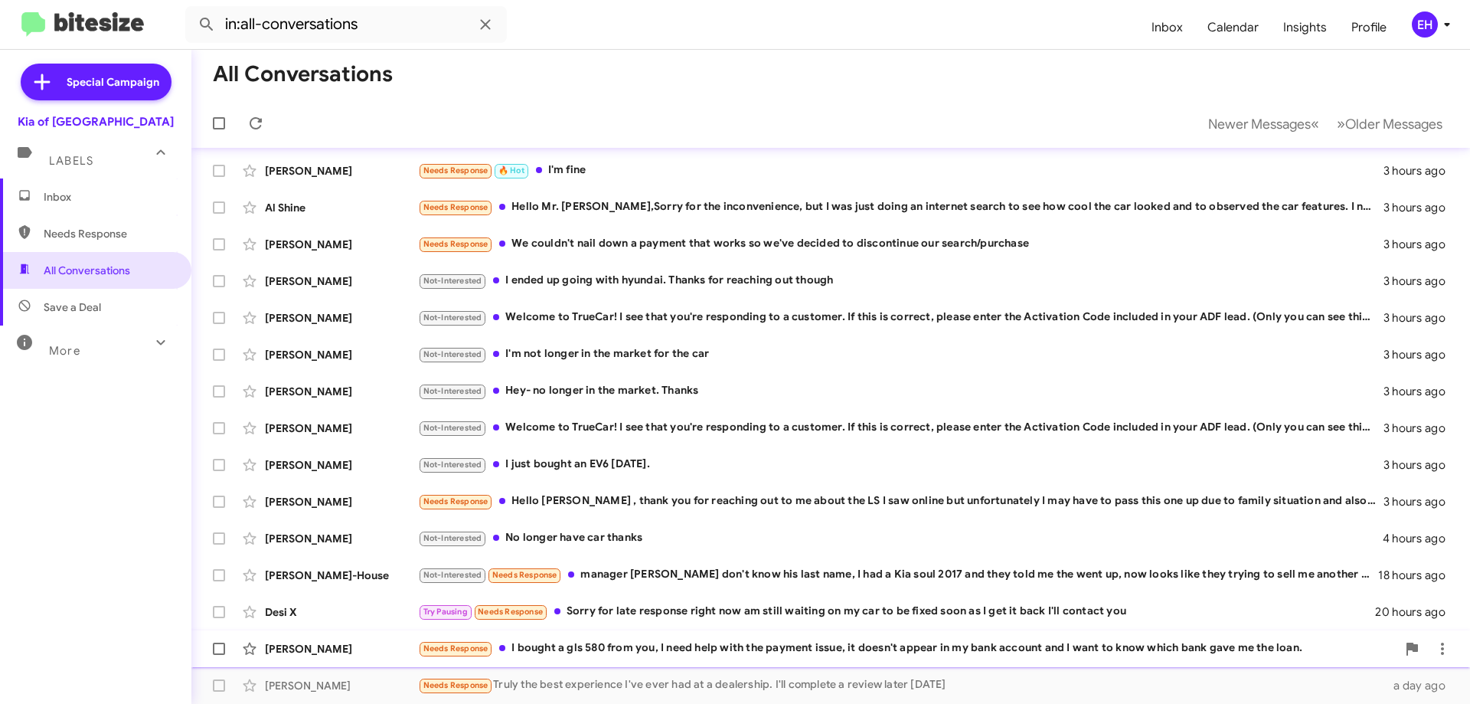
click at [604, 649] on div "Needs Response I bought a gls 580 from you, I need help with the payment issue,…" at bounding box center [907, 648] width 978 height 18
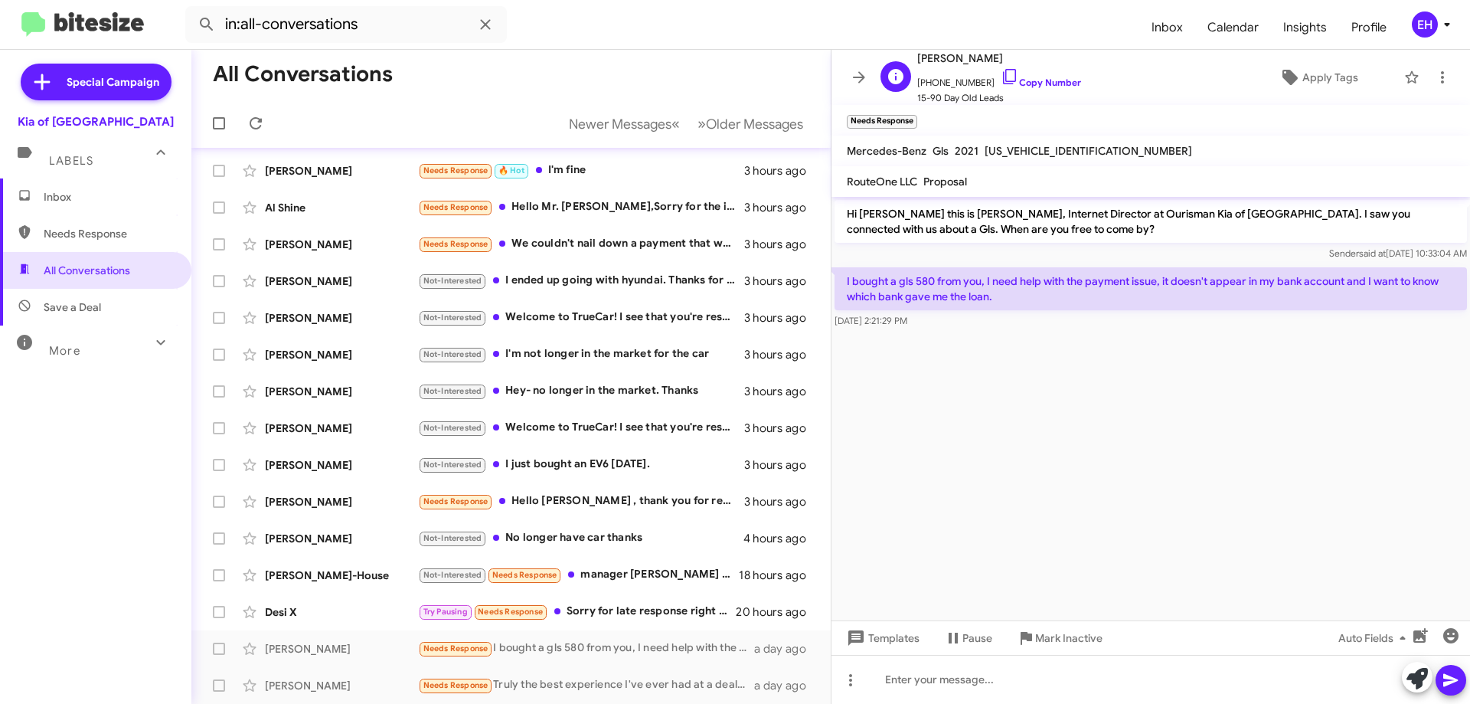
click at [1040, 88] on span "+16467634110 Copy Number" at bounding box center [999, 78] width 164 height 23
click at [1037, 87] on link "Copy Number" at bounding box center [1041, 82] width 80 height 11
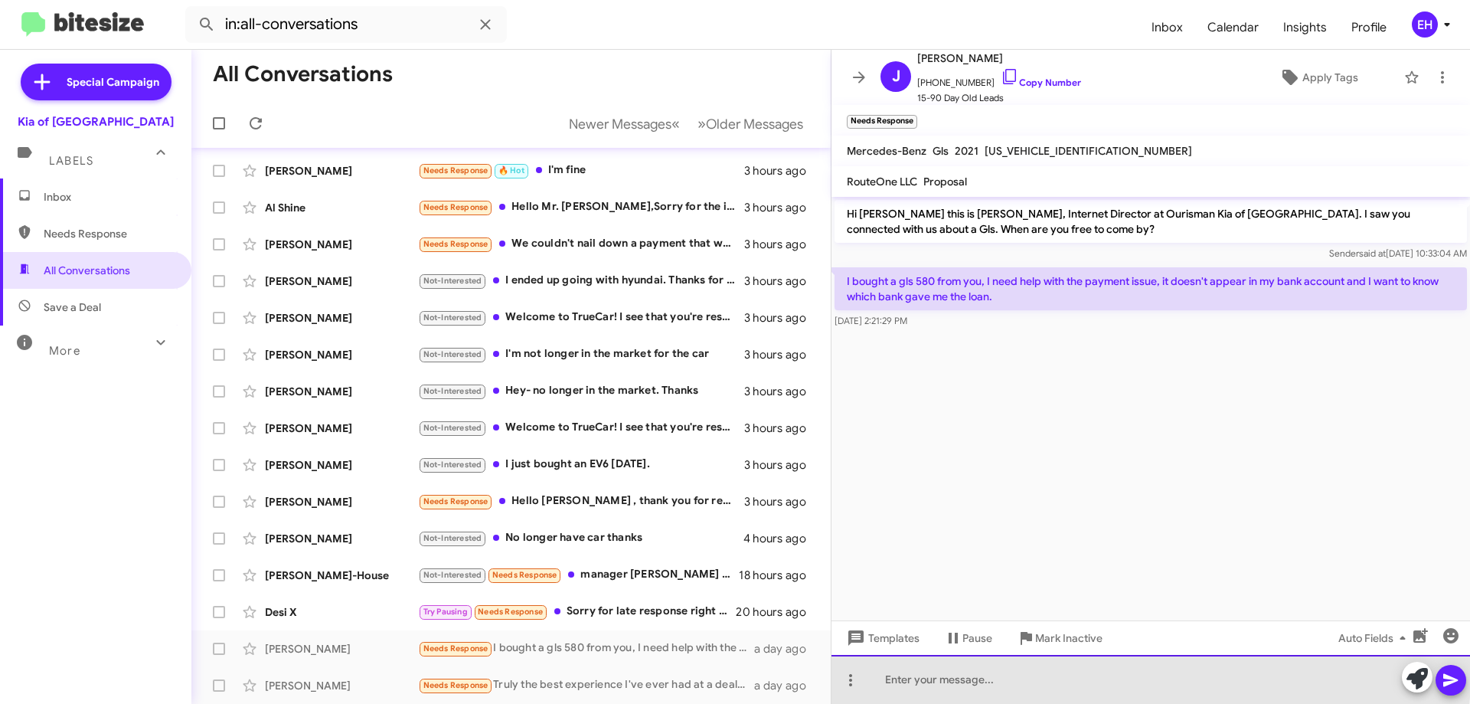
click at [988, 661] on div at bounding box center [1150, 679] width 638 height 49
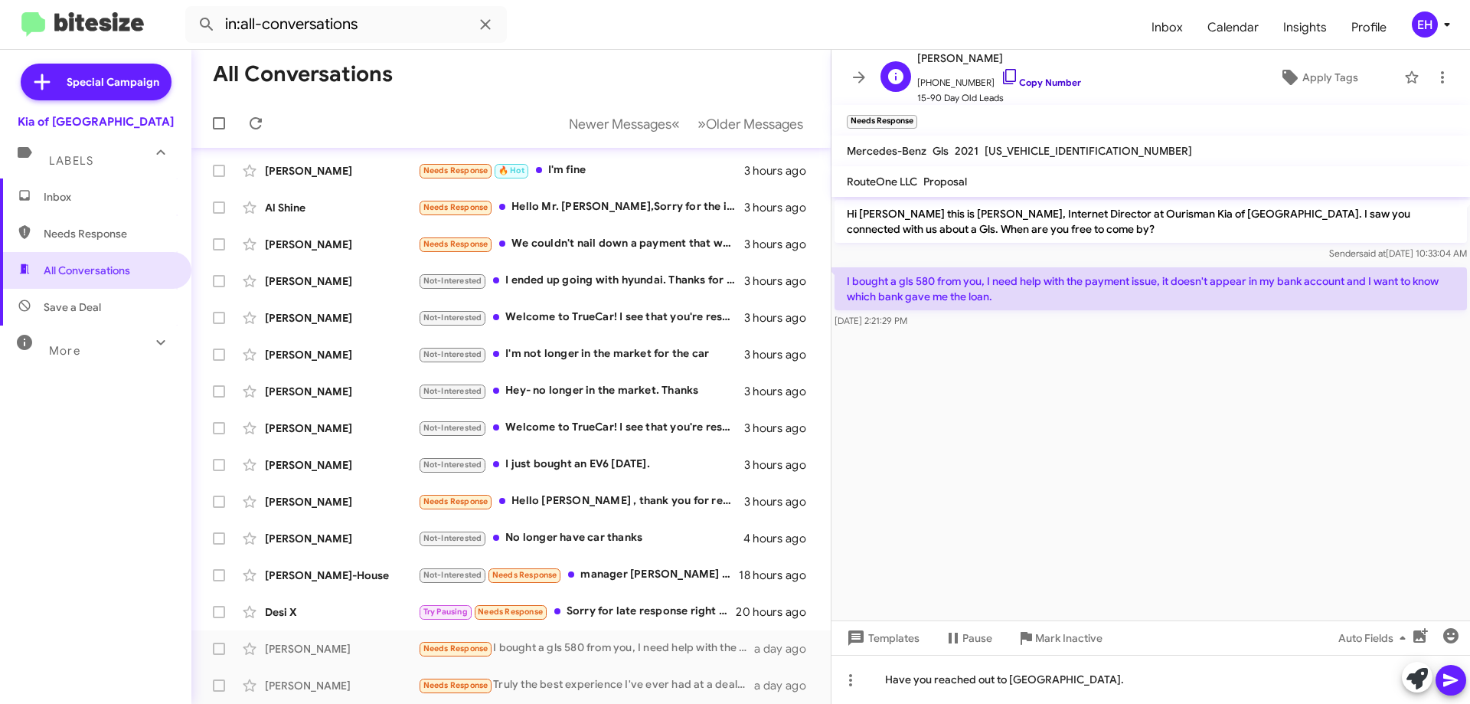
click at [1040, 84] on link "Copy Number" at bounding box center [1041, 82] width 80 height 11
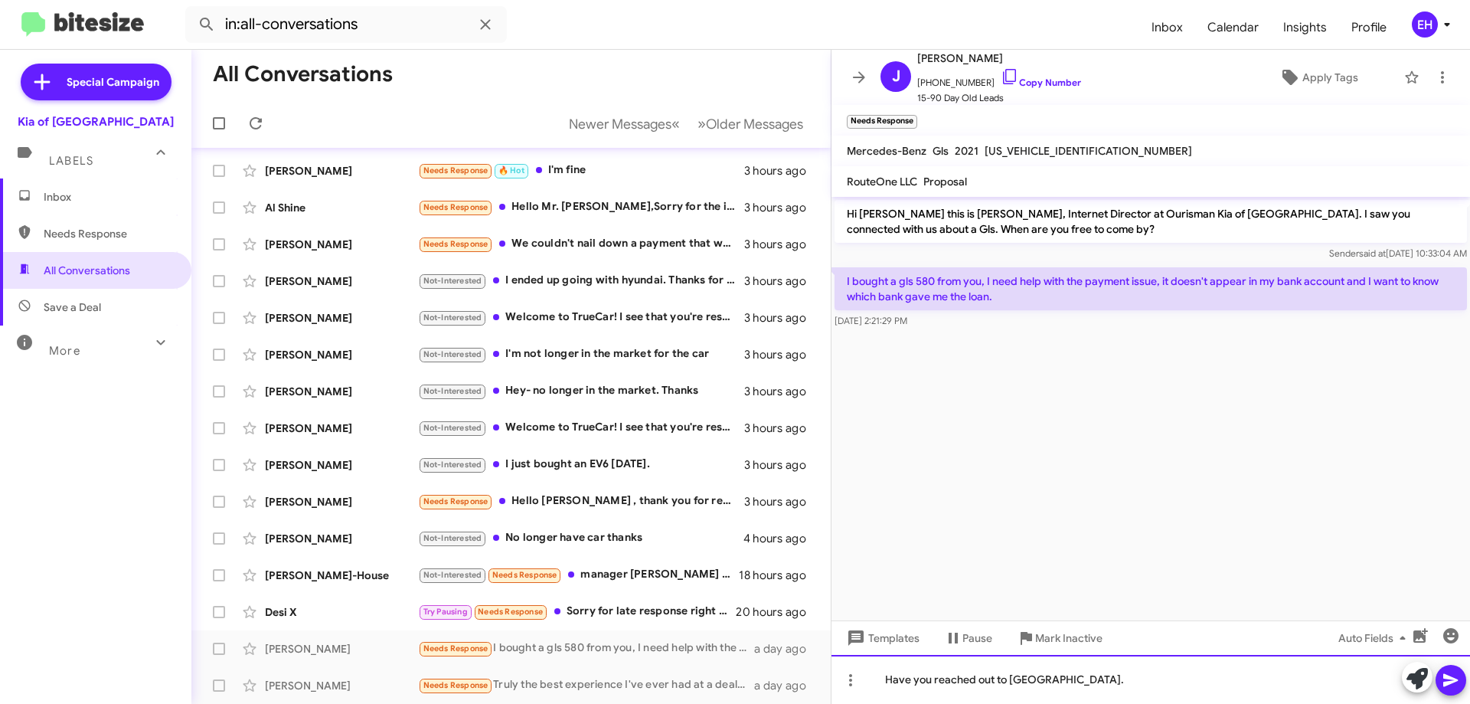
click at [1090, 668] on div "Have you reached out to Shamearra." at bounding box center [1150, 679] width 638 height 49
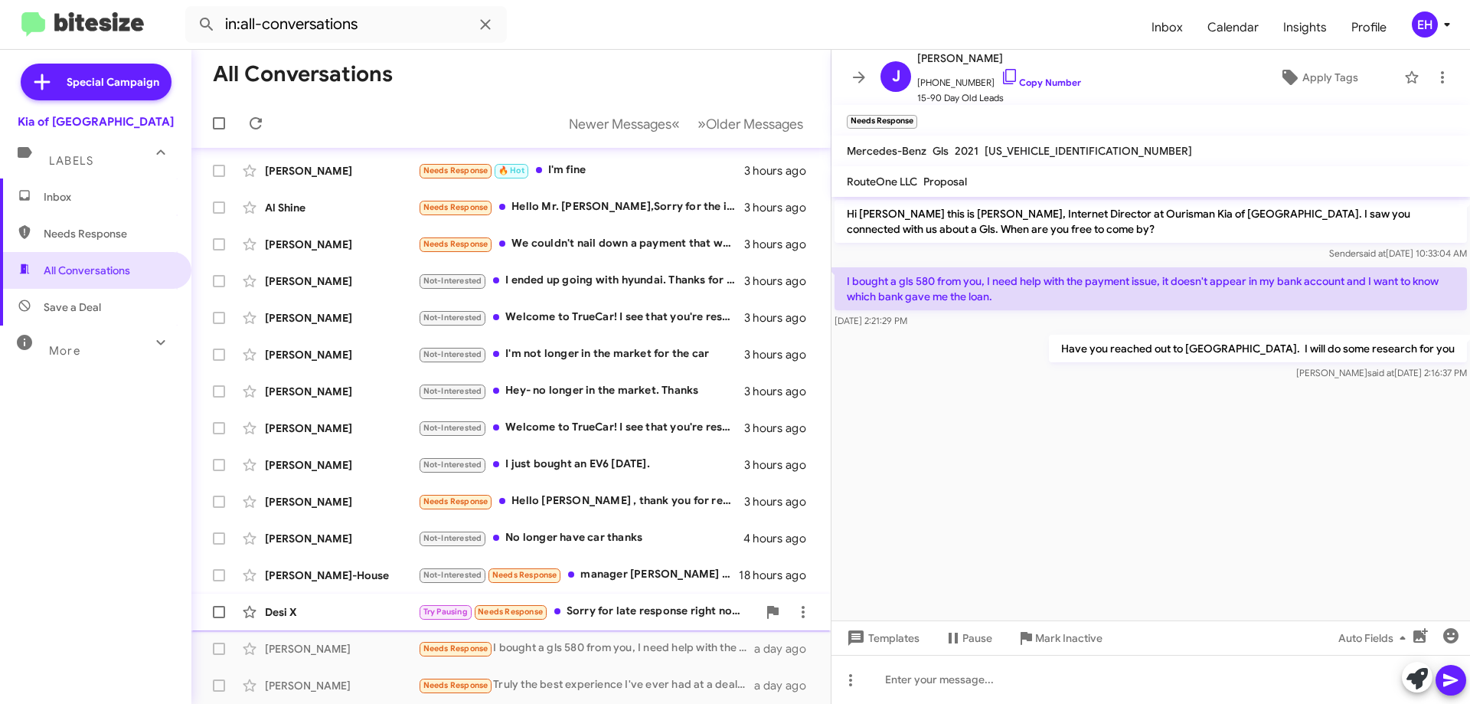
click at [654, 608] on div "Try Pausing Needs Response Sorry for late response right now am still waiting o…" at bounding box center [587, 611] width 339 height 18
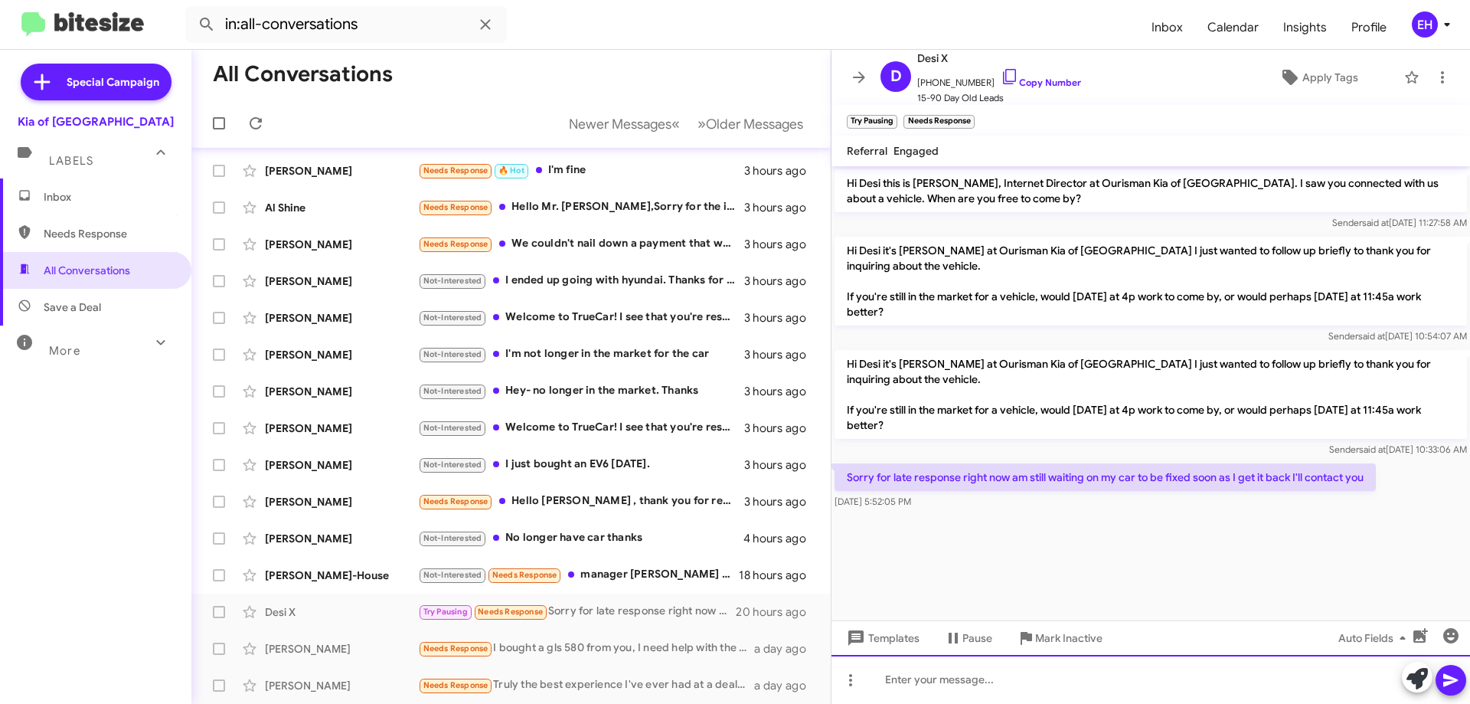
click at [920, 681] on div at bounding box center [1150, 679] width 638 height 49
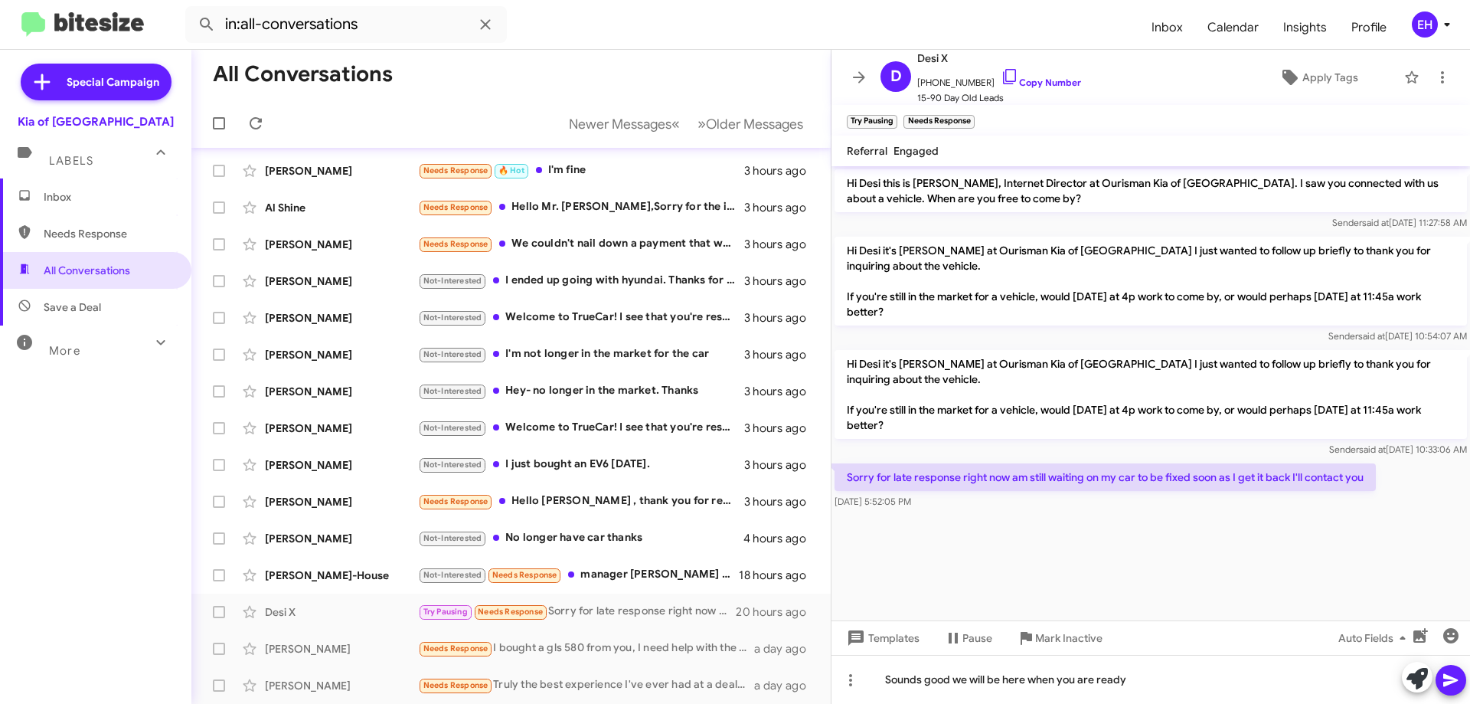
click at [1456, 683] on icon at bounding box center [1450, 680] width 18 height 18
click at [1051, 87] on link "Copy Number" at bounding box center [1041, 82] width 80 height 11
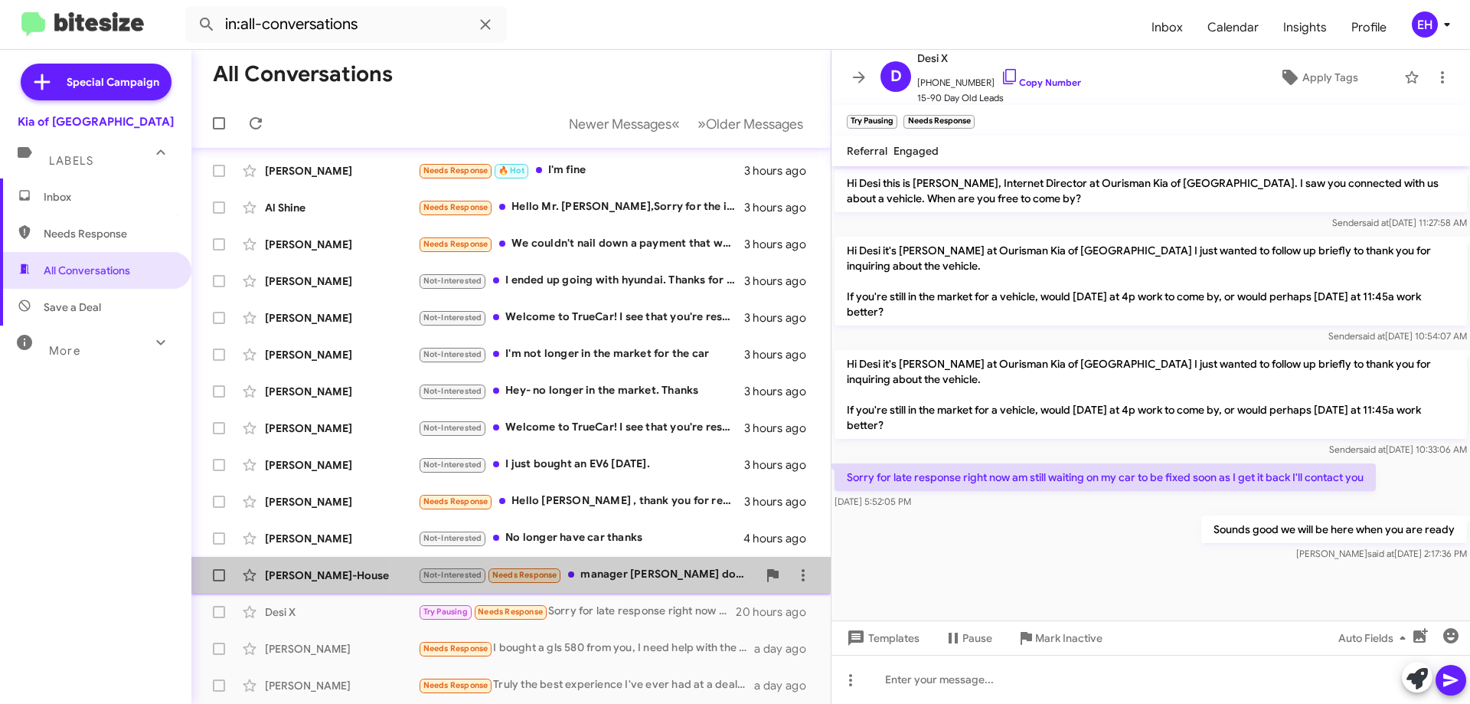
click at [613, 571] on div "Not-Interested Needs Response manager Desmond I don't know his last name, I had…" at bounding box center [587, 575] width 339 height 18
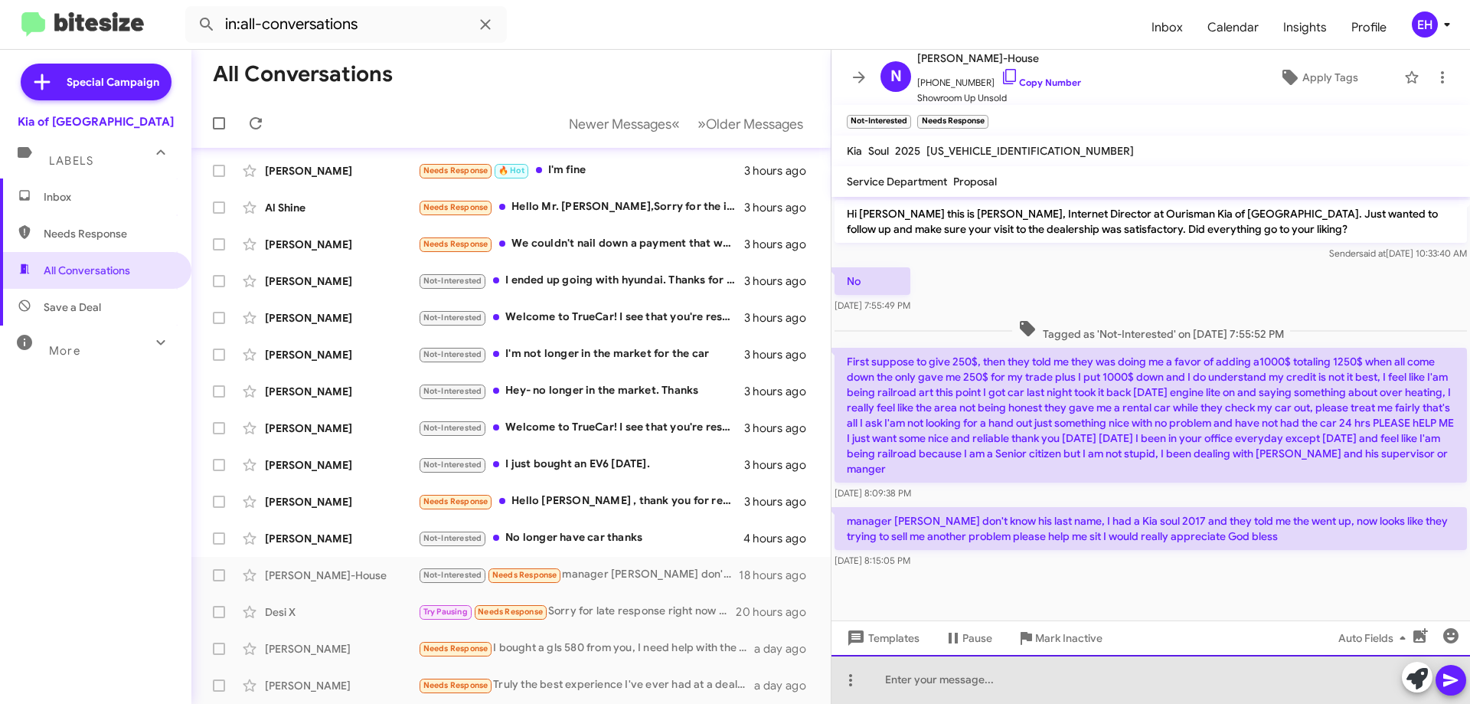
click at [1008, 683] on div at bounding box center [1150, 679] width 638 height 49
click at [1066, 668] on div at bounding box center [1150, 679] width 638 height 49
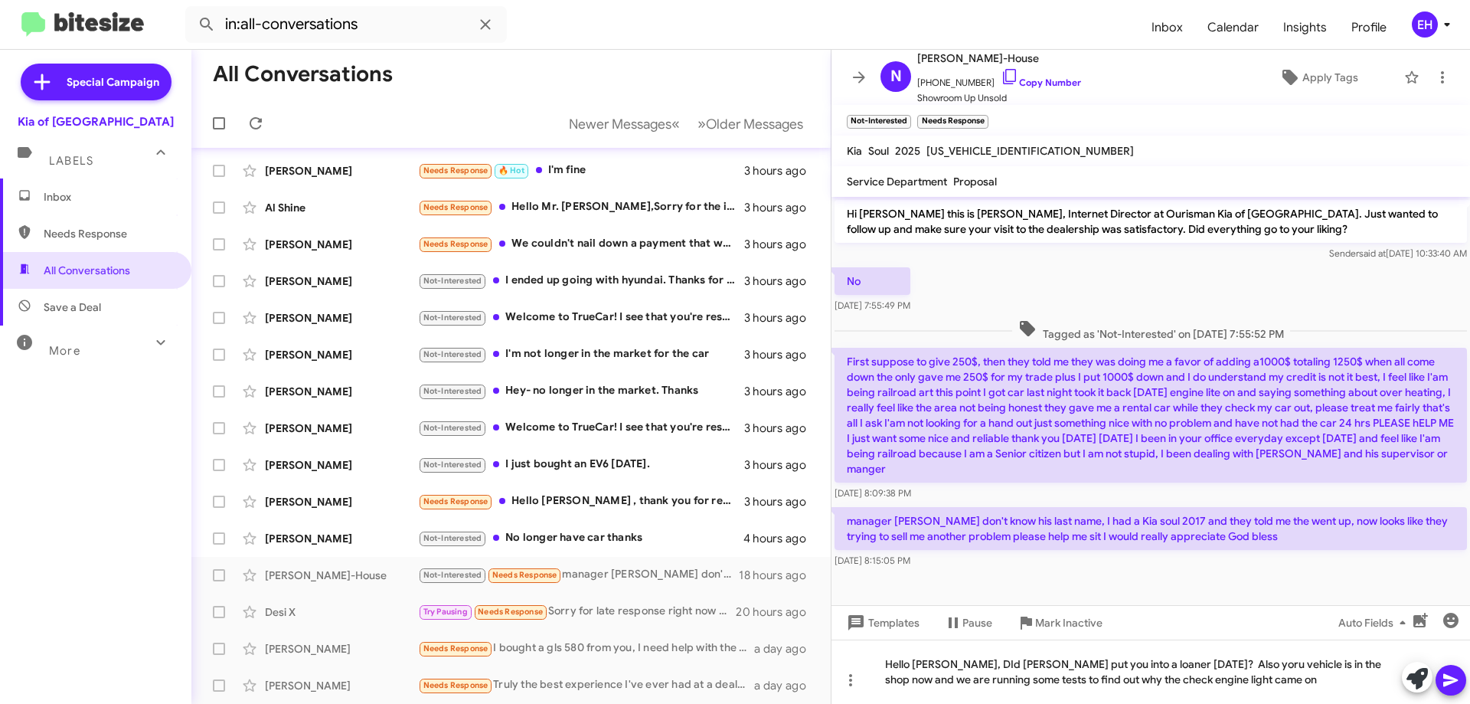
click at [1446, 674] on icon at bounding box center [1450, 680] width 18 height 18
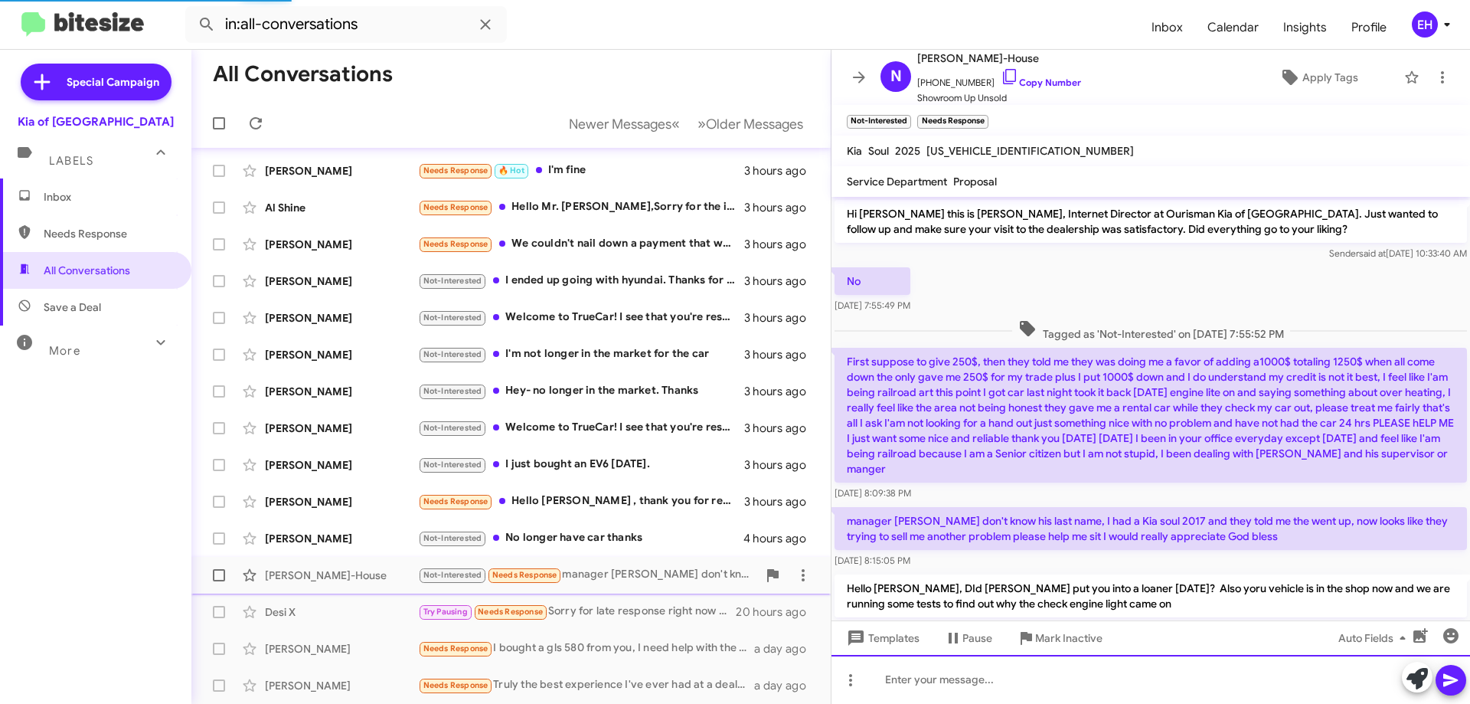
scroll to position [41, 0]
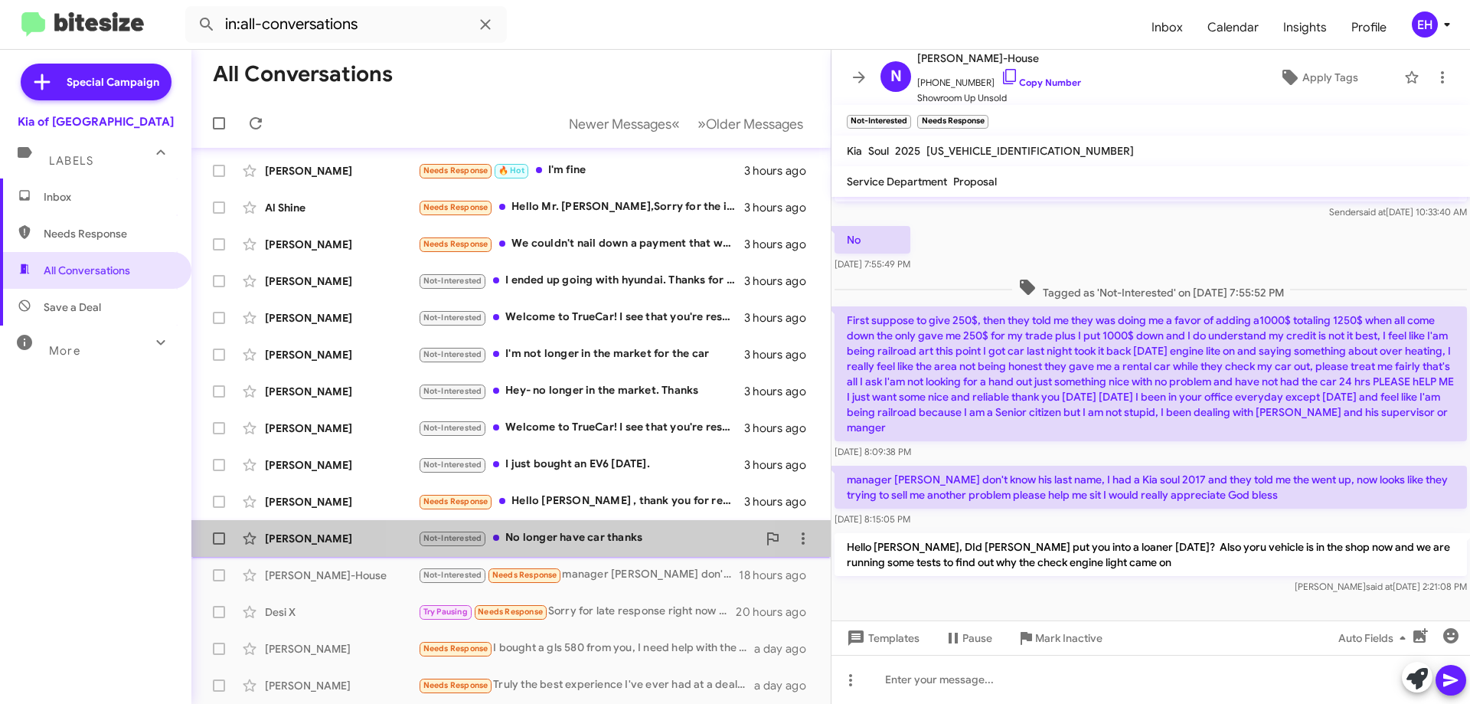
click at [558, 540] on div "Not-Interested No longer have car thanks" at bounding box center [587, 538] width 339 height 18
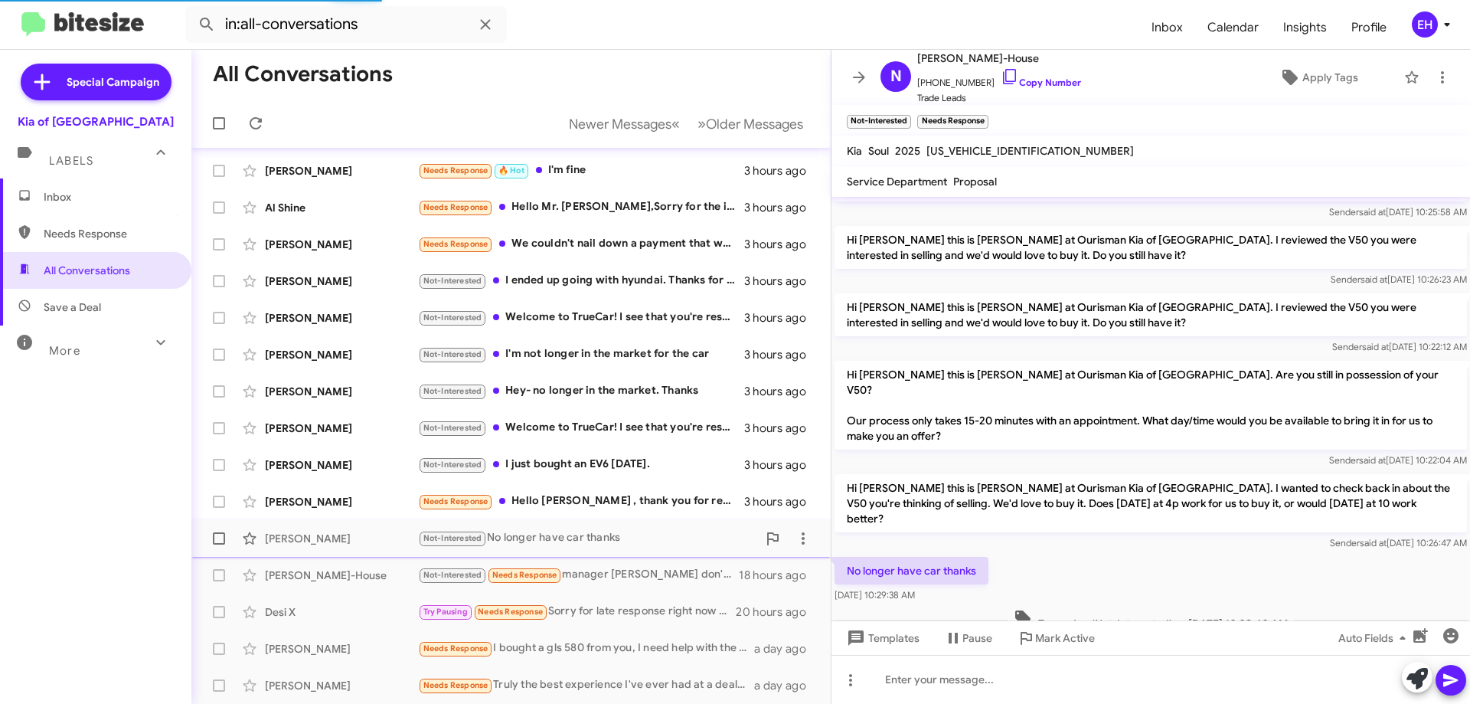
scroll to position [51, 0]
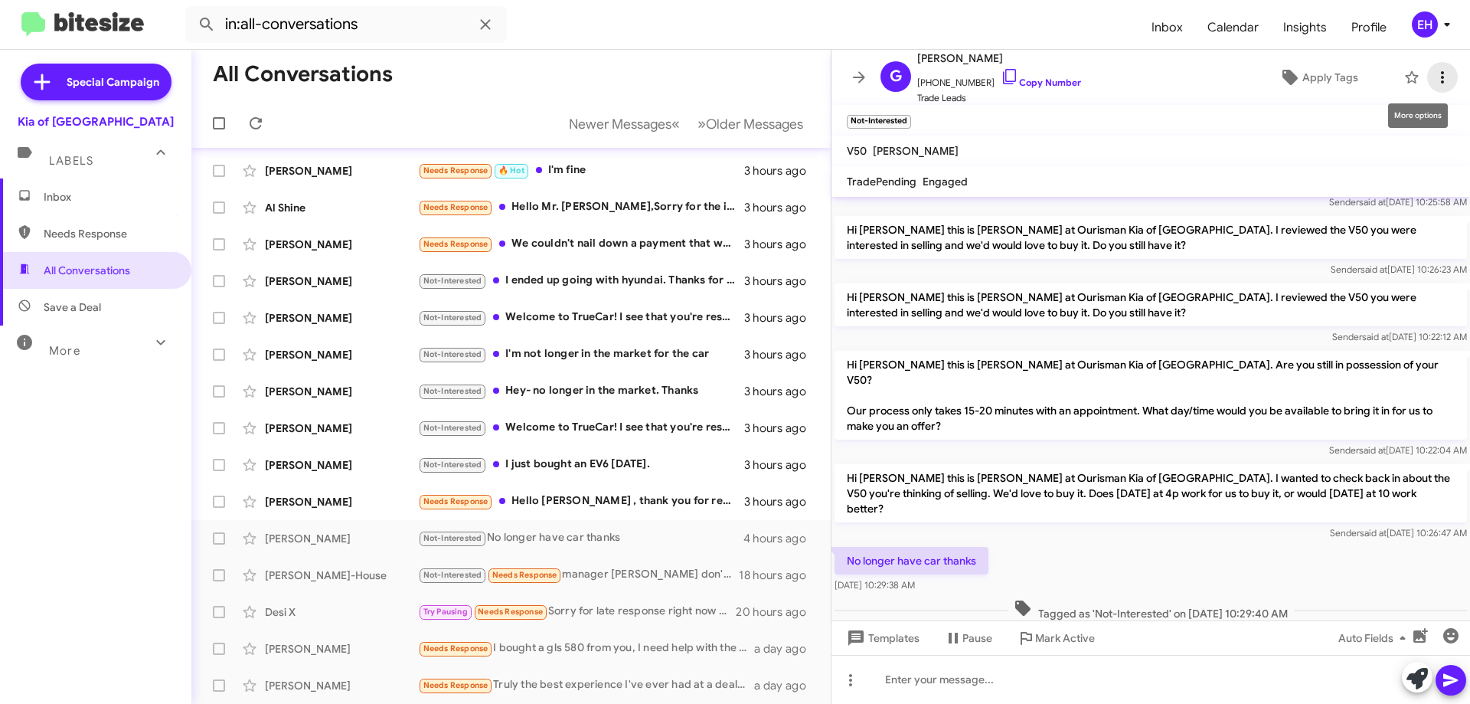
click at [1437, 87] on button at bounding box center [1442, 77] width 31 height 31
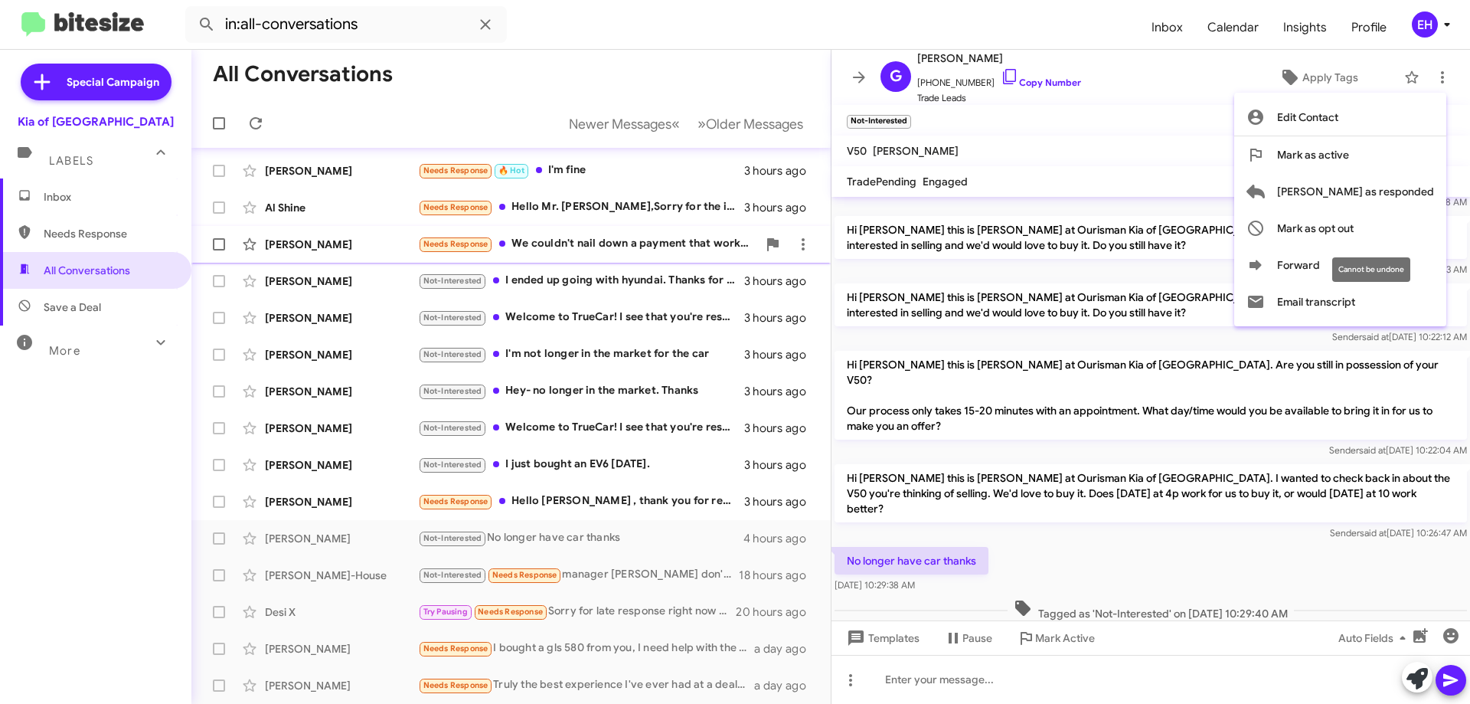
click at [1353, 229] on span "Mark as opt out" at bounding box center [1315, 228] width 77 height 37
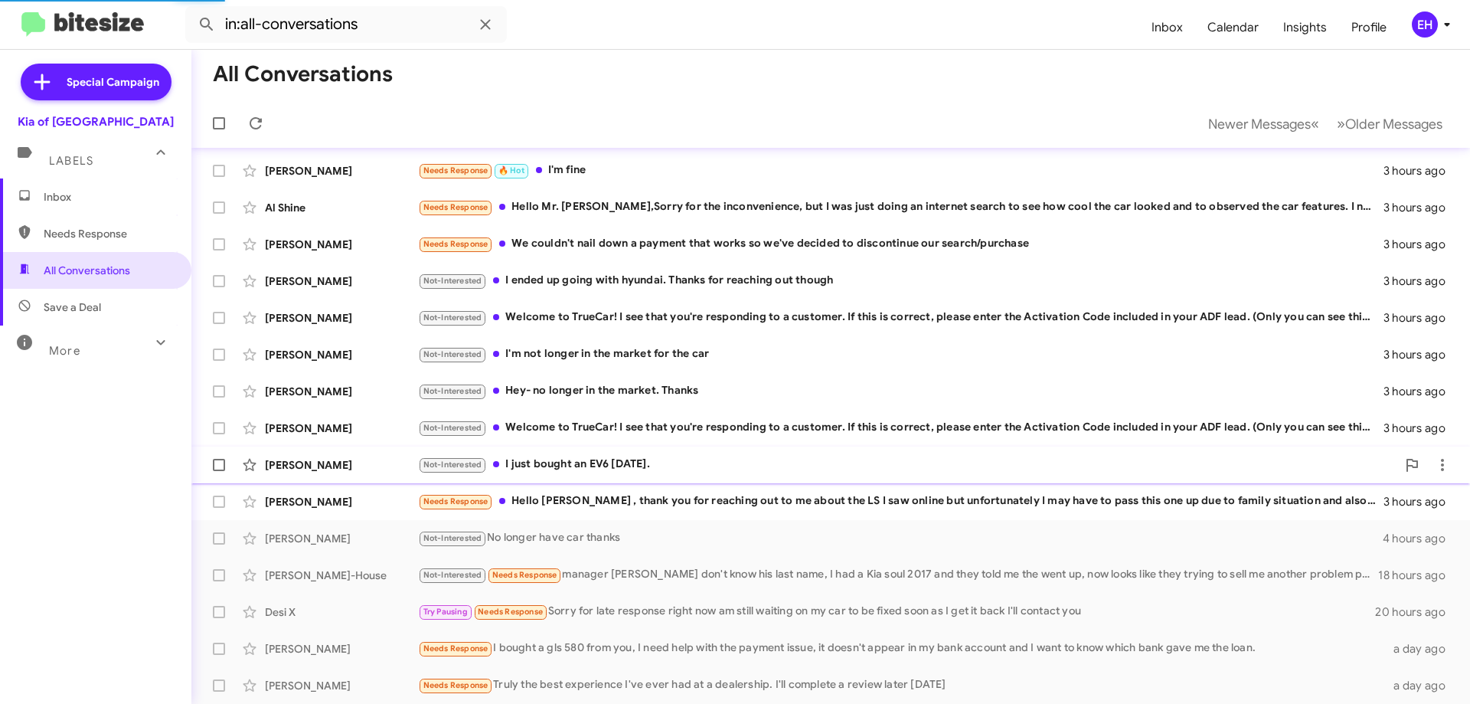
scroll to position [112, 0]
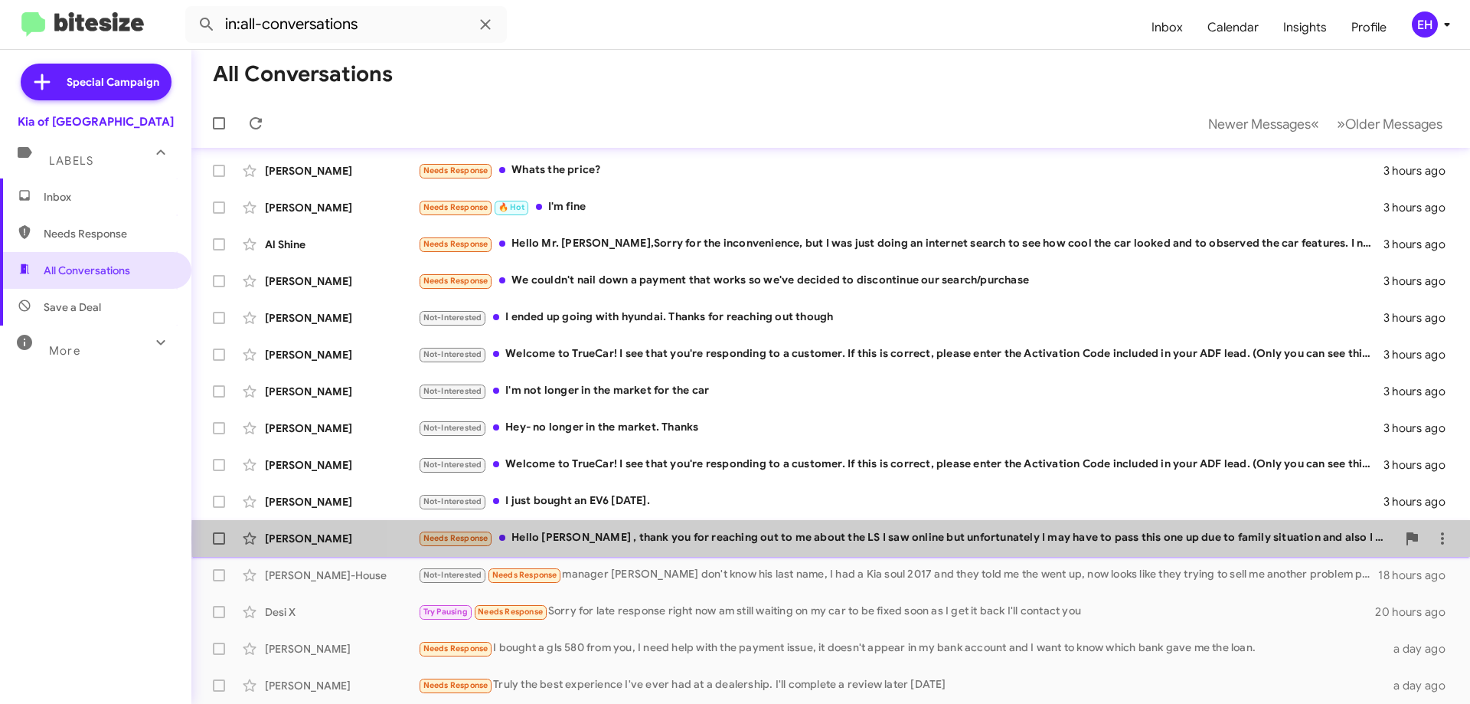
click at [888, 538] on div "Needs Response Hello Erik , thank you for reaching out to me about the LS I saw…" at bounding box center [907, 538] width 978 height 18
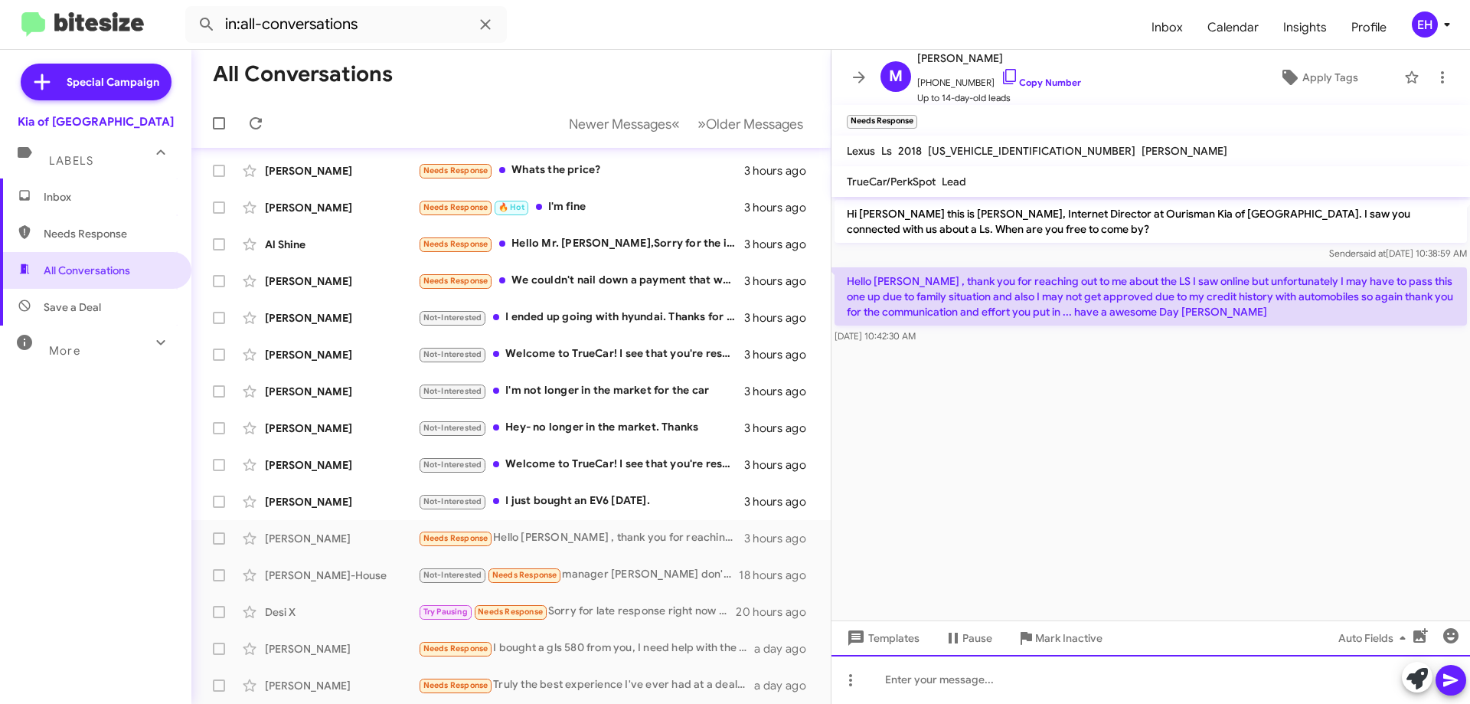
click at [1034, 684] on div at bounding box center [1150, 679] width 638 height 49
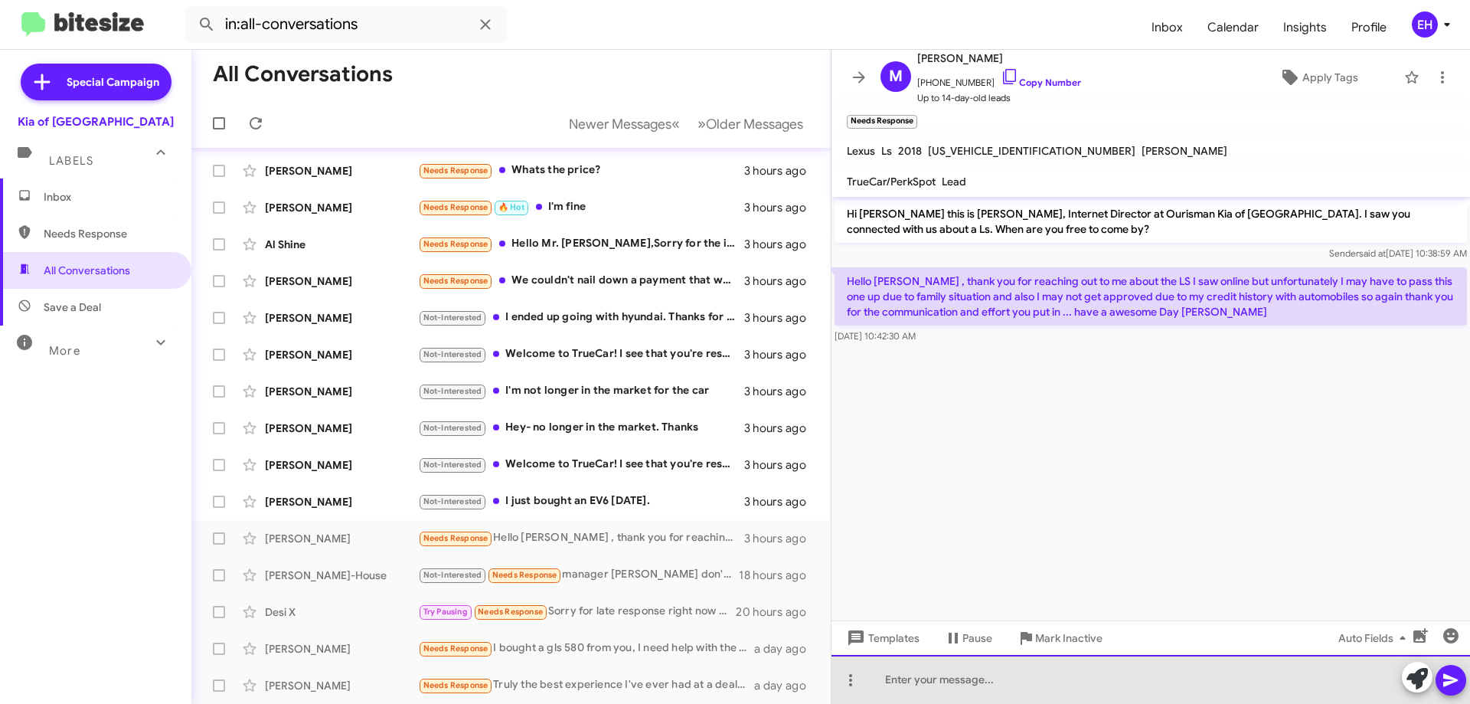
click at [1058, 683] on div at bounding box center [1150, 679] width 638 height 49
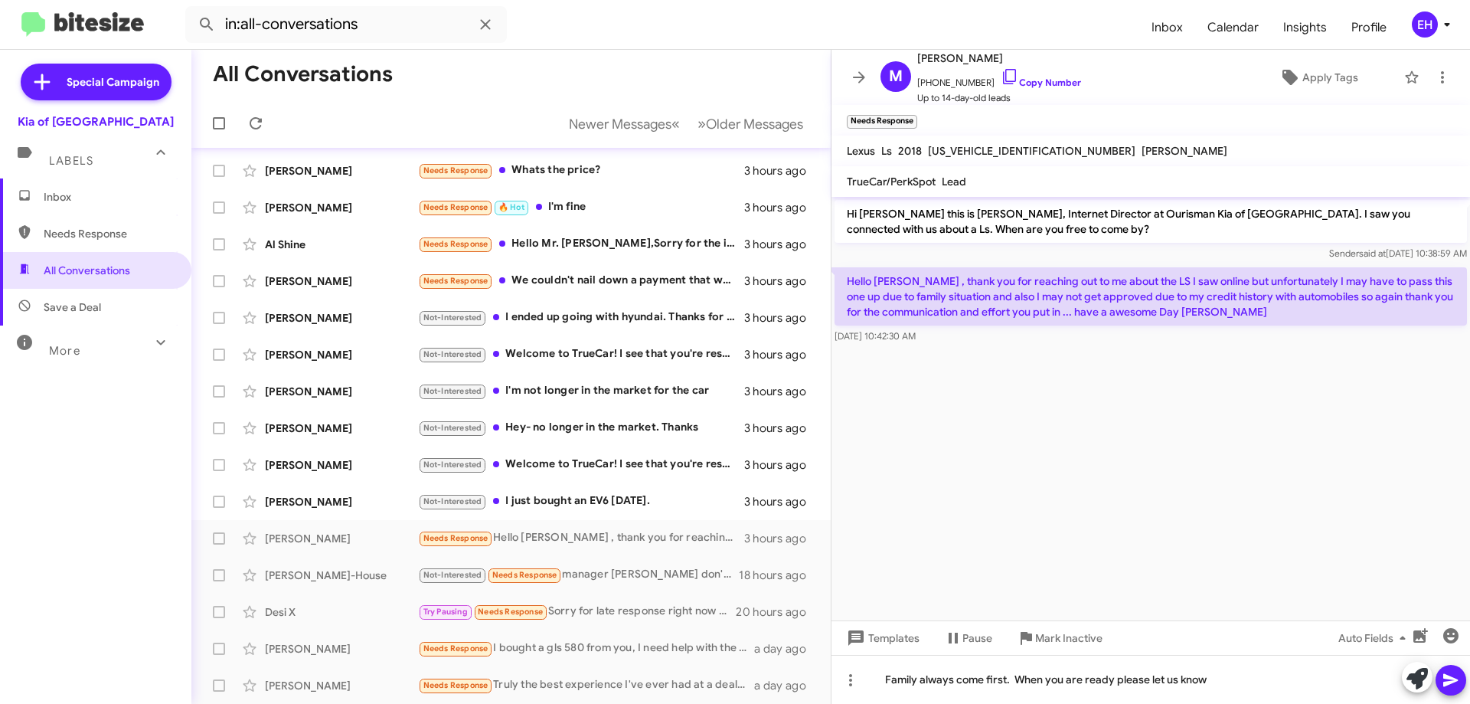
click at [1448, 673] on icon at bounding box center [1450, 680] width 18 height 18
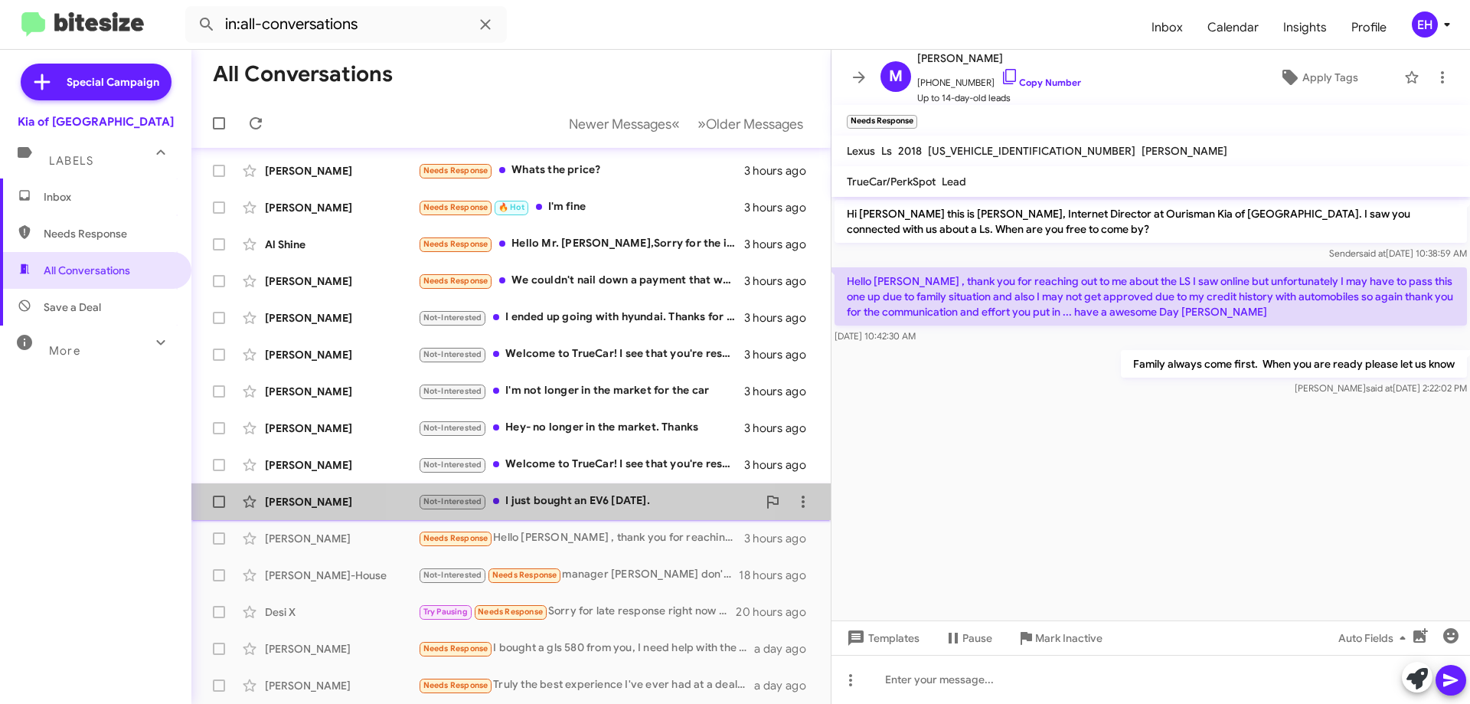
click at [563, 504] on div "Not-Interested I just bought an EV6 yesterday." at bounding box center [587, 501] width 339 height 18
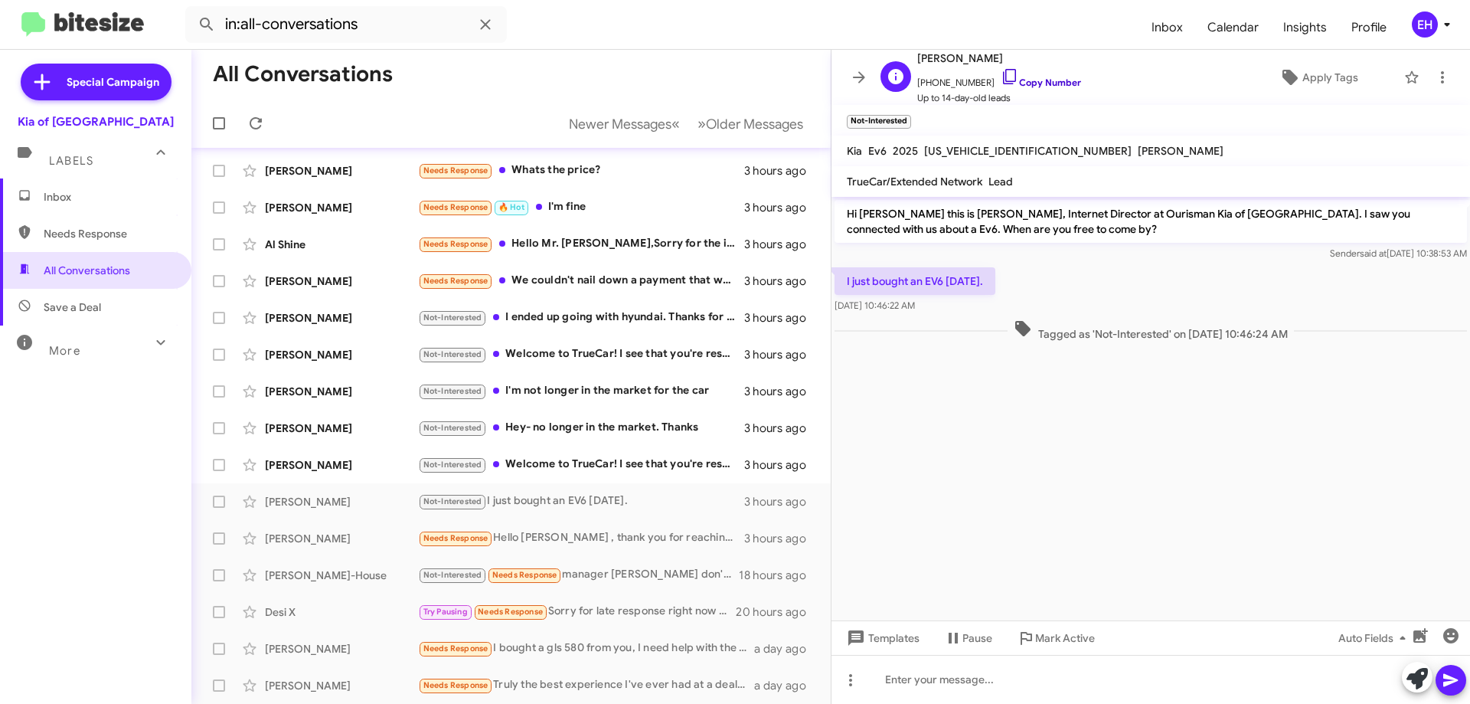
click at [1055, 83] on link "Copy Number" at bounding box center [1041, 82] width 80 height 11
click at [1436, 77] on icon at bounding box center [1442, 77] width 18 height 18
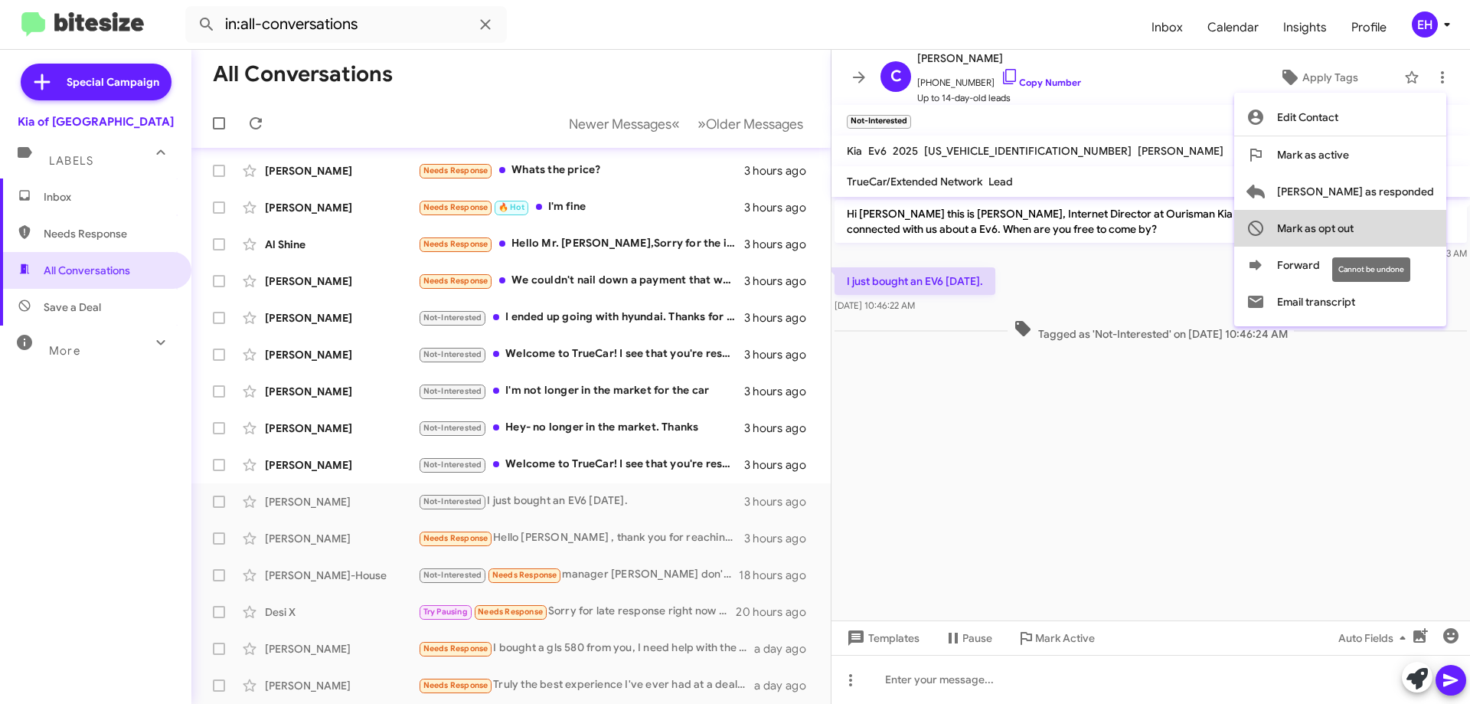
click at [1353, 233] on span "Mark as opt out" at bounding box center [1315, 228] width 77 height 37
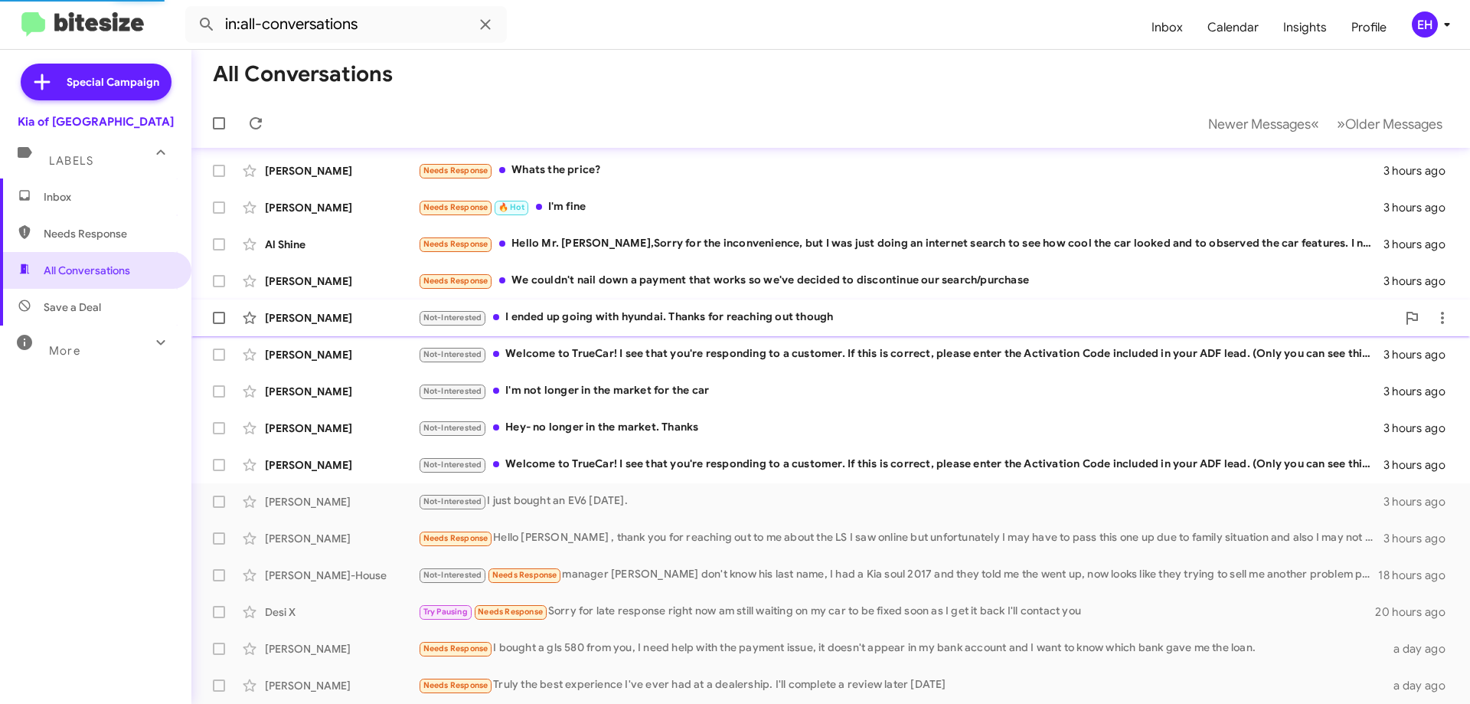
scroll to position [75, 0]
